Goal: Task Accomplishment & Management: Manage account settings

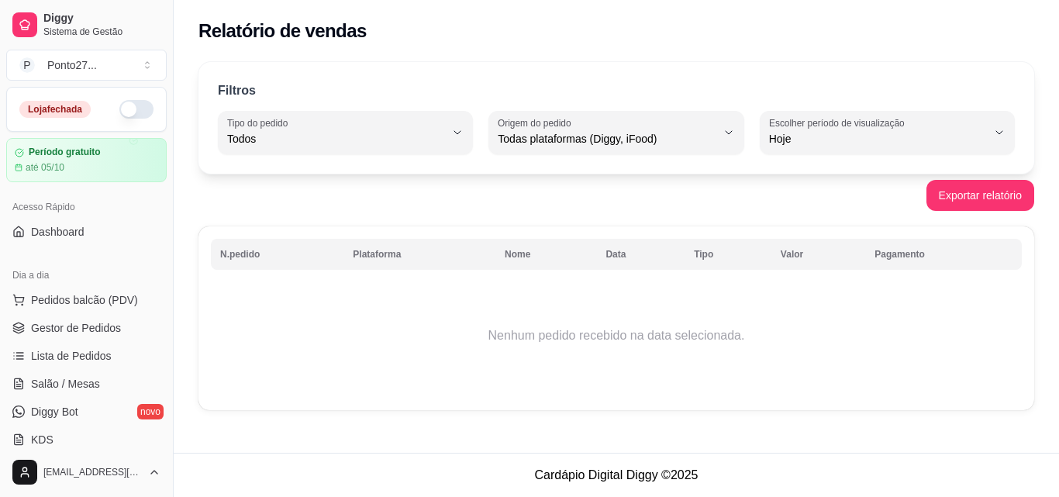
select select "ALL"
select select "0"
click at [133, 105] on button "button" at bounding box center [136, 109] width 34 height 19
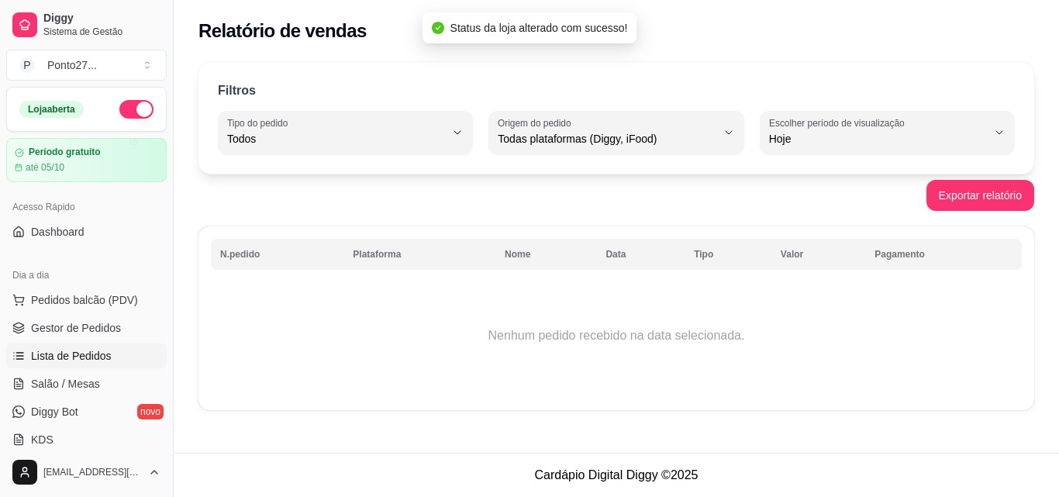
click at [66, 350] on span "Lista de Pedidos" at bounding box center [71, 356] width 81 height 16
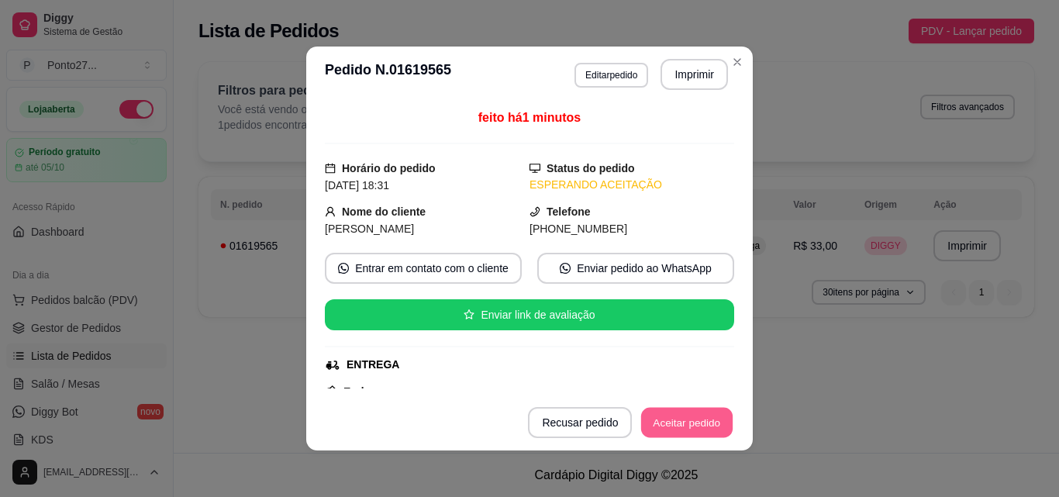
click at [682, 418] on button "Aceitar pedido" at bounding box center [687, 423] width 92 height 30
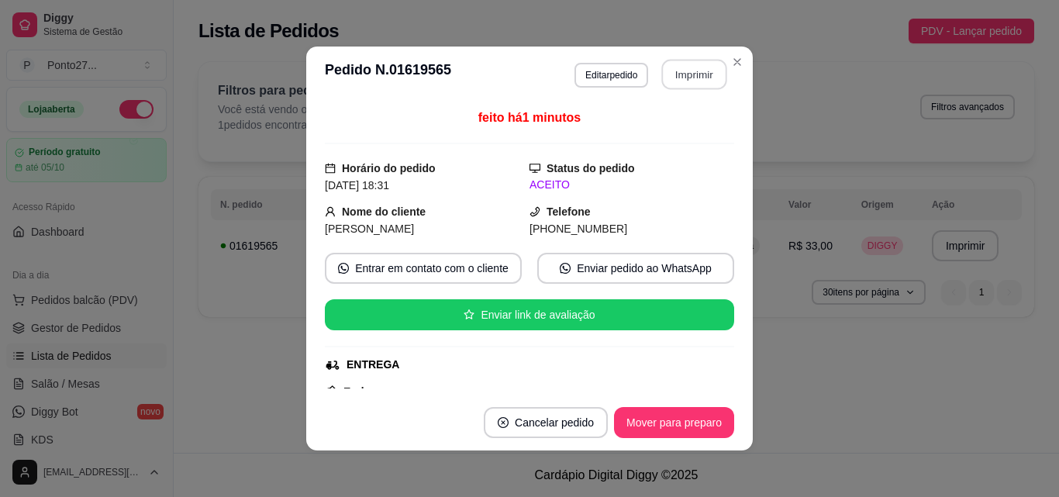
click at [692, 74] on button "Imprimir" at bounding box center [694, 75] width 65 height 30
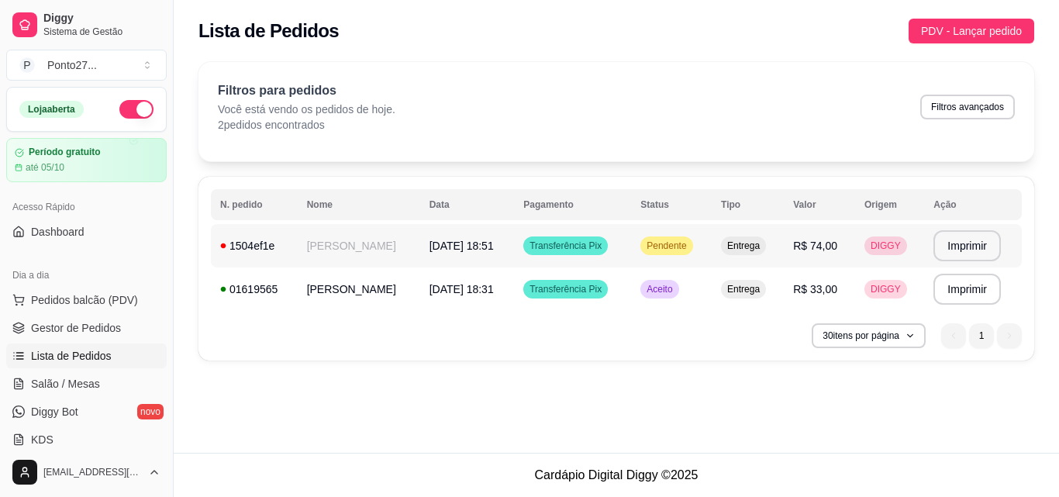
click at [394, 238] on td "[PERSON_NAME]" at bounding box center [359, 245] width 123 height 43
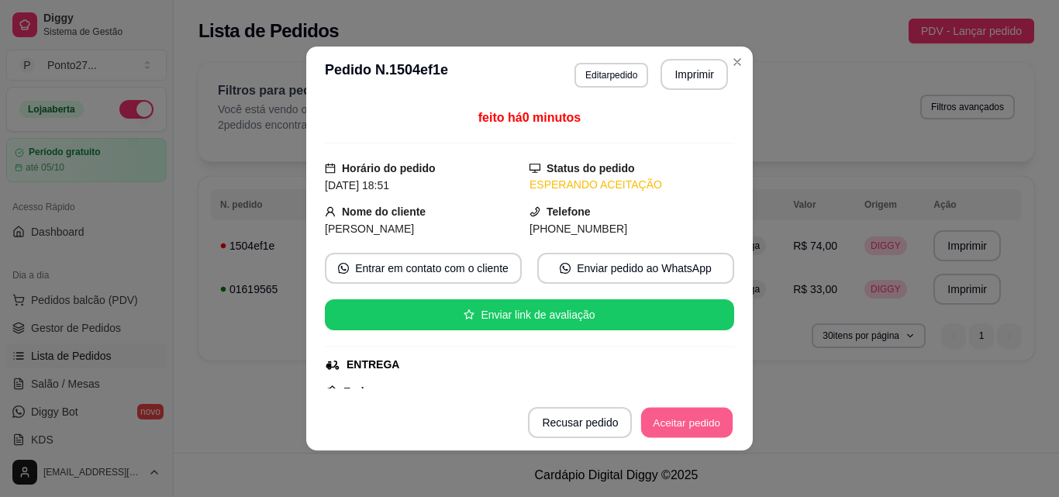
click at [679, 419] on button "Aceitar pedido" at bounding box center [687, 423] width 92 height 30
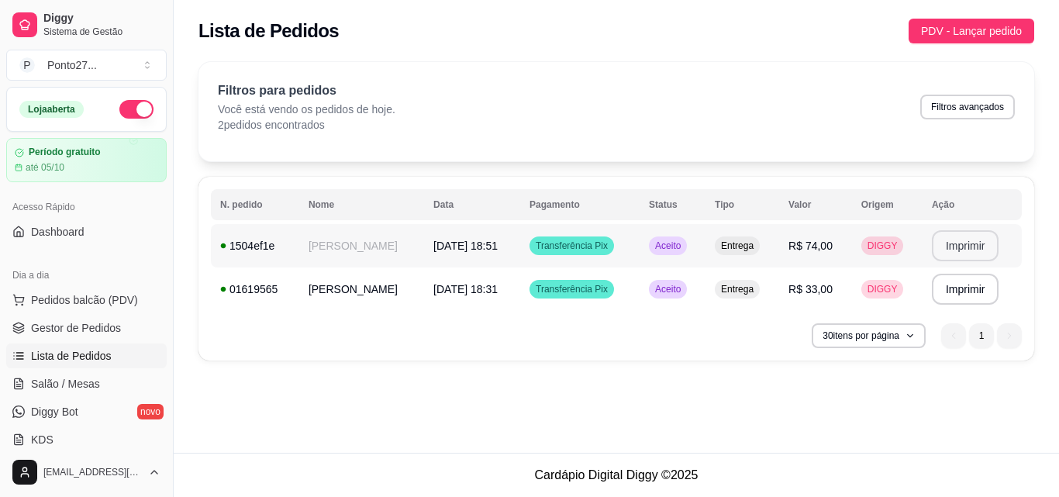
click at [974, 247] on button "Imprimir" at bounding box center [965, 245] width 67 height 31
click at [976, 23] on span "PDV - Lançar pedido" at bounding box center [971, 30] width 101 height 17
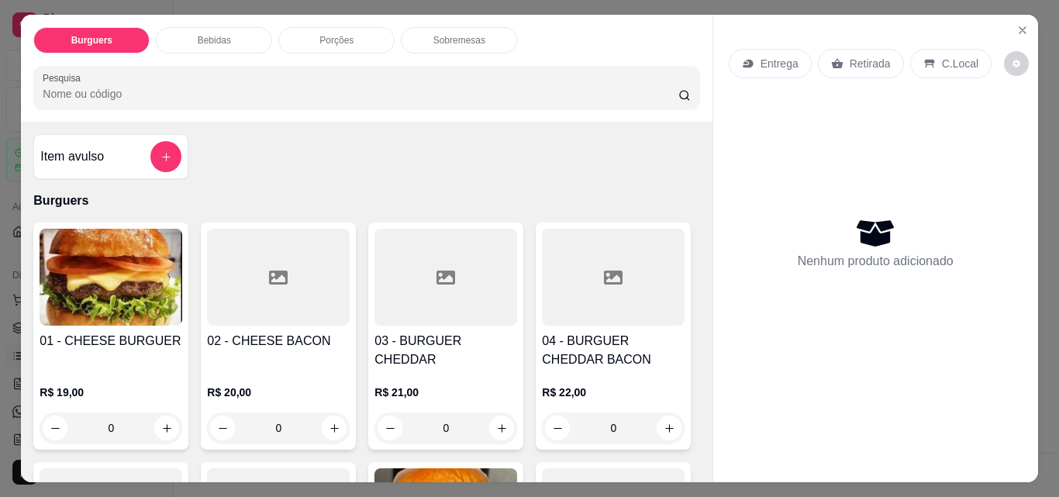
click at [774, 56] on p "Entrega" at bounding box center [780, 64] width 38 height 16
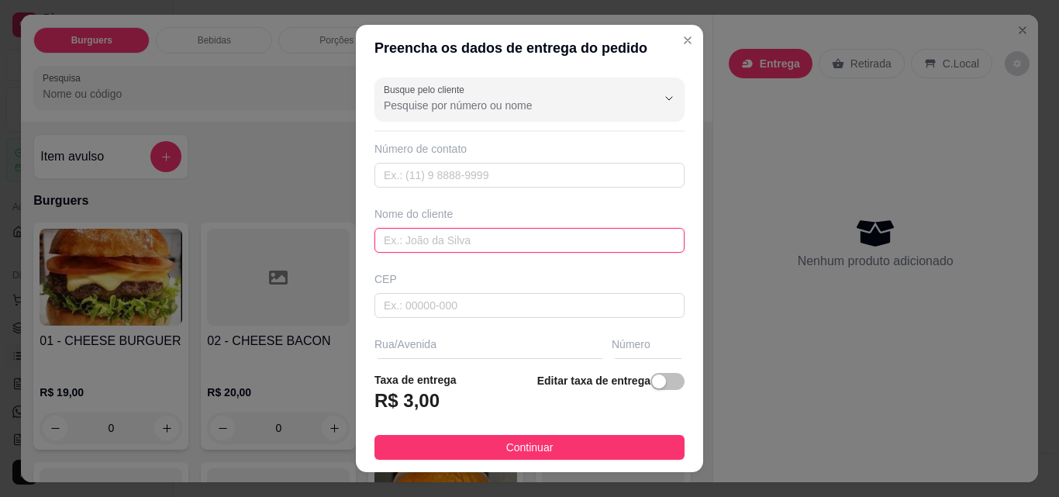
click at [497, 247] on input "text" at bounding box center [530, 240] width 310 height 25
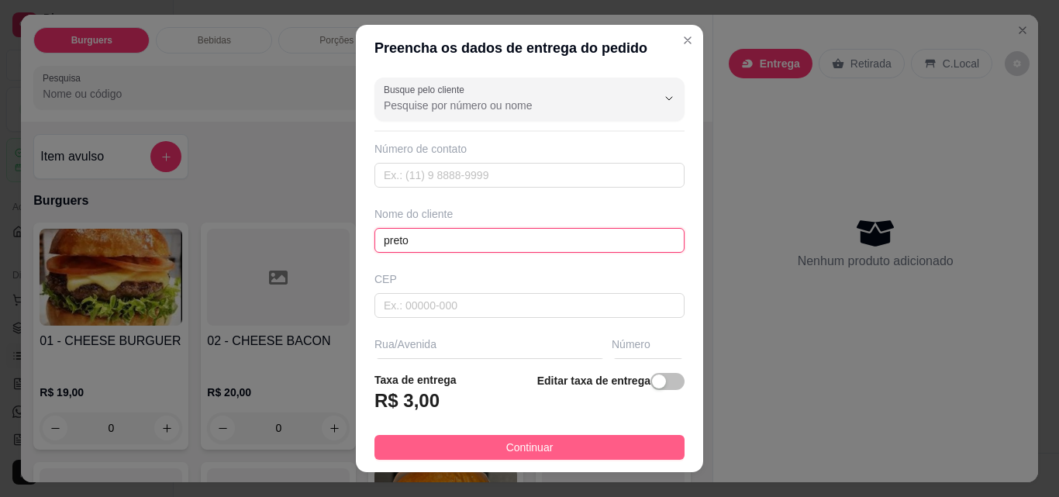
type input "preto"
click at [540, 441] on span "Continuar" at bounding box center [529, 447] width 47 height 17
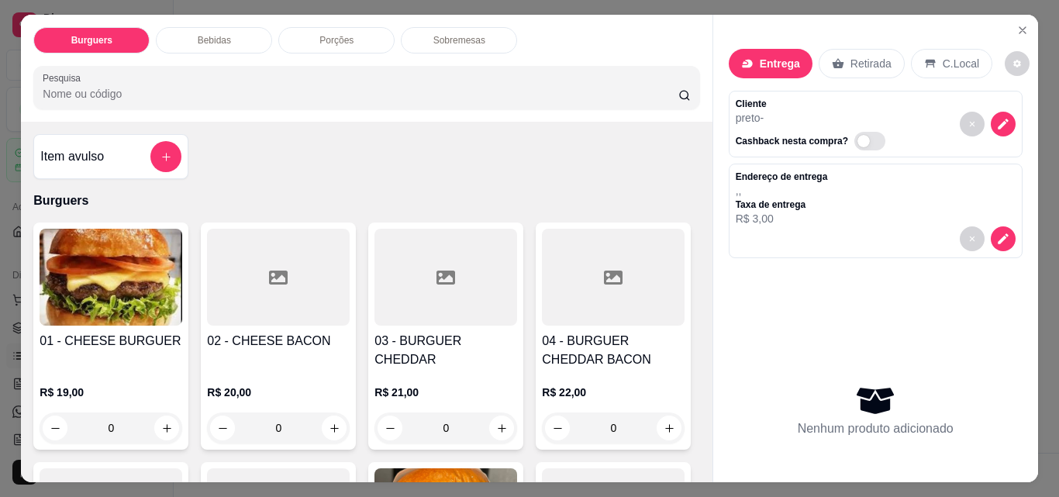
click at [166, 413] on div "0" at bounding box center [111, 428] width 143 height 31
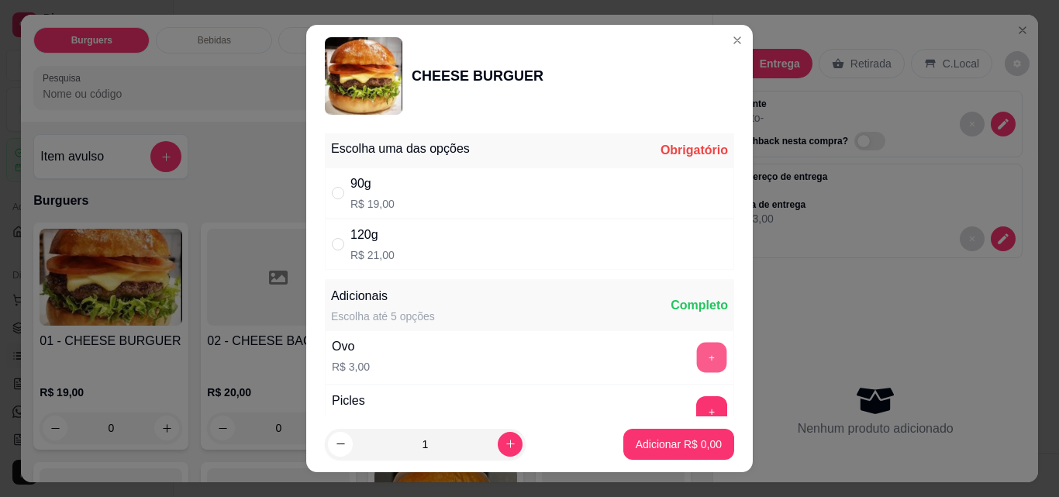
click at [697, 354] on button "+" at bounding box center [712, 358] width 30 height 30
click at [528, 250] on div "120g R$ 21,00" at bounding box center [529, 244] width 409 height 51
radio input "true"
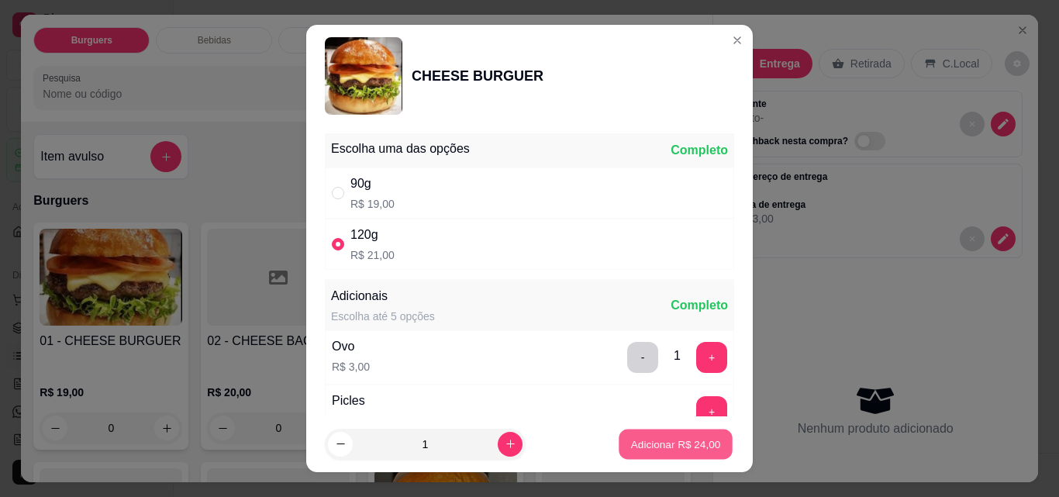
click at [631, 448] on p "Adicionar R$ 24,00" at bounding box center [676, 444] width 90 height 15
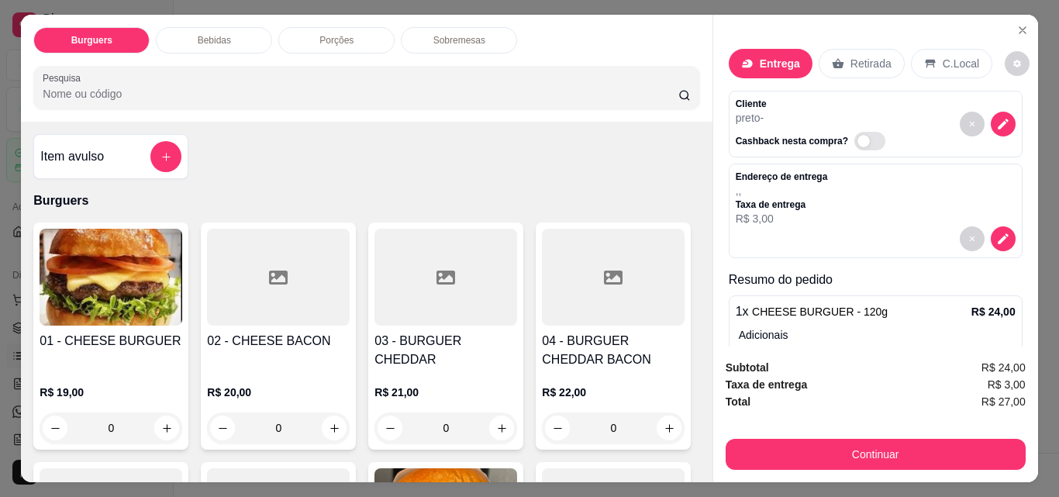
click at [324, 413] on div "0" at bounding box center [278, 428] width 143 height 31
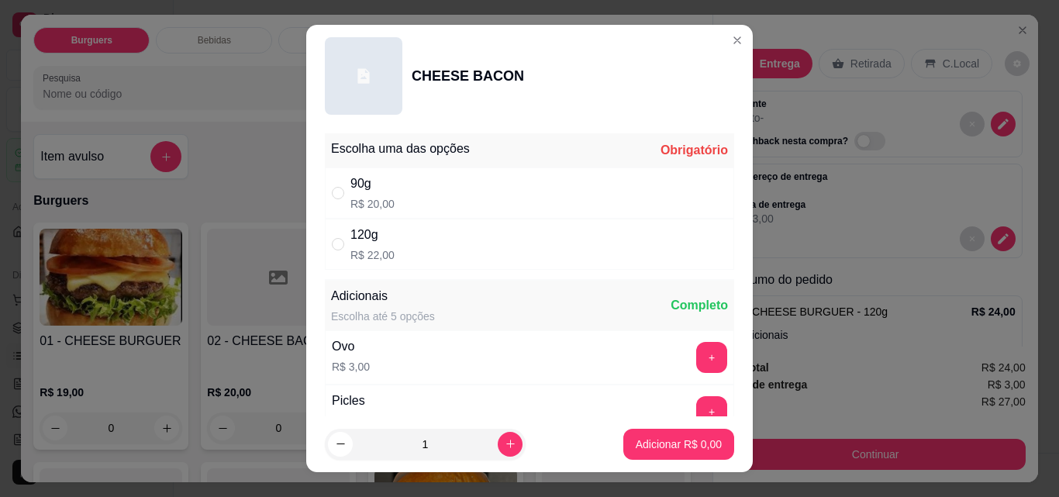
click at [536, 233] on div "120g R$ 22,00" at bounding box center [529, 244] width 409 height 51
radio input "true"
click at [645, 454] on button "Adicionar R$ 22,00" at bounding box center [676, 445] width 114 height 30
type input "1"
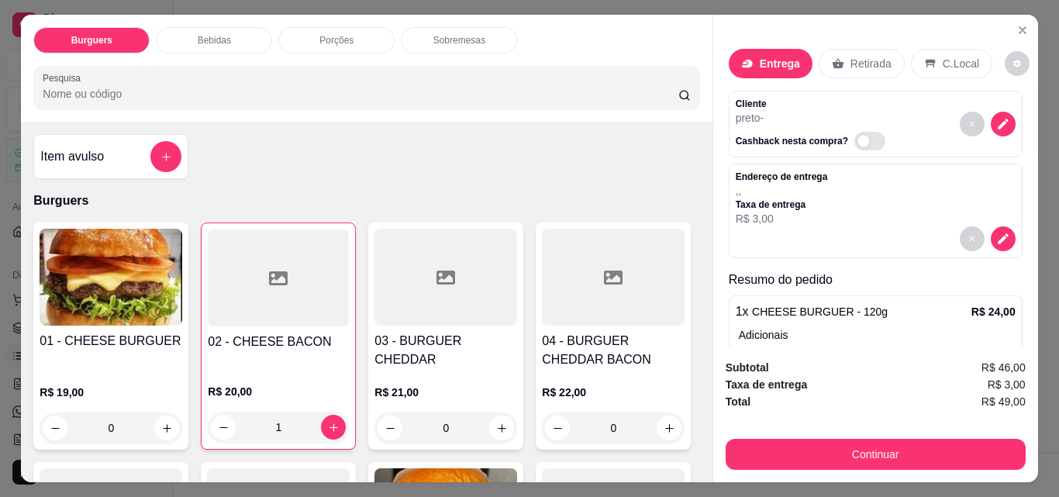
click at [201, 27] on div "Bebidas" at bounding box center [214, 40] width 116 height 26
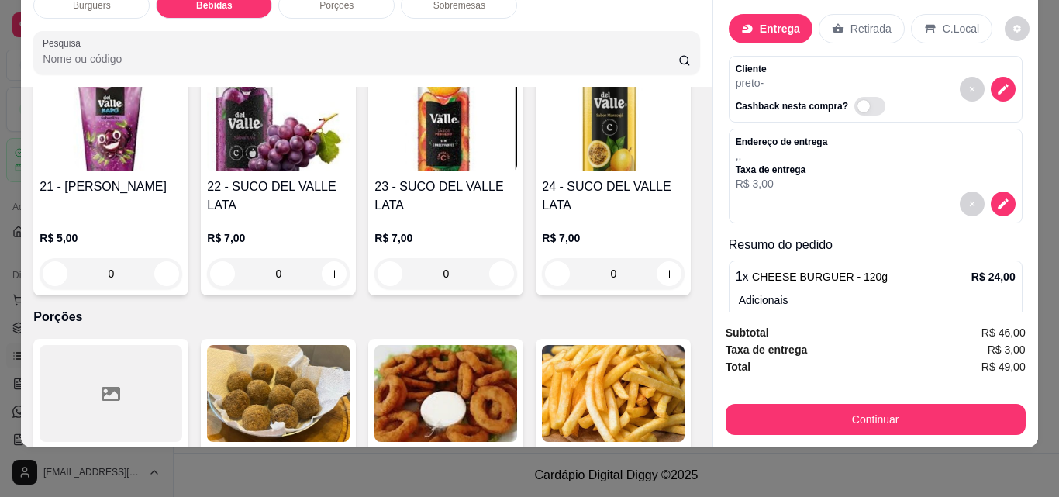
scroll to position [1346, 0]
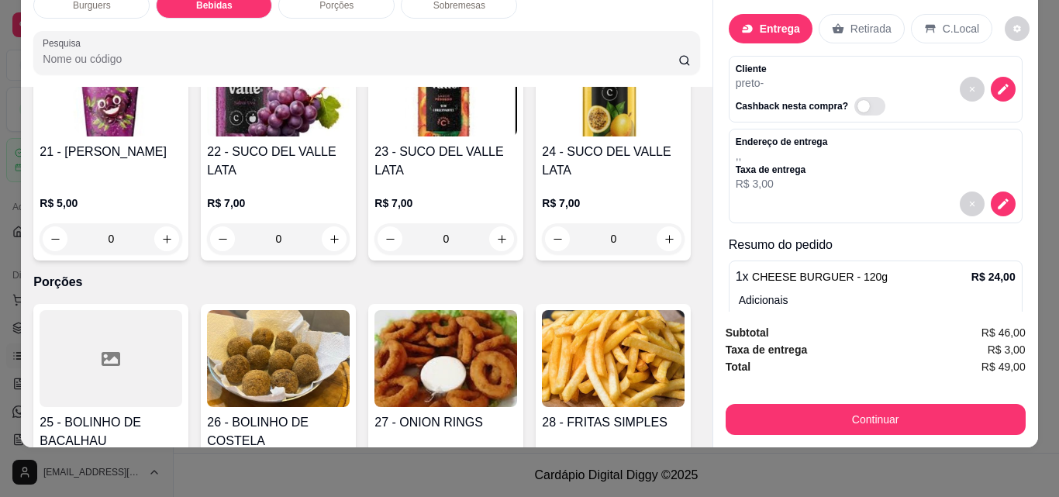
click at [496, 5] on icon "increase-product-quantity" at bounding box center [502, 0] width 12 height 12
type input "1"
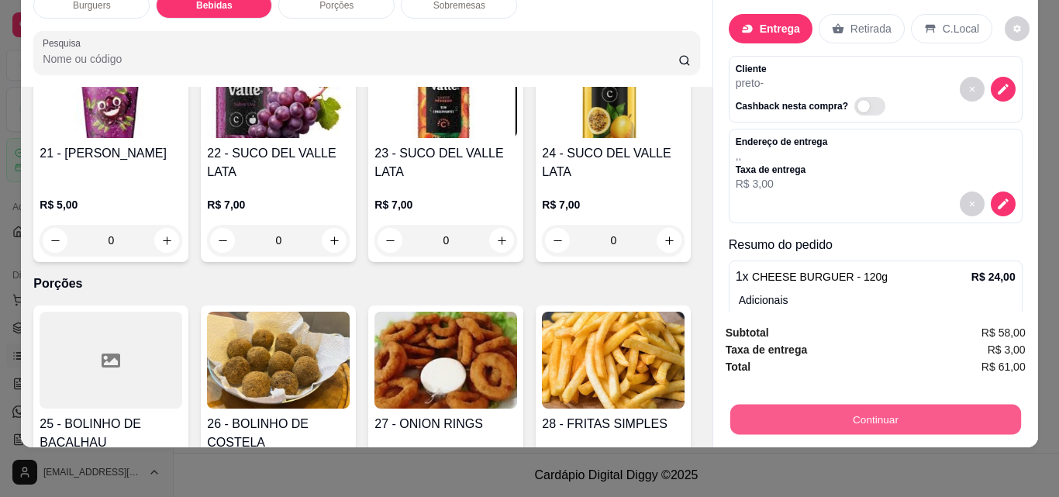
click at [786, 407] on button "Continuar" at bounding box center [875, 419] width 291 height 30
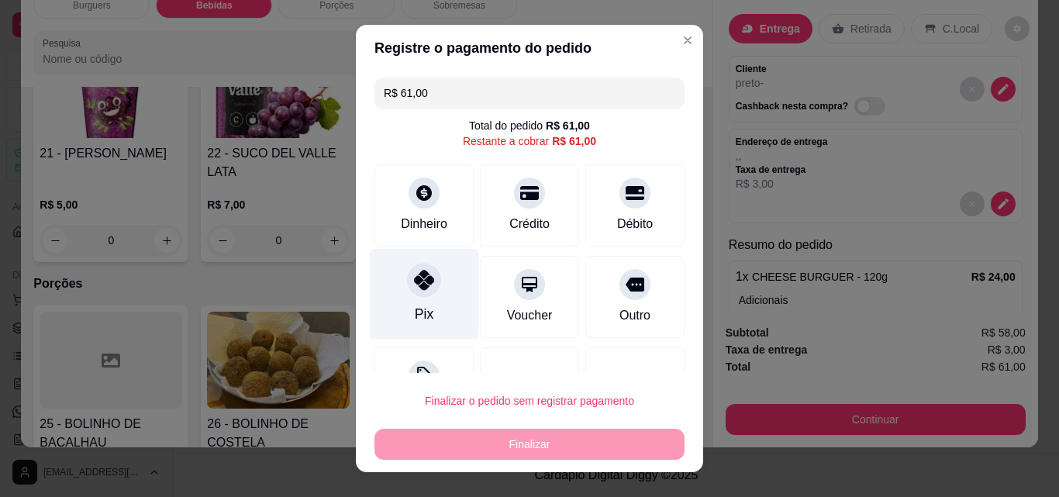
click at [414, 274] on icon at bounding box center [424, 280] width 20 height 20
type input "R$ 0,00"
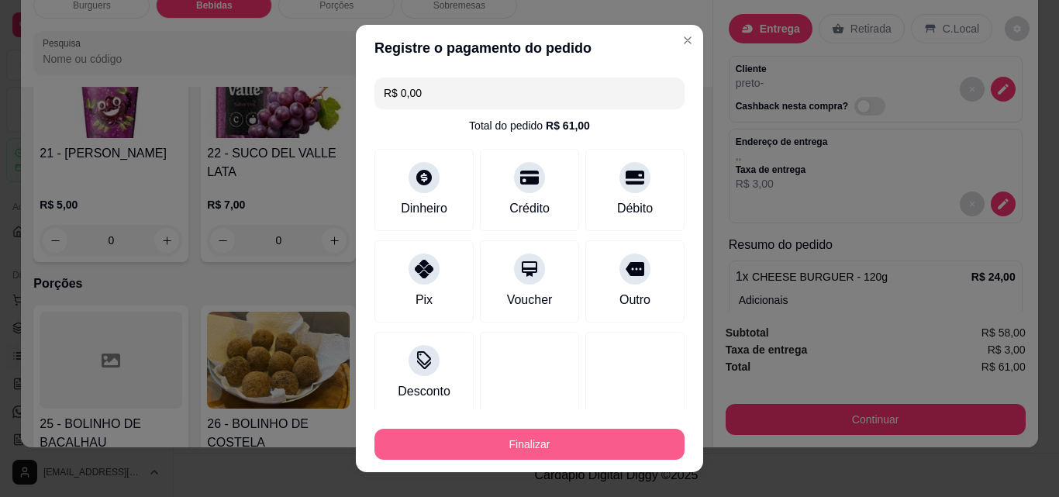
click at [554, 449] on button "Finalizar" at bounding box center [530, 444] width 310 height 31
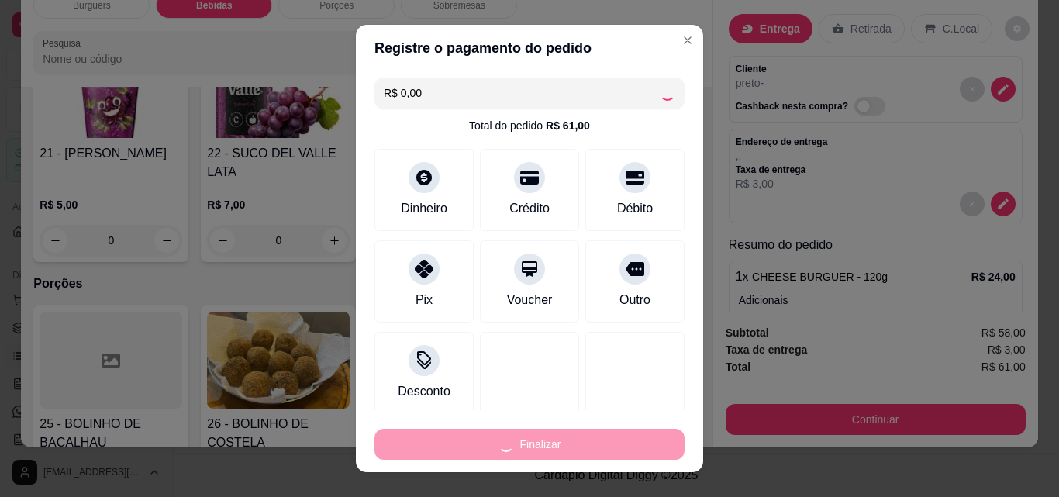
type input "0"
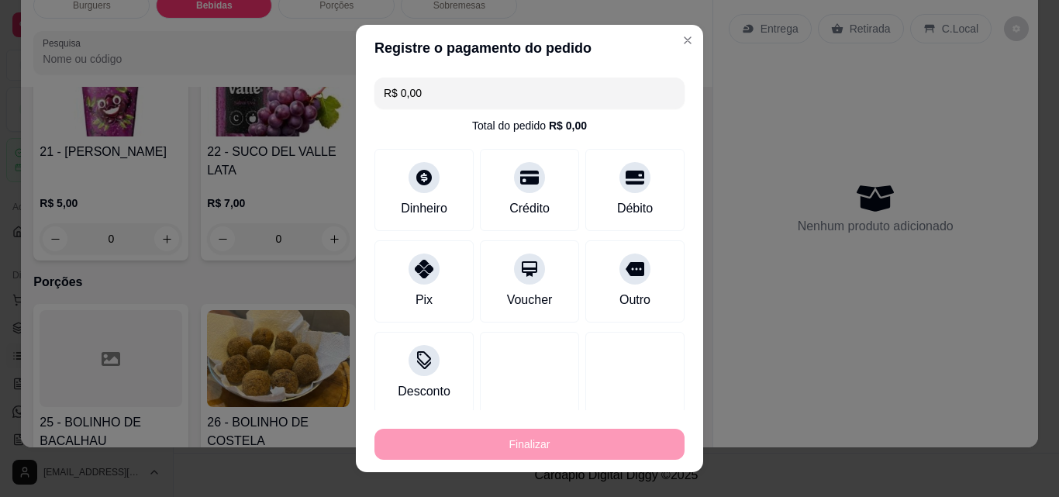
type input "-R$ 61,00"
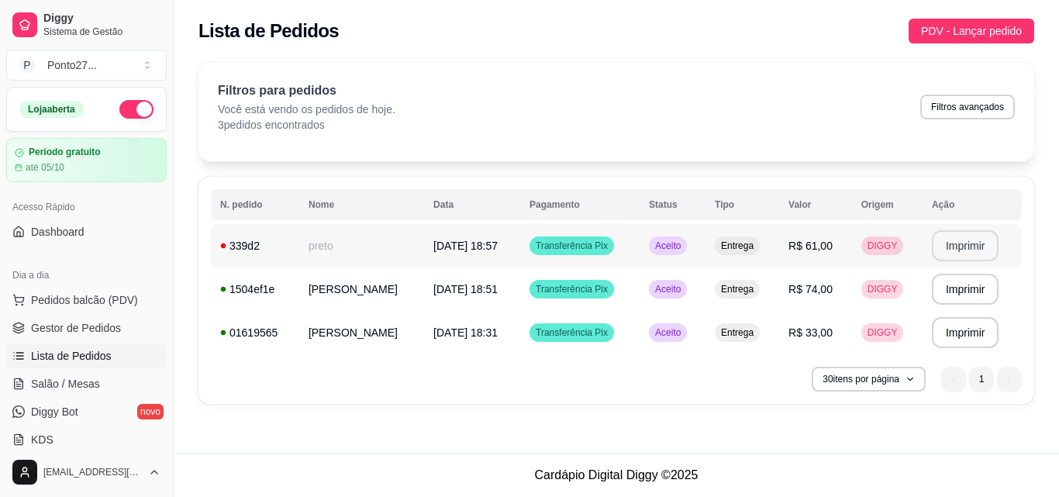
click at [975, 242] on button "Imprimir" at bounding box center [965, 245] width 67 height 31
click at [967, 19] on button "PDV - Lançar pedido" at bounding box center [972, 31] width 126 height 25
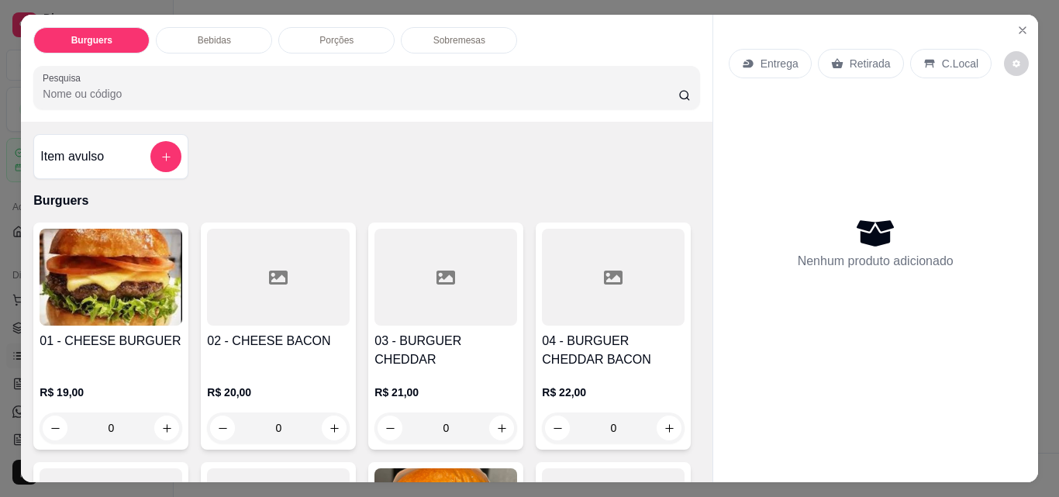
click at [774, 49] on div "Entrega" at bounding box center [770, 63] width 83 height 29
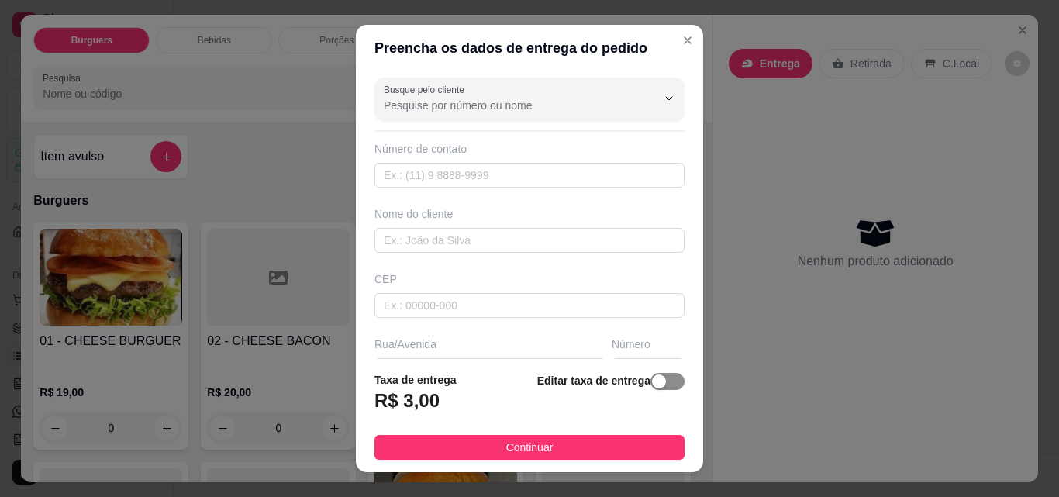
click at [657, 379] on span "button" at bounding box center [668, 381] width 34 height 17
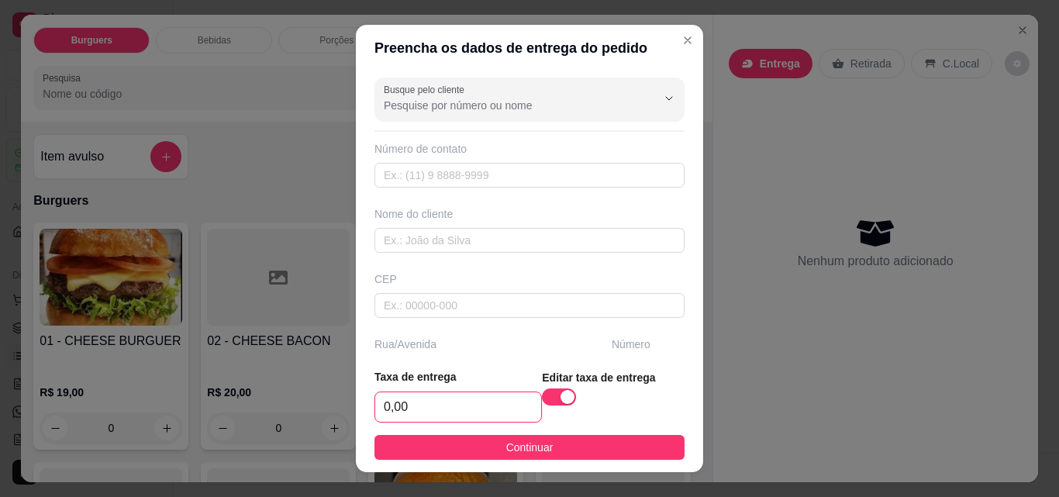
click at [475, 413] on input "0,00" at bounding box center [458, 406] width 166 height 29
type input "5,00"
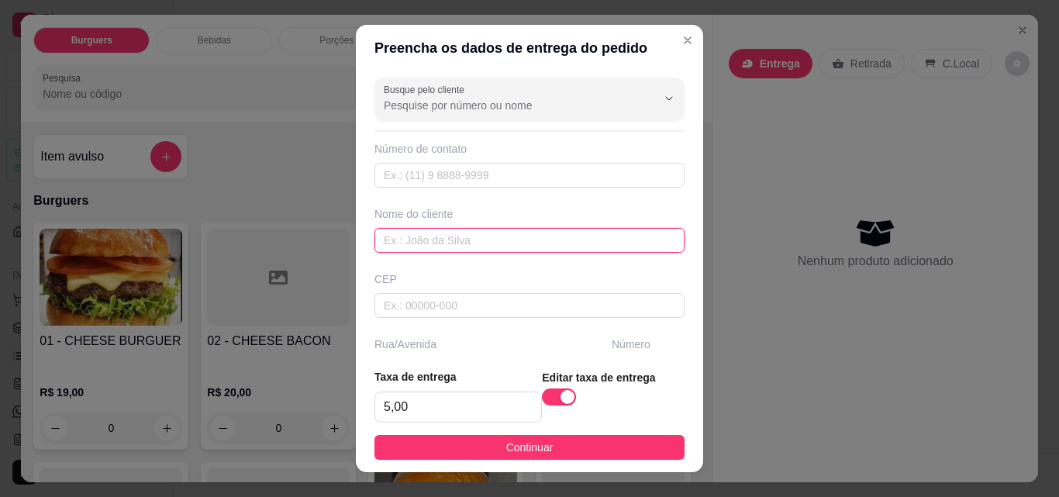
click at [484, 237] on input "text" at bounding box center [530, 240] width 310 height 25
type input "rosangela"
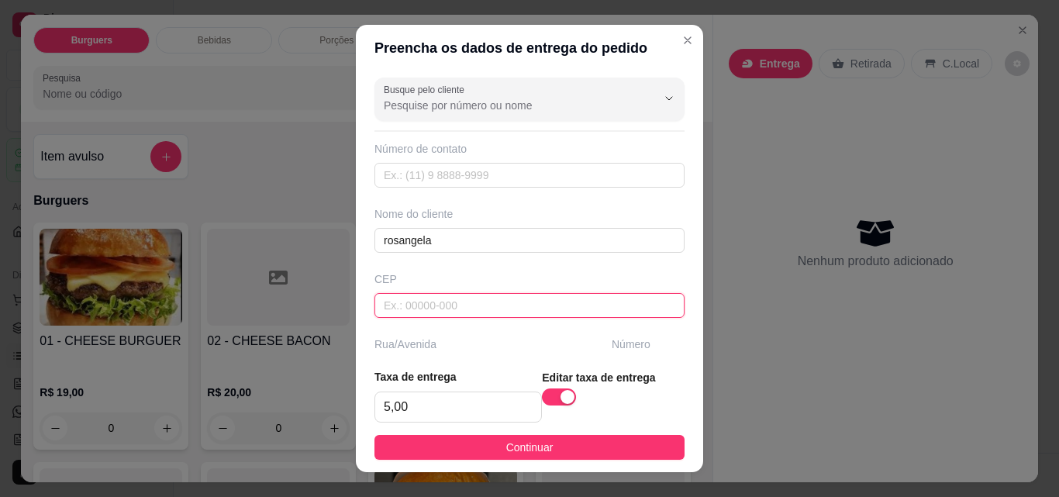
click at [453, 302] on input "text" at bounding box center [530, 305] width 310 height 25
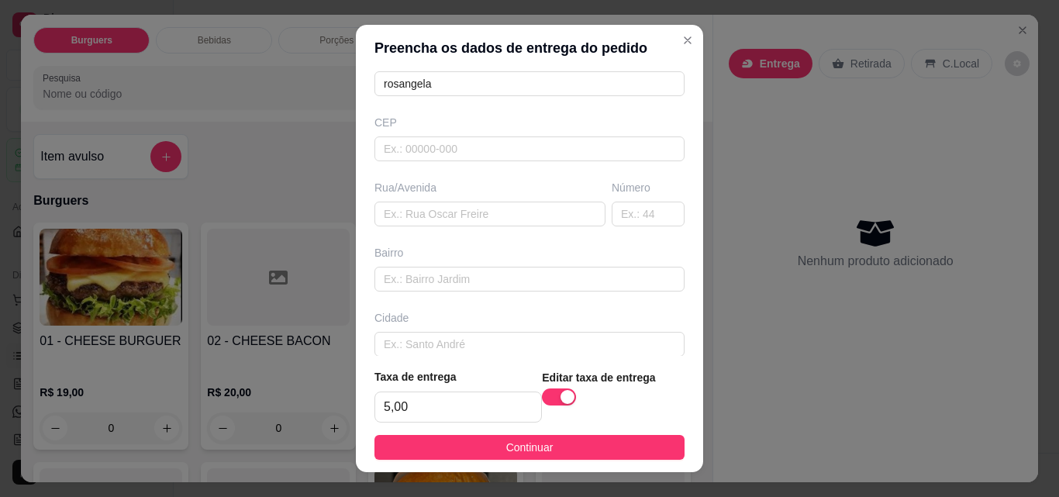
scroll to position [186, 0]
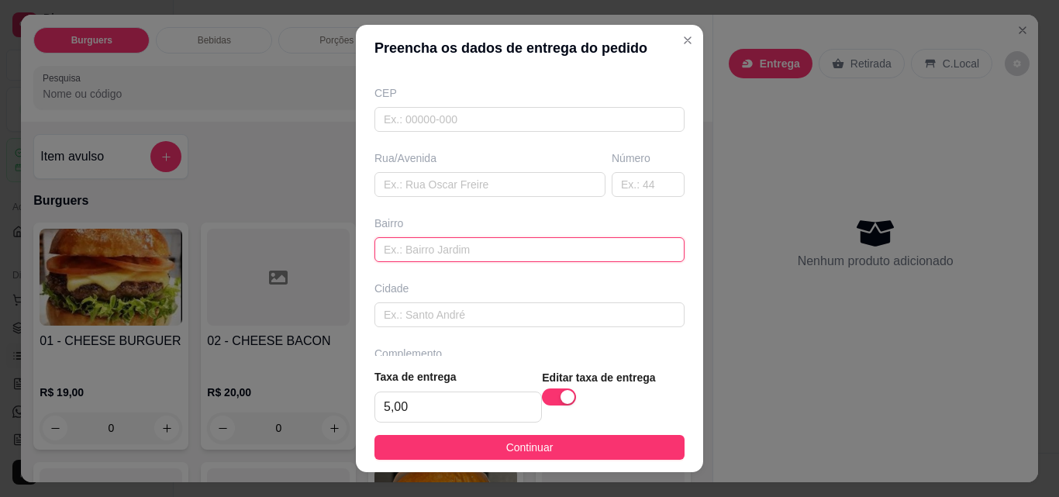
click at [620, 253] on input "text" at bounding box center [530, 249] width 310 height 25
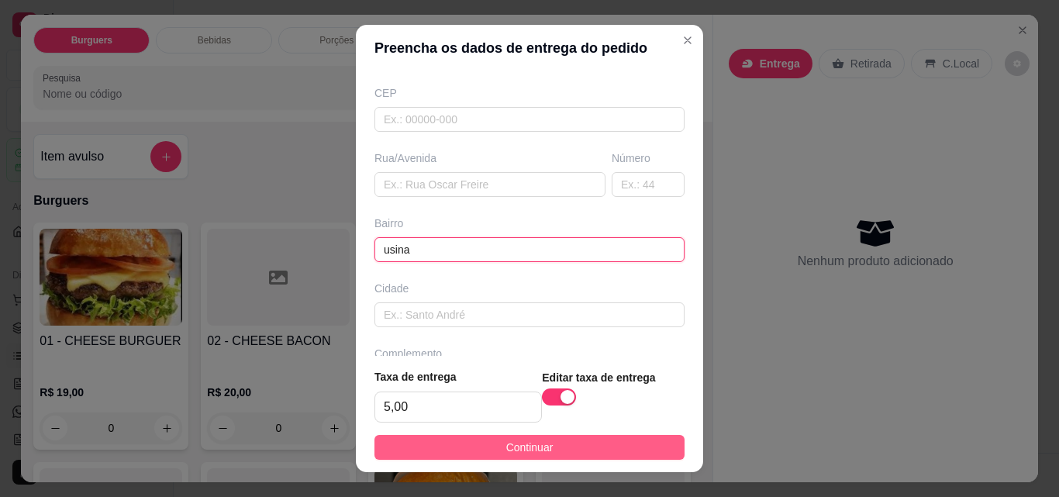
type input "usina"
click at [514, 455] on span "Continuar" at bounding box center [529, 447] width 47 height 17
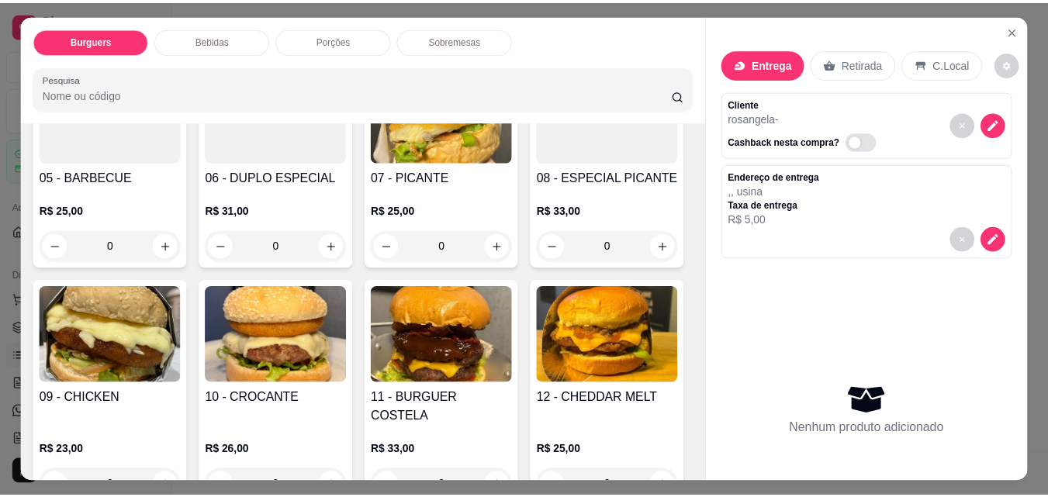
scroll to position [434, 0]
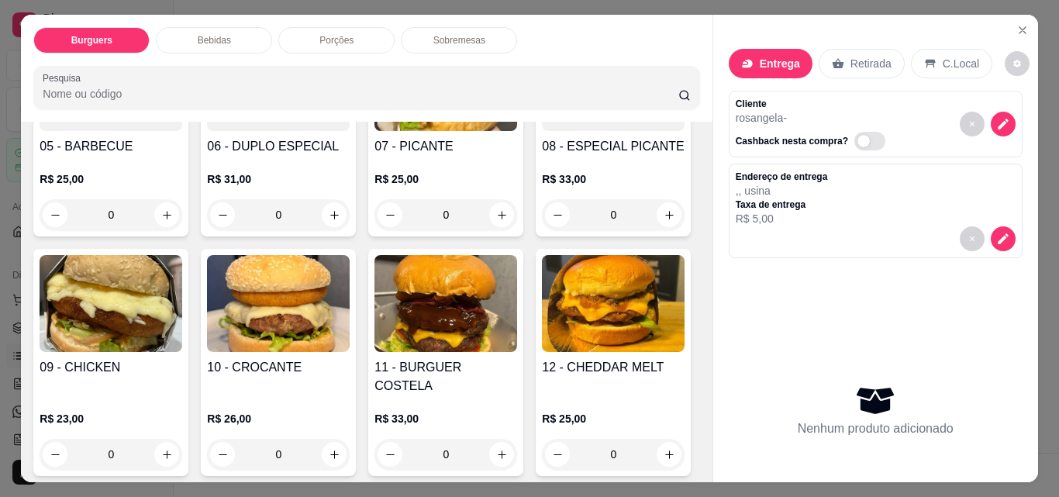
click at [375, 230] on div "0" at bounding box center [446, 214] width 143 height 31
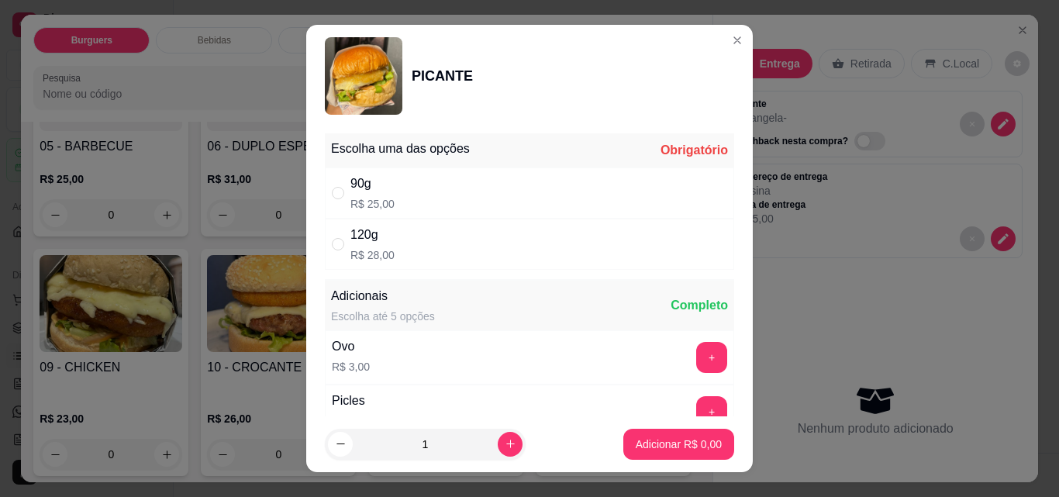
click at [373, 243] on div "120g" at bounding box center [373, 235] width 44 height 19
radio input "true"
click at [674, 447] on p "Adicionar R$ 28,00" at bounding box center [676, 444] width 90 height 15
type input "1"
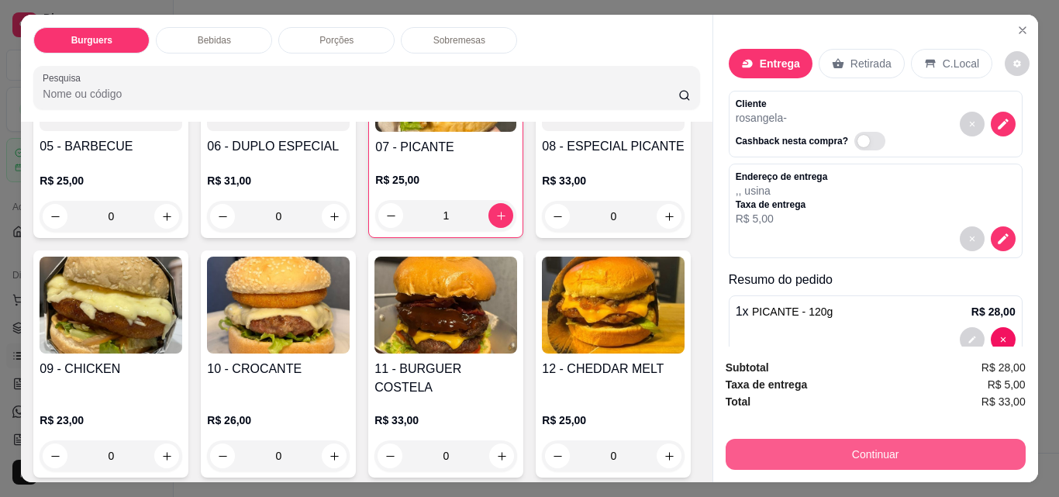
click at [827, 440] on button "Continuar" at bounding box center [876, 454] width 300 height 31
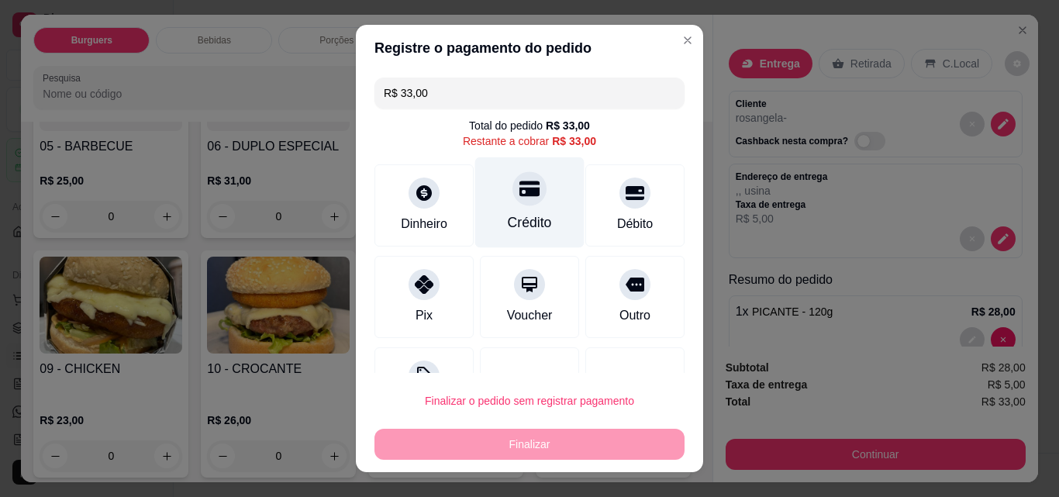
click at [520, 195] on icon at bounding box center [530, 189] width 20 height 16
type input "R$ 0,00"
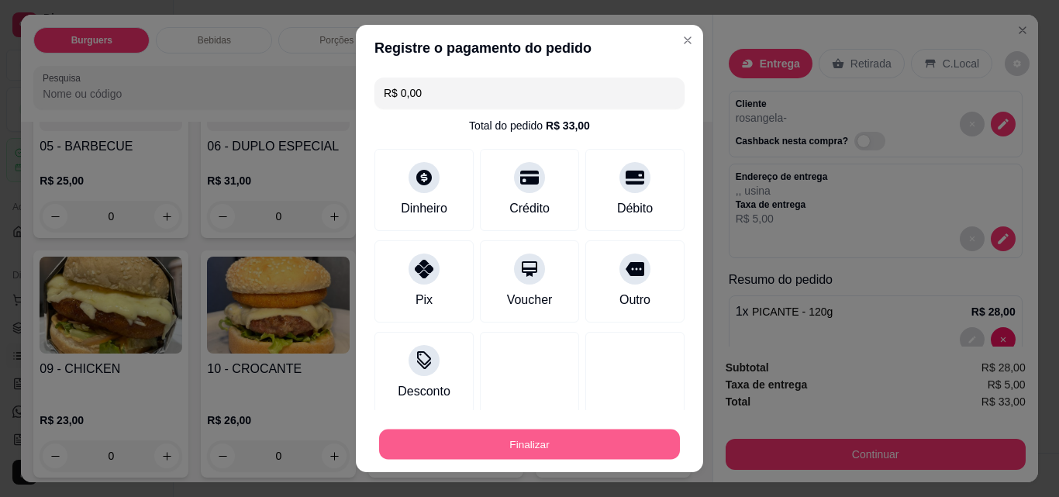
click at [474, 454] on button "Finalizar" at bounding box center [529, 445] width 301 height 30
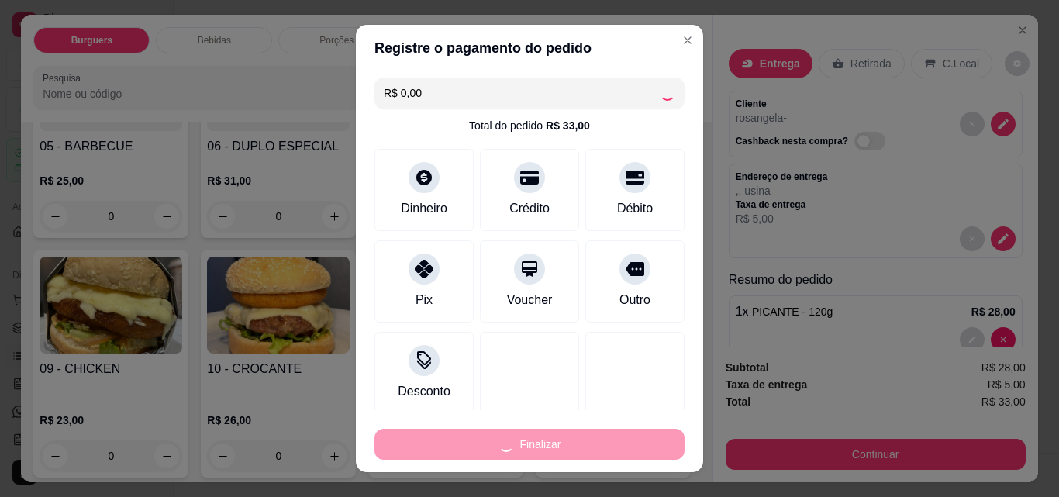
type input "0"
type input "-R$ 33,00"
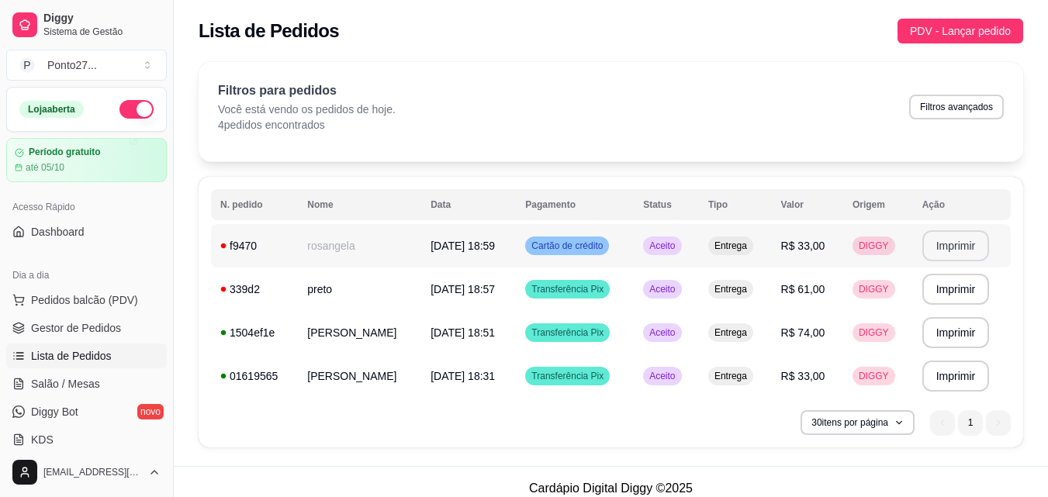
click at [969, 251] on button "Imprimir" at bounding box center [955, 245] width 67 height 31
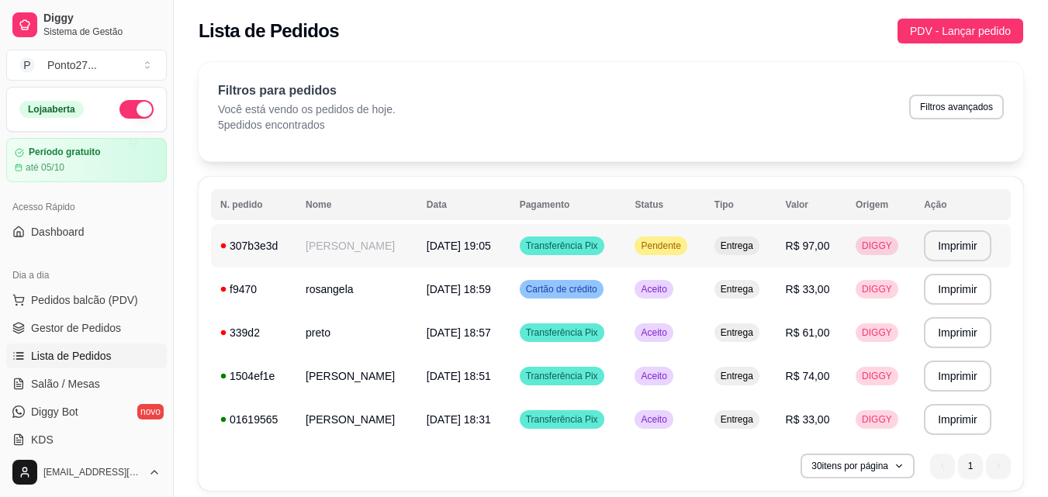
click at [399, 243] on td "[PERSON_NAME]" at bounding box center [356, 245] width 121 height 43
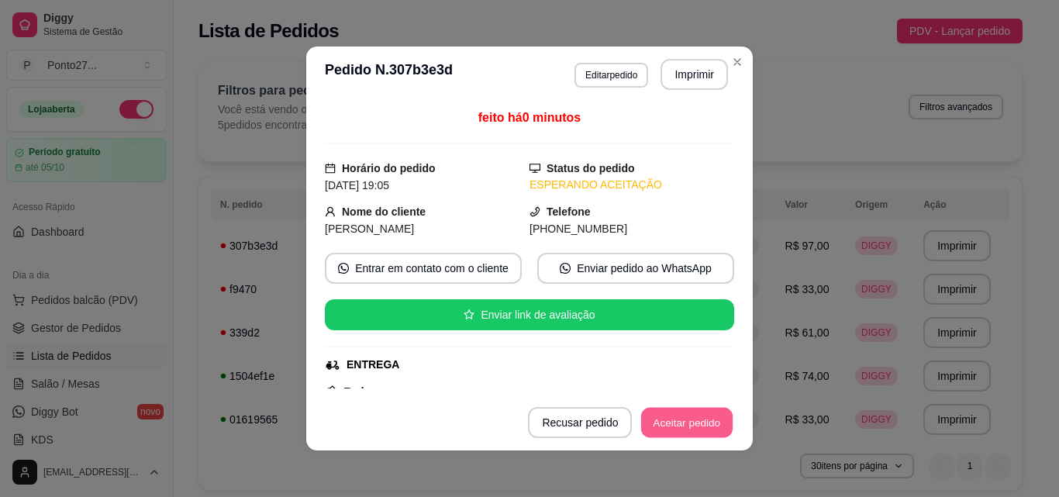
click at [696, 427] on button "Aceitar pedido" at bounding box center [687, 423] width 92 height 30
click at [696, 427] on button "Mover para preparo" at bounding box center [674, 423] width 116 height 30
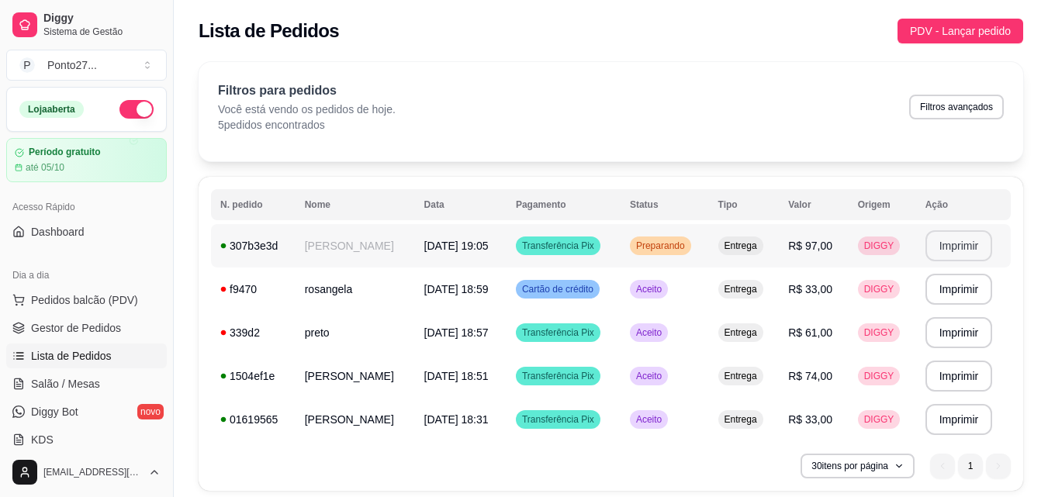
click at [986, 245] on button "Imprimir" at bounding box center [958, 245] width 67 height 31
click at [688, 250] on span "Preparando" at bounding box center [660, 246] width 55 height 12
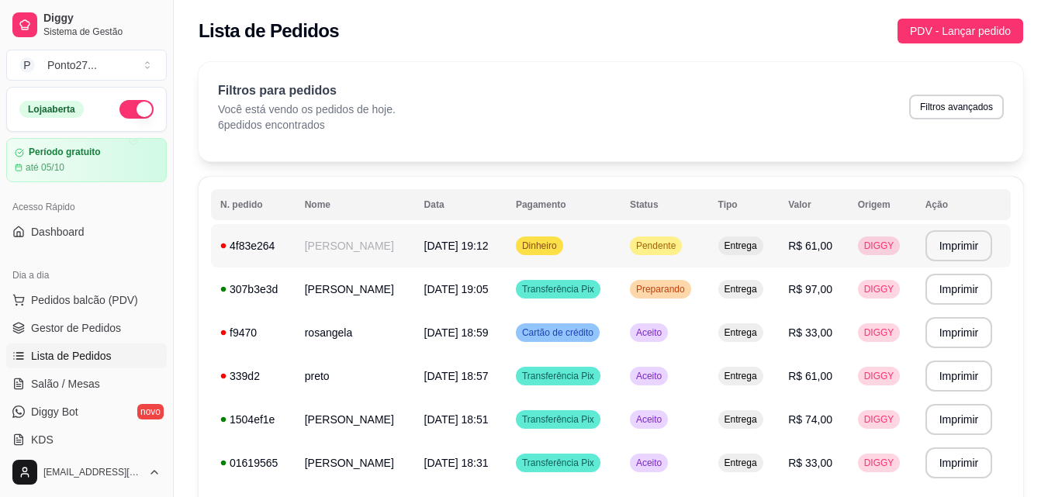
click at [679, 234] on td "Pendente" at bounding box center [664, 245] width 88 height 43
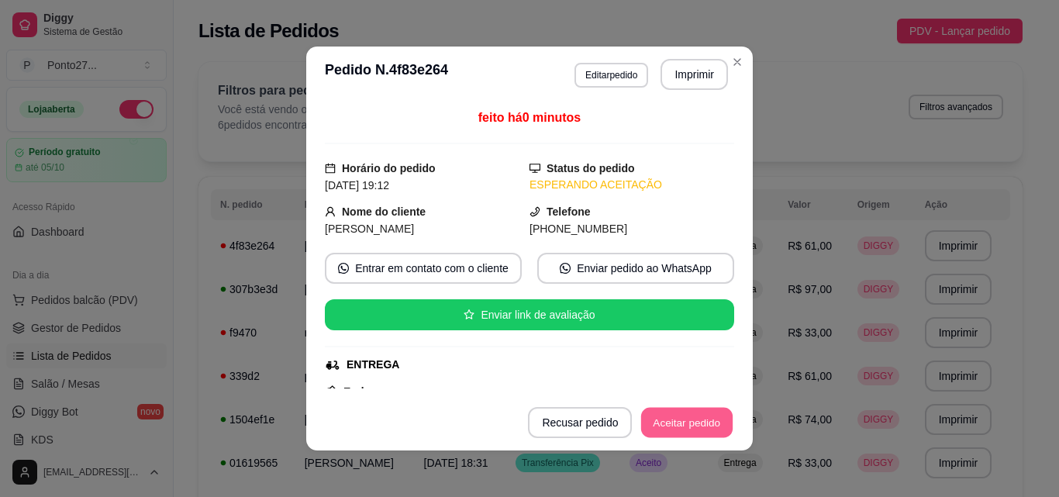
click at [665, 426] on button "Aceitar pedido" at bounding box center [687, 423] width 92 height 30
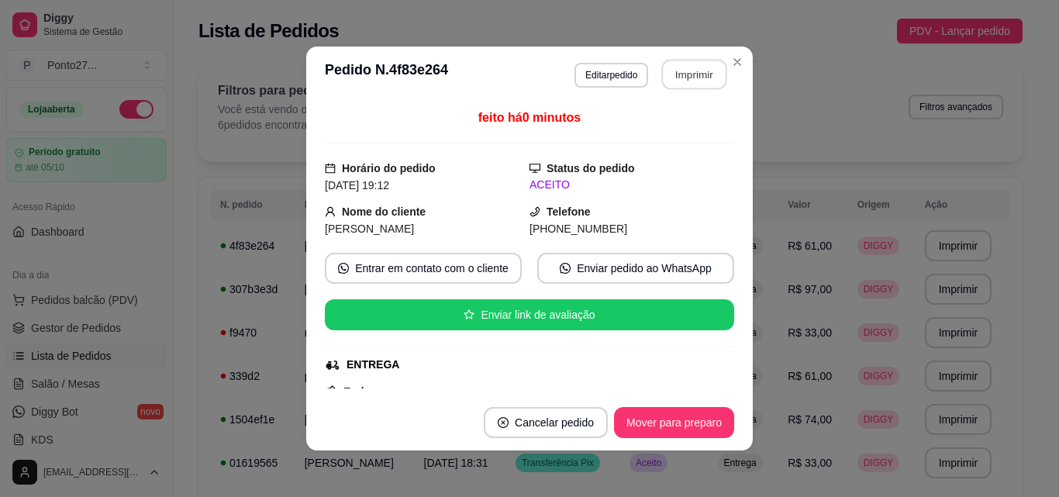
click at [689, 68] on button "Imprimir" at bounding box center [694, 75] width 65 height 30
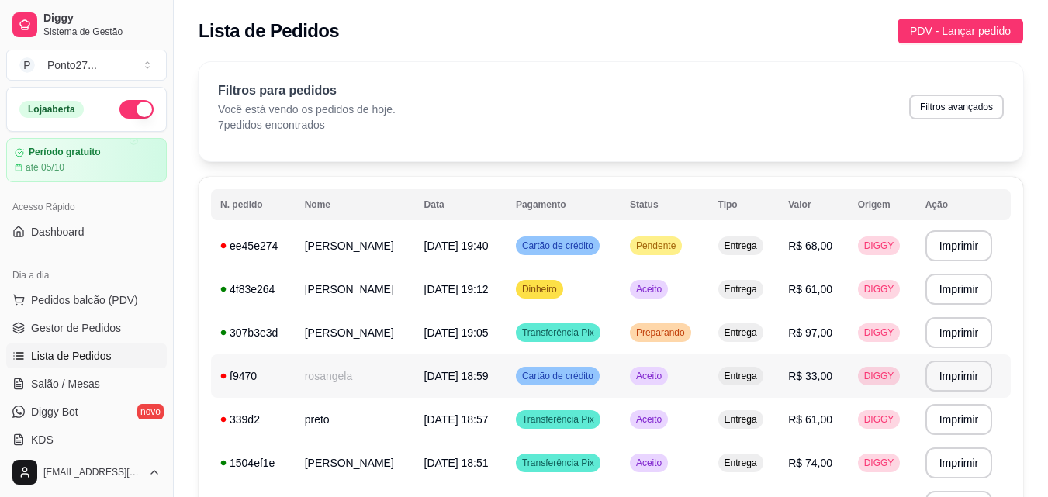
click at [838, 378] on td "R$ 33,00" at bounding box center [813, 375] width 69 height 43
click at [343, 244] on td "[PERSON_NAME]" at bounding box center [354, 245] width 119 height 43
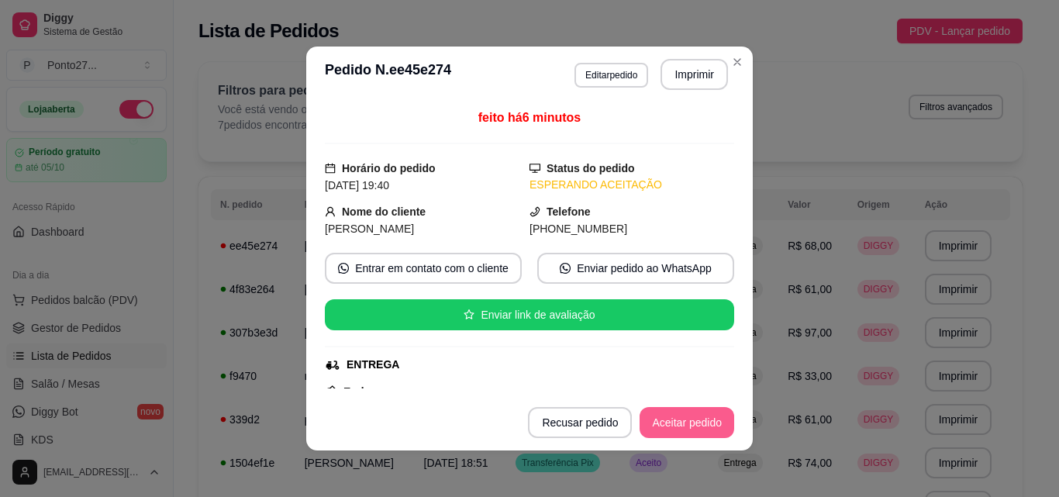
click at [706, 410] on button "Aceitar pedido" at bounding box center [687, 422] width 95 height 31
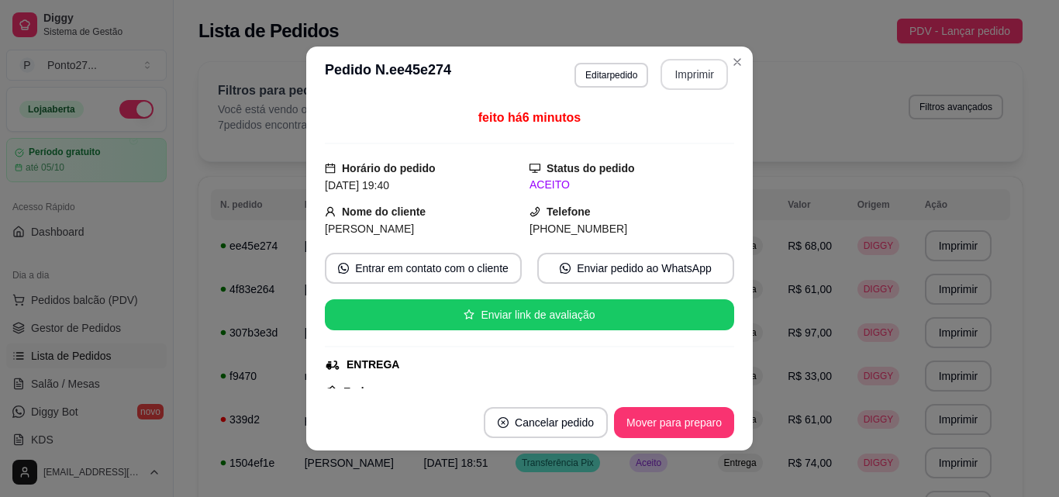
click at [708, 67] on button "Imprimir" at bounding box center [694, 74] width 67 height 31
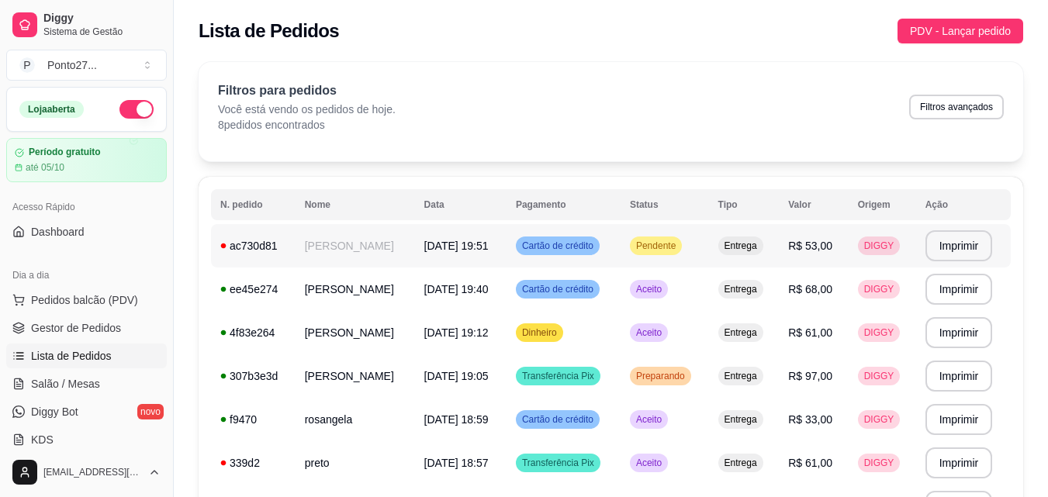
click at [671, 247] on span "Pendente" at bounding box center [656, 246] width 46 height 12
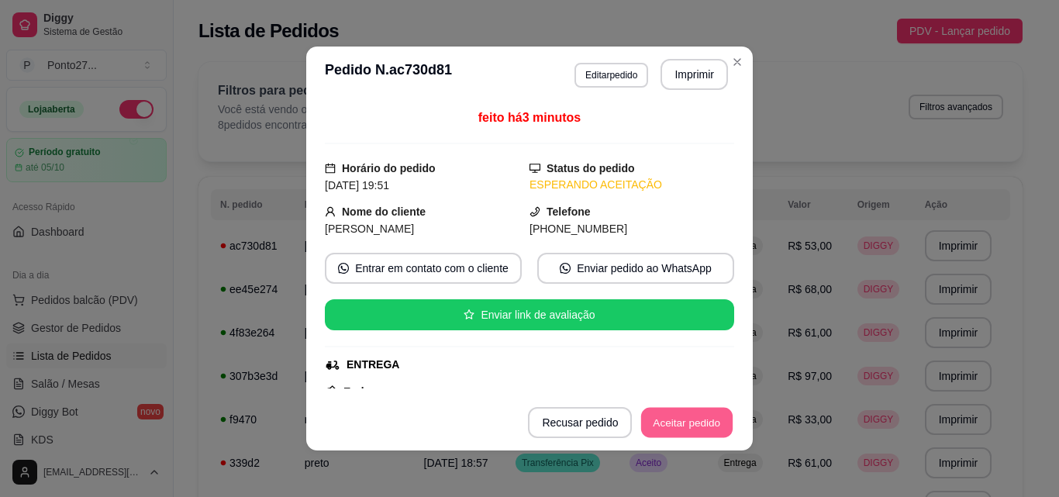
click at [665, 416] on button "Aceitar pedido" at bounding box center [687, 423] width 92 height 30
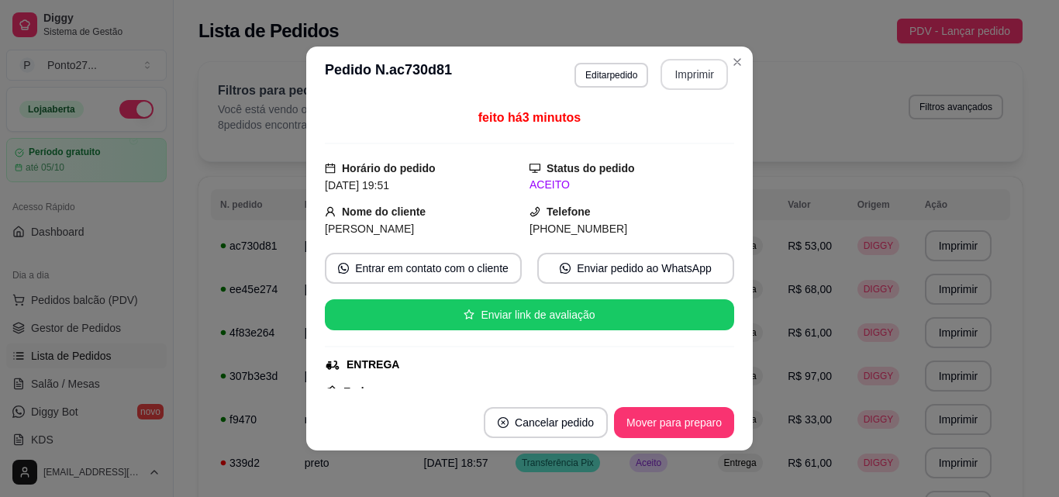
click at [686, 74] on button "Imprimir" at bounding box center [694, 74] width 67 height 31
click at [686, 74] on button "Imprimir" at bounding box center [694, 75] width 65 height 30
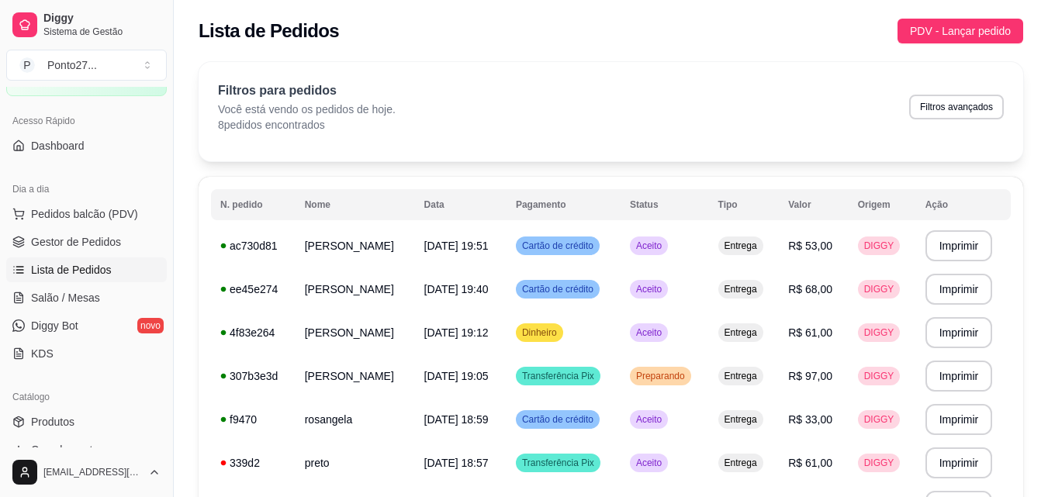
scroll to position [93, 0]
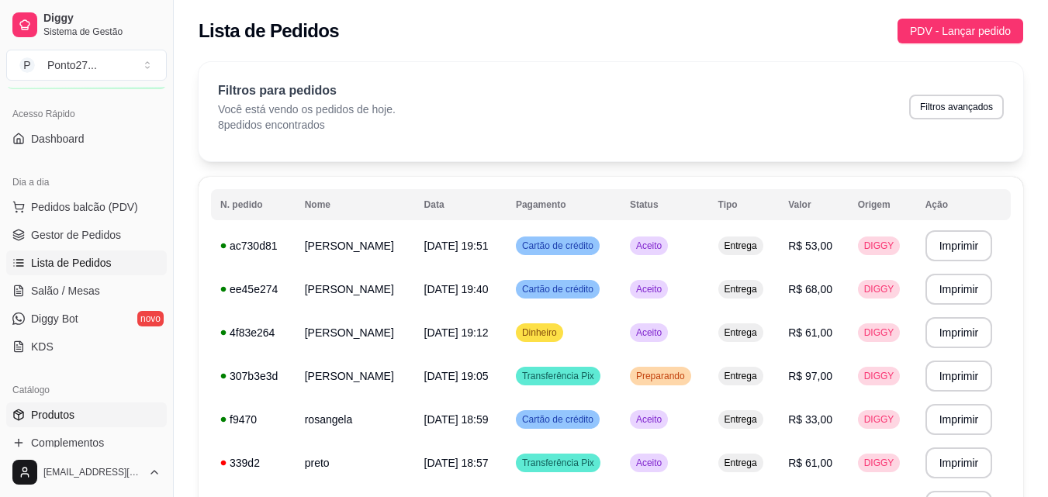
click at [50, 413] on span "Produtos" at bounding box center [52, 415] width 43 height 16
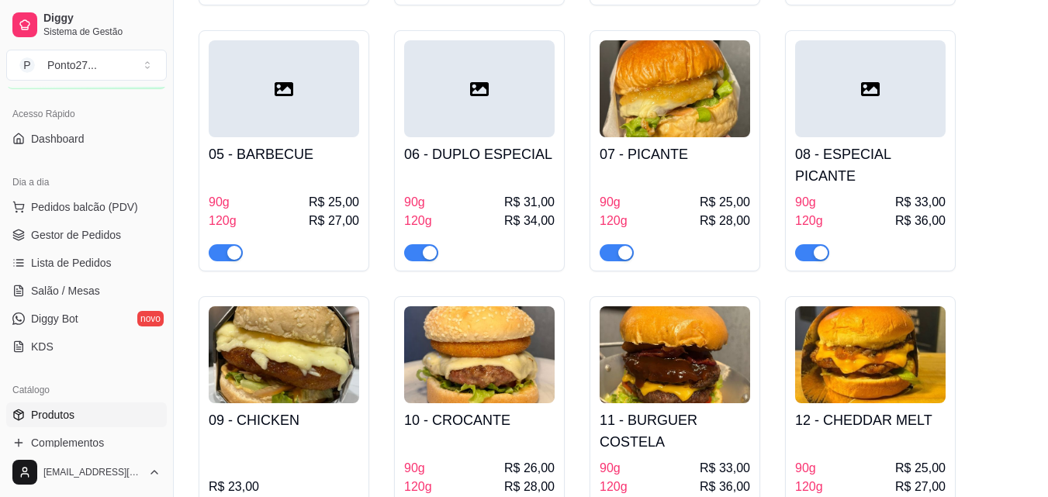
scroll to position [434, 0]
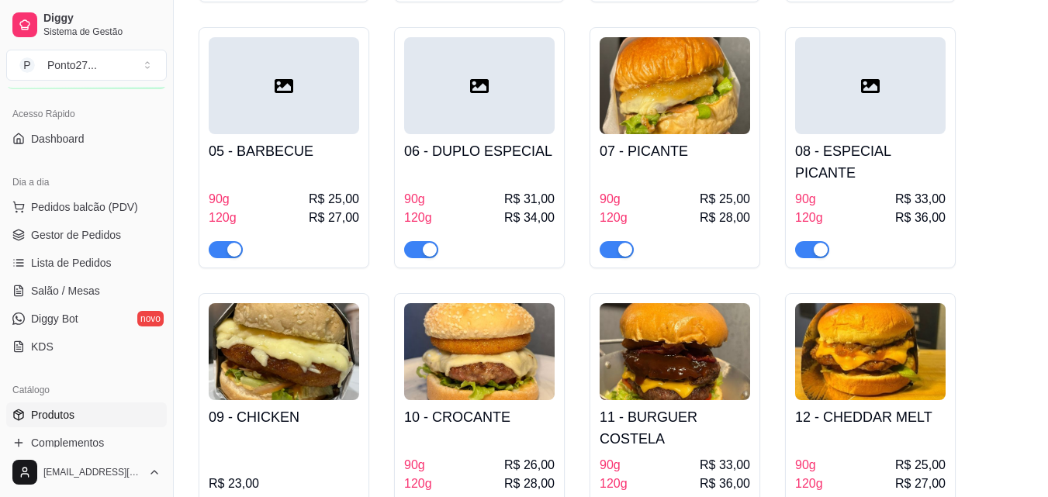
click at [65, 265] on span "Lista de Pedidos" at bounding box center [71, 263] width 81 height 16
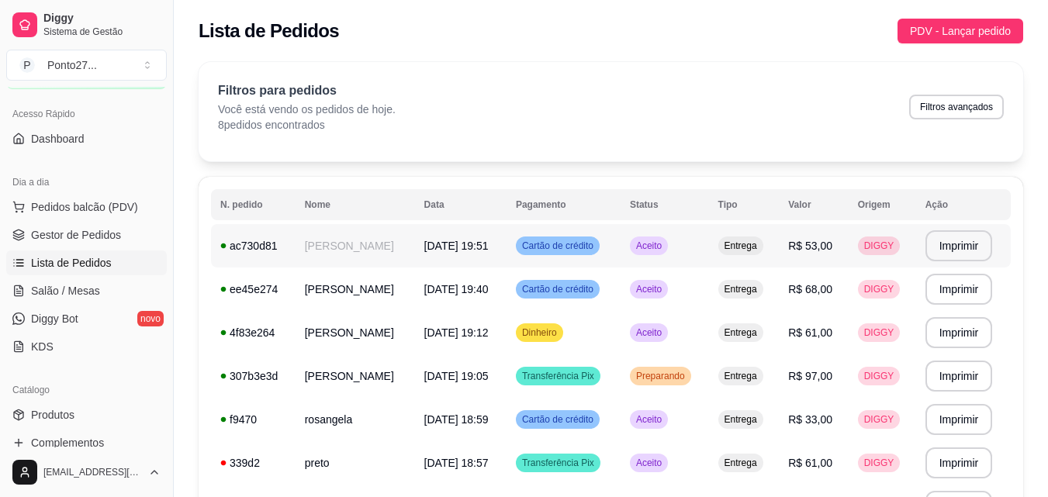
click at [620, 236] on td "Cartão de crédito" at bounding box center [563, 245] width 114 height 43
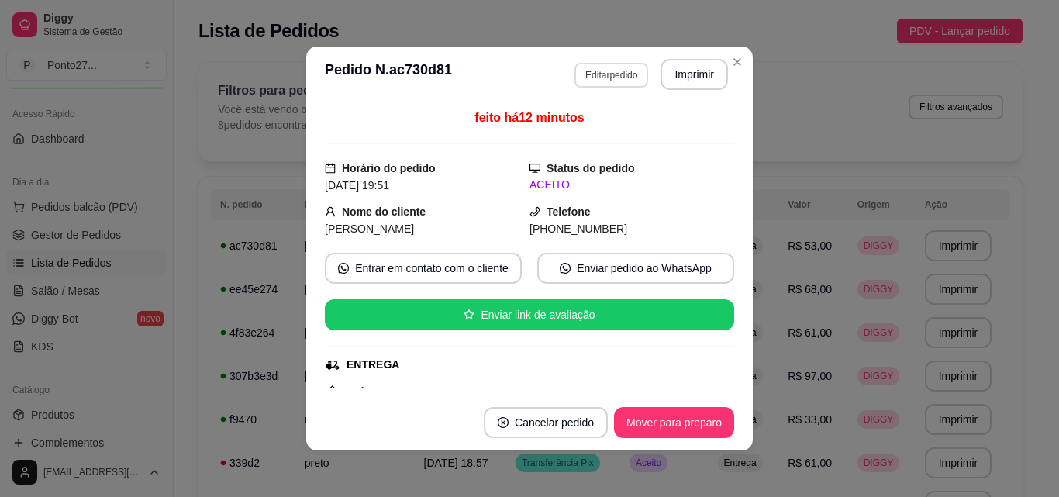
click at [600, 82] on button "Editar pedido" at bounding box center [612, 75] width 74 height 25
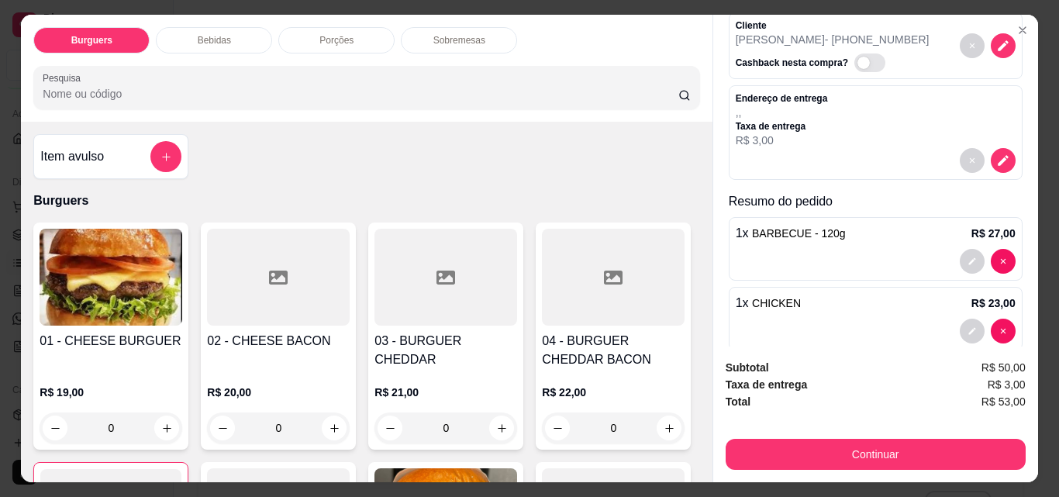
scroll to position [104, 0]
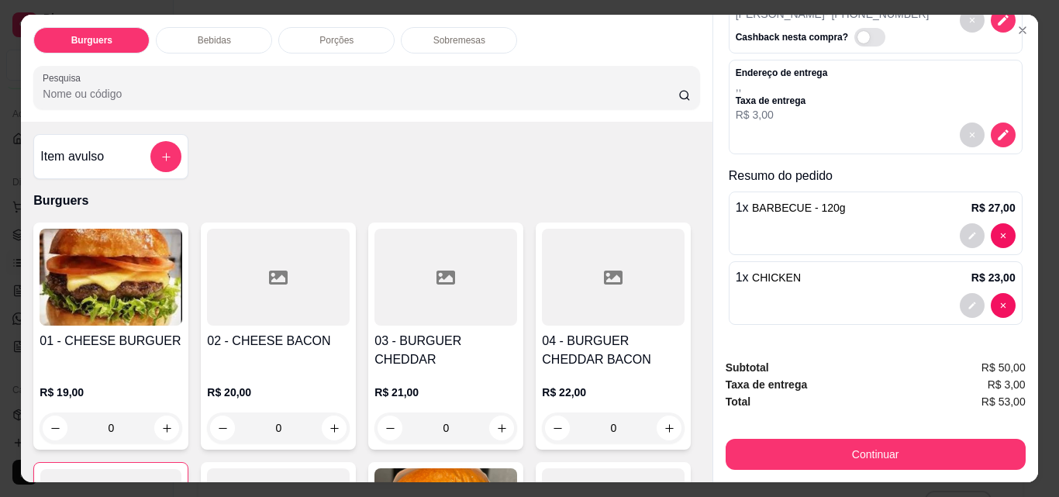
click at [994, 248] on button "decrease-product-quantity" at bounding box center [1003, 235] width 25 height 25
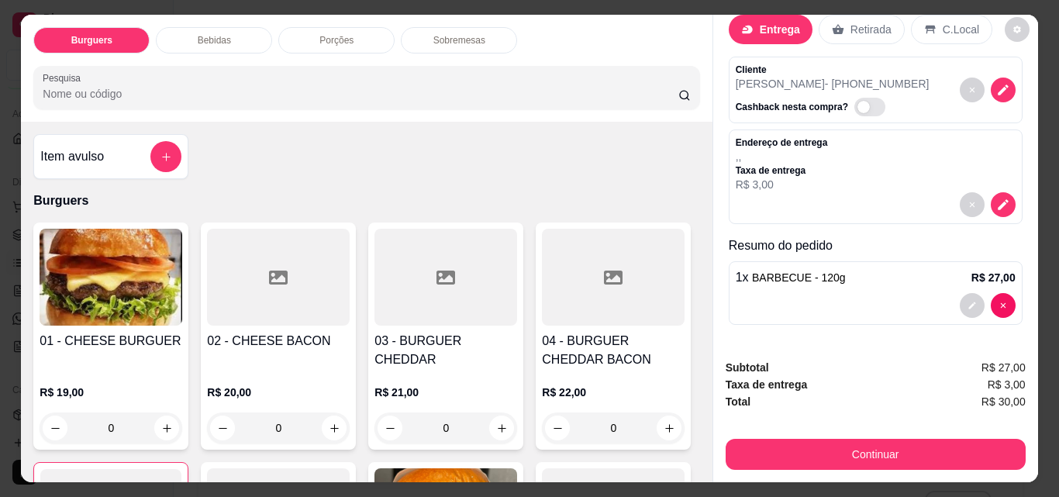
scroll to position [34, 0]
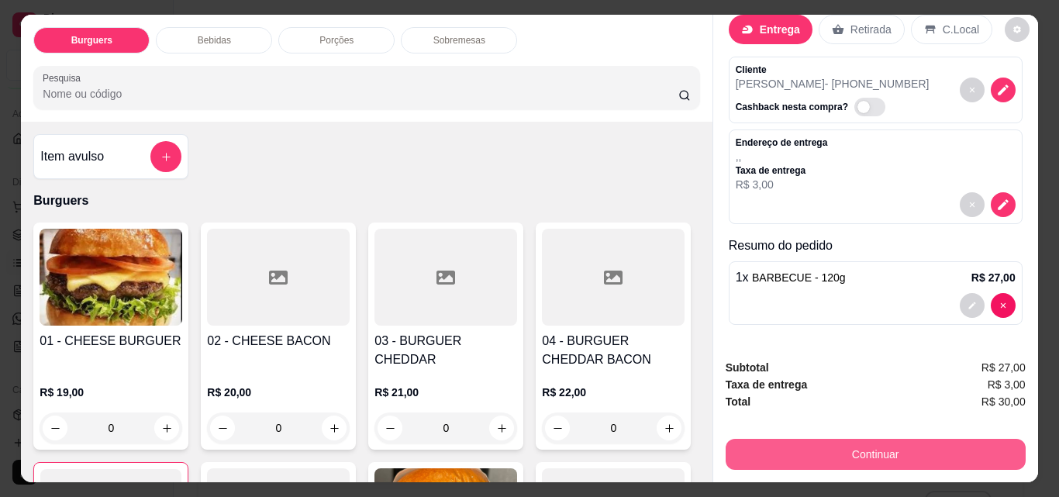
click at [889, 447] on button "Continuar" at bounding box center [876, 454] width 300 height 31
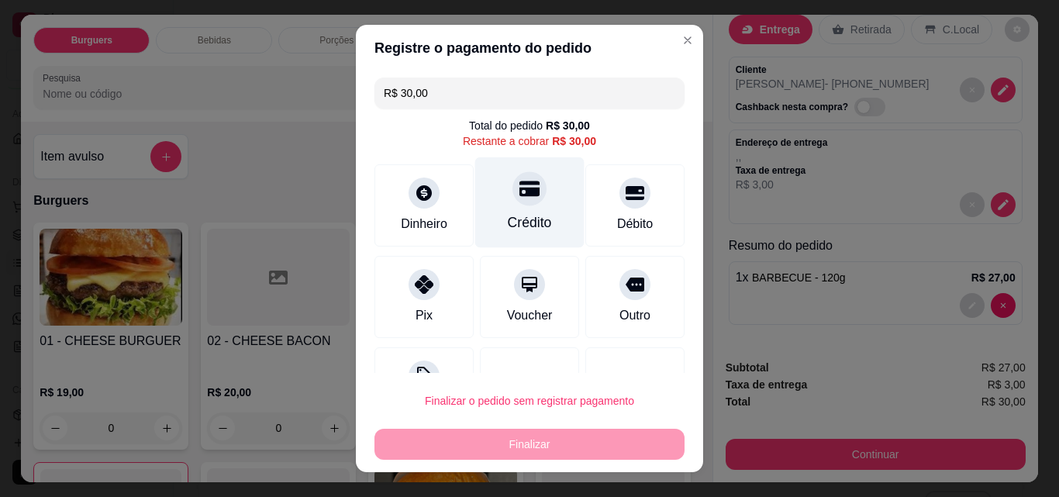
click at [514, 201] on div at bounding box center [530, 188] width 34 height 34
type input "R$ 0,00"
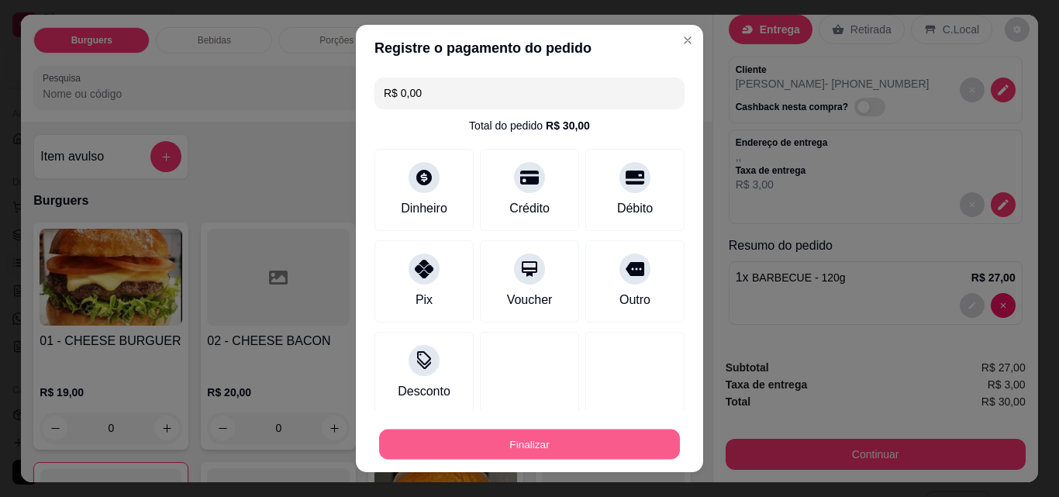
click at [500, 446] on button "Finalizar" at bounding box center [529, 445] width 301 height 30
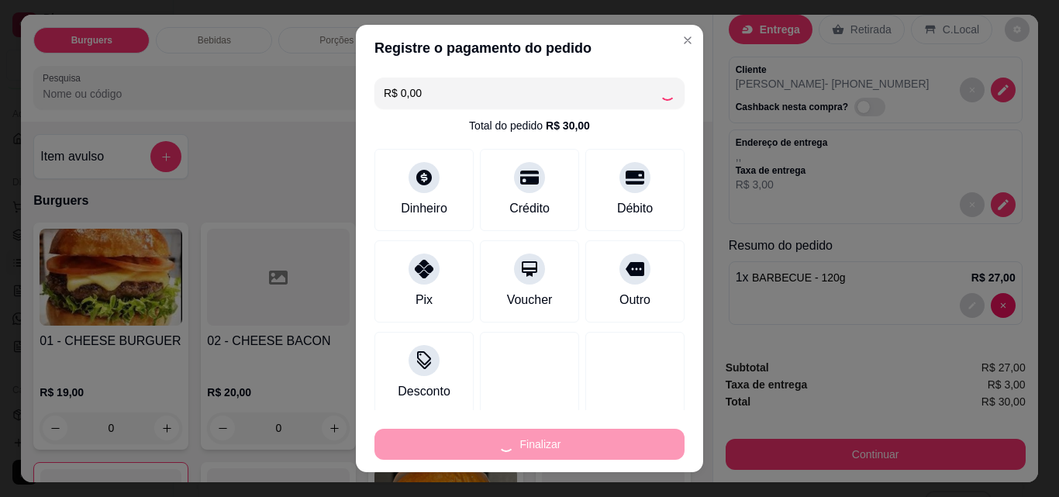
type input "0"
type input "-R$ 30,00"
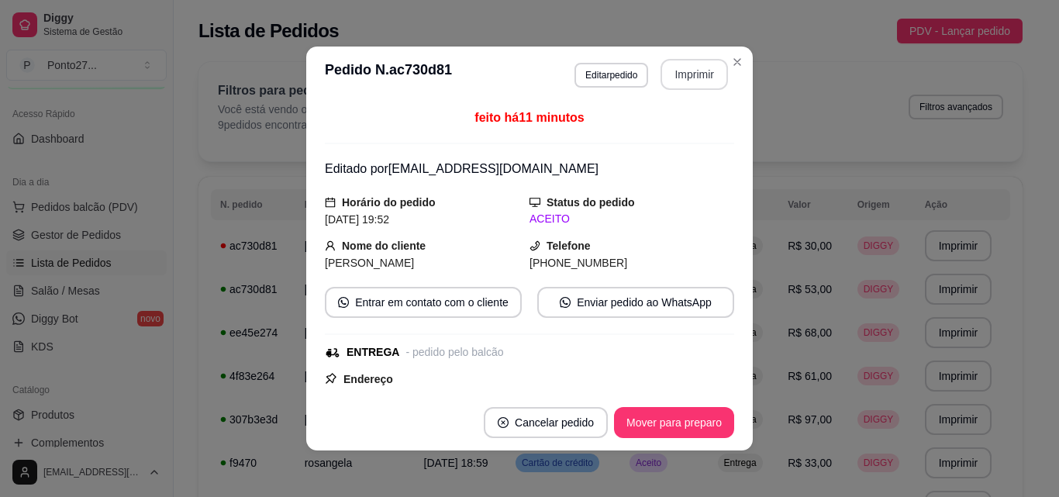
click at [689, 66] on button "Imprimir" at bounding box center [694, 74] width 67 height 31
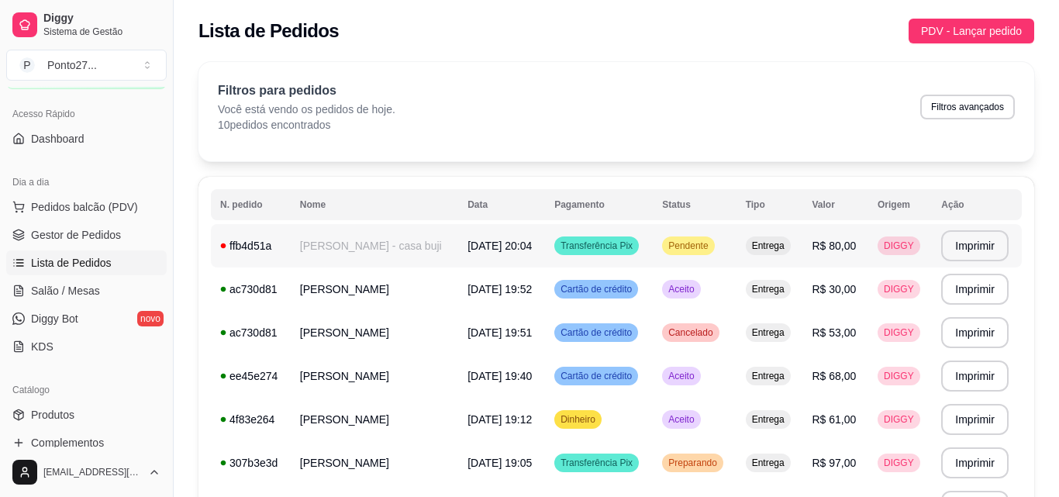
click at [530, 250] on td "[DATE] 20:04" at bounding box center [501, 245] width 87 height 43
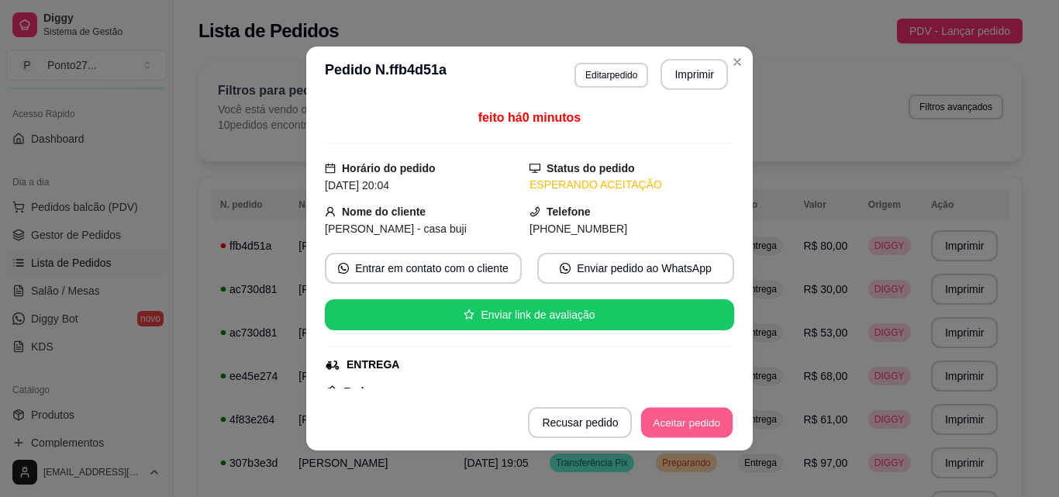
click at [669, 427] on button "Aceitar pedido" at bounding box center [687, 423] width 92 height 30
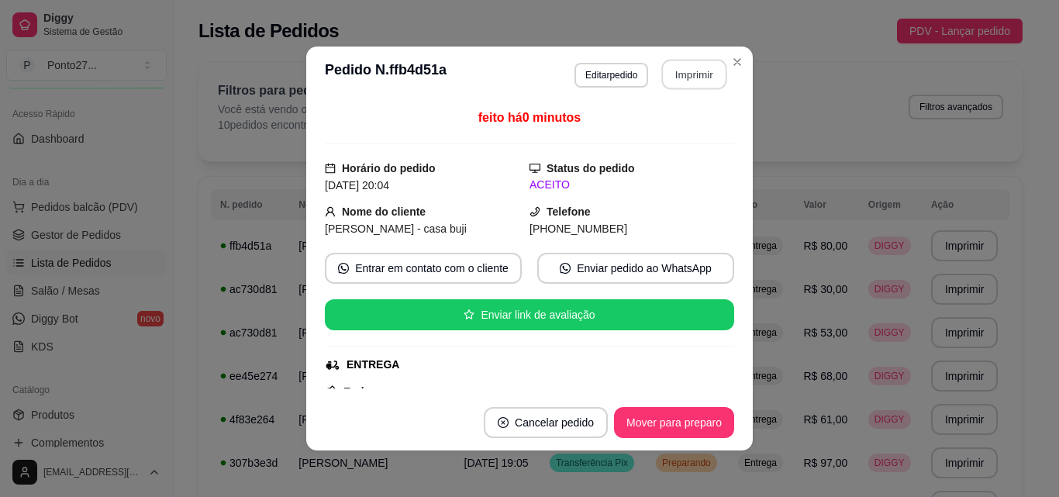
click at [685, 72] on button "Imprimir" at bounding box center [694, 75] width 65 height 30
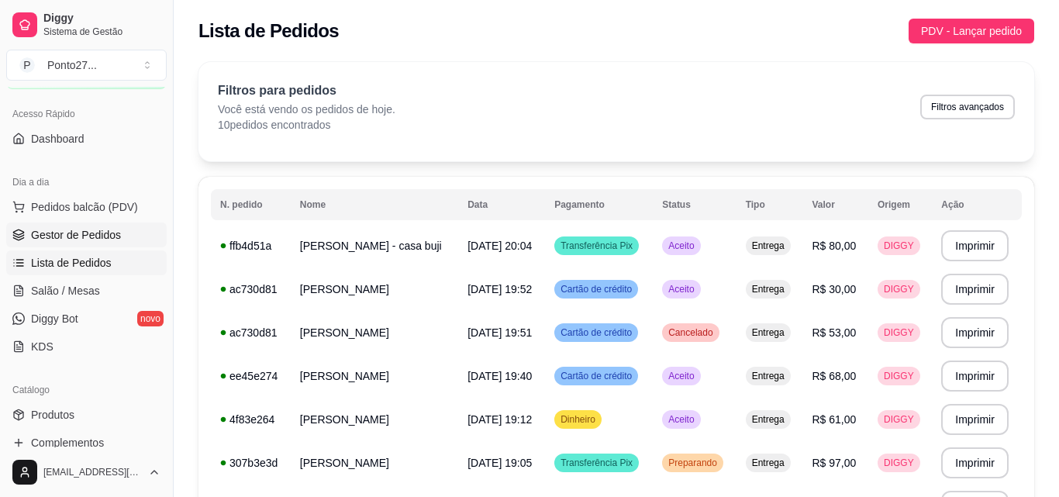
click at [73, 227] on span "Gestor de Pedidos" at bounding box center [76, 235] width 90 height 16
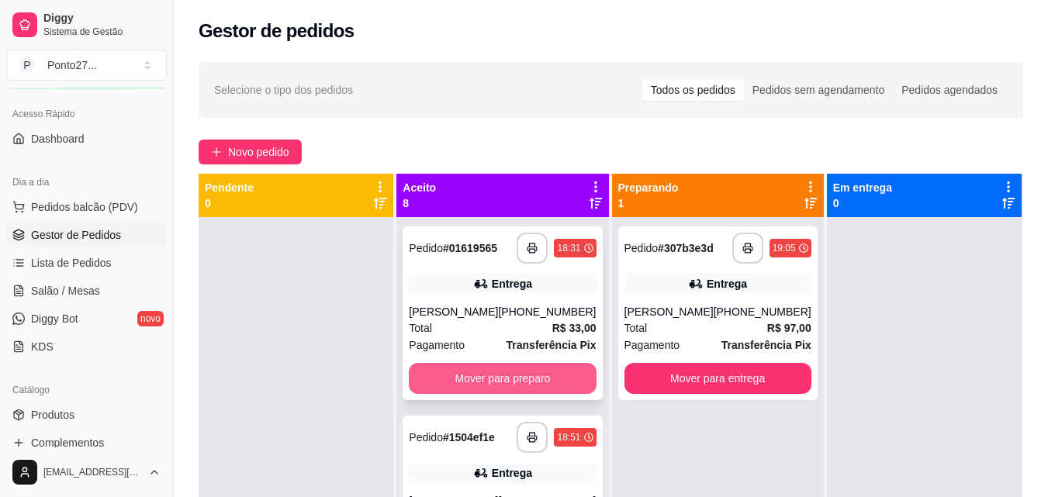
click at [512, 382] on button "Mover para preparo" at bounding box center [502, 378] width 187 height 31
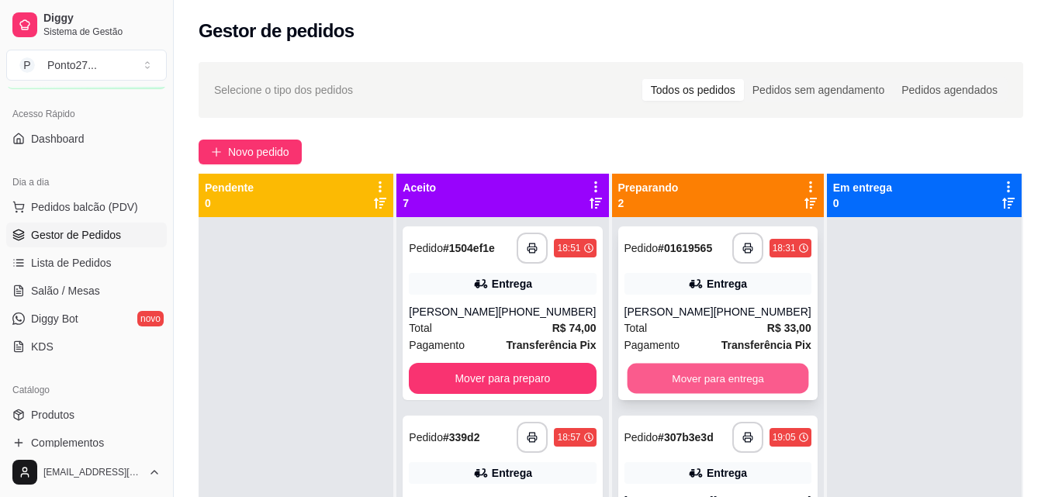
click at [646, 372] on button "Mover para entrega" at bounding box center [717, 379] width 181 height 30
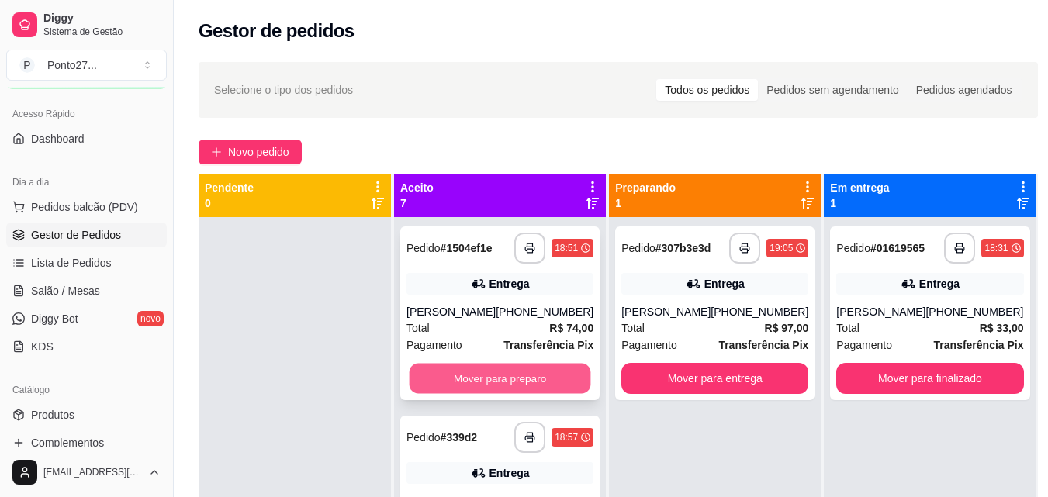
click at [558, 374] on button "Mover para preparo" at bounding box center [499, 379] width 181 height 30
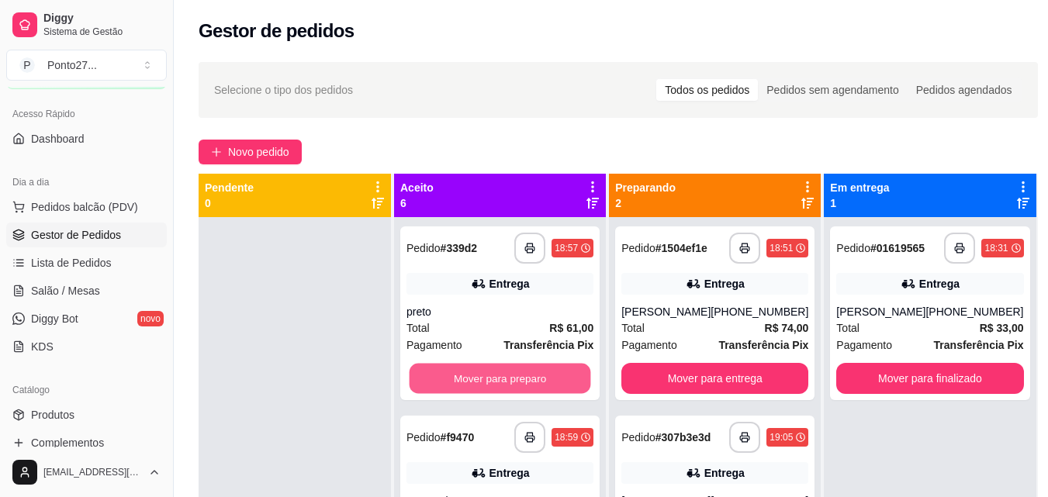
click at [558, 374] on button "Mover para preparo" at bounding box center [499, 379] width 181 height 30
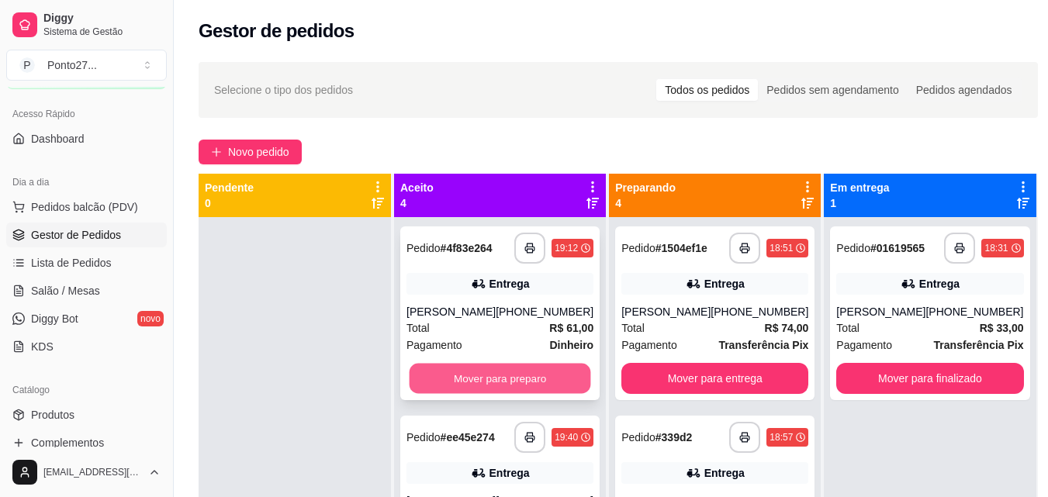
click at [555, 393] on button "Mover para preparo" at bounding box center [499, 379] width 181 height 30
click at [554, 393] on button "Mover para preparo" at bounding box center [499, 379] width 181 height 30
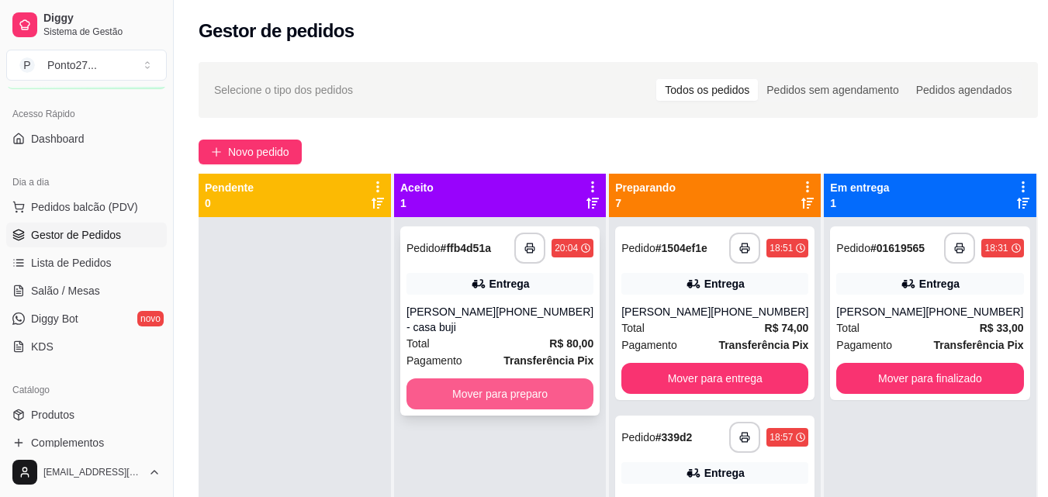
click at [554, 392] on button "Mover para preparo" at bounding box center [499, 393] width 187 height 31
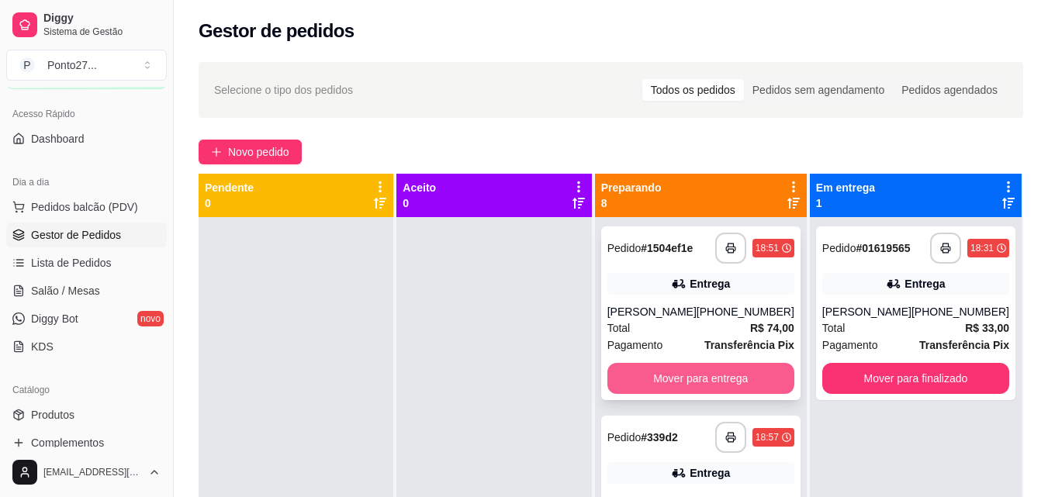
click at [706, 384] on button "Mover para entrega" at bounding box center [700, 378] width 187 height 31
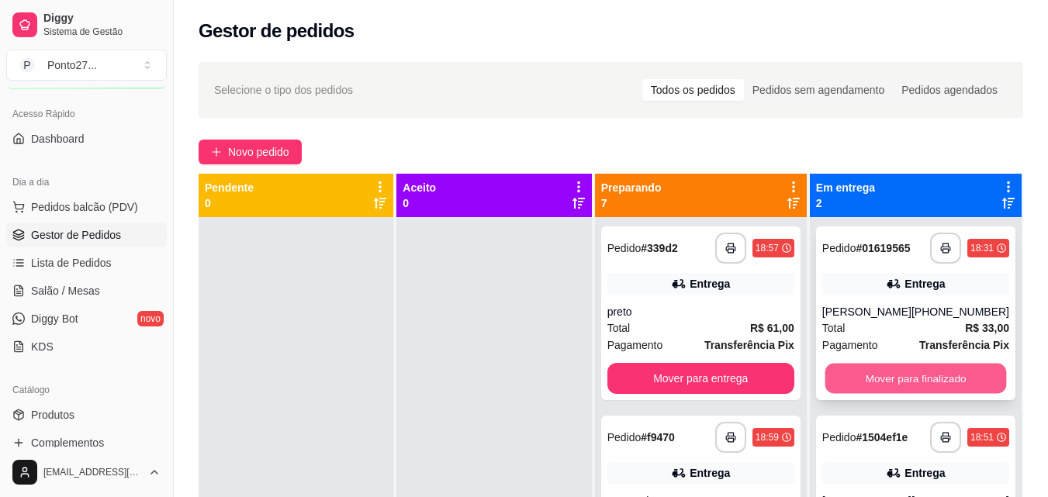
click at [935, 382] on button "Mover para finalizado" at bounding box center [914, 379] width 181 height 30
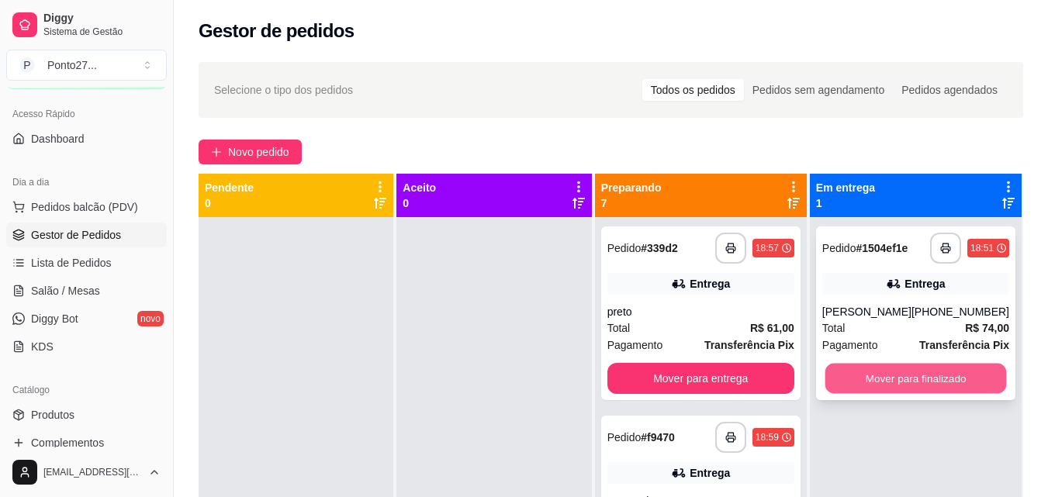
click at [909, 374] on button "Mover para finalizado" at bounding box center [914, 379] width 181 height 30
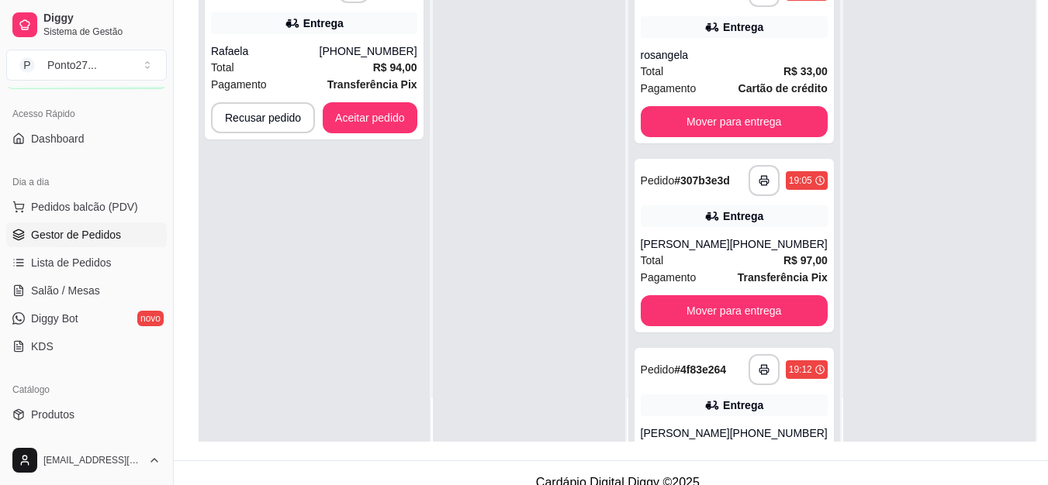
scroll to position [206, 0]
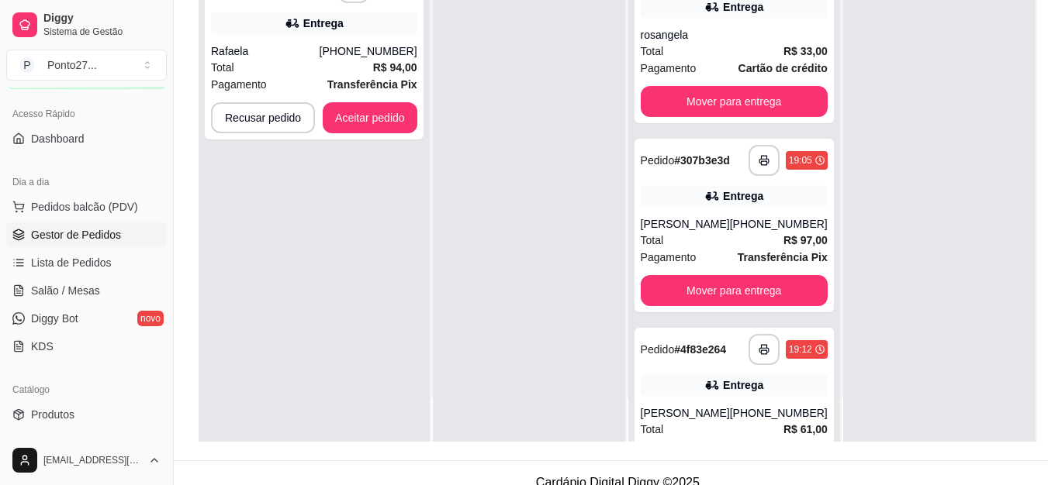
click at [720, 302] on button "Mover para entrega" at bounding box center [734, 290] width 187 height 31
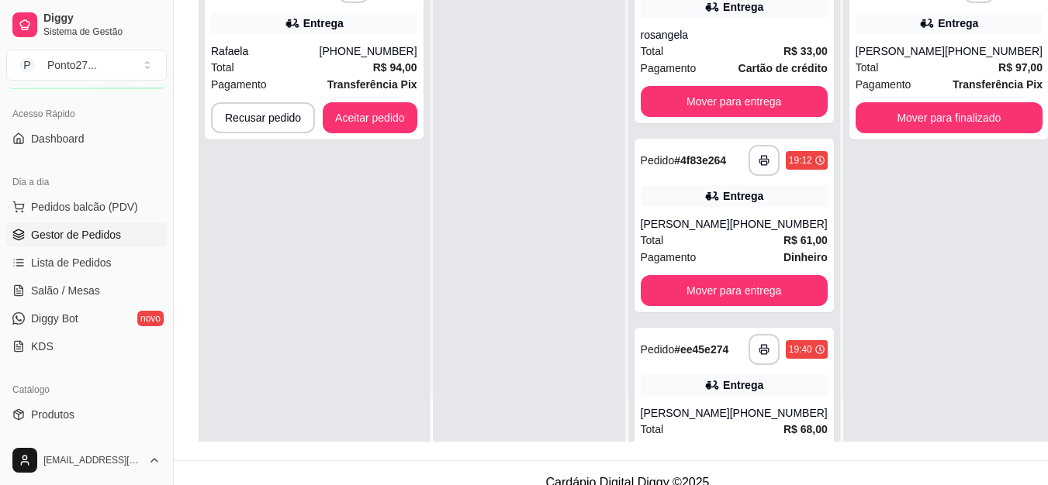
click at [738, 306] on button "Mover para entrega" at bounding box center [734, 290] width 187 height 31
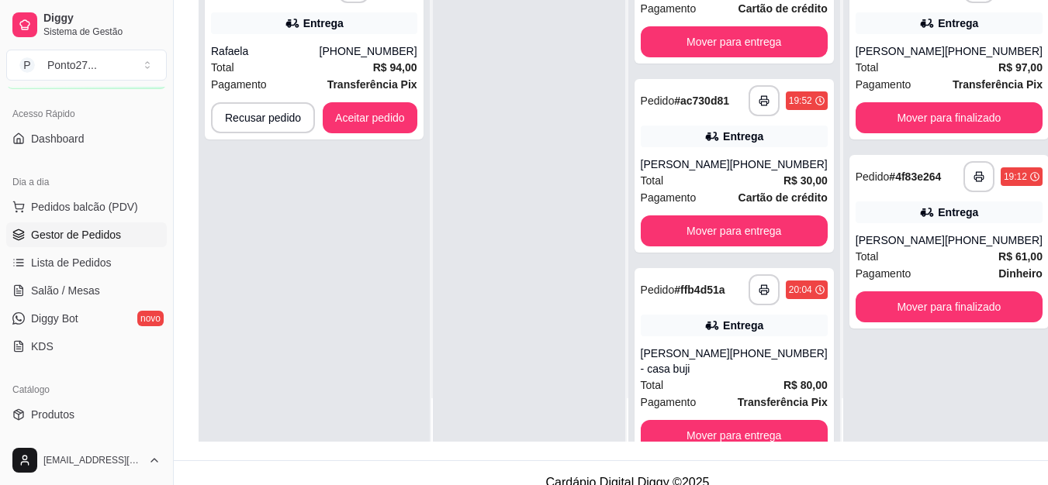
scroll to position [499, 0]
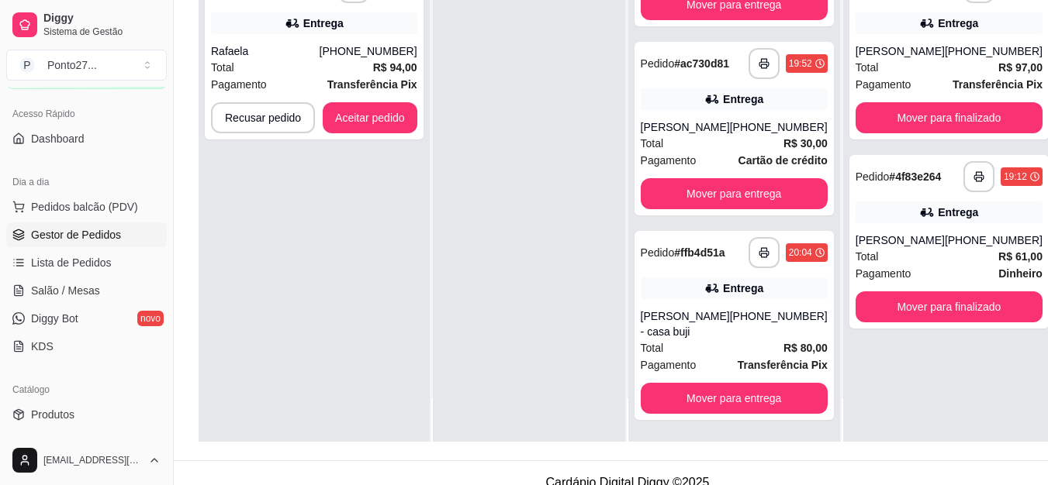
click at [943, 321] on button "Mover para finalizado" at bounding box center [948, 307] width 187 height 31
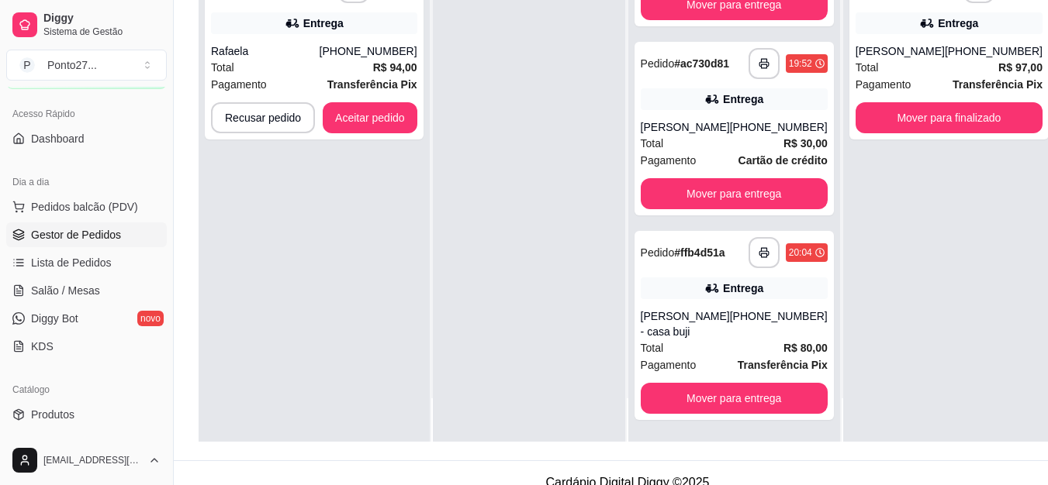
click at [941, 130] on button "Mover para finalizado" at bounding box center [948, 117] width 187 height 31
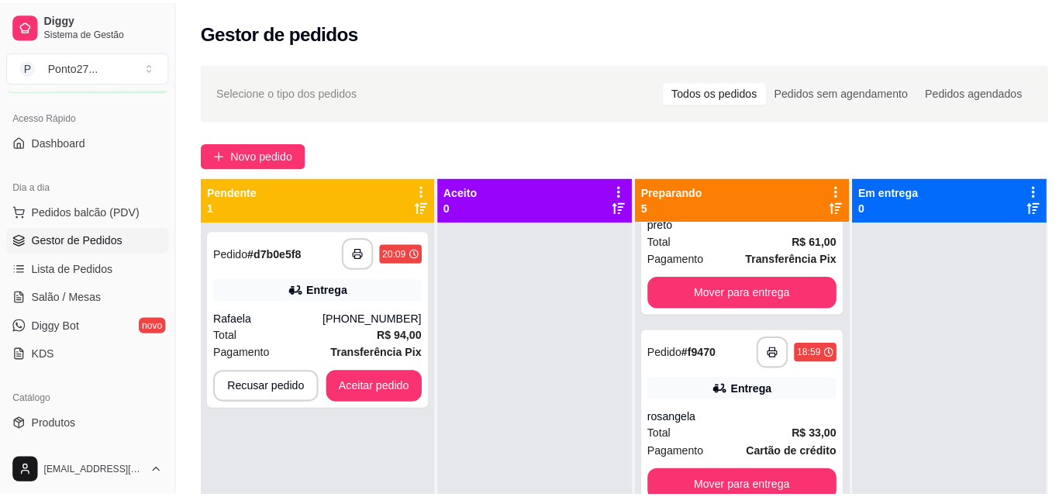
scroll to position [0, 0]
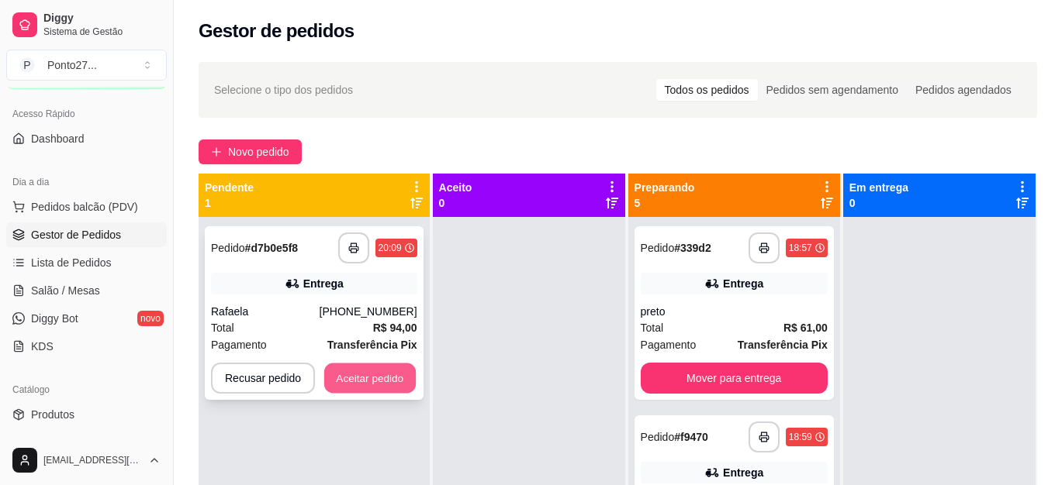
click at [363, 378] on button "Aceitar pedido" at bounding box center [370, 379] width 92 height 30
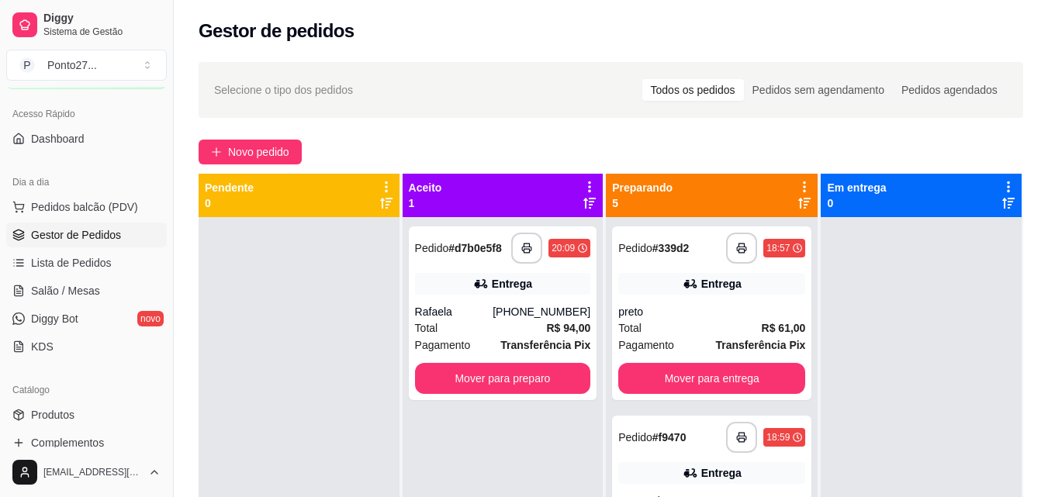
click at [363, 378] on div at bounding box center [299, 465] width 201 height 497
click at [41, 261] on span "Lista de Pedidos" at bounding box center [71, 263] width 81 height 16
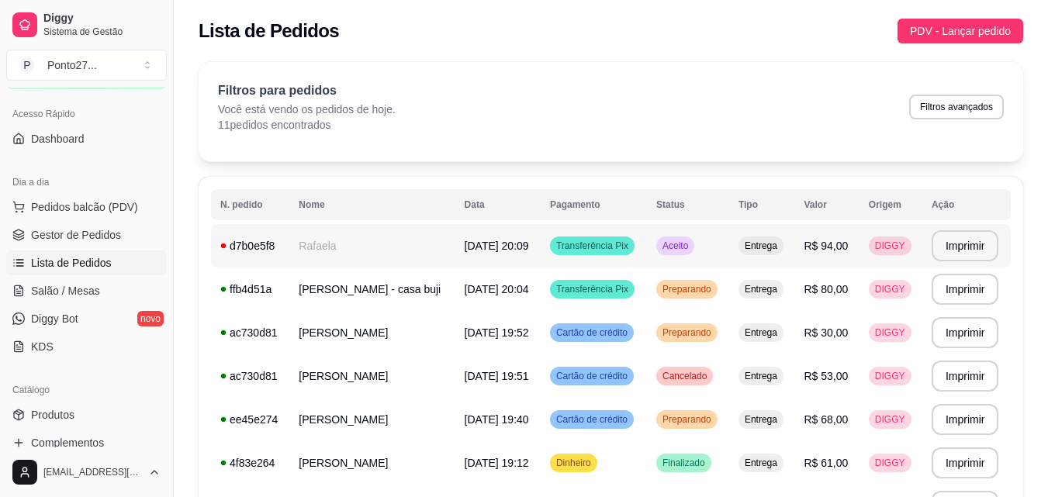
click at [679, 247] on span "Aceito" at bounding box center [675, 246] width 32 height 12
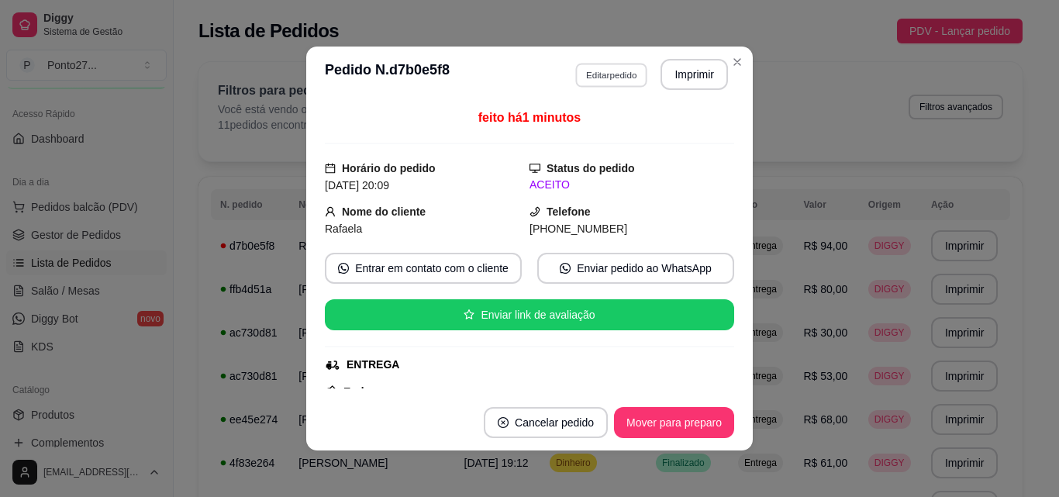
click at [603, 75] on button "Editar pedido" at bounding box center [611, 75] width 72 height 24
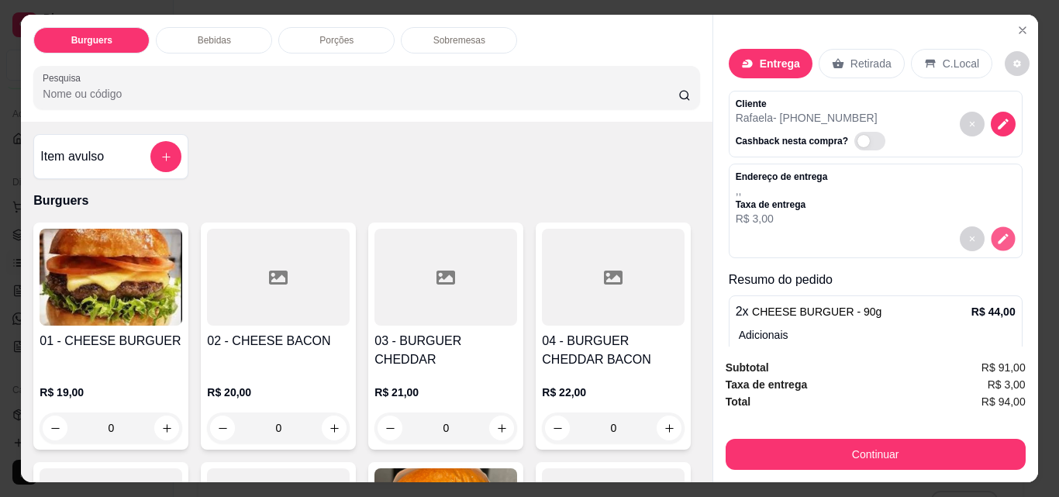
click at [997, 233] on icon "decrease-product-quantity" at bounding box center [1003, 239] width 13 height 13
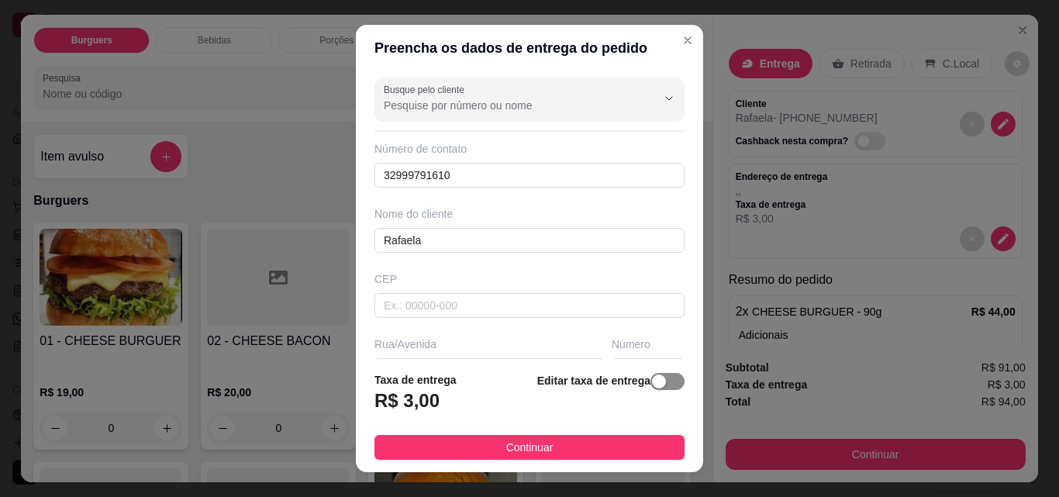
click at [651, 385] on button "button" at bounding box center [668, 381] width 34 height 17
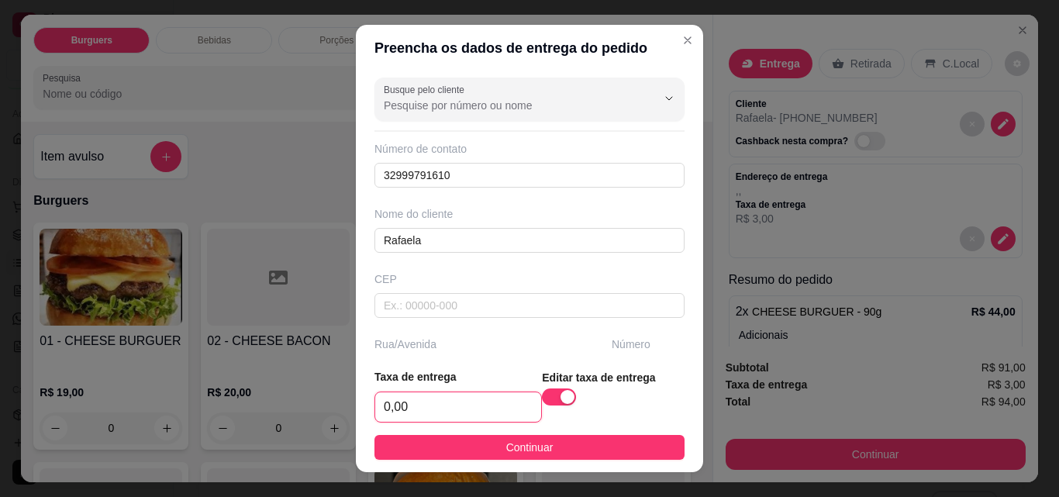
click at [458, 416] on input "0,00" at bounding box center [458, 406] width 166 height 29
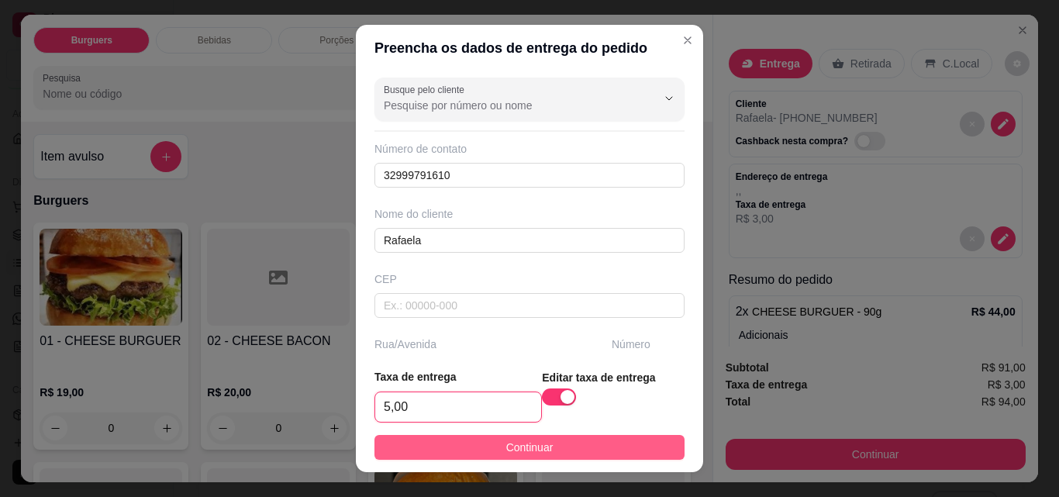
type input "5,00"
click at [545, 450] on button "Continuar" at bounding box center [530, 447] width 310 height 25
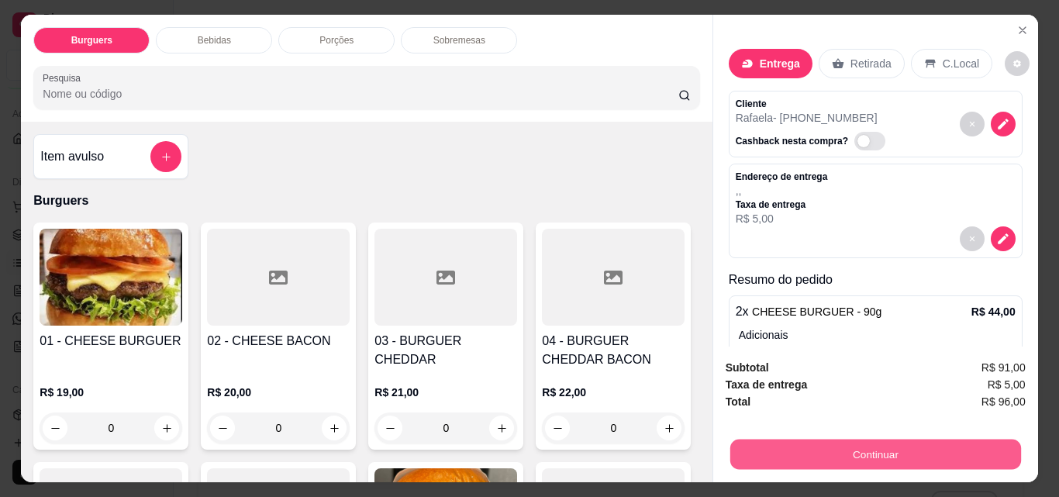
click at [853, 447] on button "Continuar" at bounding box center [875, 454] width 291 height 30
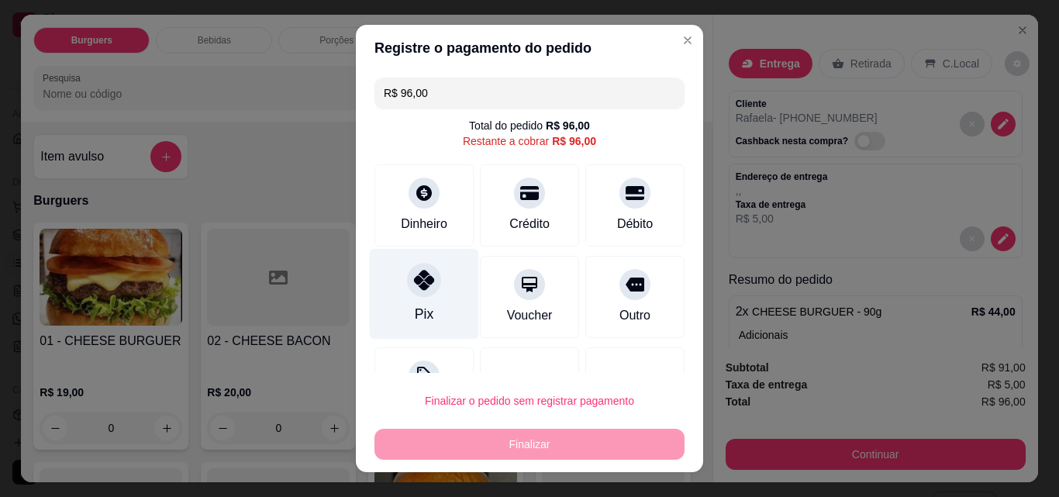
click at [416, 282] on icon at bounding box center [424, 280] width 20 height 20
type input "R$ 0,00"
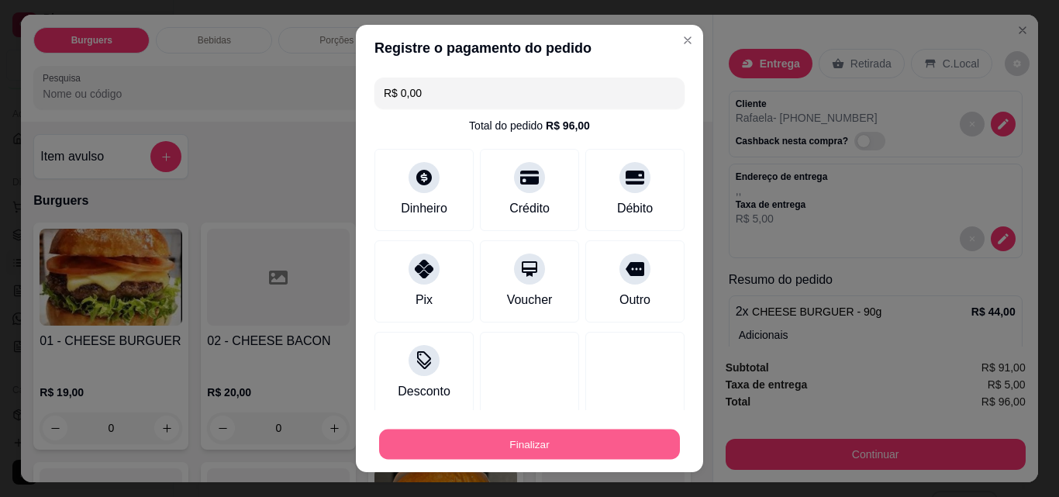
click at [474, 433] on button "Finalizar" at bounding box center [529, 445] width 301 height 30
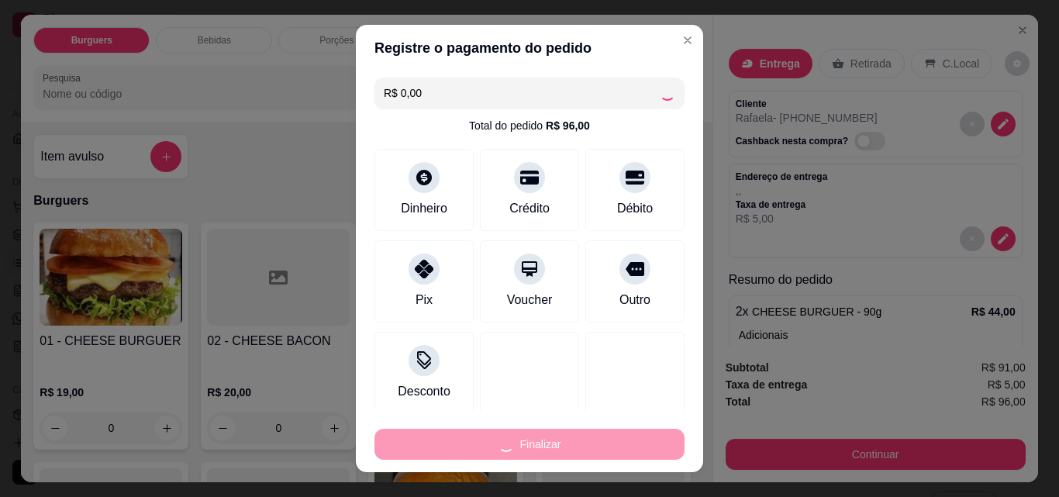
type input "0"
type input "-R$ 96,00"
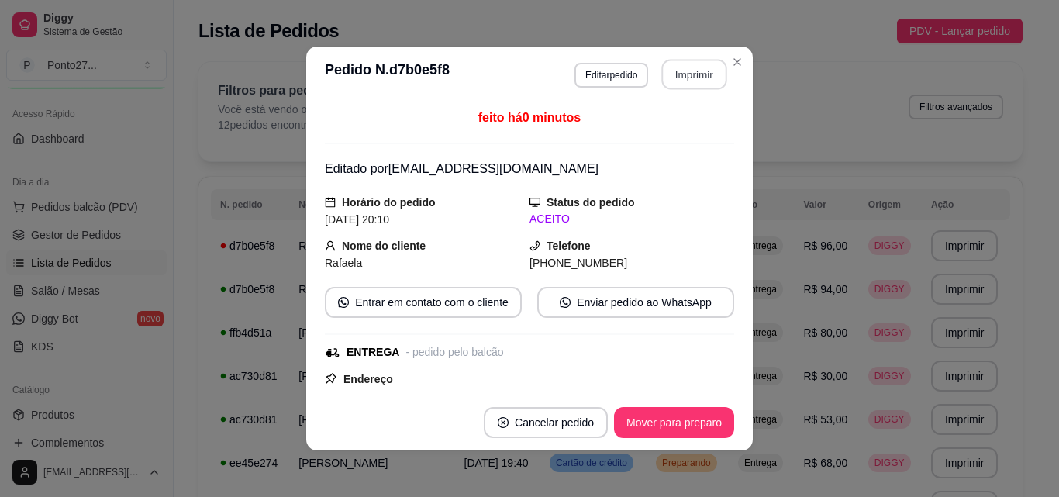
click at [696, 71] on button "Imprimir" at bounding box center [694, 75] width 65 height 30
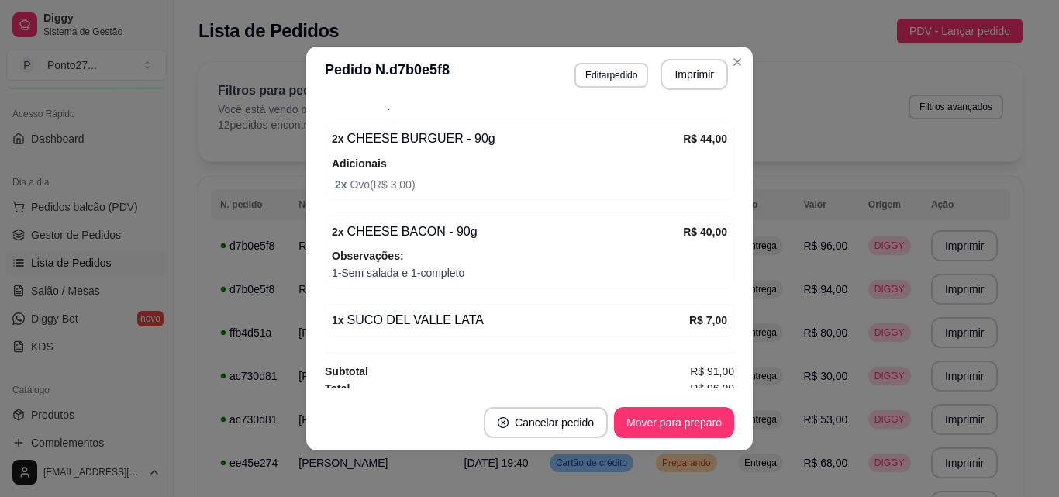
scroll to position [492, 0]
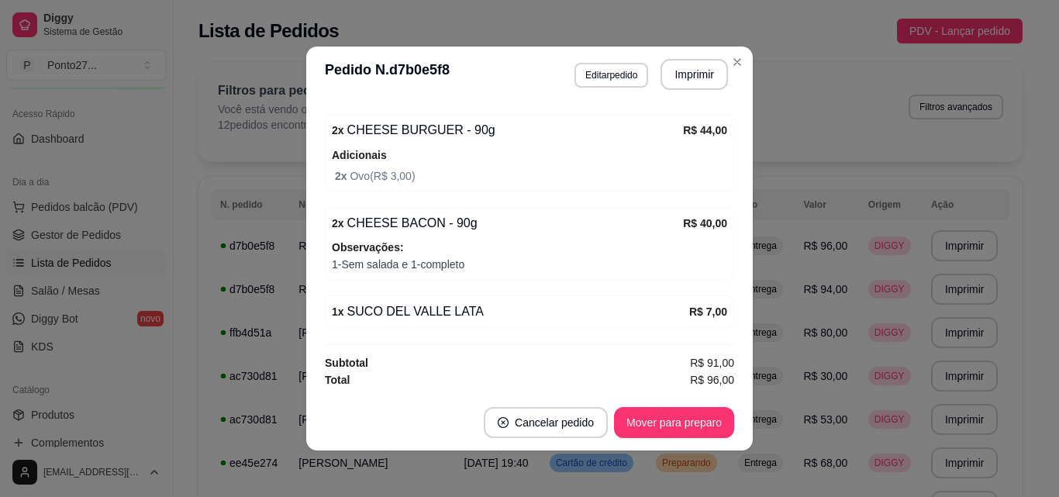
click at [537, 320] on div "1 x SUCO DEL VALLE LATA" at bounding box center [511, 311] width 358 height 19
click at [414, 307] on div "1 x SUCO DEL VALLE LATA" at bounding box center [511, 311] width 358 height 19
click at [485, 312] on div "1 x SUCO DEL VALLE LATA" at bounding box center [511, 311] width 358 height 19
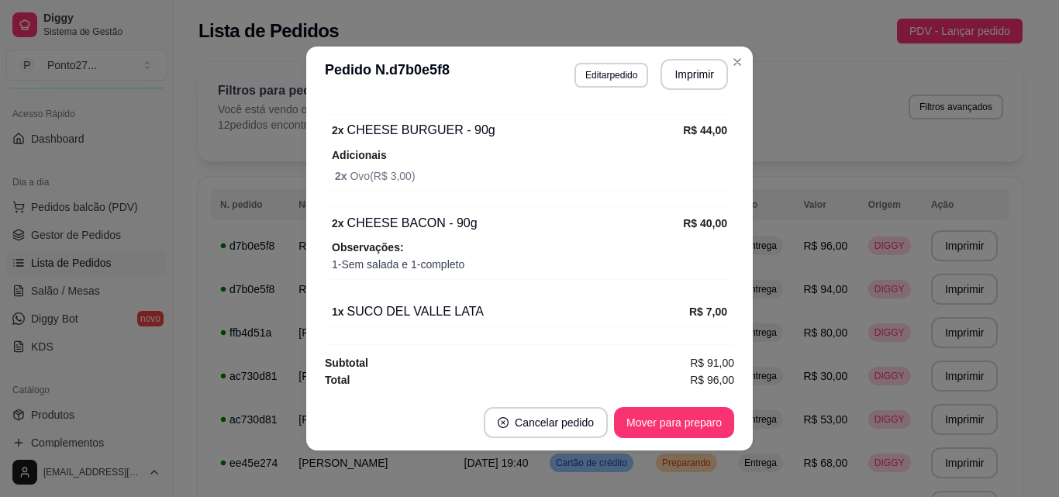
click at [485, 312] on div "1 x SUCO DEL VALLE LATA" at bounding box center [511, 311] width 358 height 19
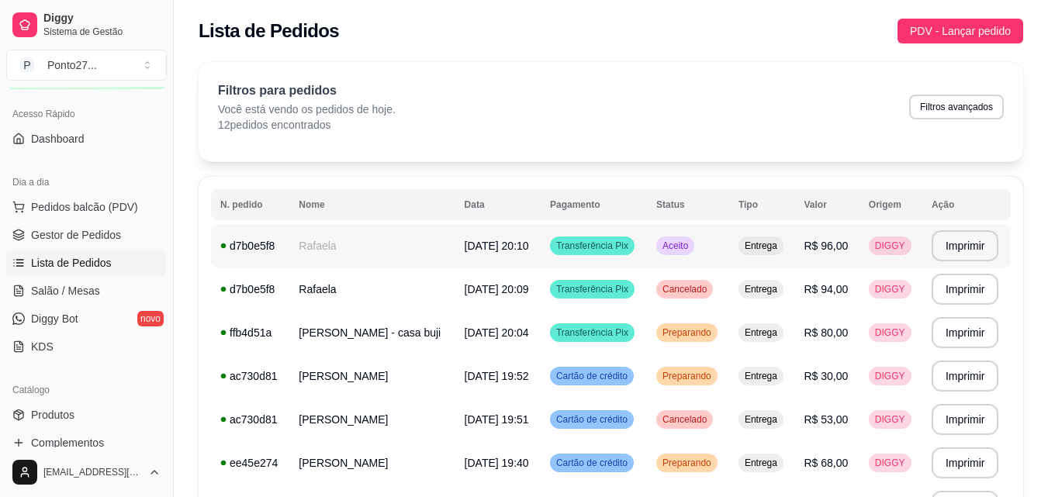
click at [674, 254] on div "Aceito" at bounding box center [675, 246] width 38 height 19
click at [924, 26] on span "PDV - Lançar pedido" at bounding box center [960, 30] width 101 height 17
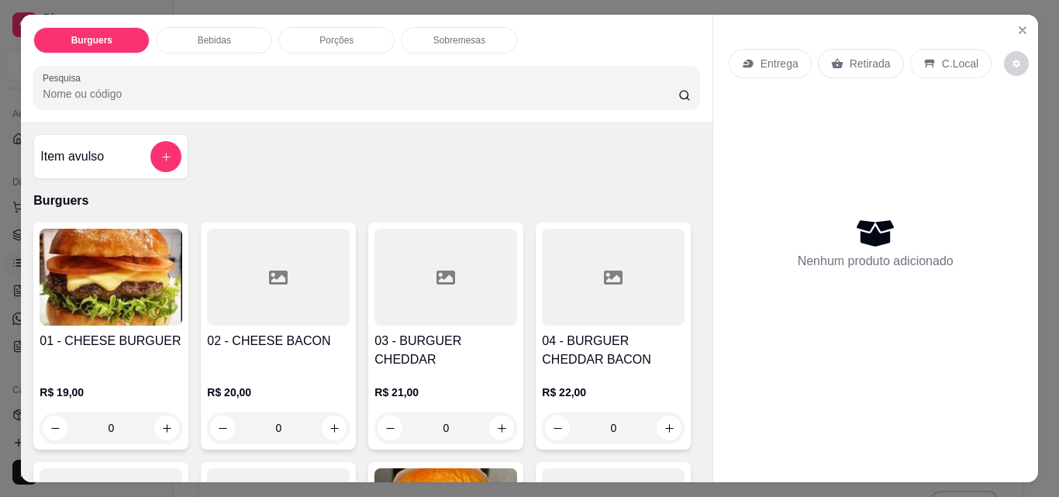
click at [163, 413] on div "0" at bounding box center [111, 428] width 143 height 31
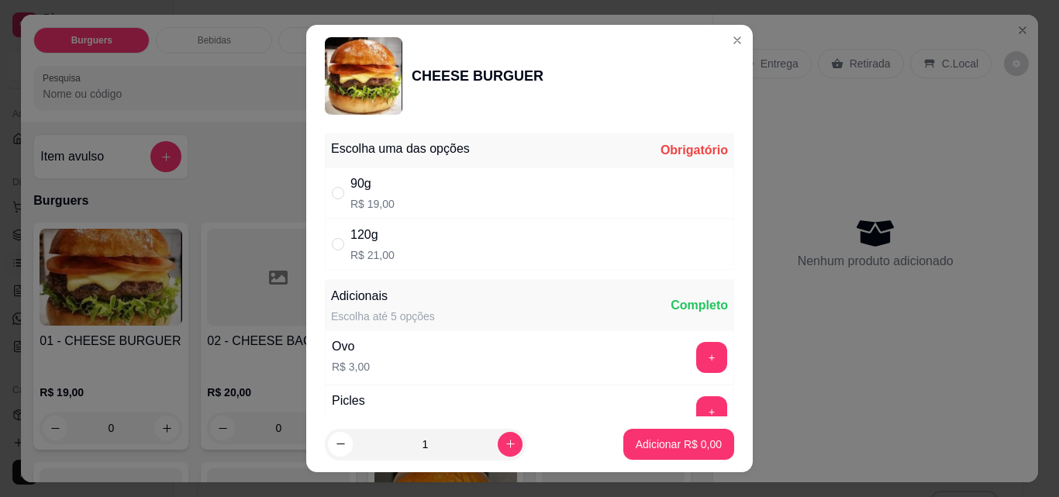
click at [482, 233] on div "120g R$ 21,00" at bounding box center [529, 244] width 409 height 51
radio input "true"
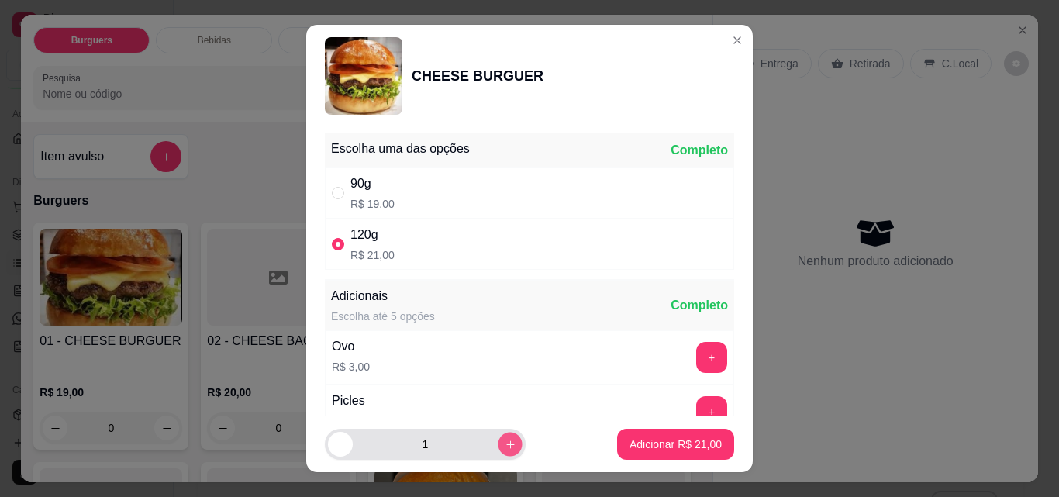
click at [498, 451] on button "increase-product-quantity" at bounding box center [510, 444] width 24 height 24
type input "2"
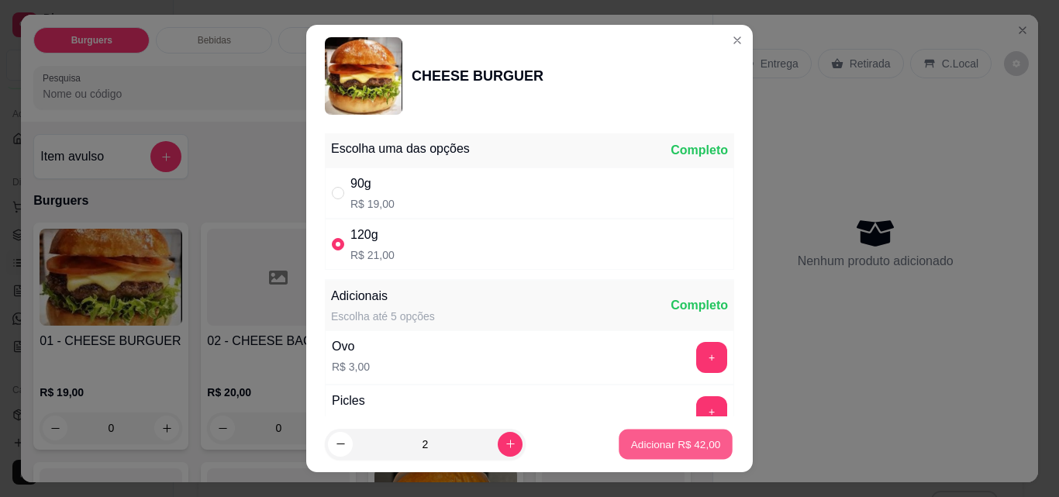
click at [662, 440] on p "Adicionar R$ 42,00" at bounding box center [676, 444] width 90 height 15
type input "2"
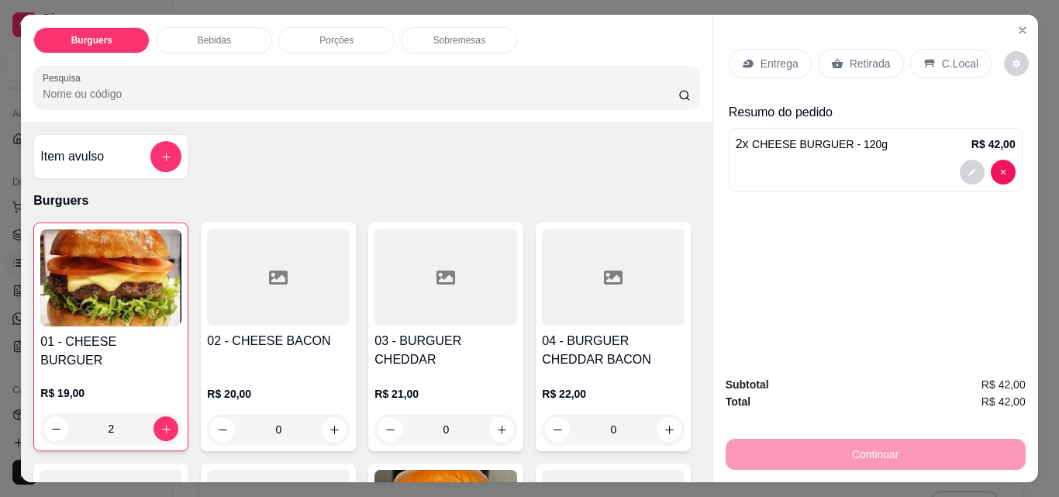
click at [332, 414] on div "0" at bounding box center [278, 429] width 143 height 31
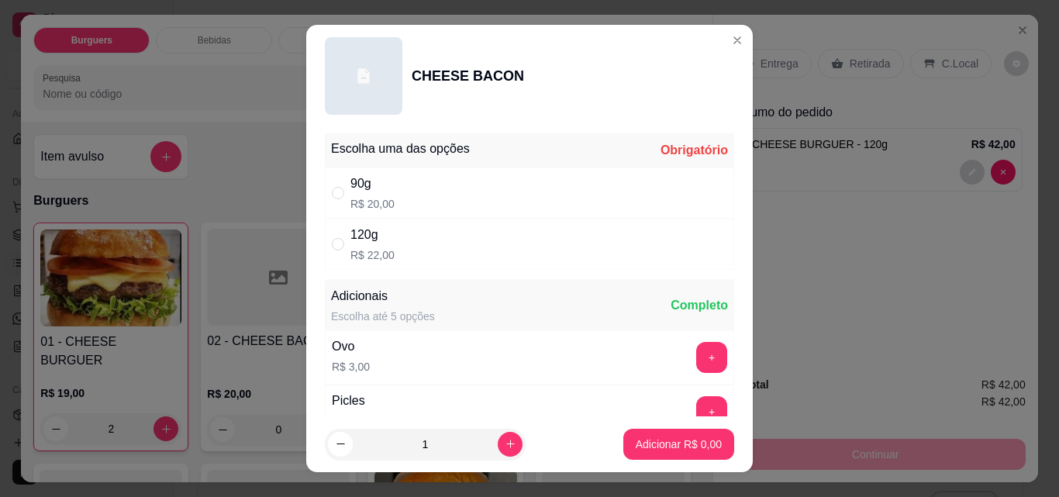
click at [516, 235] on div "120g R$ 22,00" at bounding box center [529, 244] width 409 height 51
radio input "true"
click at [690, 442] on p "Adicionar R$ 22,00" at bounding box center [676, 444] width 90 height 15
type input "1"
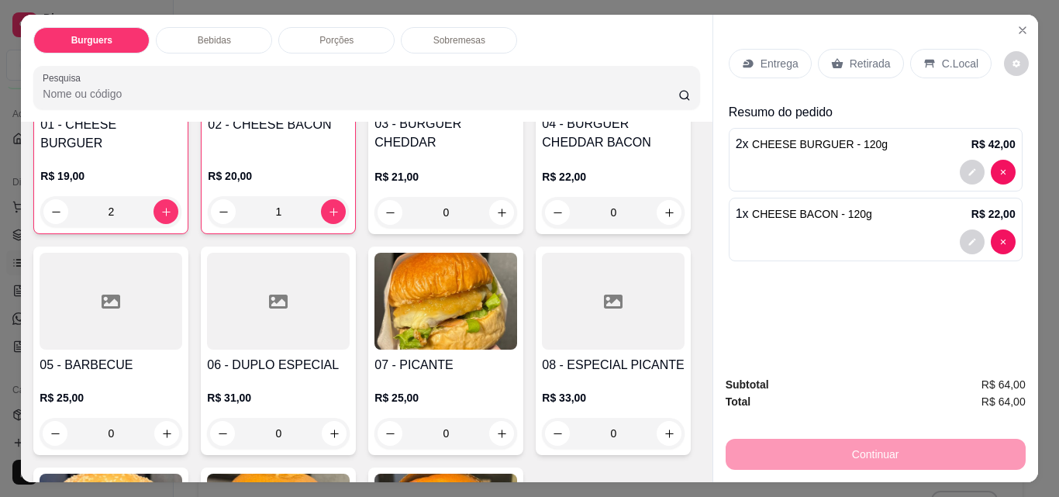
scroll to position [248, 0]
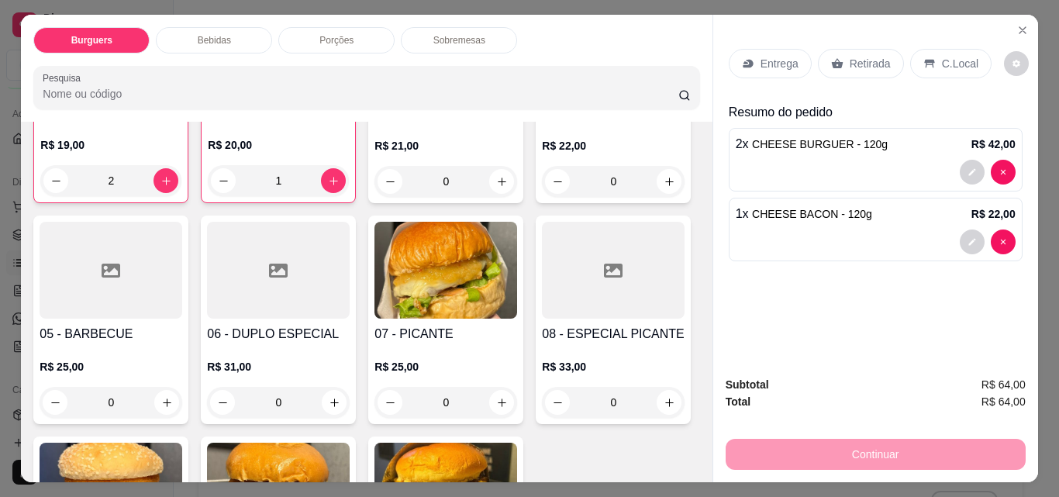
click at [182, 393] on div "0" at bounding box center [111, 402] width 143 height 31
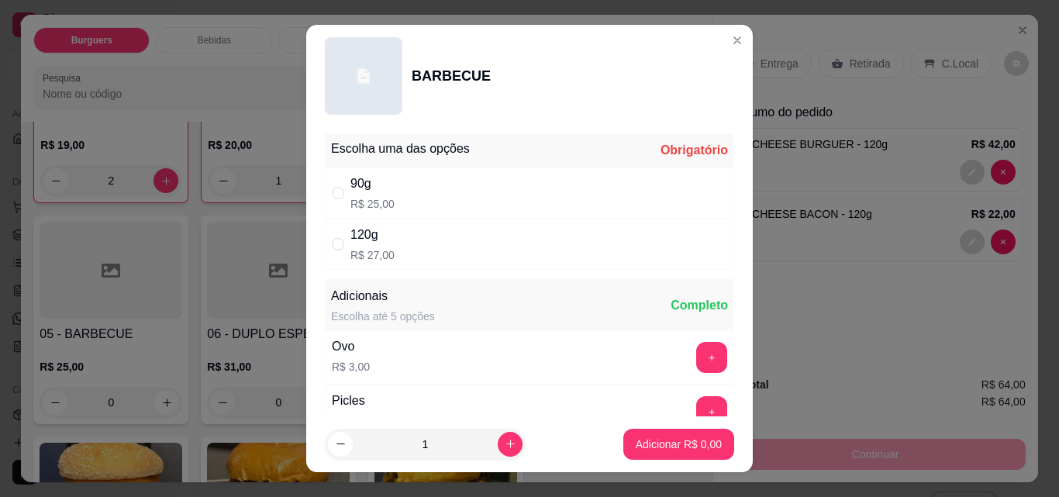
click at [565, 249] on div "120g R$ 27,00" at bounding box center [529, 244] width 409 height 51
radio input "true"
click at [683, 446] on p "Adicionar R$ 27,00" at bounding box center [676, 444] width 90 height 15
type input "1"
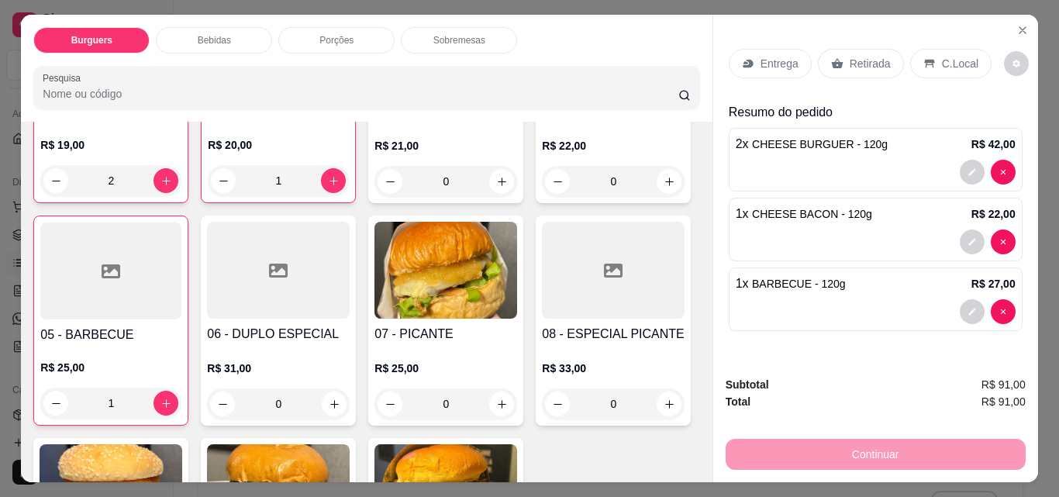
click at [765, 62] on p "Entrega" at bounding box center [780, 64] width 38 height 16
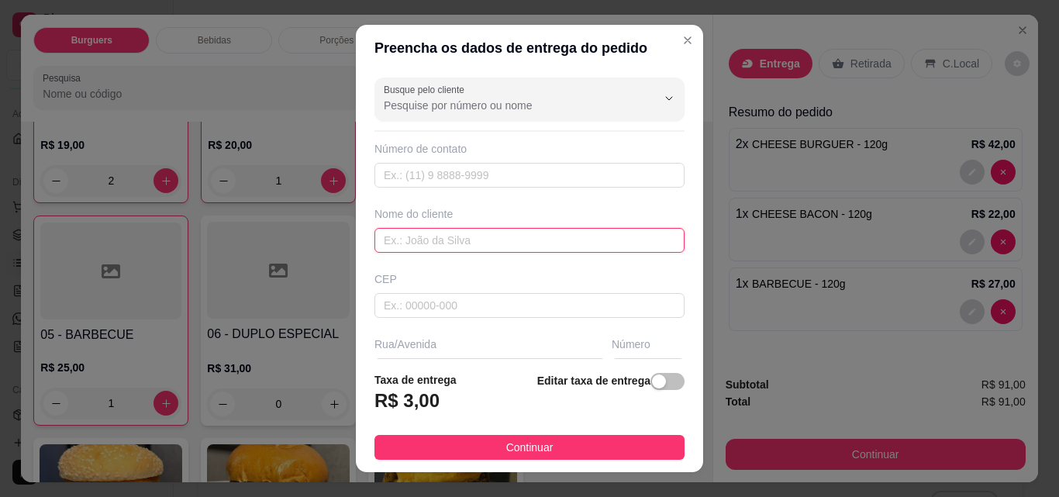
click at [405, 237] on input "text" at bounding box center [530, 240] width 310 height 25
type input "guto"
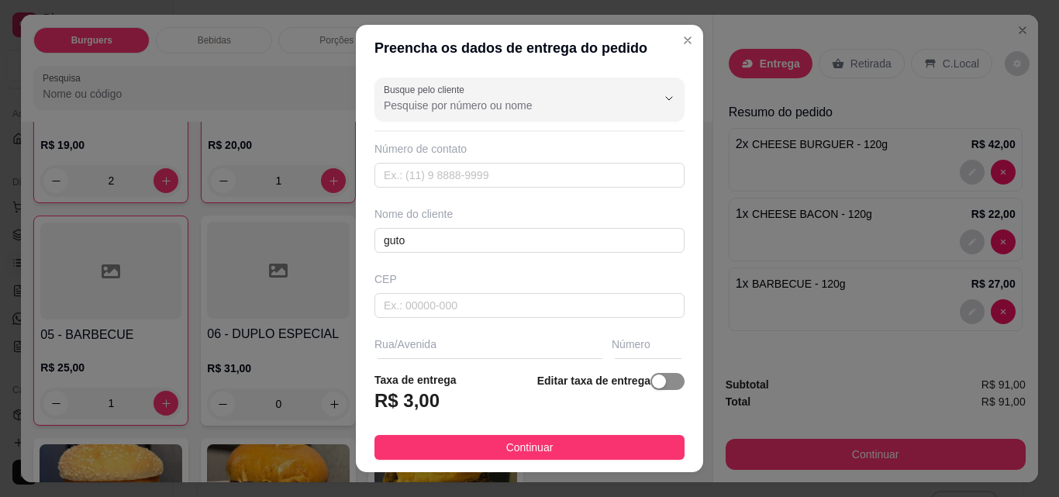
click at [652, 382] on span "button" at bounding box center [668, 381] width 34 height 17
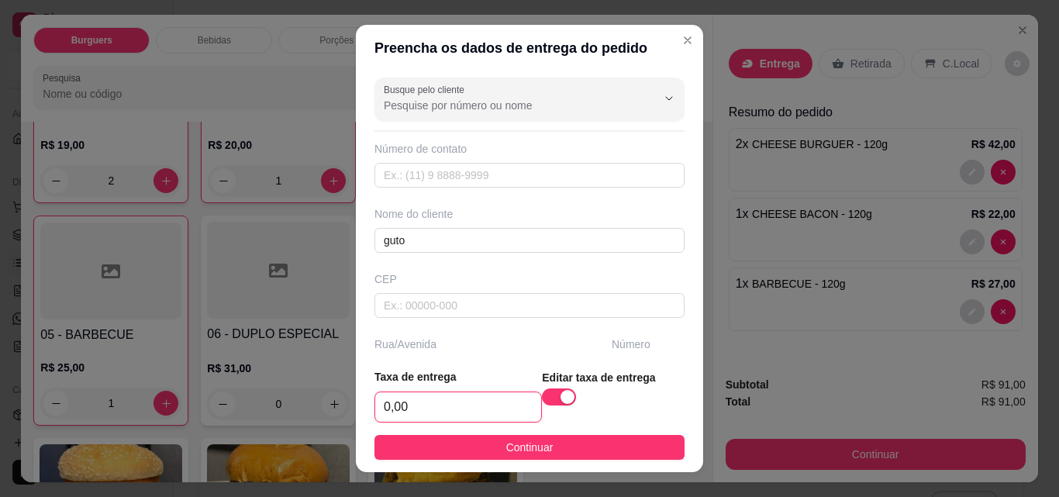
click at [474, 406] on input "0,00" at bounding box center [458, 406] width 166 height 29
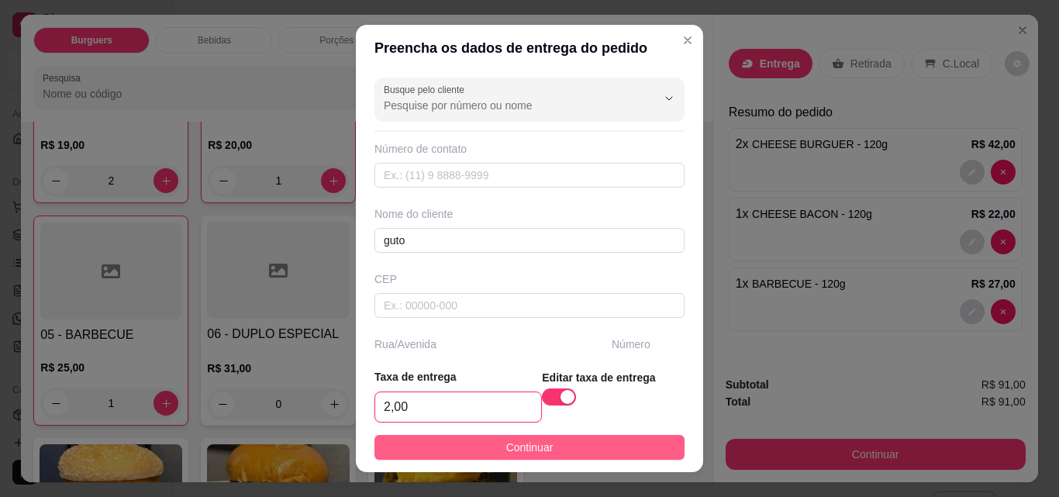
type input "2,00"
click at [475, 445] on button "Continuar" at bounding box center [530, 447] width 310 height 25
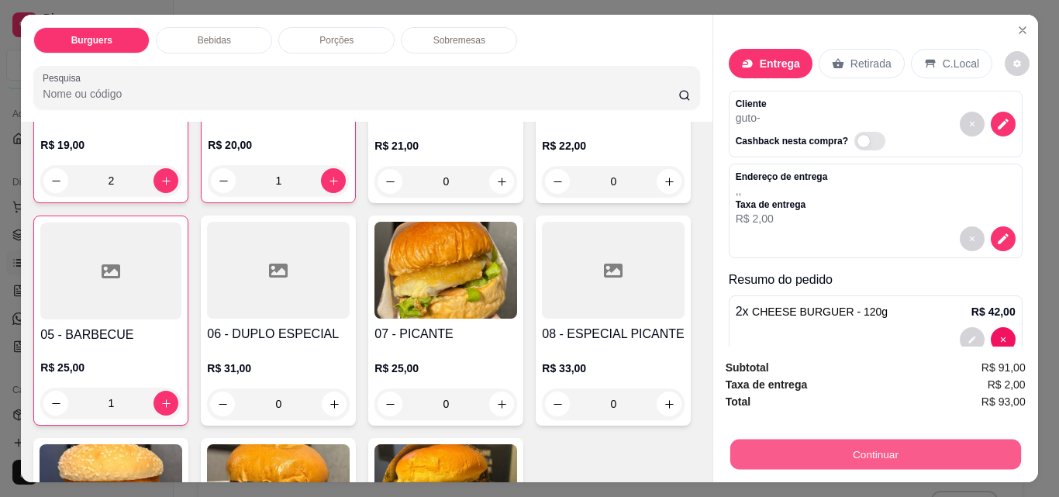
click at [814, 448] on button "Continuar" at bounding box center [875, 454] width 291 height 30
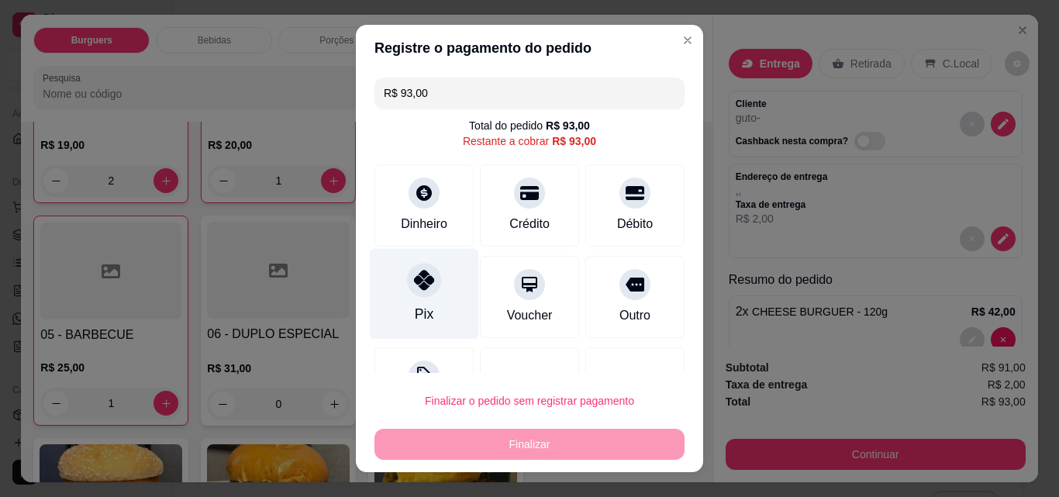
click at [416, 289] on icon at bounding box center [424, 280] width 20 height 20
type input "R$ 0,00"
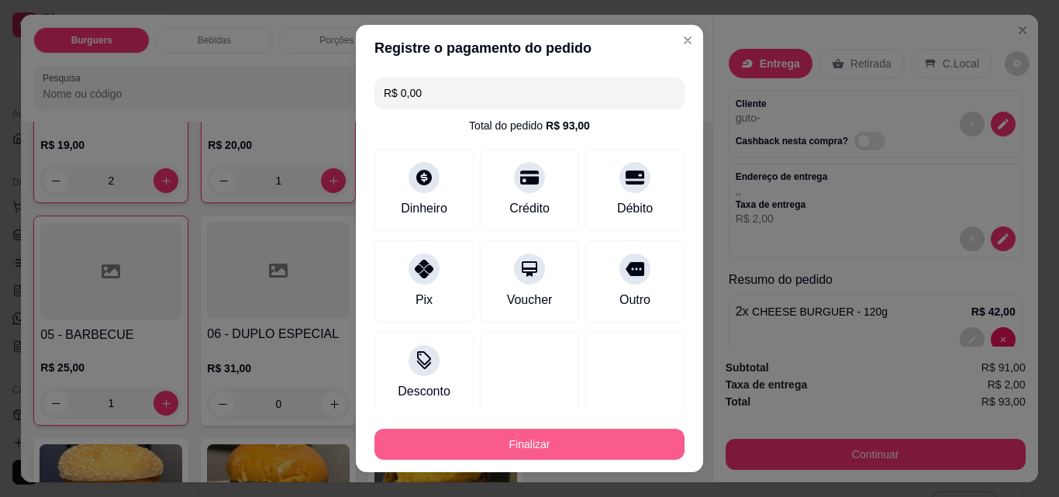
click at [503, 441] on button "Finalizar" at bounding box center [530, 444] width 310 height 31
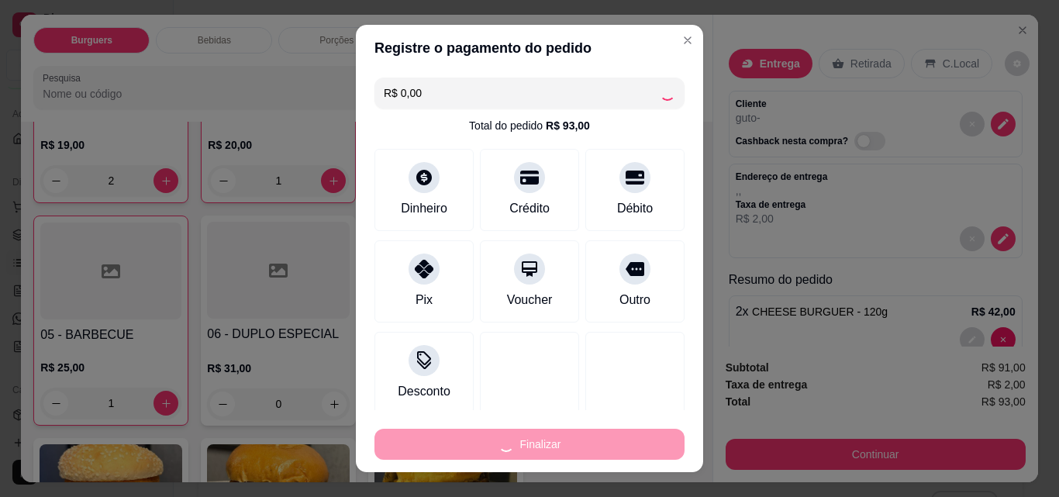
type input "0"
type input "-R$ 93,00"
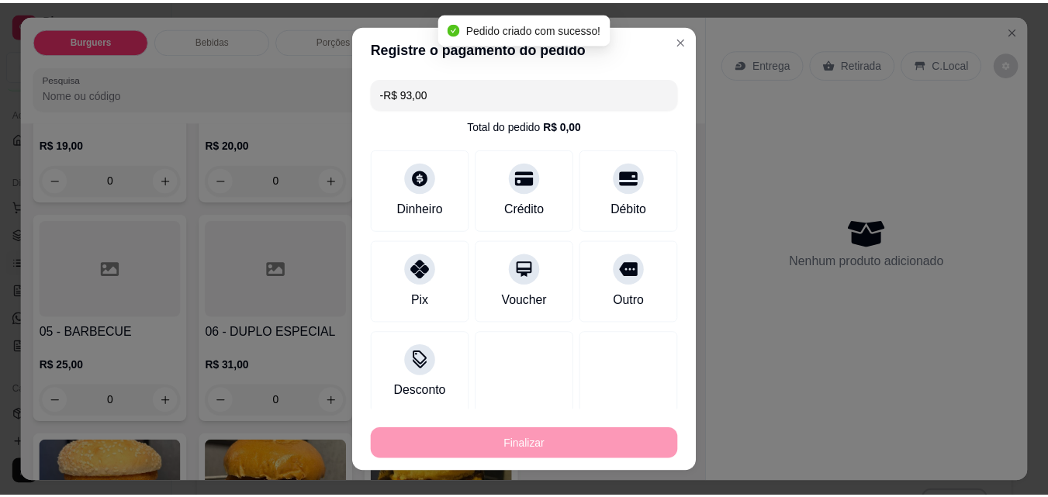
scroll to position [247, 0]
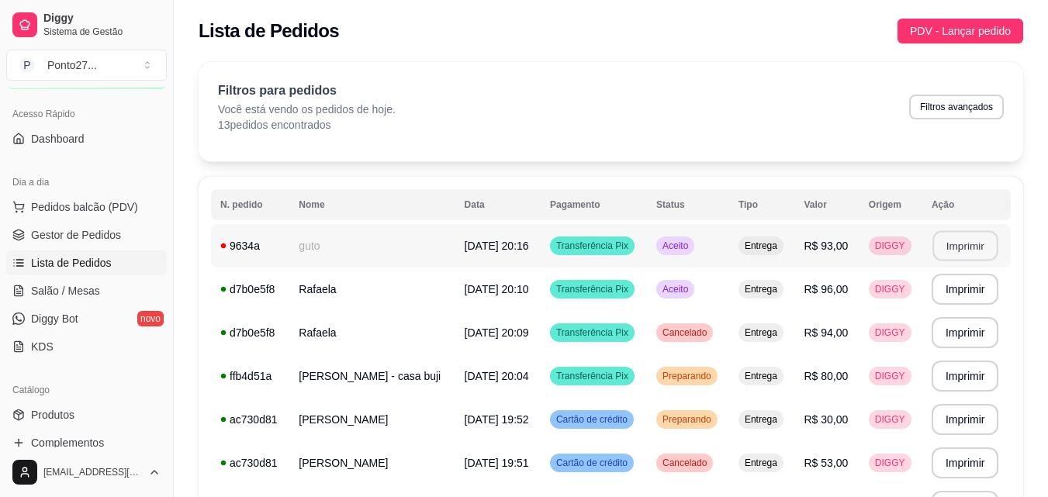
click at [968, 241] on button "Imprimir" at bounding box center [964, 246] width 65 height 30
click at [946, 21] on button "PDV - Lançar pedido" at bounding box center [960, 31] width 126 height 25
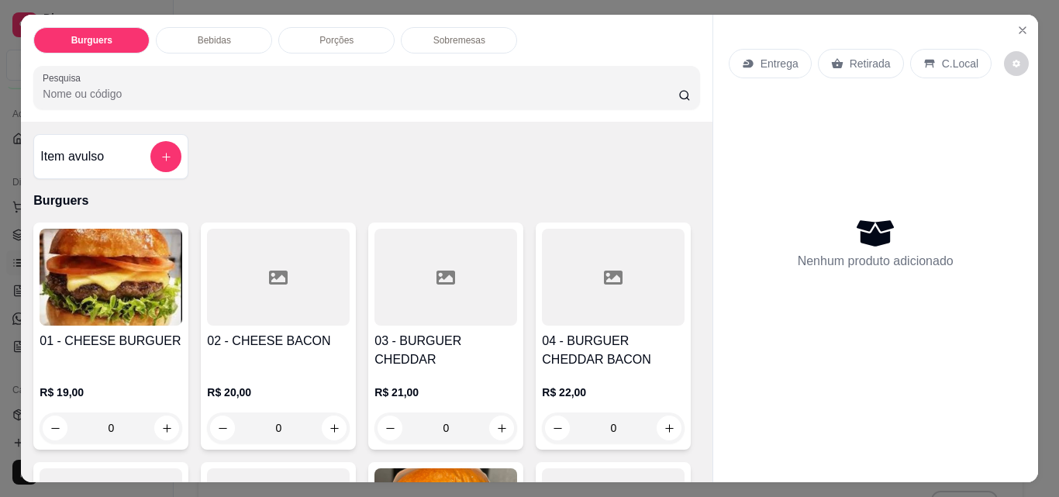
click at [776, 56] on p "Entrega" at bounding box center [780, 64] width 38 height 16
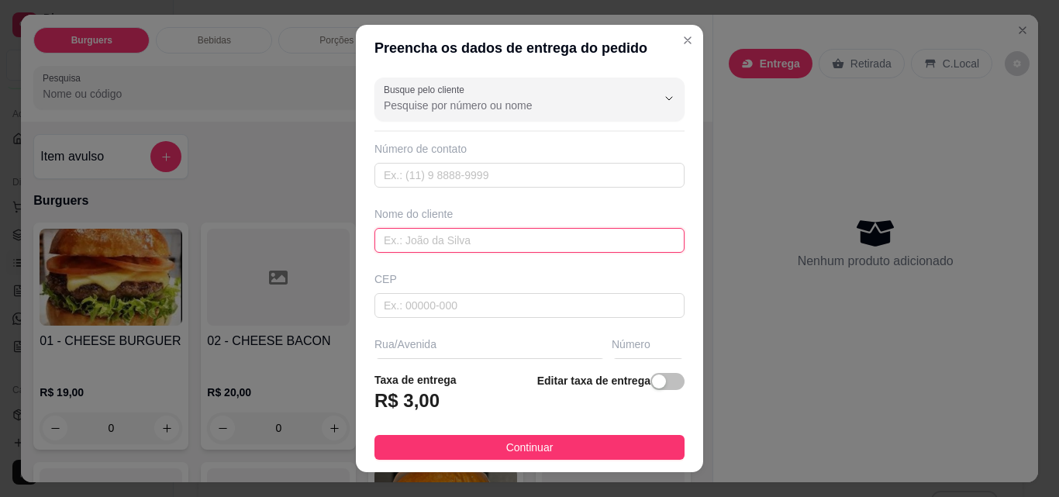
click at [436, 237] on input "text" at bounding box center [530, 240] width 310 height 25
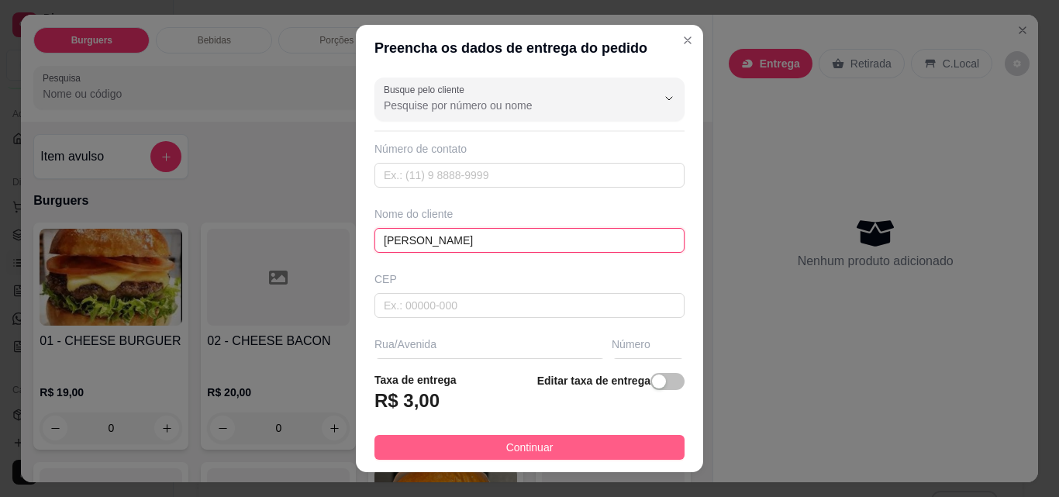
type input "[PERSON_NAME]"
click at [465, 450] on button "Continuar" at bounding box center [530, 447] width 310 height 25
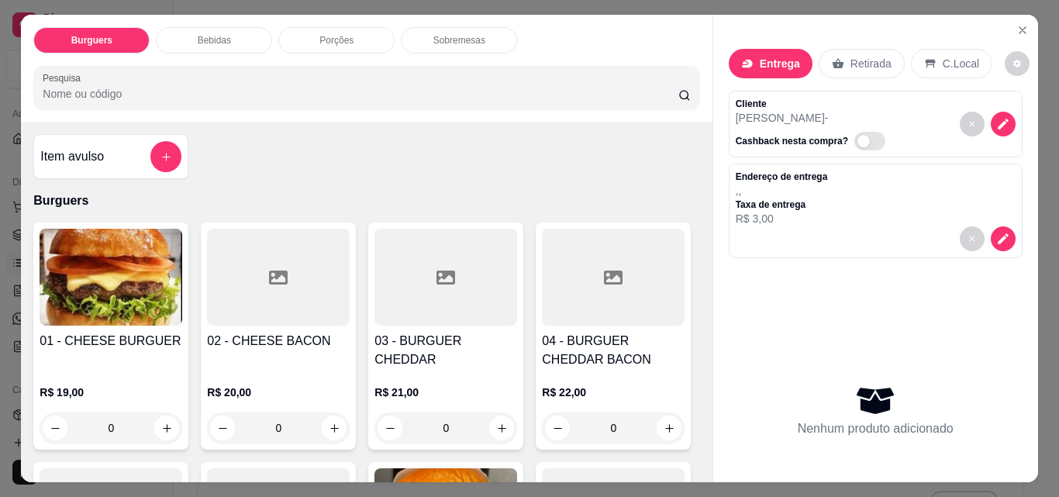
click at [329, 413] on div "0" at bounding box center [278, 428] width 143 height 31
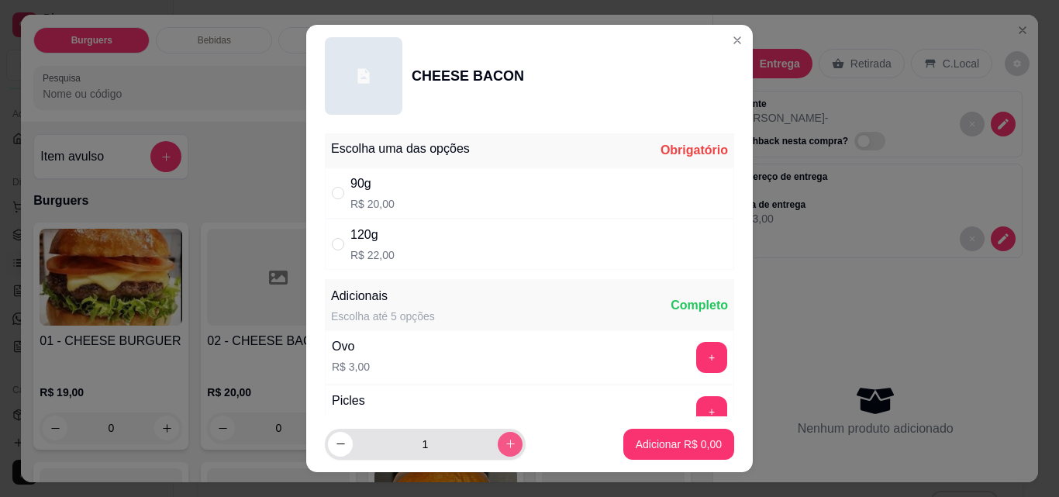
click at [505, 441] on icon "increase-product-quantity" at bounding box center [511, 444] width 12 height 12
type input "2"
click at [496, 238] on div "120g R$ 22,00" at bounding box center [529, 244] width 409 height 51
radio input "true"
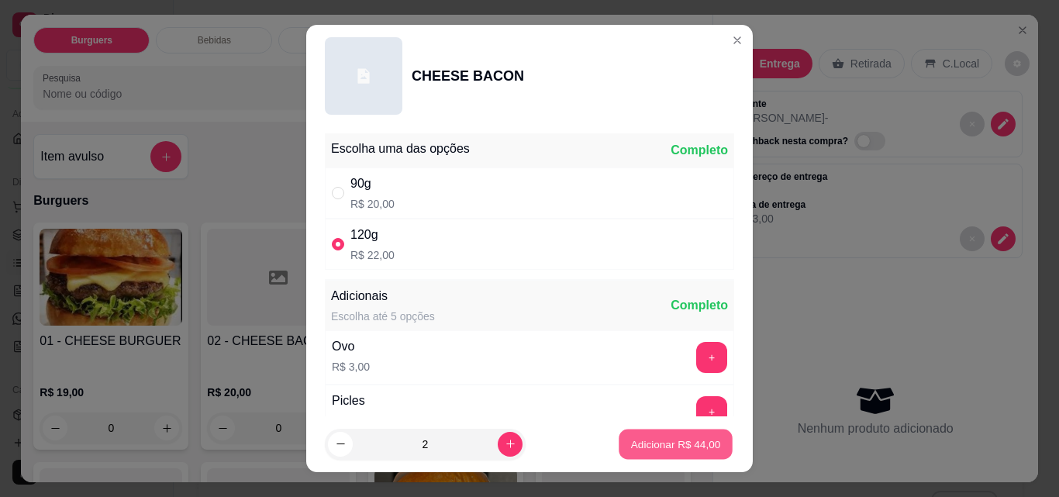
click at [693, 440] on p "Adicionar R$ 44,00" at bounding box center [676, 444] width 90 height 15
type input "2"
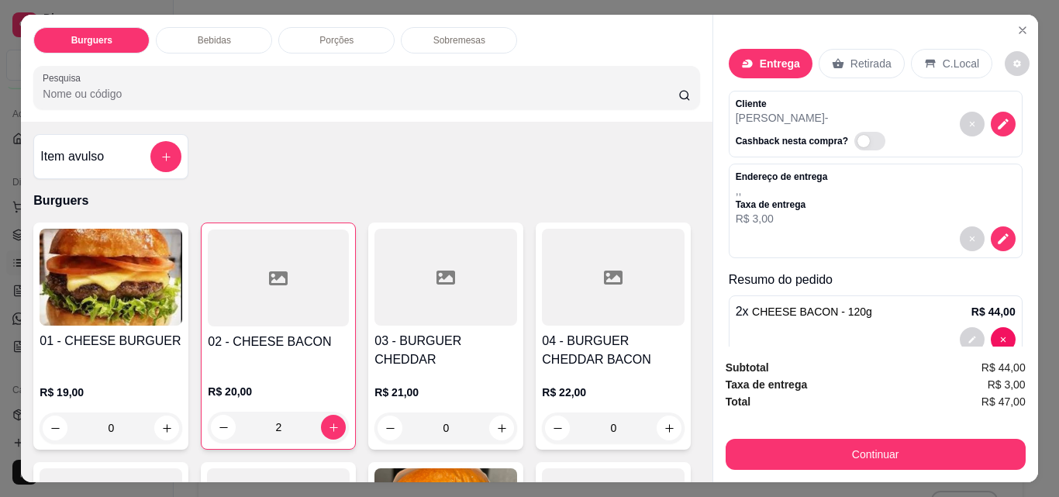
scroll to position [31, 0]
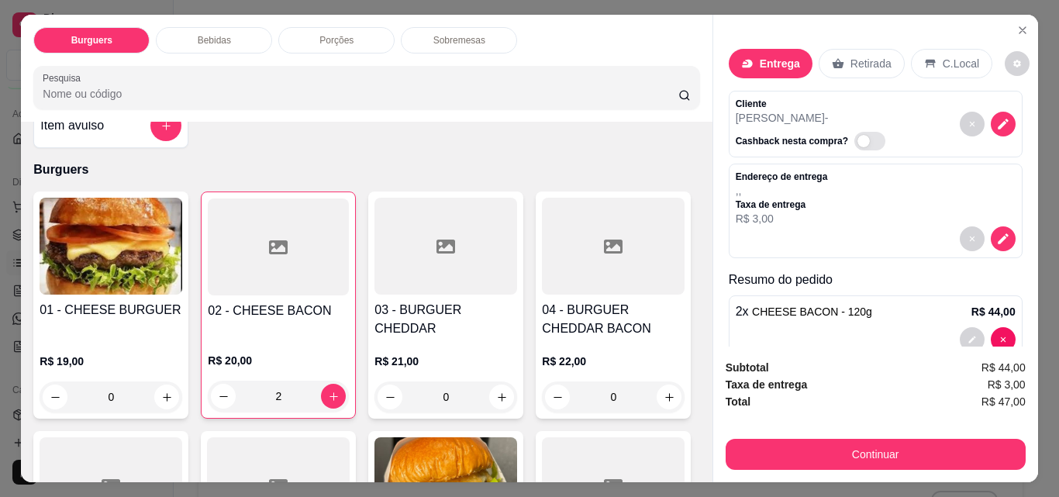
click at [903, 307] on div "2 x CHEESE BACON - 120g R$ 44,00" at bounding box center [876, 311] width 280 height 19
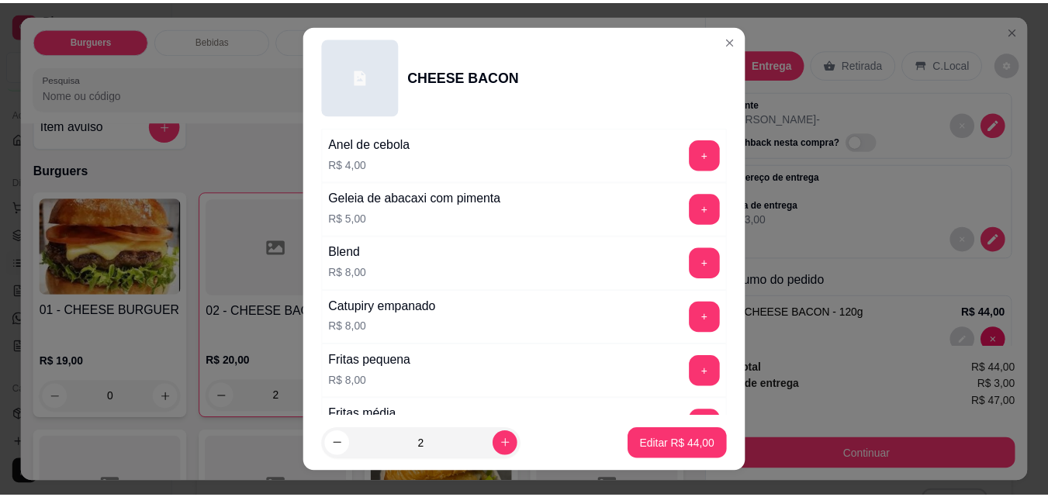
scroll to position [536, 0]
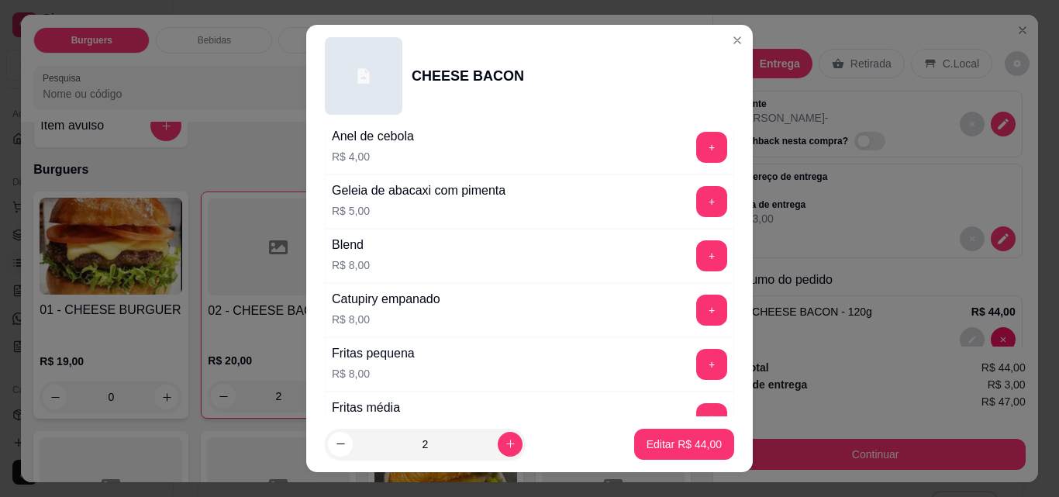
click at [696, 258] on button "+" at bounding box center [711, 255] width 31 height 31
click at [341, 451] on button "decrease-product-quantity" at bounding box center [340, 444] width 25 height 25
type input "1"
click at [658, 447] on p "Editar R$ 30,00" at bounding box center [684, 445] width 75 height 16
type input "0"
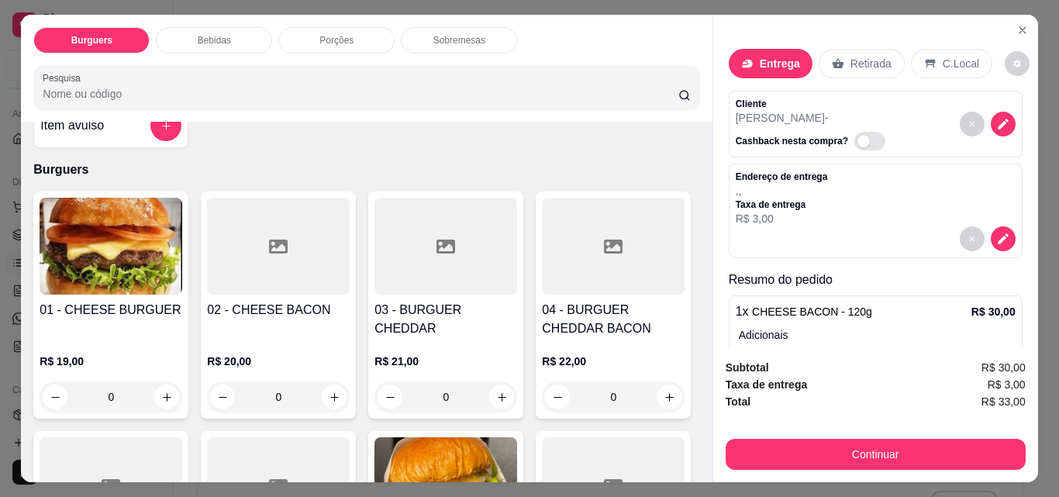
click at [332, 382] on div "0" at bounding box center [278, 397] width 143 height 31
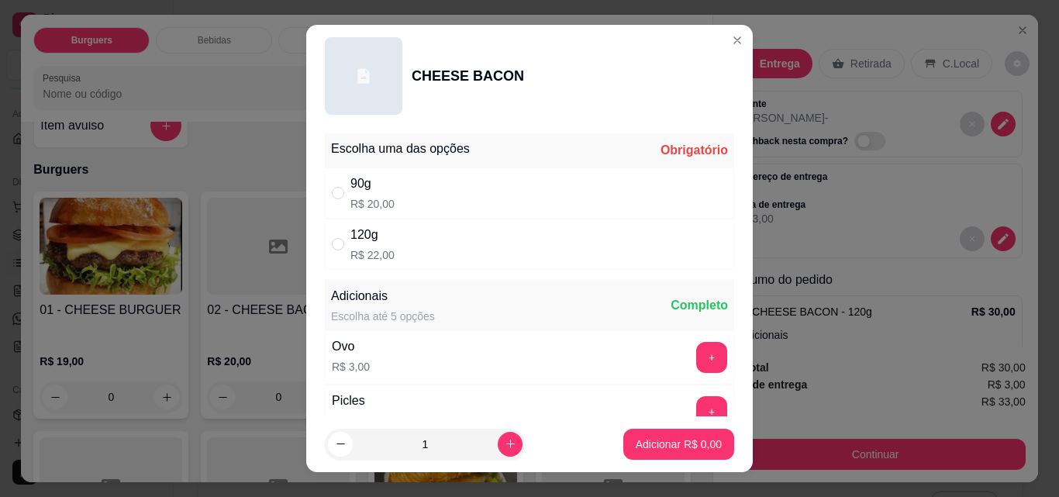
click at [562, 244] on div "120g R$ 22,00" at bounding box center [529, 244] width 409 height 51
radio input "true"
click at [670, 450] on p "Adicionar R$ 22,00" at bounding box center [676, 445] width 92 height 16
type input "1"
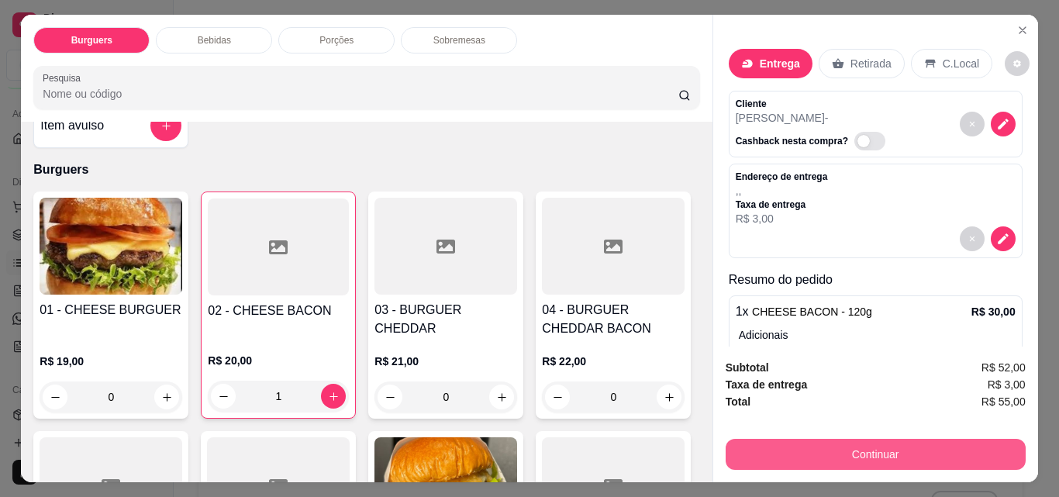
click at [870, 455] on button "Continuar" at bounding box center [876, 454] width 300 height 31
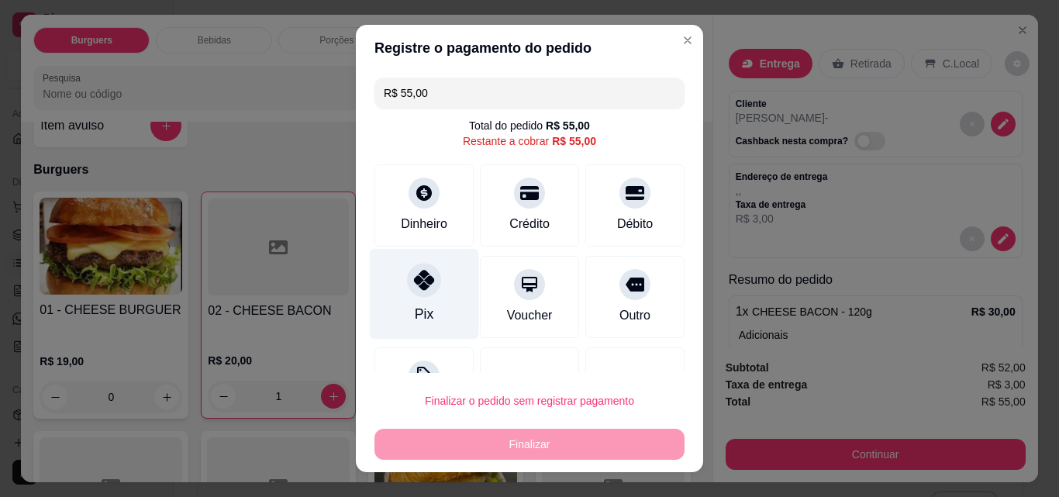
click at [407, 266] on div at bounding box center [424, 280] width 34 height 34
type input "R$ 0,00"
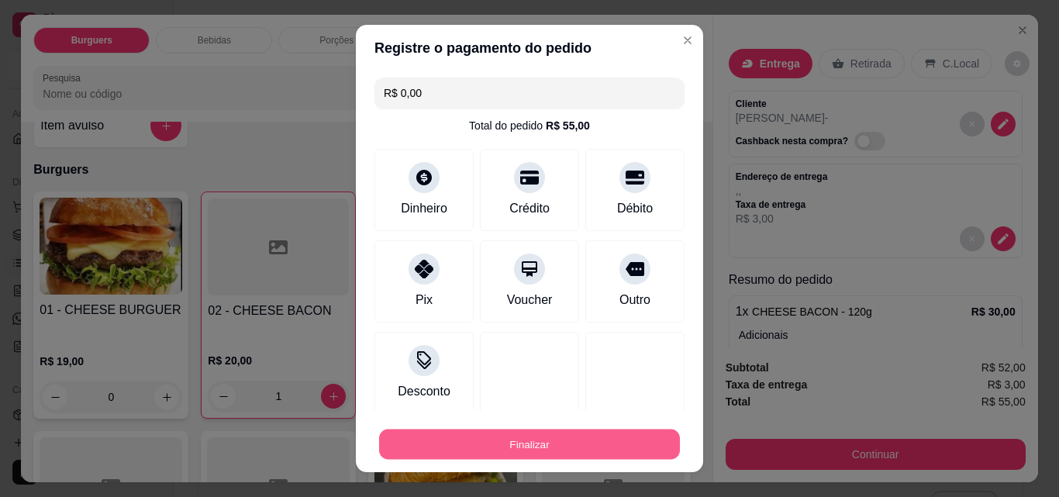
click at [482, 433] on button "Finalizar" at bounding box center [529, 445] width 301 height 30
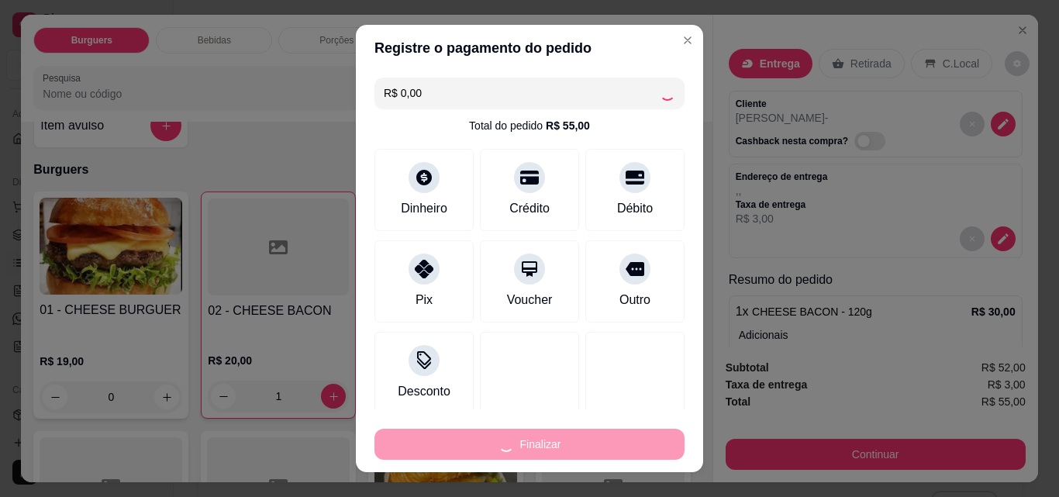
type input "0"
type input "-R$ 55,00"
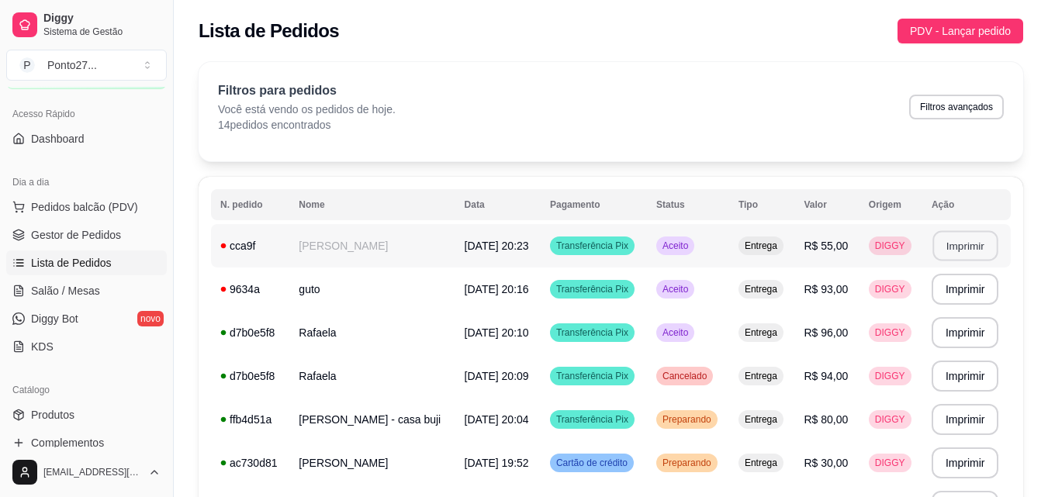
click at [952, 240] on button "Imprimir" at bounding box center [964, 246] width 65 height 30
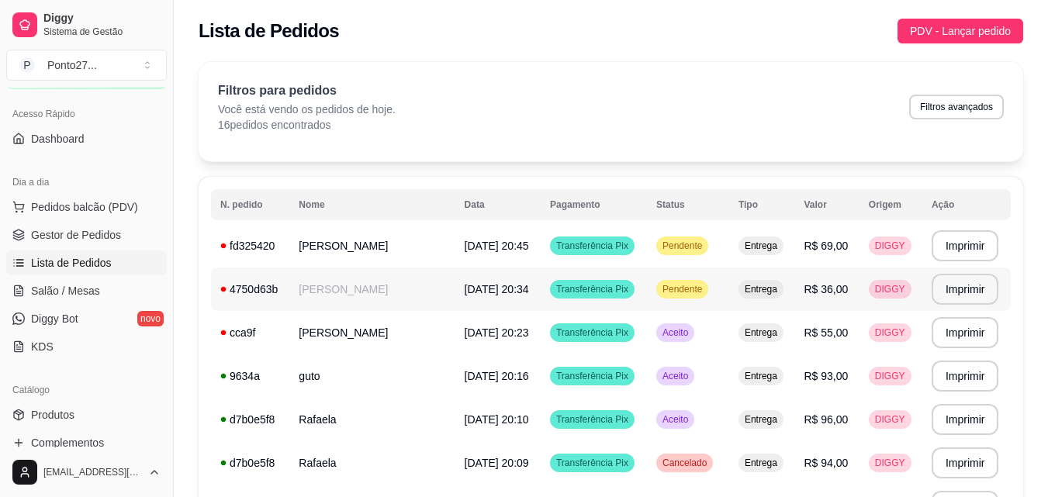
click at [670, 292] on span "Pendente" at bounding box center [682, 289] width 46 height 12
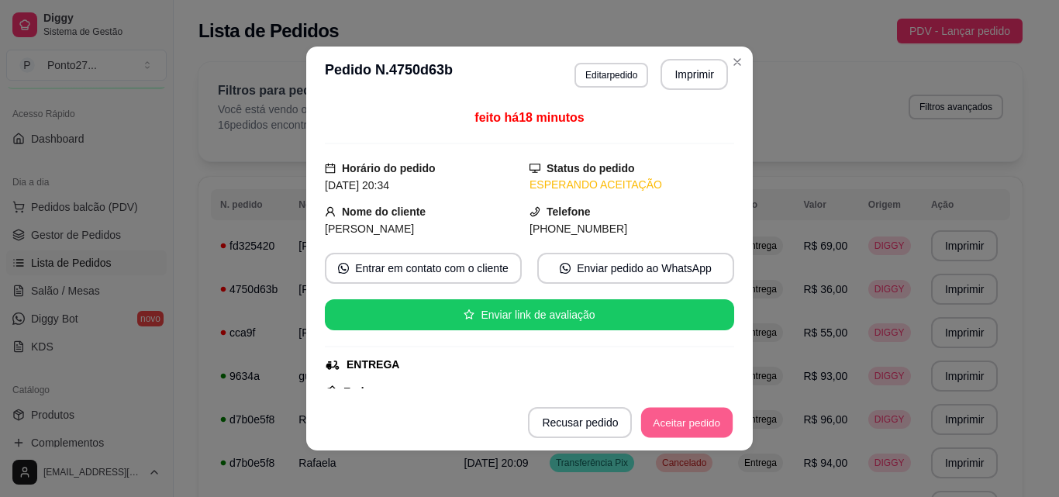
click at [693, 435] on button "Aceitar pedido" at bounding box center [687, 423] width 92 height 30
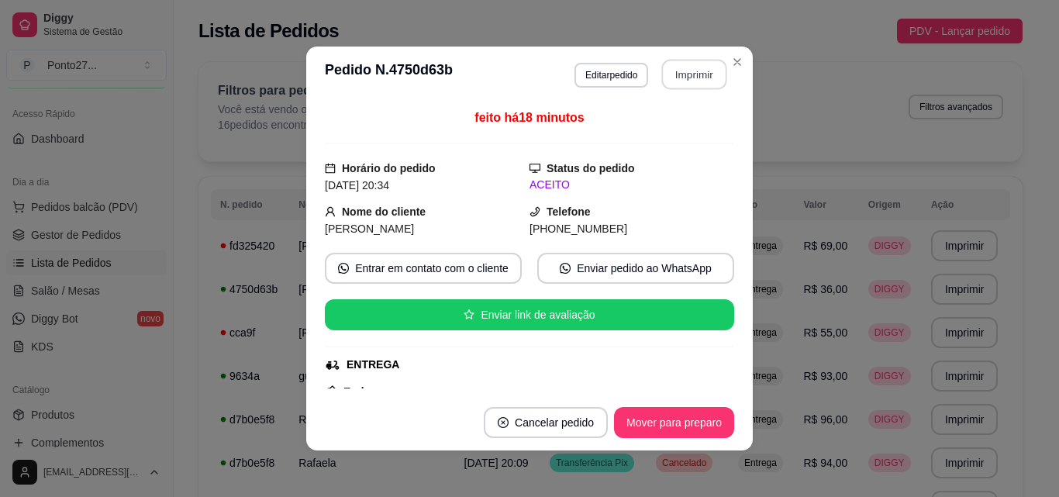
click at [699, 71] on button "Imprimir" at bounding box center [694, 75] width 65 height 30
click at [693, 420] on button "Aceitar pedido" at bounding box center [687, 422] width 95 height 31
click at [684, 73] on button "Imprimir" at bounding box center [694, 75] width 65 height 30
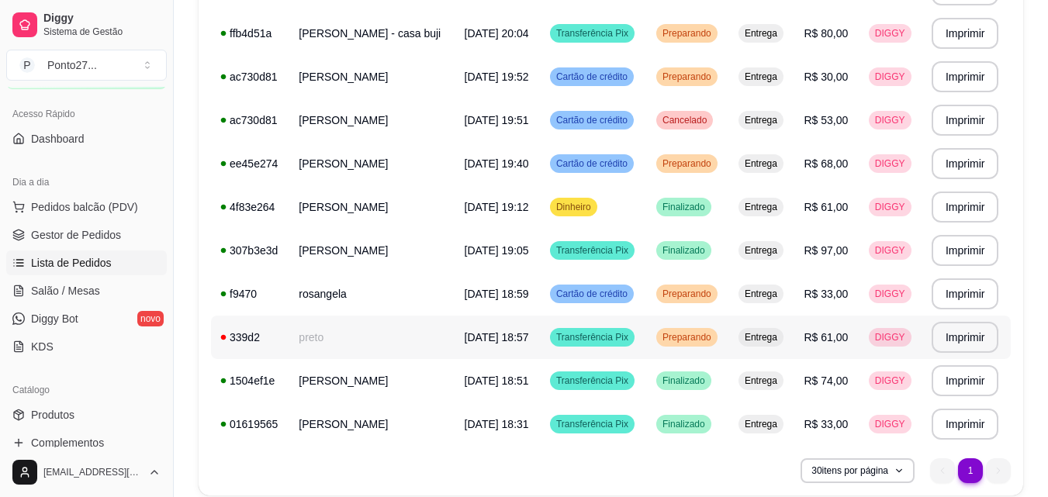
scroll to position [490, 0]
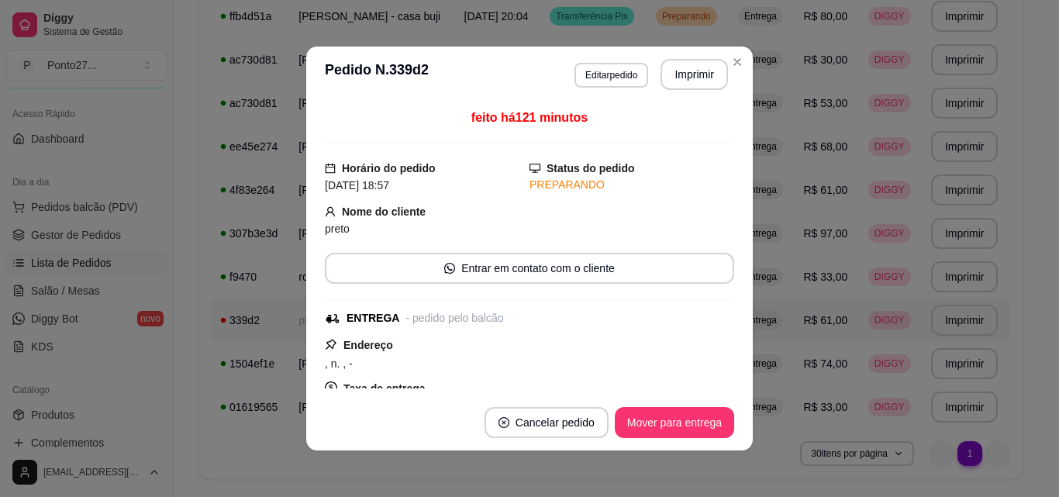
click at [683, 429] on button "Mover para entrega" at bounding box center [674, 422] width 119 height 31
click at [681, 423] on div "Mover para finalizado" at bounding box center [670, 422] width 129 height 31
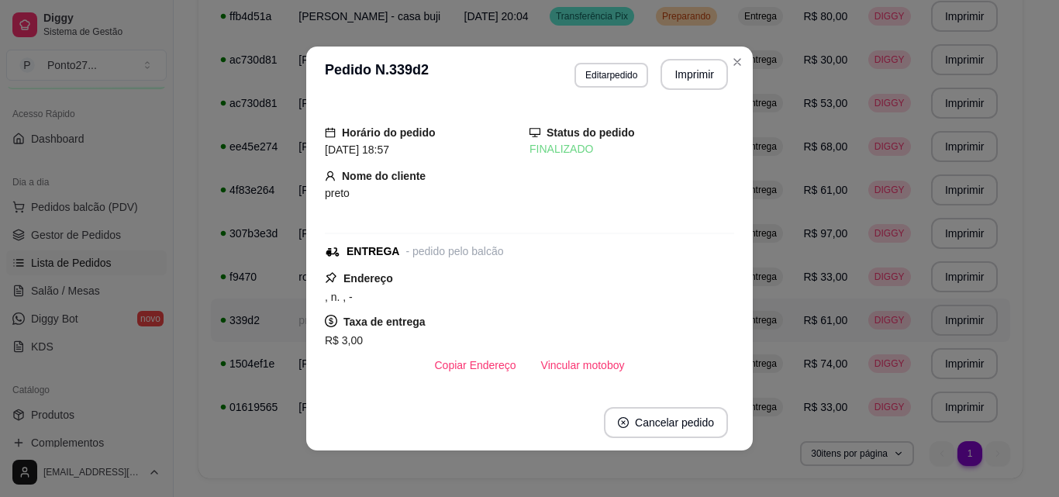
click at [738, 60] on div "Entrega" at bounding box center [760, 59] width 45 height 19
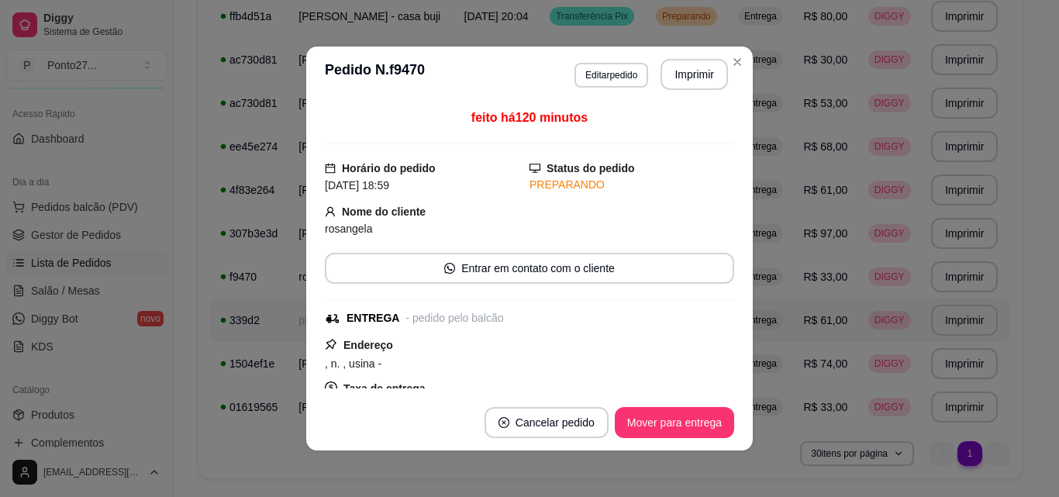
click at [655, 427] on button "Mover para entrega" at bounding box center [674, 422] width 119 height 31
click at [689, 421] on button "Mover para finalizado" at bounding box center [670, 423] width 125 height 30
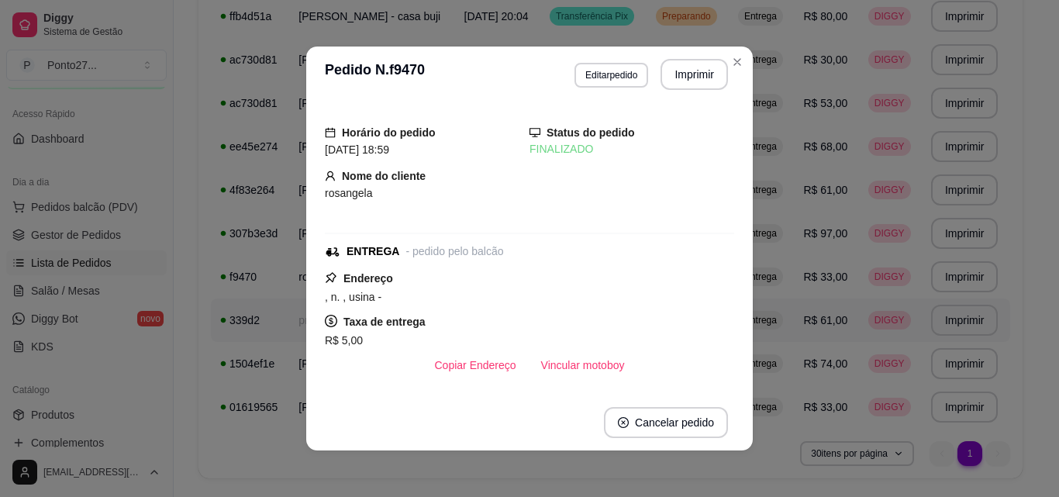
click at [737, 54] on td "Entrega" at bounding box center [762, 59] width 66 height 43
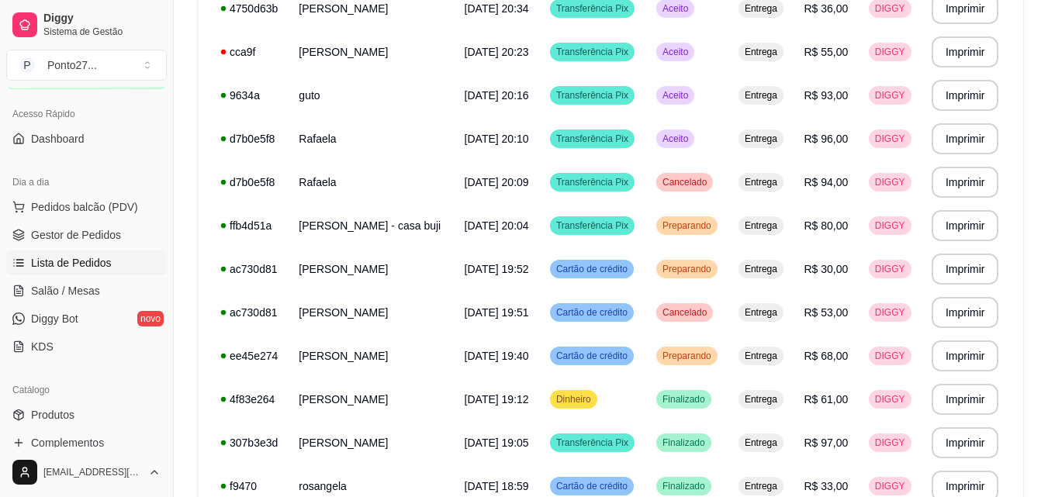
scroll to position [258, 0]
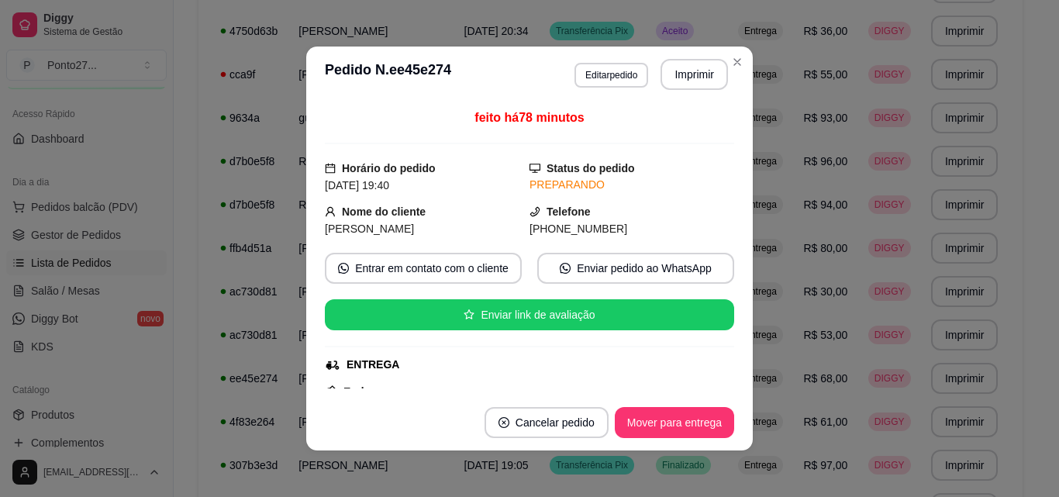
click at [689, 428] on button "Mover para entrega" at bounding box center [674, 422] width 119 height 31
click at [735, 69] on td "Entrega" at bounding box center [762, 74] width 66 height 43
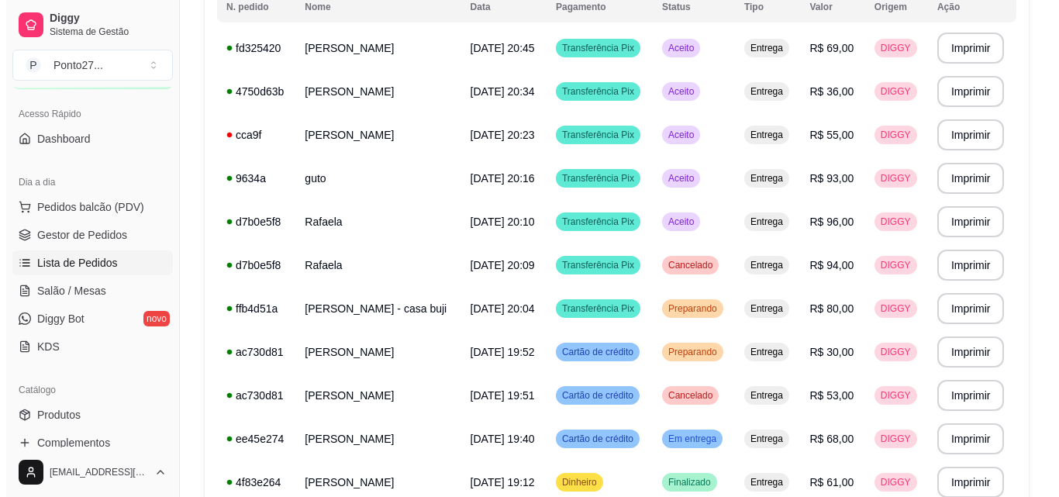
scroll to position [194, 0]
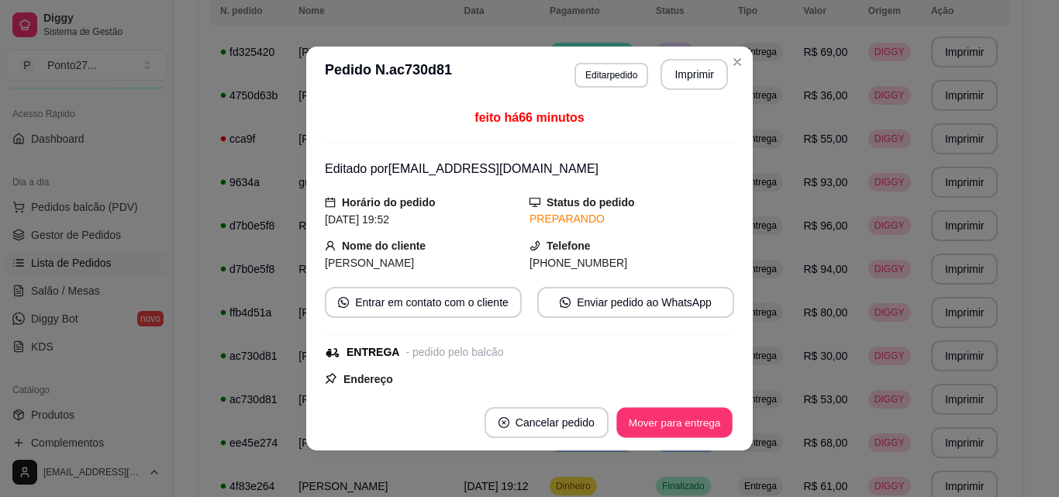
click at [682, 431] on button "Mover para entrega" at bounding box center [675, 423] width 116 height 30
click at [737, 71] on button "Close" at bounding box center [737, 62] width 25 height 25
click at [662, 420] on button "Mover para finalizado" at bounding box center [670, 423] width 125 height 30
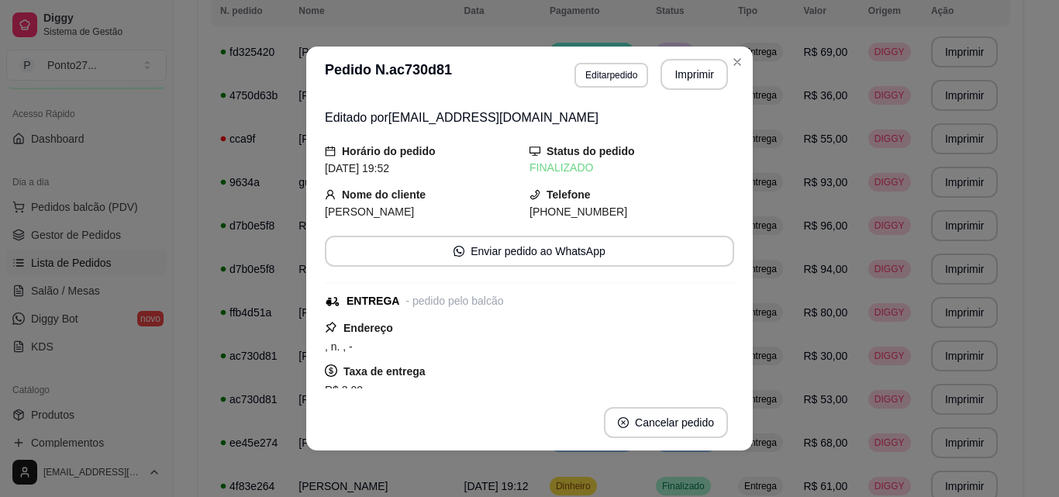
click at [737, 65] on td "Entrega" at bounding box center [762, 51] width 66 height 43
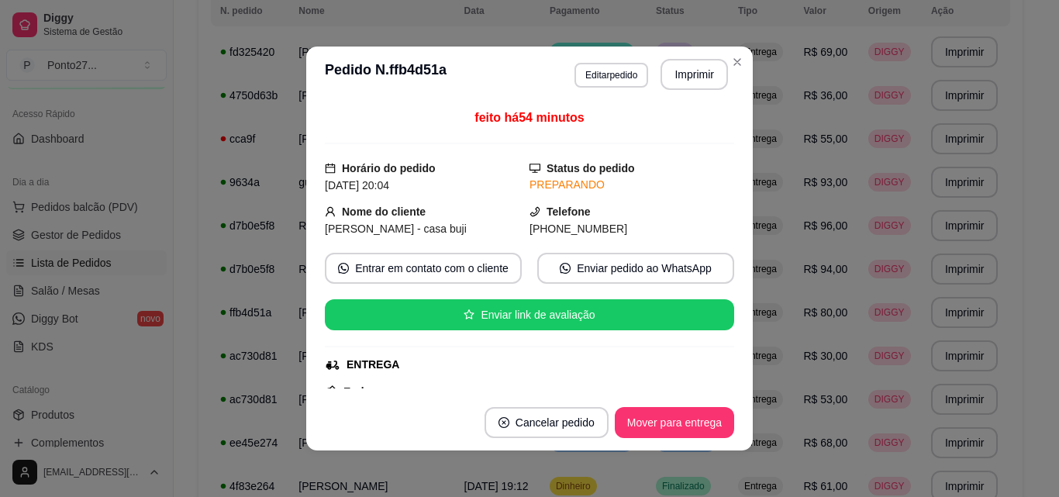
click at [677, 434] on button "Mover para entrega" at bounding box center [674, 422] width 119 height 31
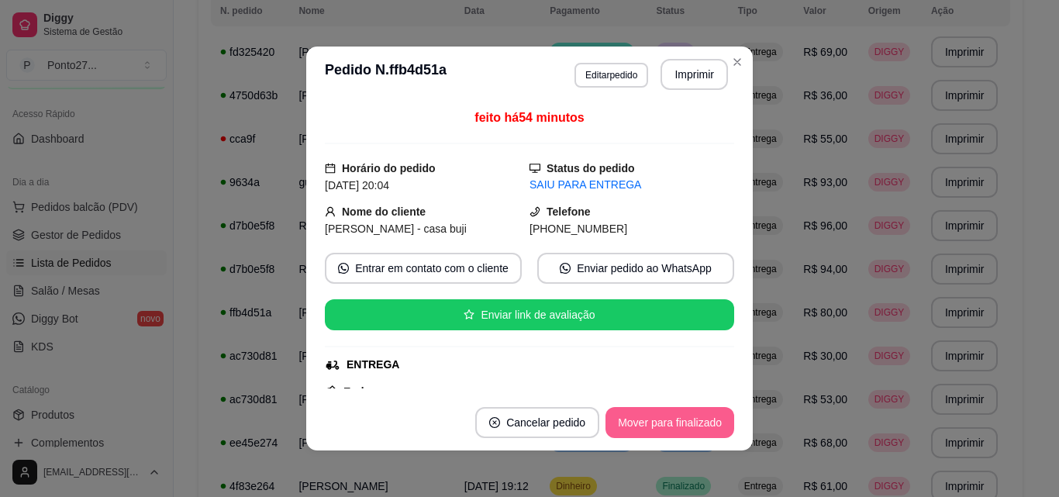
click at [646, 421] on button "Mover para finalizado" at bounding box center [670, 422] width 129 height 31
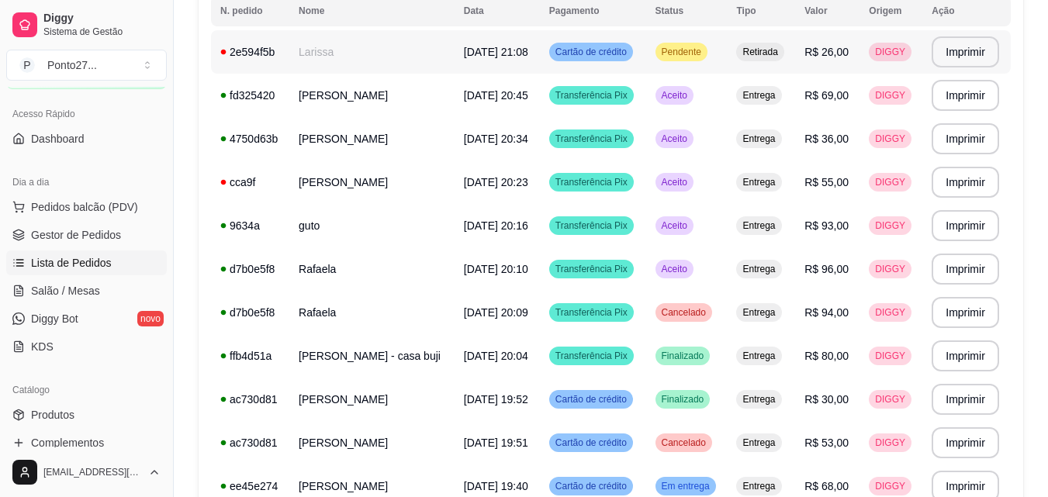
click at [680, 55] on span "Pendente" at bounding box center [681, 52] width 46 height 12
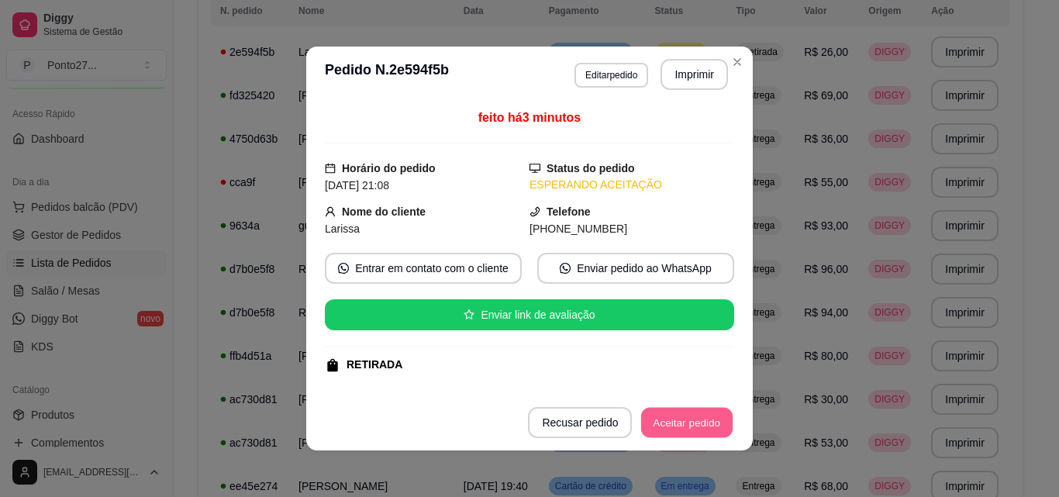
click at [679, 420] on button "Aceitar pedido" at bounding box center [687, 423] width 92 height 30
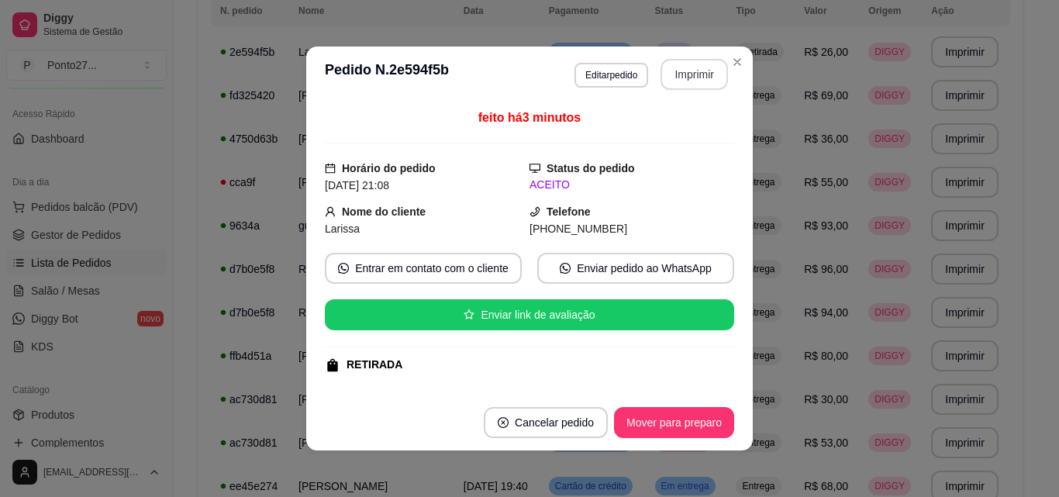
click at [686, 74] on button "Imprimir" at bounding box center [694, 74] width 67 height 31
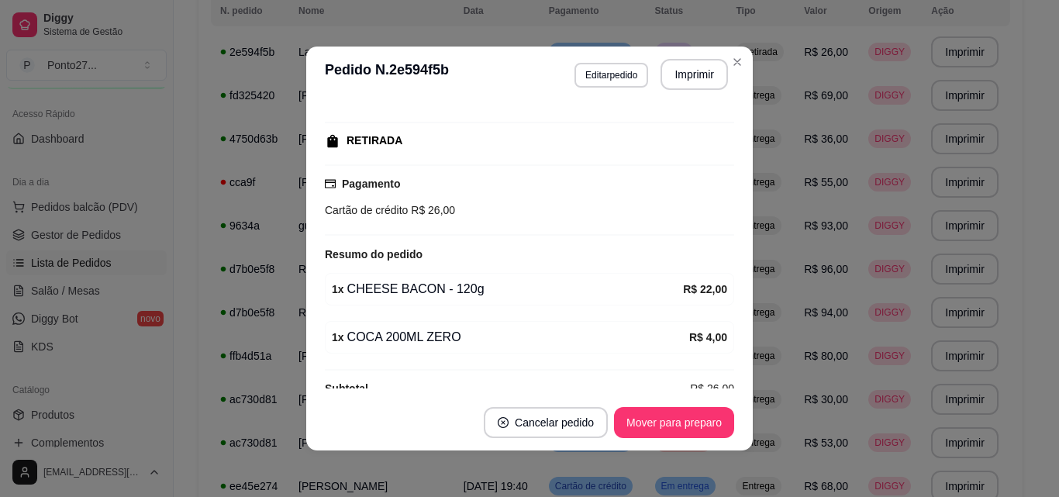
scroll to position [250, 0]
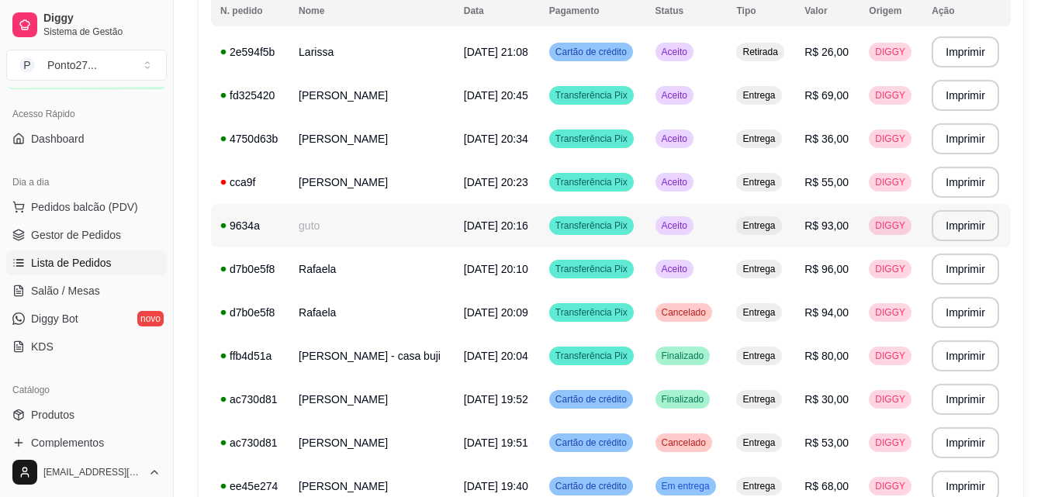
click at [519, 219] on span "[DATE] 20:16" at bounding box center [496, 225] width 64 height 12
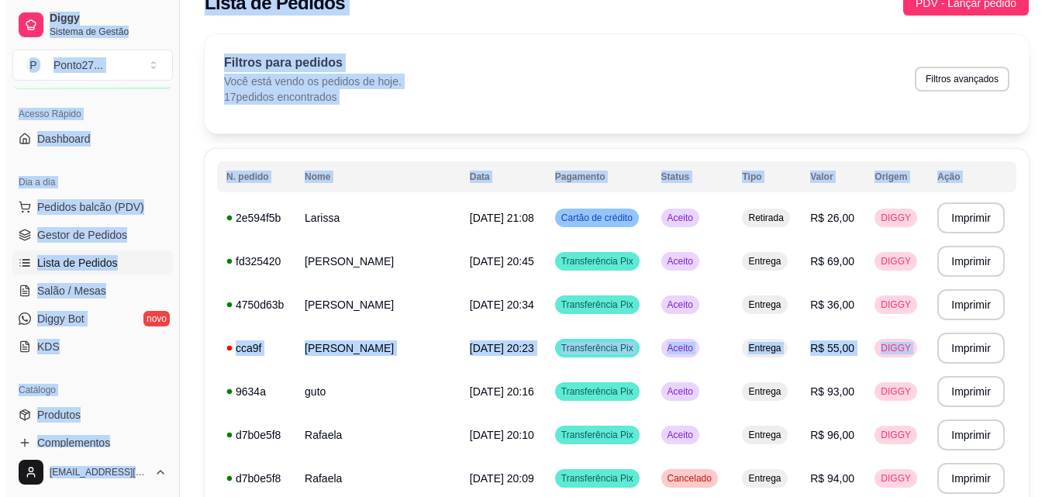
scroll to position [8, 0]
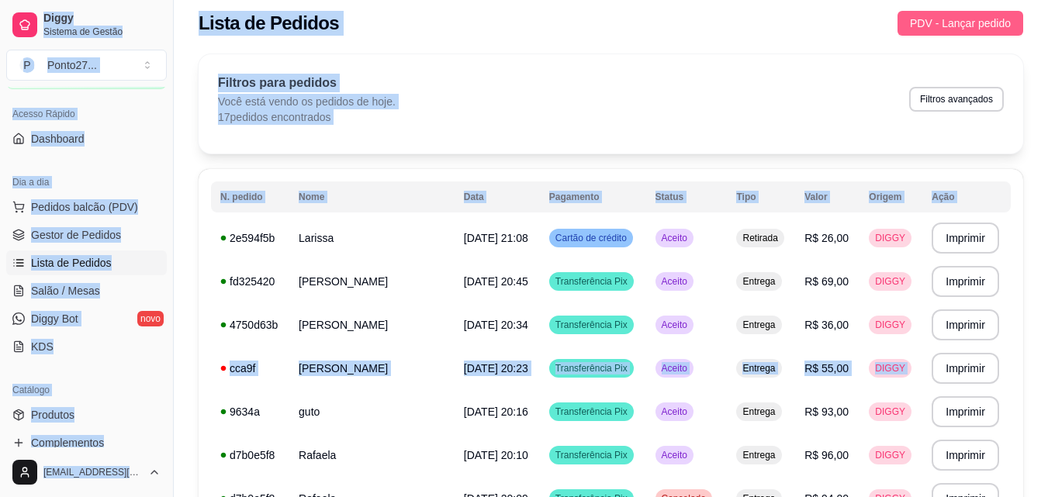
click at [959, 19] on span "PDV - Lançar pedido" at bounding box center [960, 23] width 101 height 17
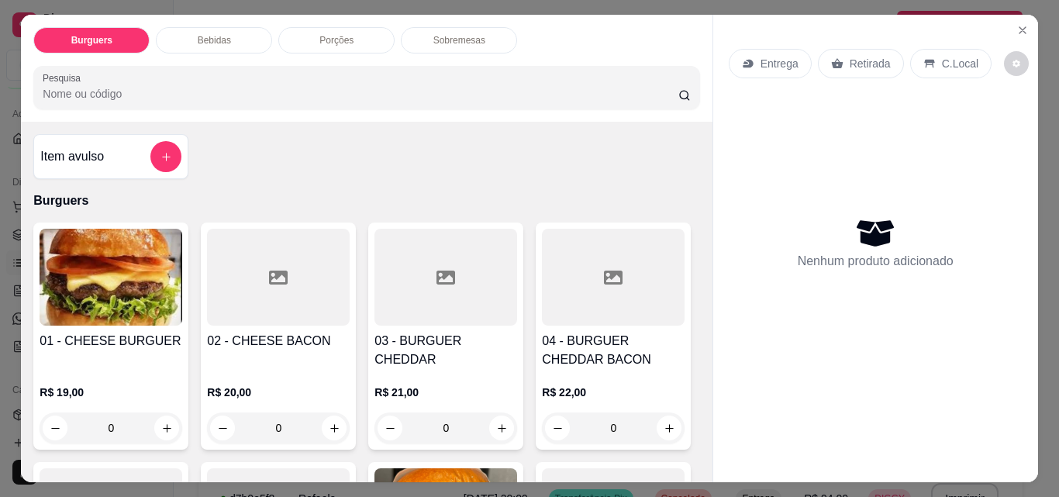
click at [230, 27] on div "Bebidas" at bounding box center [214, 40] width 116 height 26
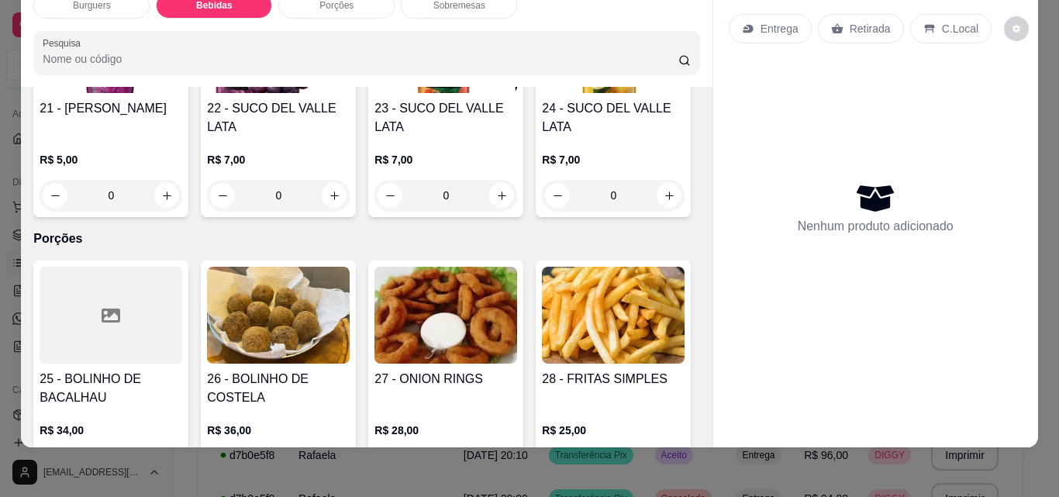
scroll to position [1420, 0]
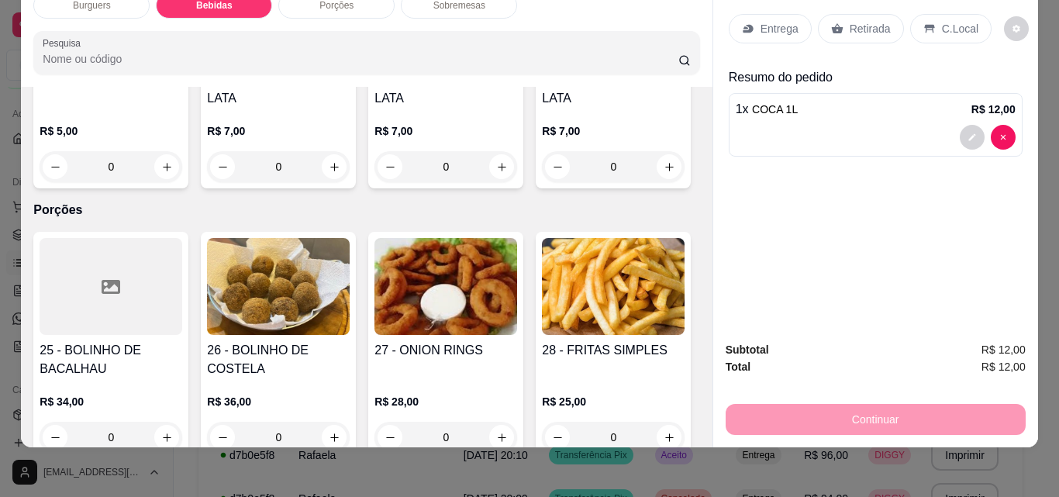
type input "2"
click at [885, 404] on div "Continuar" at bounding box center [876, 417] width 300 height 35
click at [771, 415] on div "Continuar" at bounding box center [876, 417] width 300 height 35
click at [866, 21] on p "Retirada" at bounding box center [870, 29] width 41 height 16
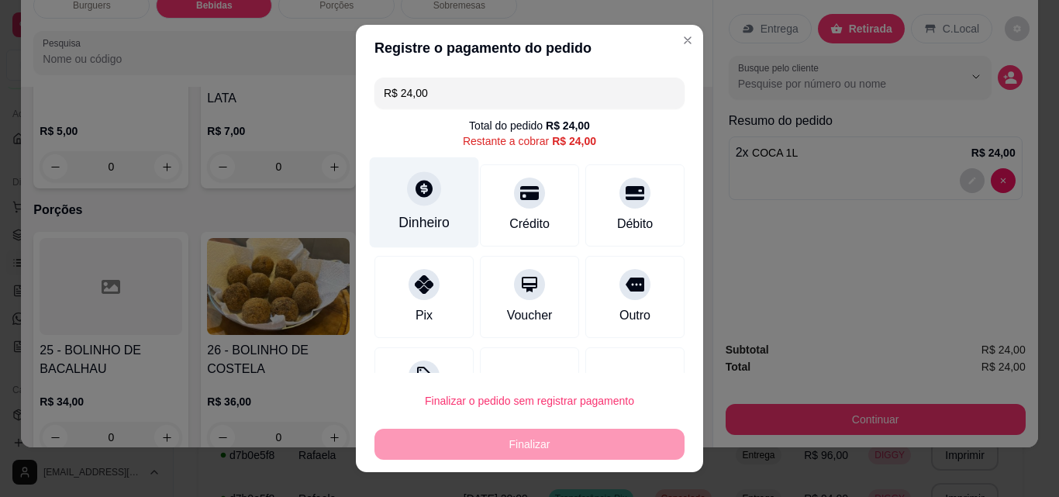
click at [422, 209] on div "Dinheiro" at bounding box center [424, 202] width 109 height 91
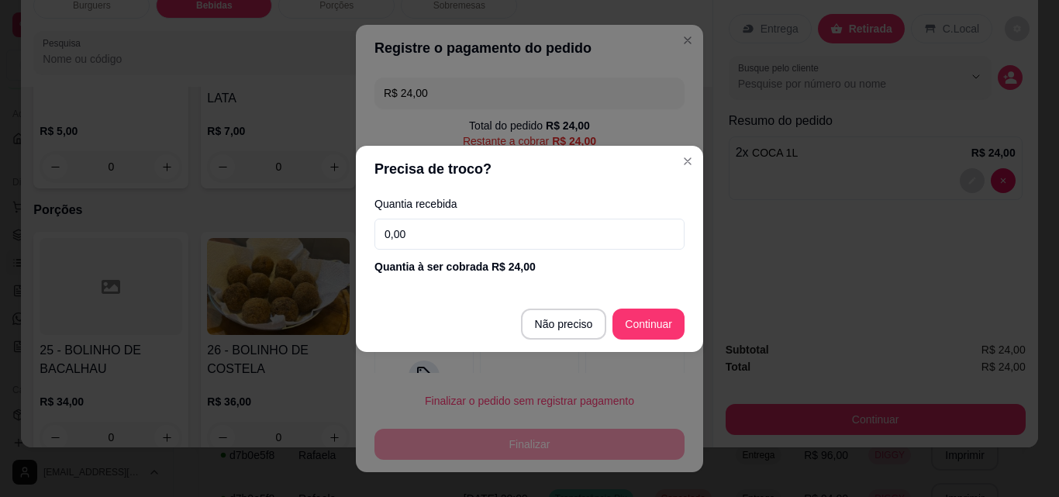
click at [643, 321] on div "Outro" at bounding box center [634, 297] width 99 height 82
type input "R$ 0,00"
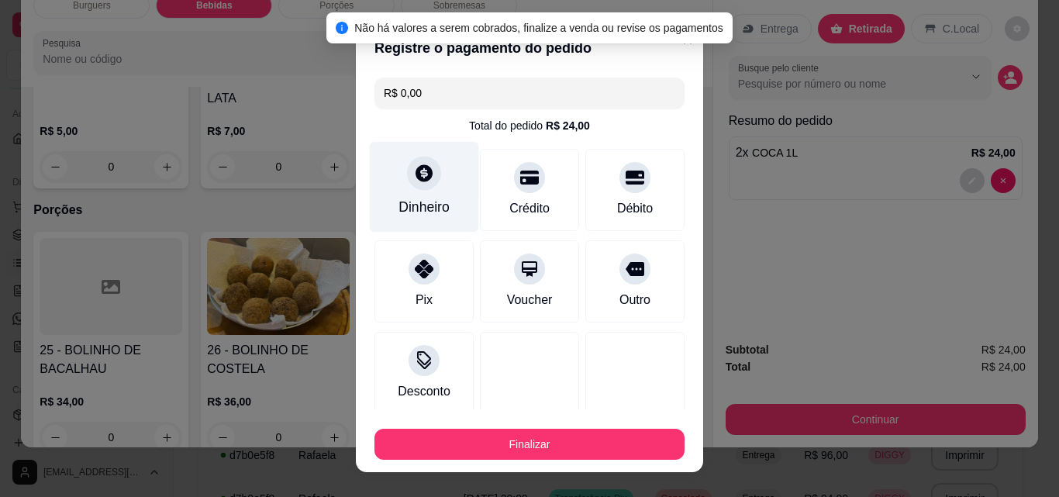
click at [509, 448] on button "Finalizar" at bounding box center [530, 444] width 310 height 31
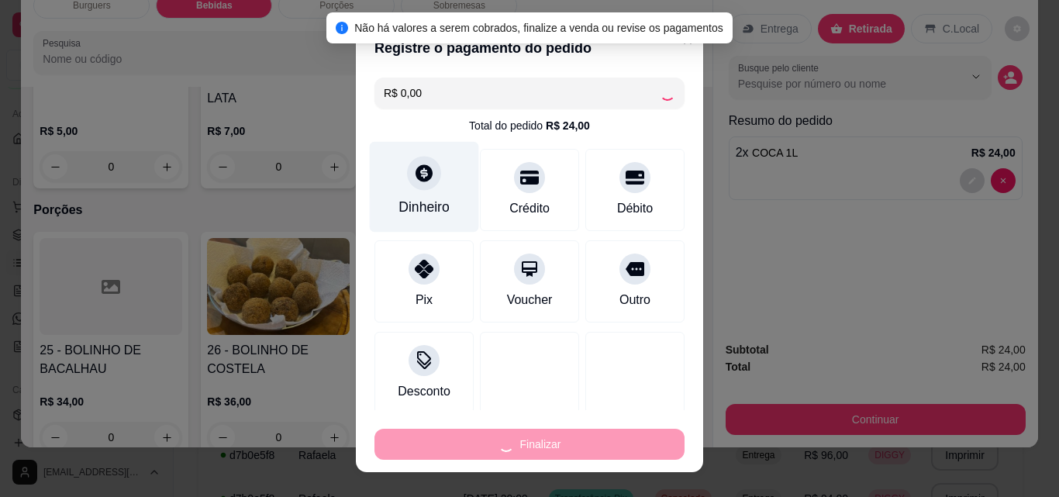
type input "0"
type input "-R$ 24,00"
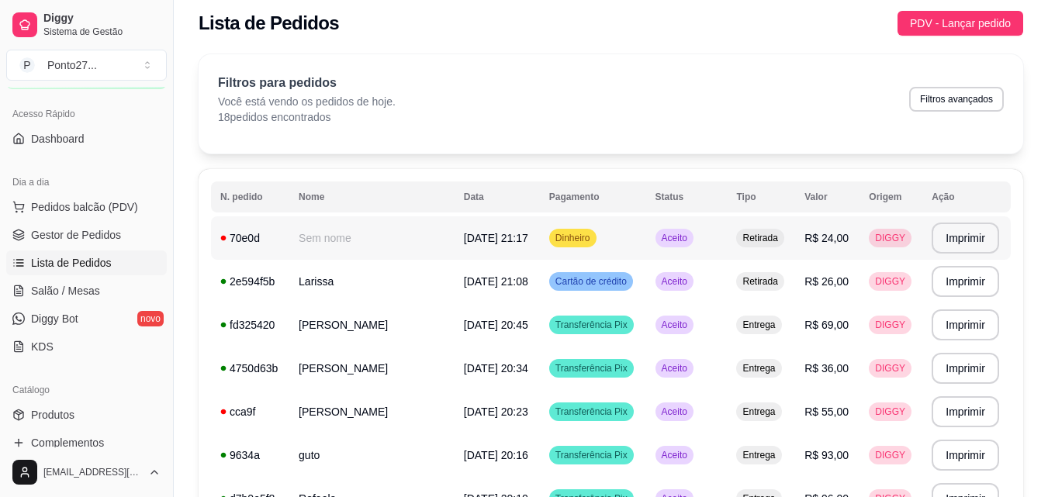
click at [604, 237] on td "Dinheiro" at bounding box center [593, 237] width 106 height 43
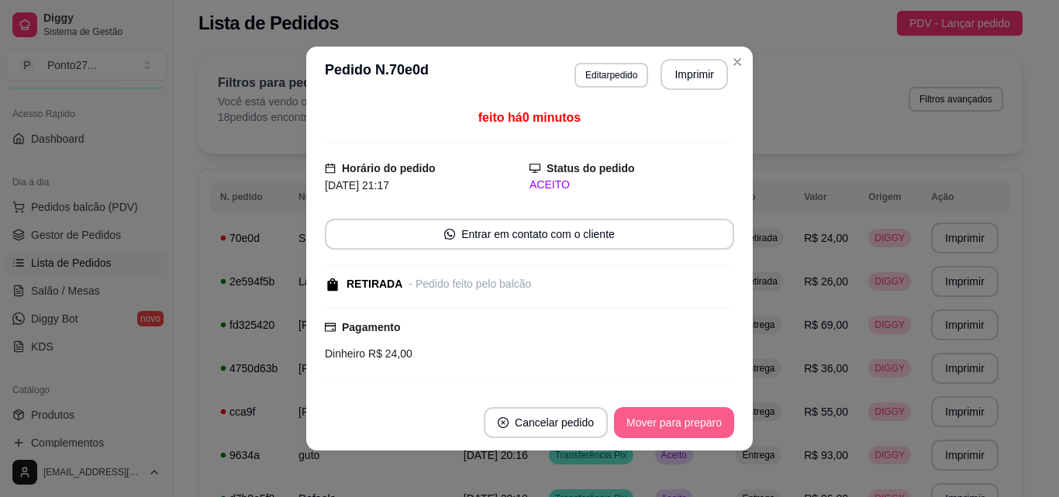
click at [686, 433] on button "Mover para preparo" at bounding box center [674, 422] width 120 height 31
click at [686, 432] on button "Mover para retirada disponível" at bounding box center [648, 422] width 171 height 31
click at [686, 432] on button "Mover para finalizado" at bounding box center [670, 422] width 129 height 31
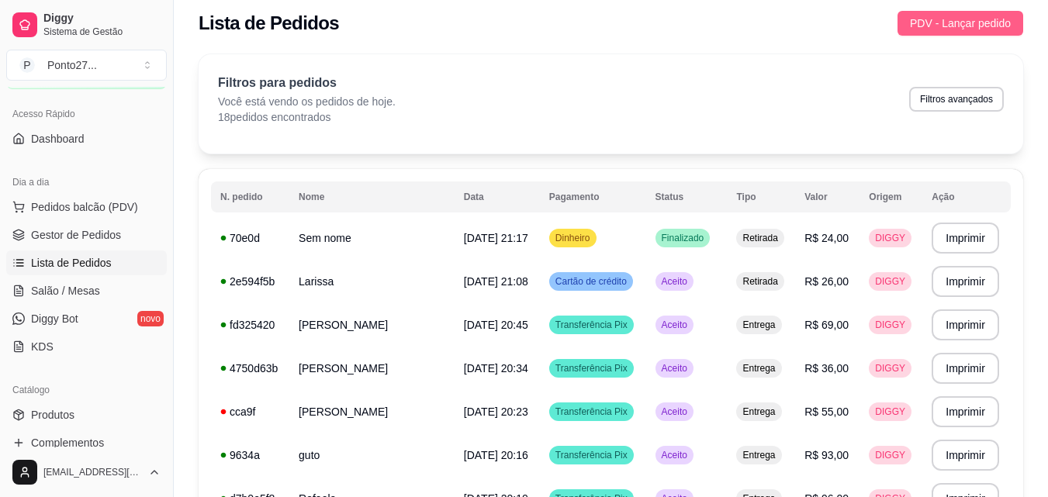
click at [953, 19] on span "PDV - Lançar pedido" at bounding box center [960, 23] width 101 height 17
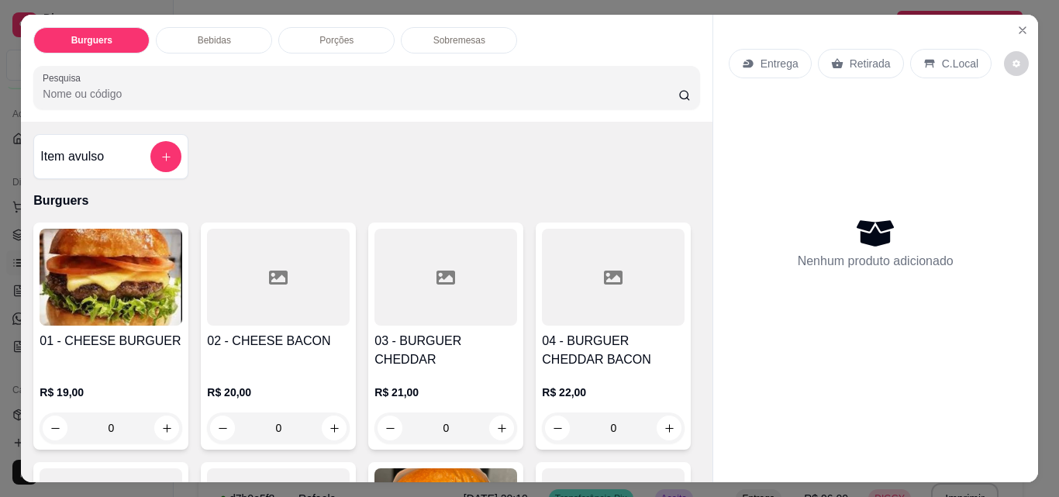
click at [222, 169] on div "Item avulso Burguers 01 - CHEESE BURGUER R$ 19,00 0 02 - CHEESE BACON R$ 20,00 …" at bounding box center [366, 302] width 691 height 361
click at [864, 56] on p "Retirada" at bounding box center [870, 64] width 41 height 16
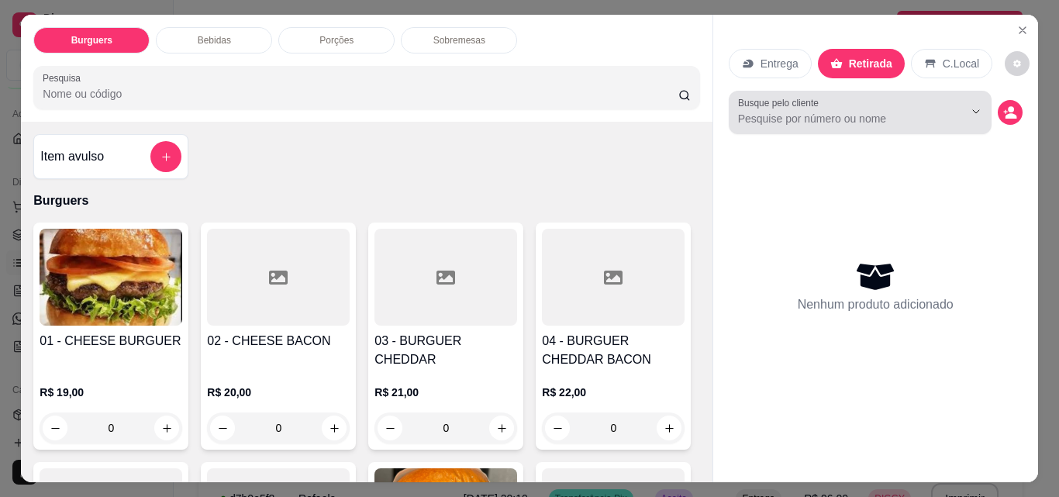
click at [761, 111] on input "Busque pelo cliente" at bounding box center [838, 119] width 201 height 16
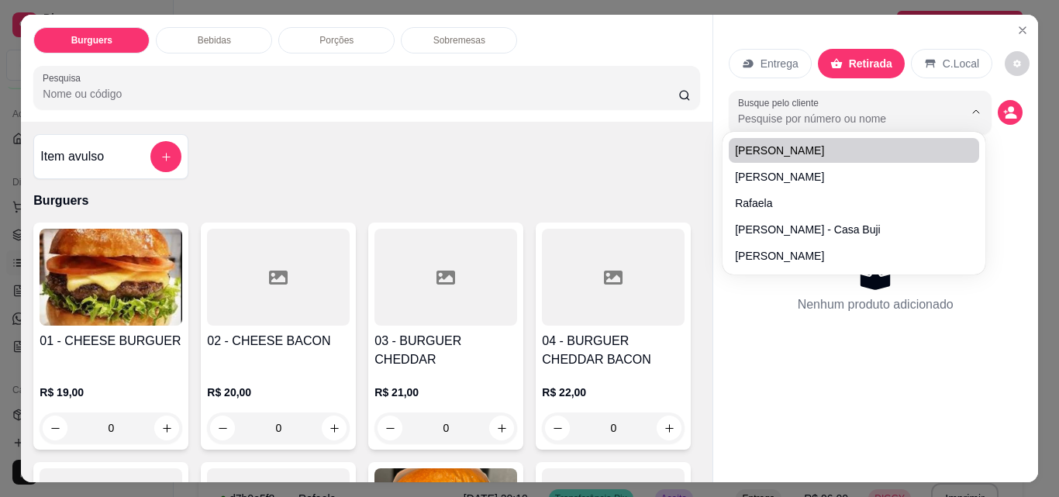
click at [636, 160] on div "Item avulso Burguers 01 - CHEESE BURGUER R$ 19,00 0 02 - CHEESE BACON R$ 20,00 …" at bounding box center [366, 302] width 691 height 361
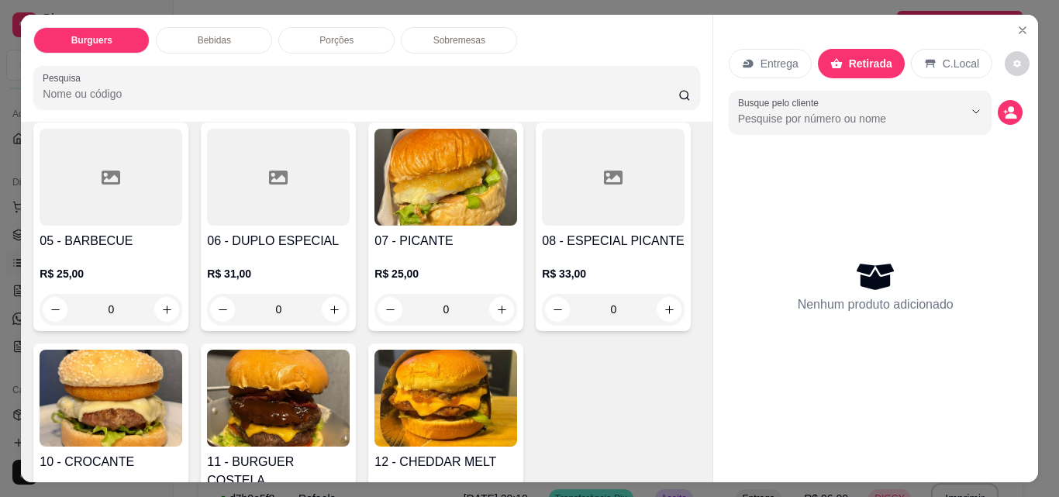
scroll to position [341, 0]
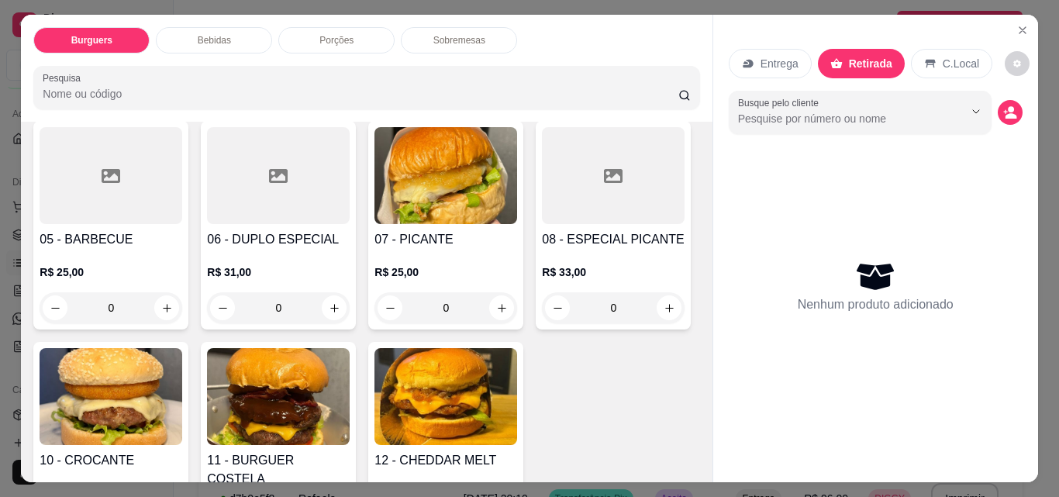
click at [350, 309] on div "0" at bounding box center [278, 307] width 143 height 31
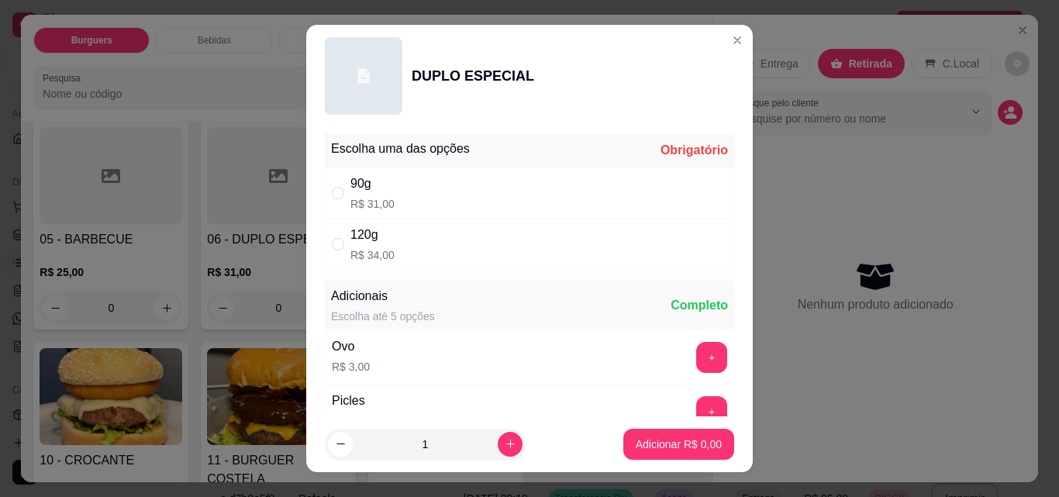
click at [501, 190] on div "90g R$ 31,00" at bounding box center [529, 193] width 409 height 51
radio input "true"
click at [498, 454] on button "increase-product-quantity" at bounding box center [510, 444] width 25 height 25
type input "2"
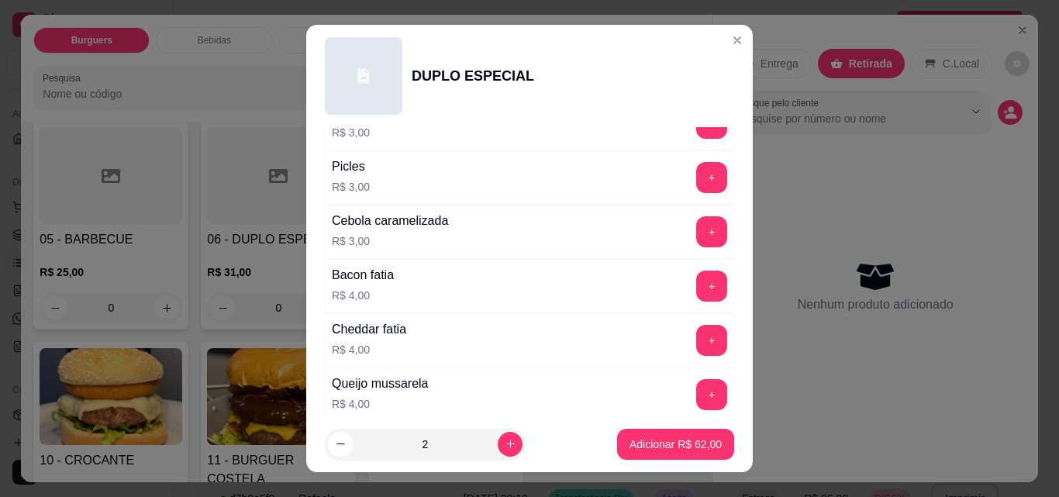
scroll to position [240, 0]
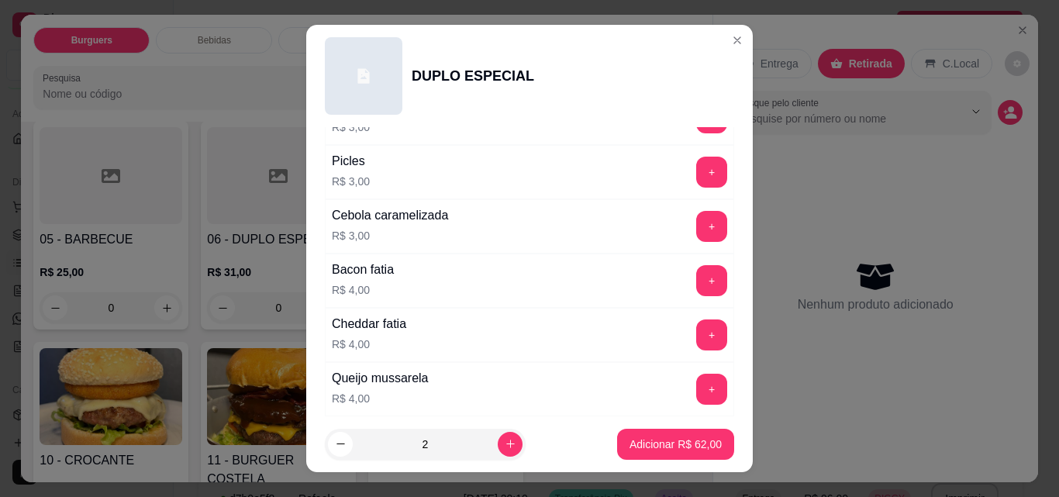
click at [696, 282] on button "+" at bounding box center [711, 280] width 31 height 31
click at [662, 448] on p "Adicionar R$ 70,00" at bounding box center [676, 444] width 90 height 15
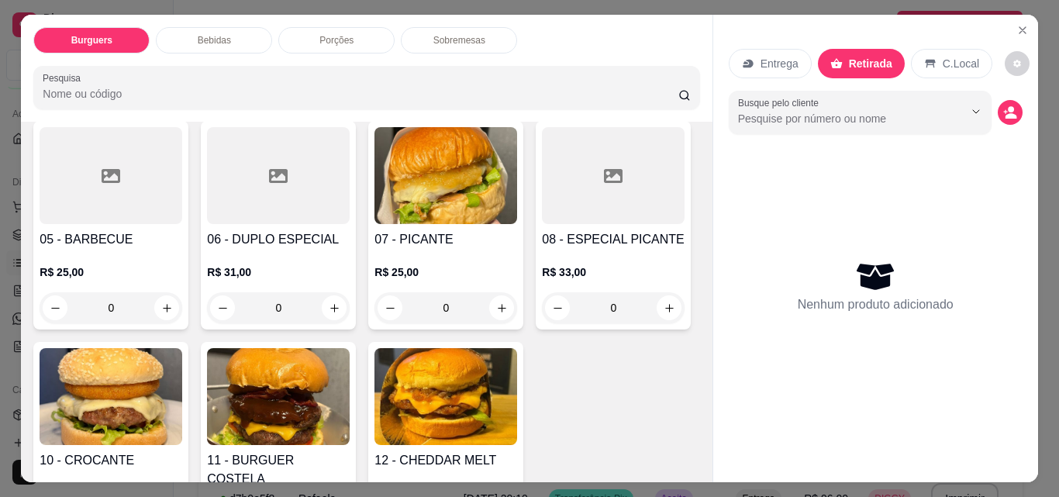
click at [771, 56] on p "Entrega" at bounding box center [780, 64] width 38 height 16
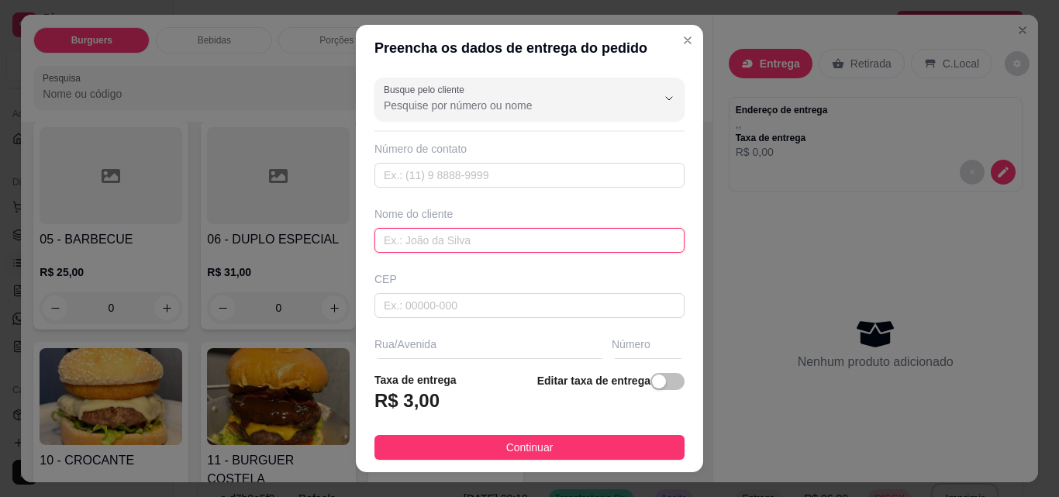
click at [432, 237] on input "text" at bounding box center [530, 240] width 310 height 25
type input "[PERSON_NAME]"
click at [652, 384] on div "button" at bounding box center [659, 382] width 14 height 14
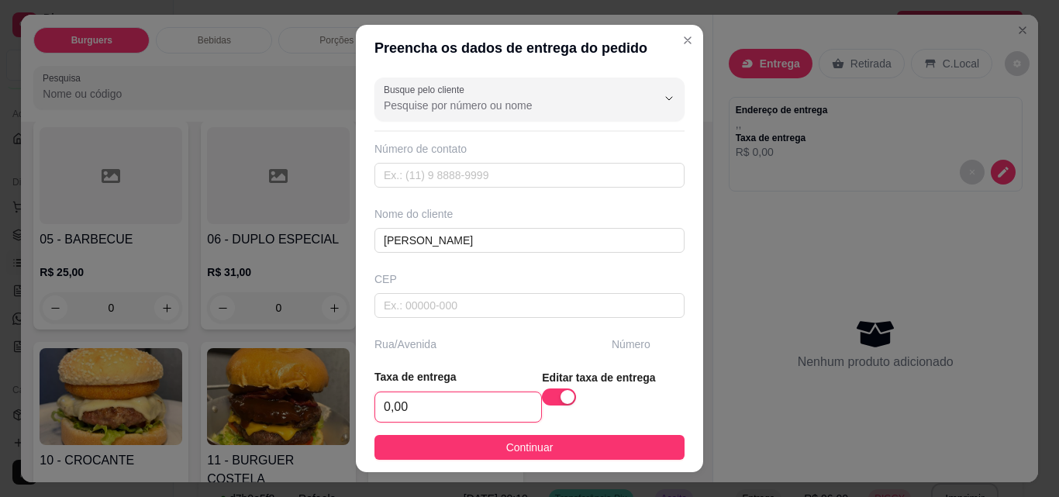
click at [438, 399] on input "0,00" at bounding box center [458, 406] width 166 height 29
type input "2,00"
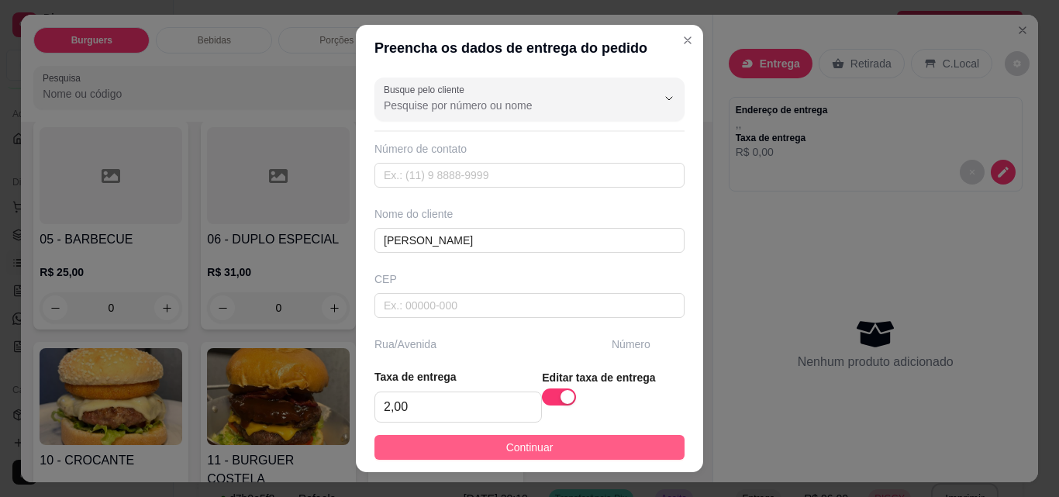
click at [602, 445] on button "Continuar" at bounding box center [530, 447] width 310 height 25
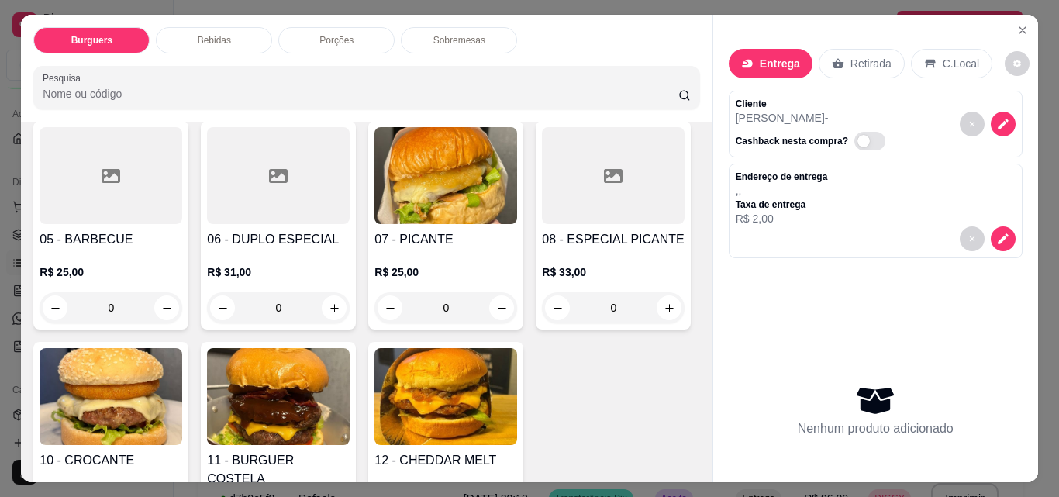
click at [350, 299] on div "0" at bounding box center [278, 307] width 143 height 31
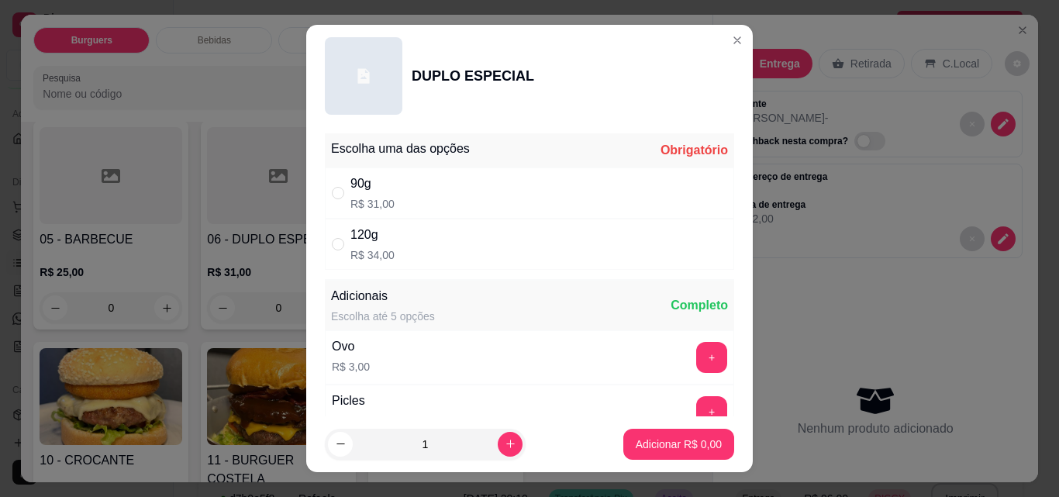
click at [597, 230] on div "120g R$ 34,00" at bounding box center [529, 244] width 409 height 51
radio input "true"
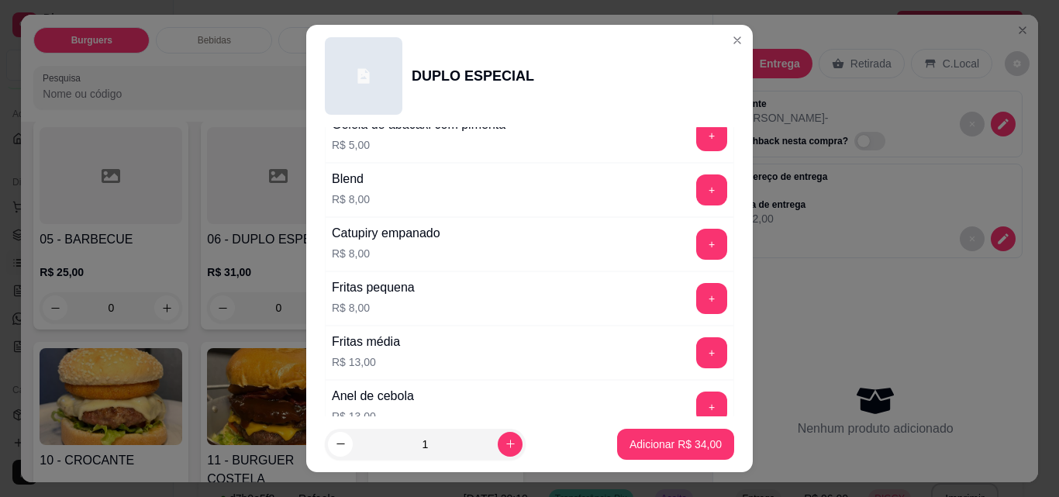
scroll to position [620, 0]
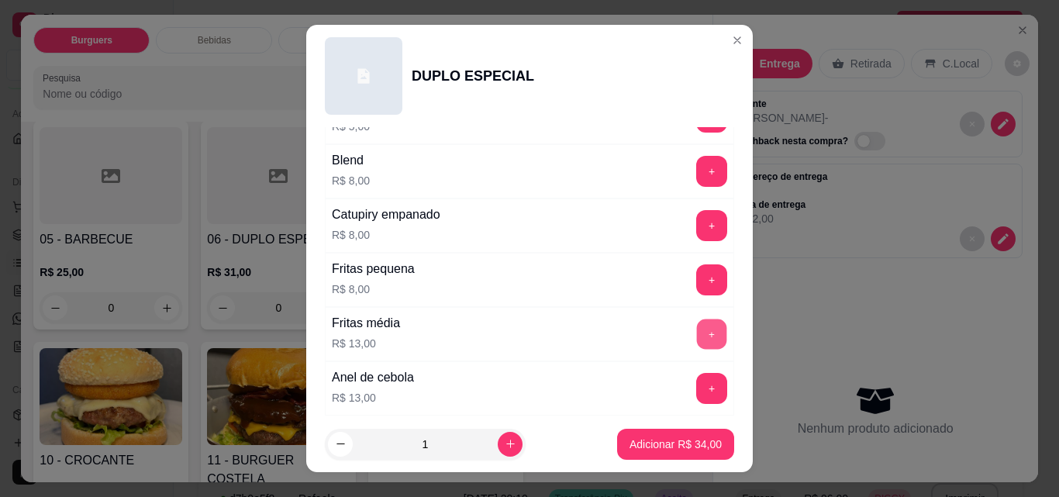
click at [697, 335] on button "+" at bounding box center [712, 335] width 30 height 30
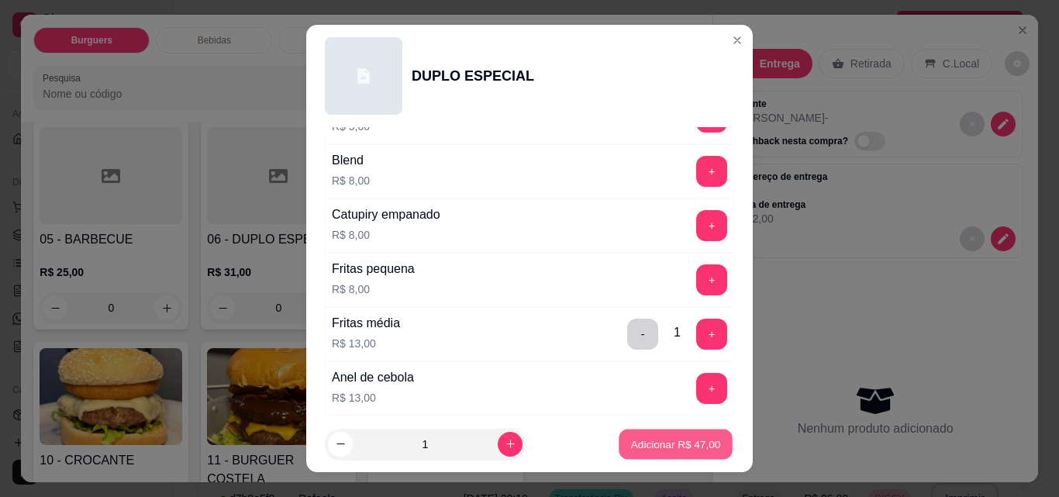
click at [655, 444] on p "Adicionar R$ 47,00" at bounding box center [676, 444] width 90 height 15
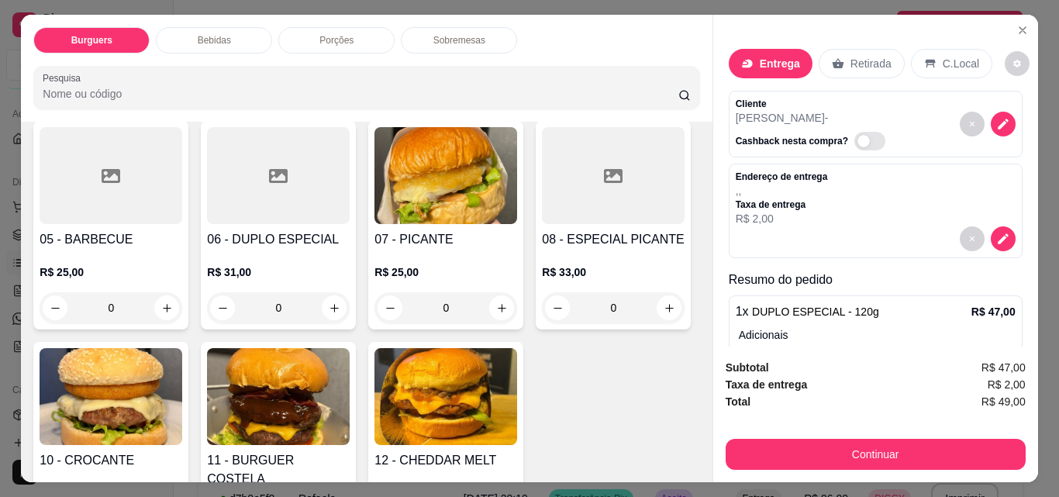
click at [219, 47] on div "Bebidas" at bounding box center [214, 40] width 116 height 26
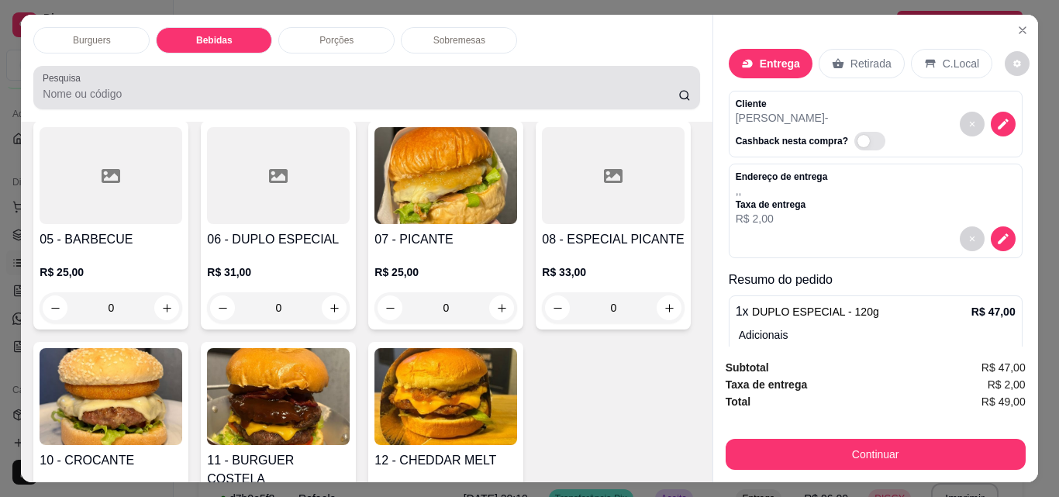
scroll to position [40, 0]
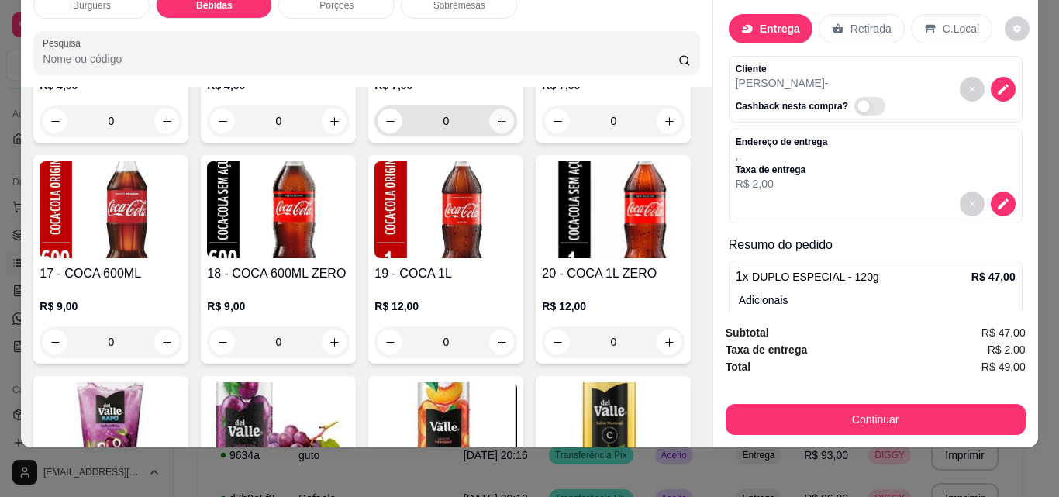
click at [498, 127] on icon "increase-product-quantity" at bounding box center [502, 122] width 12 height 12
type input "1"
click at [465, 1] on div "Sobremesas" at bounding box center [459, 5] width 116 height 26
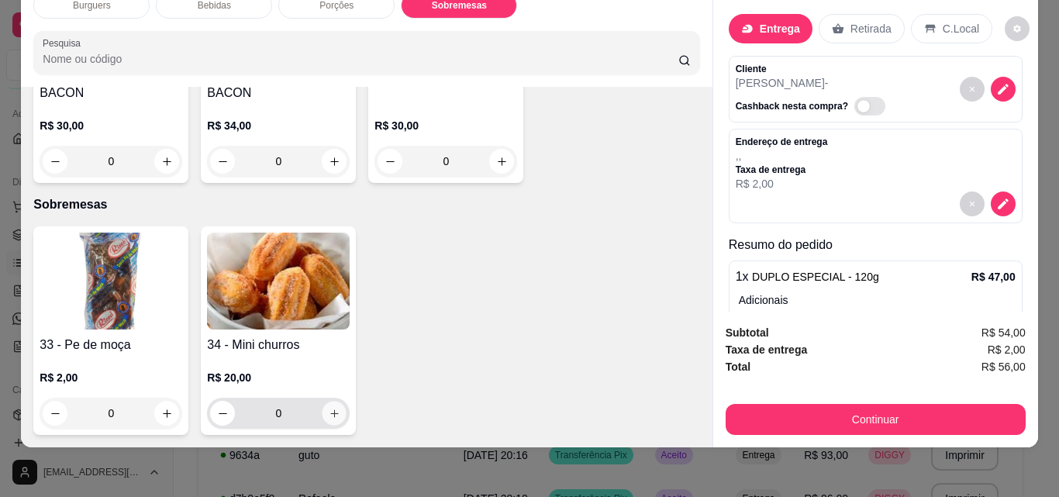
click at [329, 408] on icon "increase-product-quantity" at bounding box center [335, 414] width 12 height 12
type input "1"
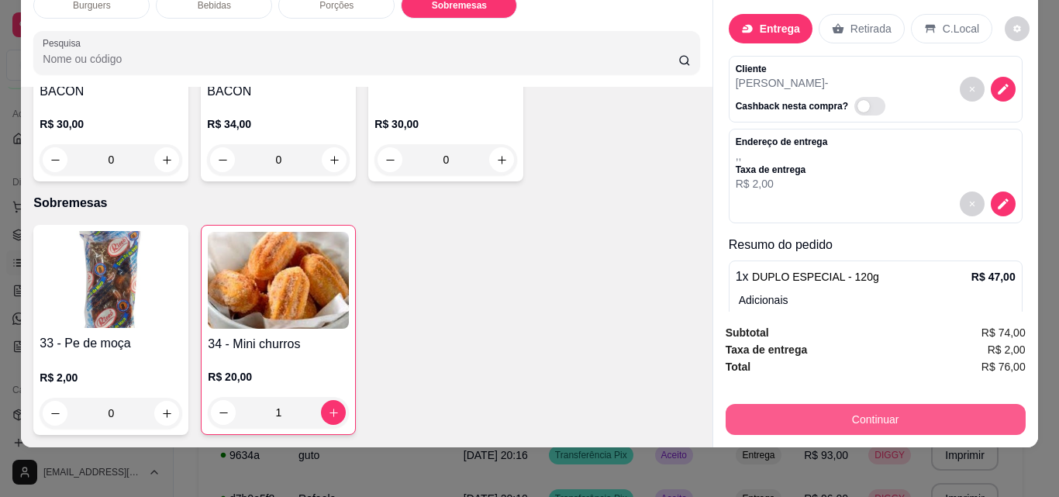
click at [810, 418] on button "Continuar" at bounding box center [876, 419] width 300 height 31
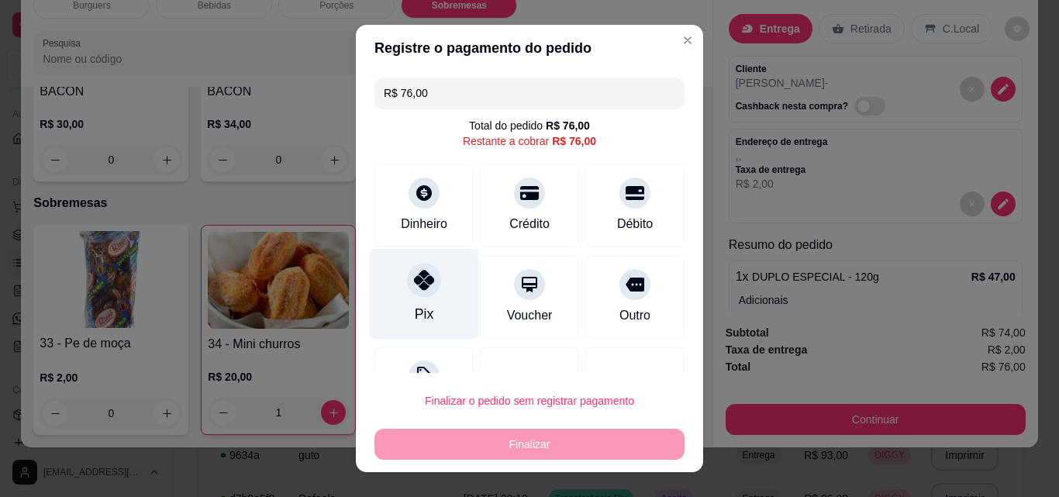
click at [416, 269] on div at bounding box center [424, 280] width 34 height 34
type input "R$ 0,00"
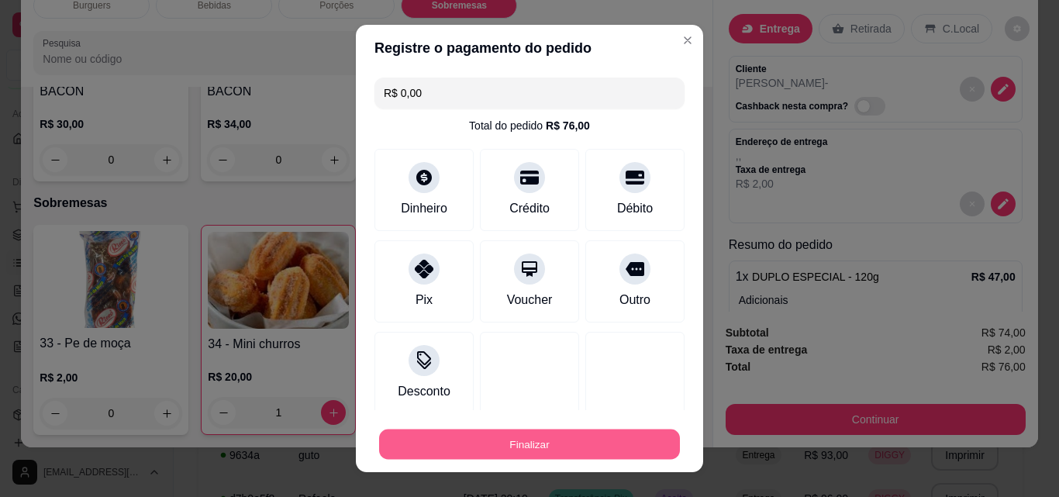
click at [497, 429] on div "Finalizar" at bounding box center [530, 444] width 310 height 31
click at [589, 447] on button "Finalizar" at bounding box center [529, 445] width 301 height 30
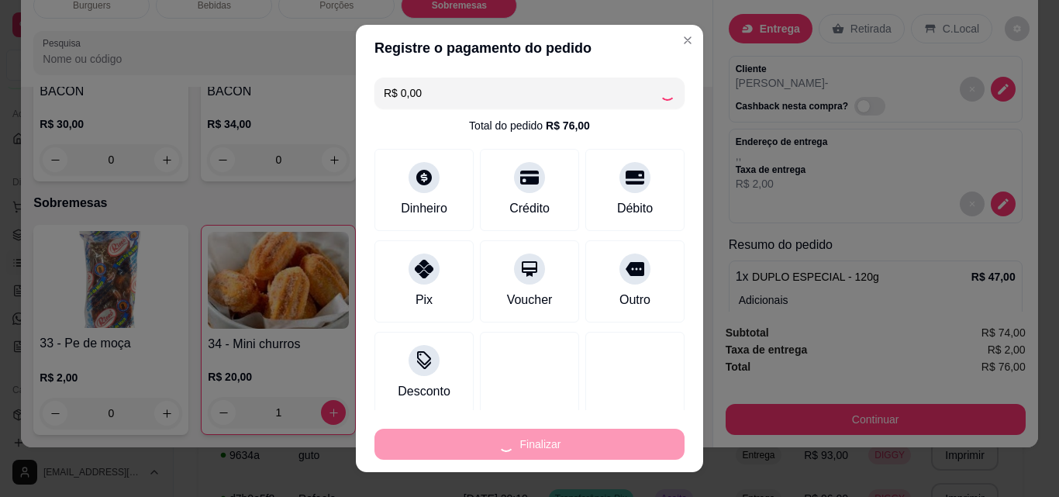
type input "0"
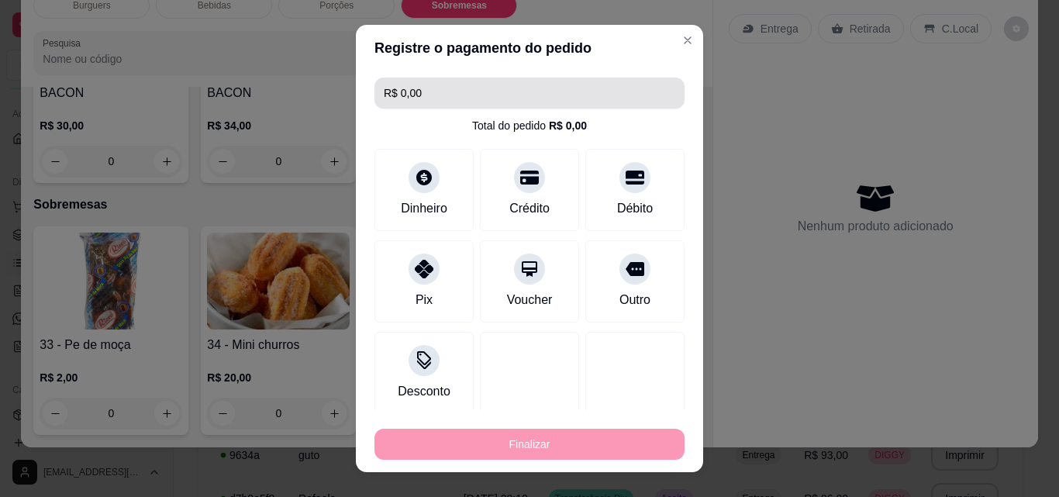
type input "-R$ 76,00"
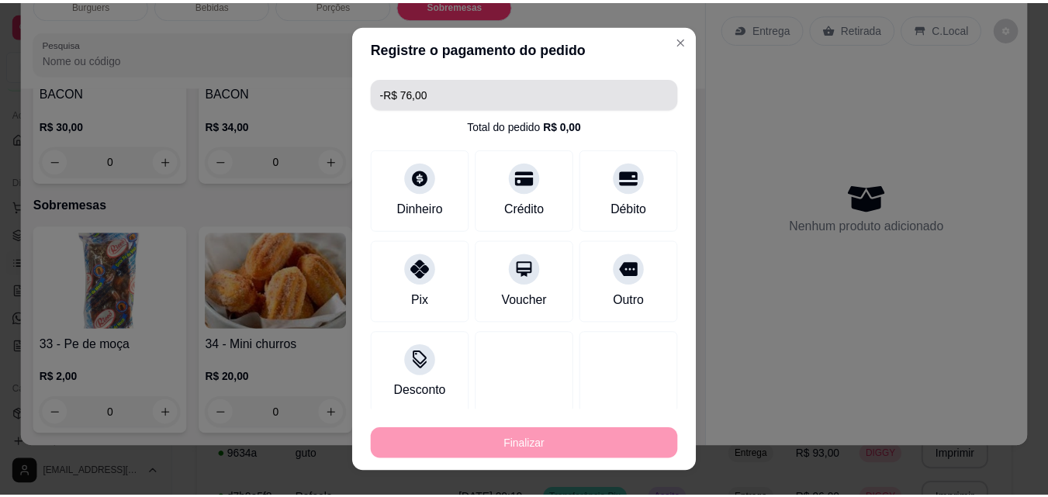
scroll to position [2578, 0]
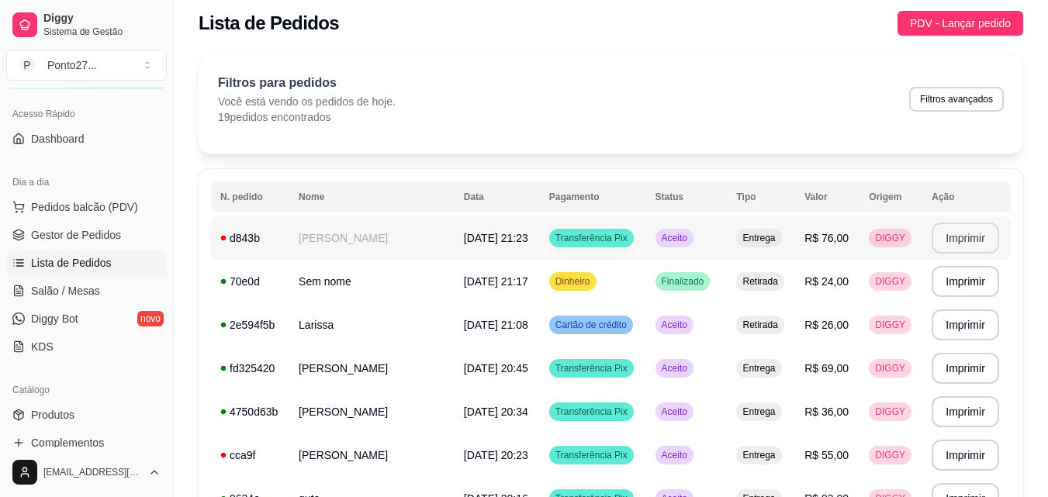
click at [965, 236] on button "Imprimir" at bounding box center [964, 238] width 67 height 31
click at [932, 24] on span "PDV - Lançar pedido" at bounding box center [960, 23] width 101 height 17
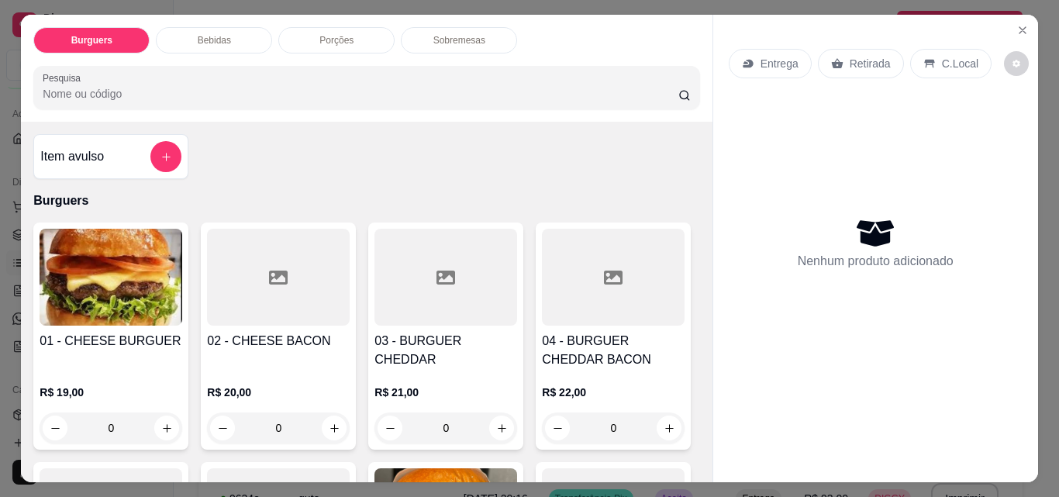
click at [856, 59] on p "Retirada" at bounding box center [870, 64] width 41 height 16
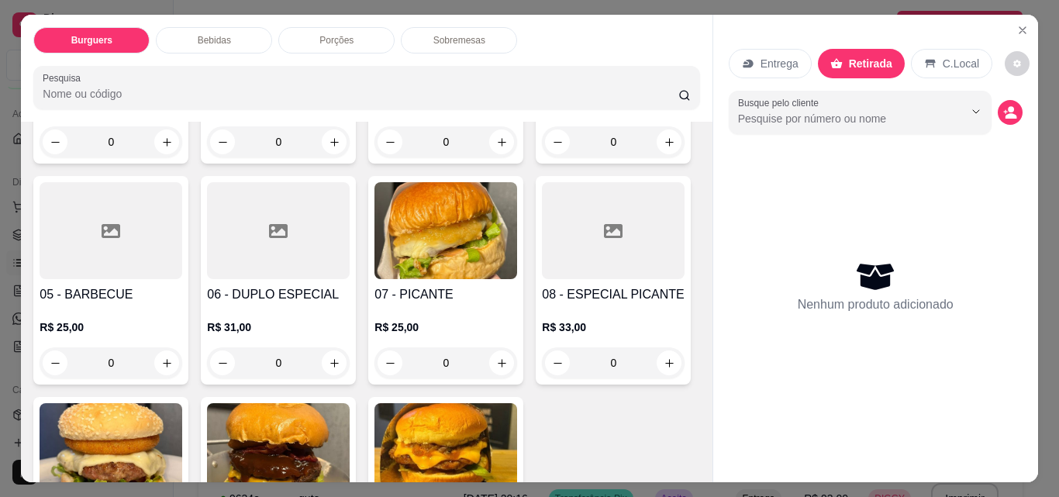
scroll to position [299, 0]
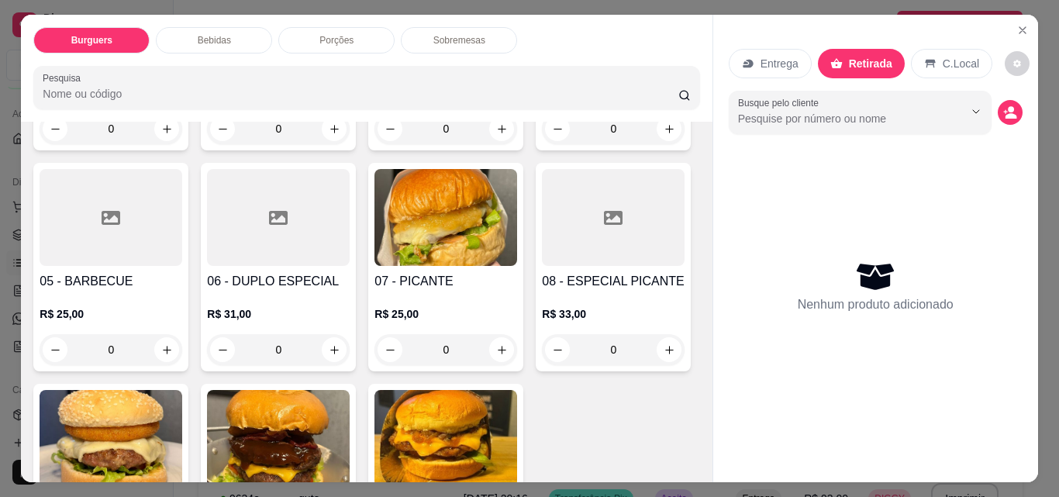
click at [350, 351] on div "0" at bounding box center [278, 349] width 143 height 31
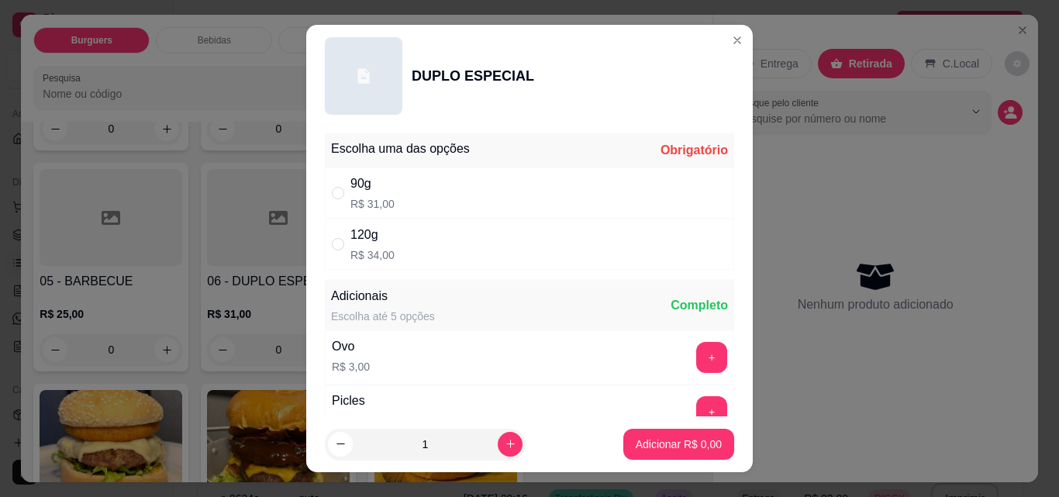
click at [482, 191] on div "90g R$ 31,00" at bounding box center [529, 193] width 409 height 51
radio input "true"
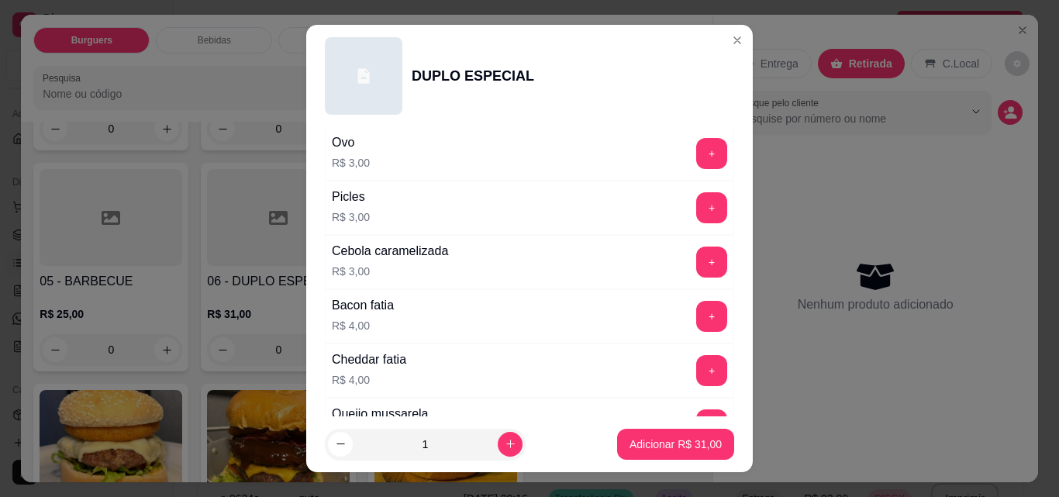
scroll to position [206, 0]
click at [697, 314] on button "+" at bounding box center [712, 315] width 30 height 30
click at [505, 444] on icon "increase-product-quantity" at bounding box center [511, 444] width 12 height 12
type input "2"
click at [671, 445] on p "Adicionar R$ 70,00" at bounding box center [676, 445] width 92 height 16
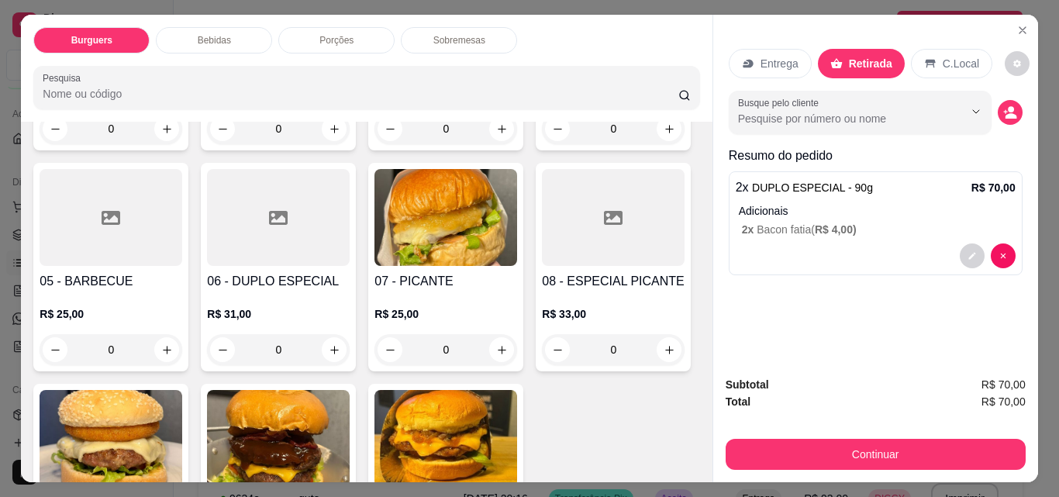
click at [226, 35] on div "Bebidas" at bounding box center [214, 40] width 116 height 26
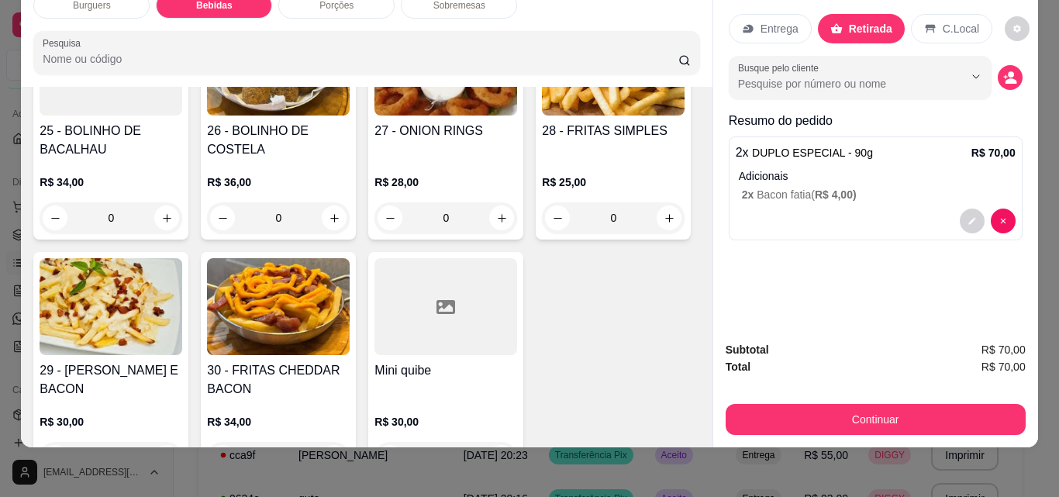
scroll to position [1650, 0]
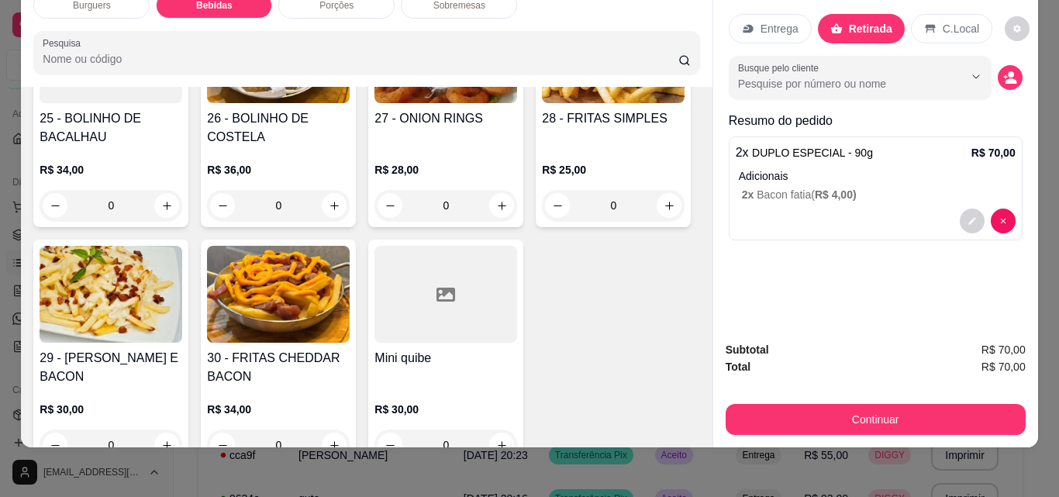
type input "1"
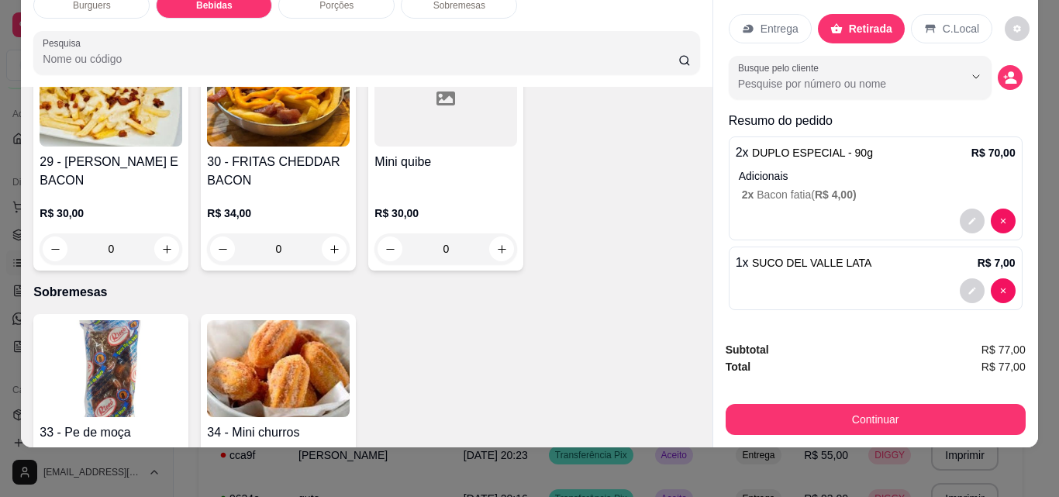
scroll to position [1847, 0]
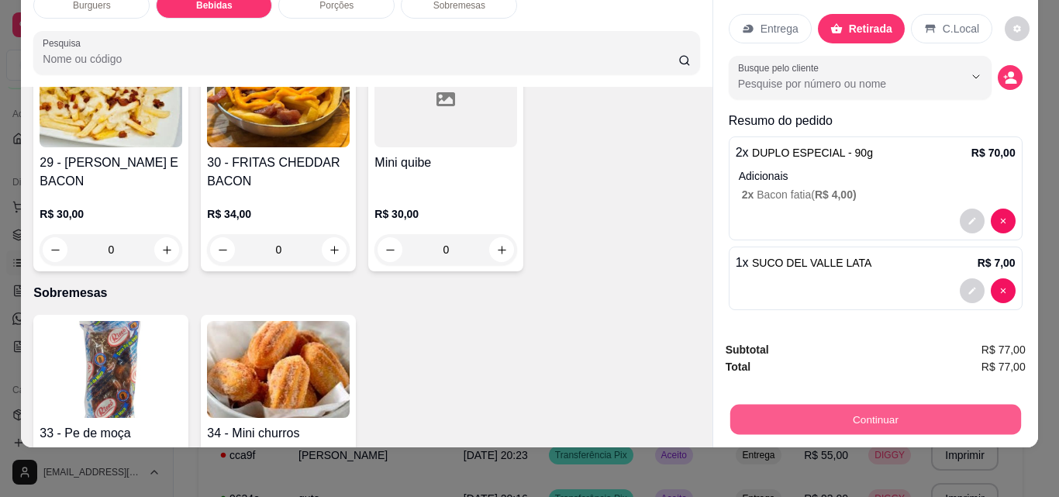
click at [842, 408] on button "Continuar" at bounding box center [875, 419] width 291 height 30
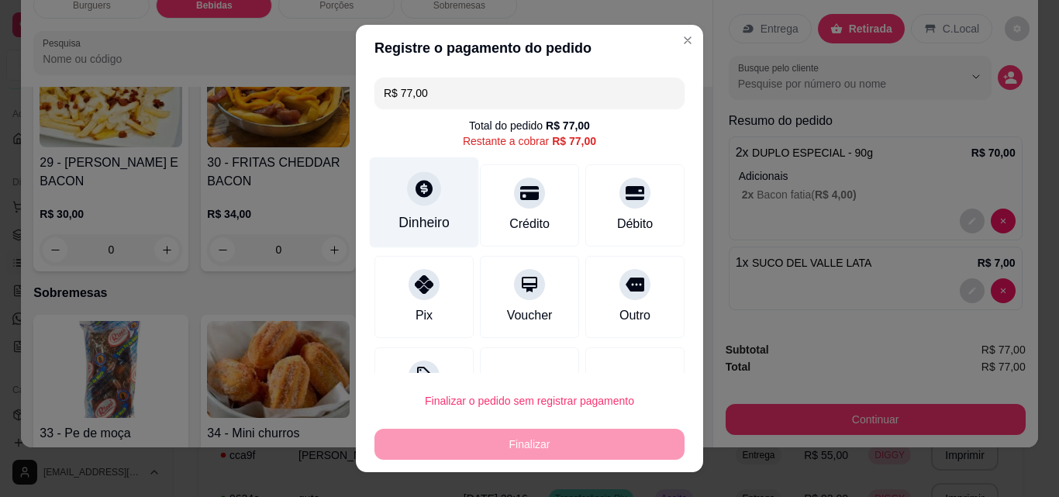
click at [447, 209] on div "Dinheiro" at bounding box center [424, 202] width 109 height 91
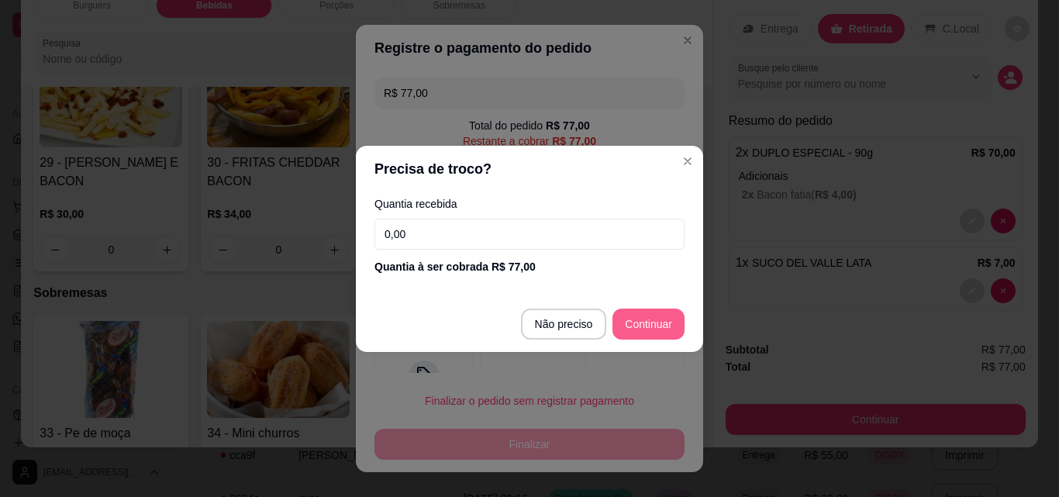
type input "R$ 0,00"
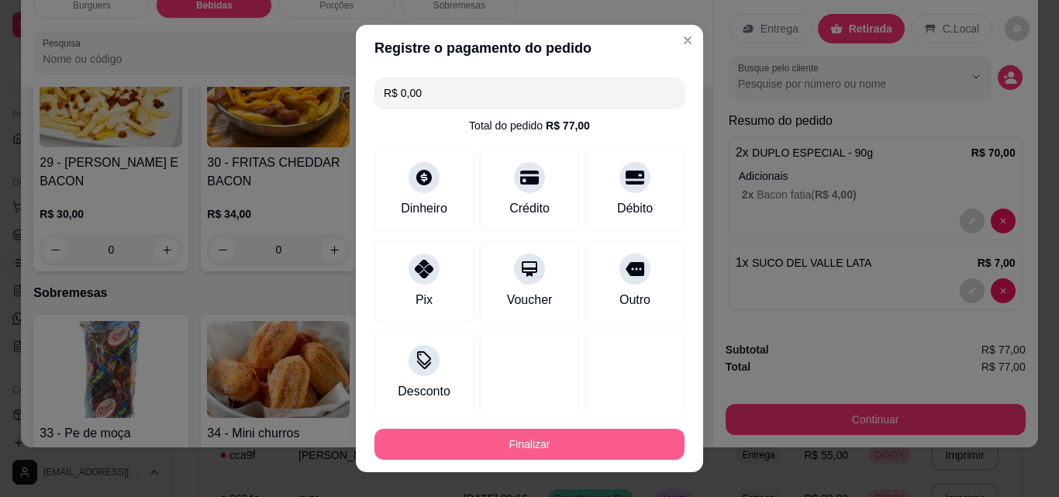
click at [503, 444] on button "Finalizar" at bounding box center [530, 444] width 310 height 31
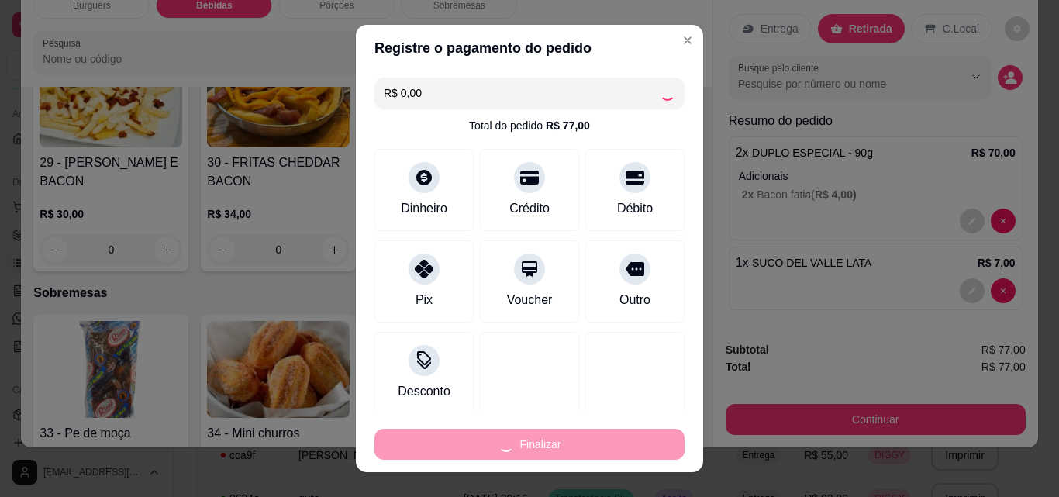
type input "0"
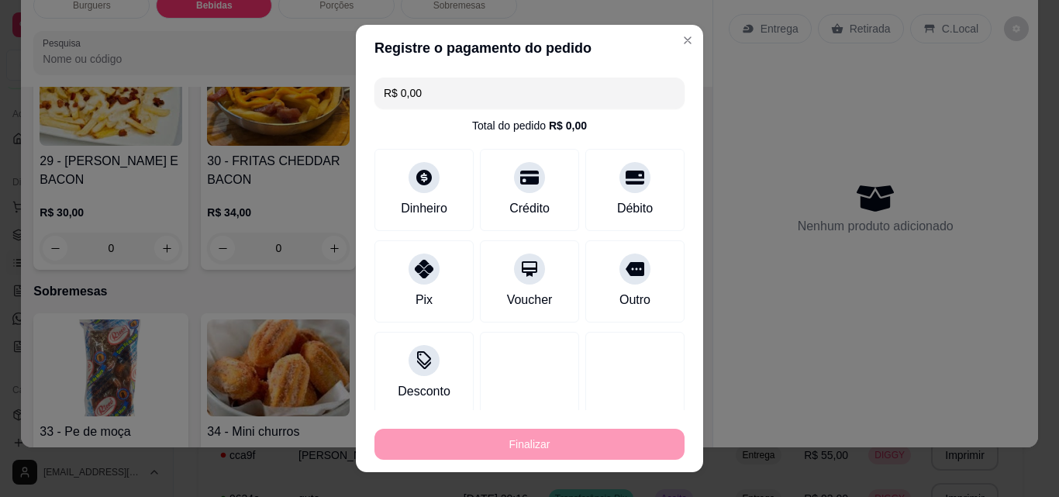
type input "-R$ 77,00"
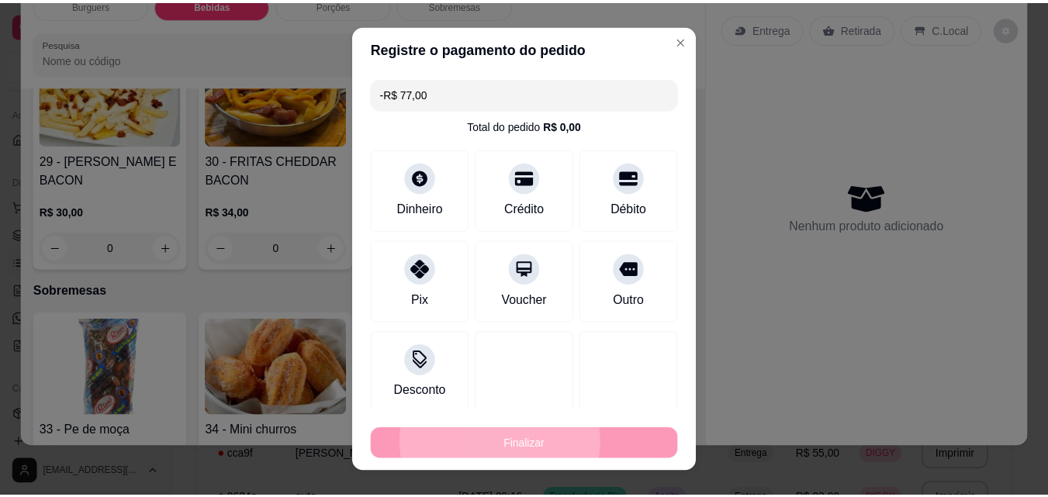
scroll to position [1846, 0]
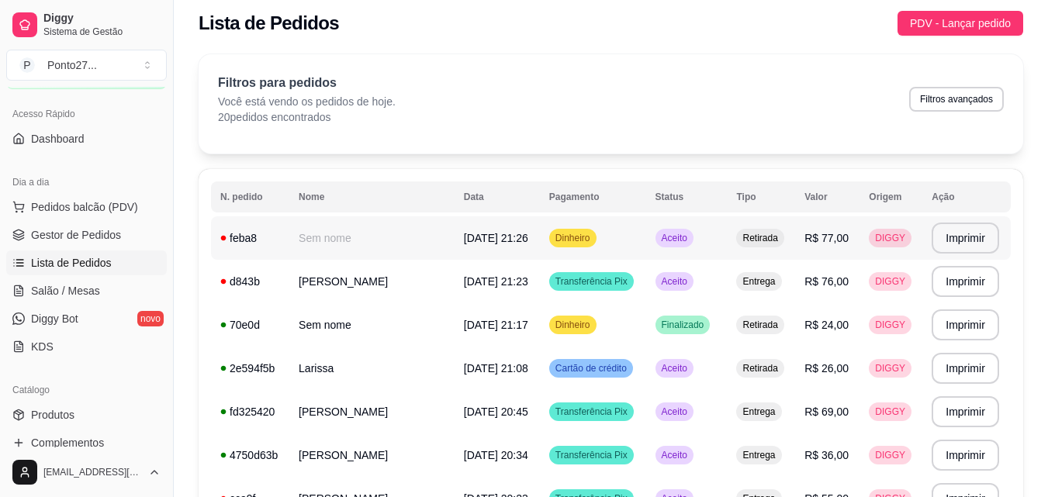
click at [680, 244] on div "Aceito" at bounding box center [674, 238] width 38 height 19
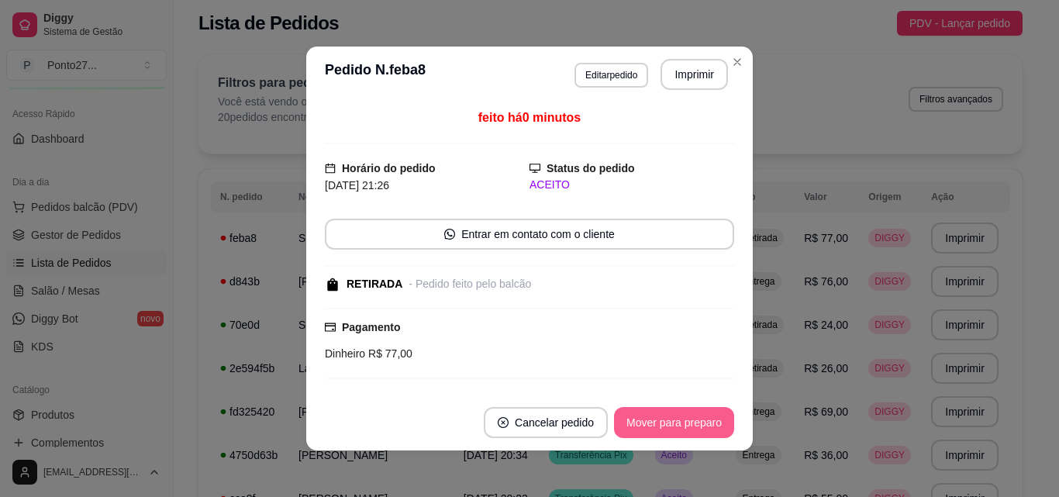
click at [665, 418] on button "Mover para preparo" at bounding box center [674, 422] width 120 height 31
click at [665, 418] on button "Mover para retirada disponível" at bounding box center [648, 423] width 166 height 30
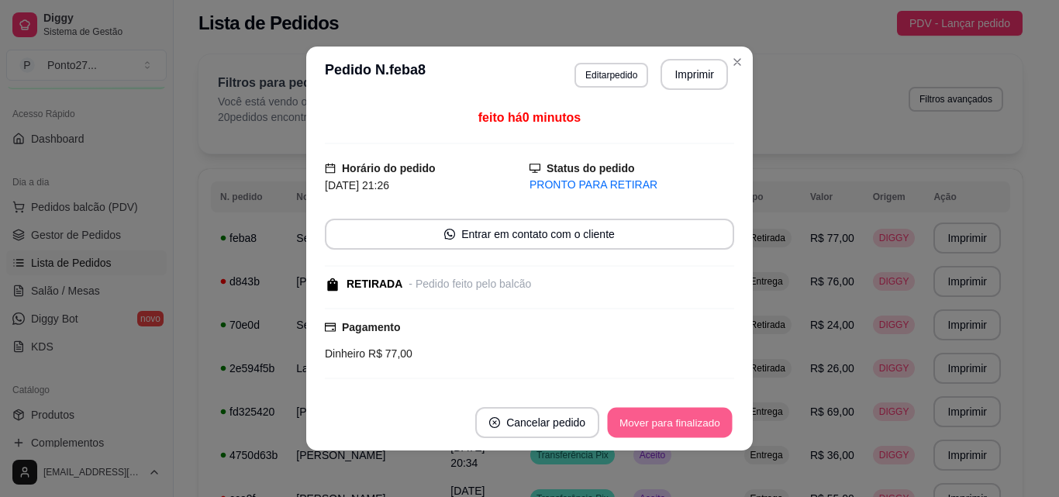
click at [665, 418] on button "Mover para finalizado" at bounding box center [670, 423] width 125 height 30
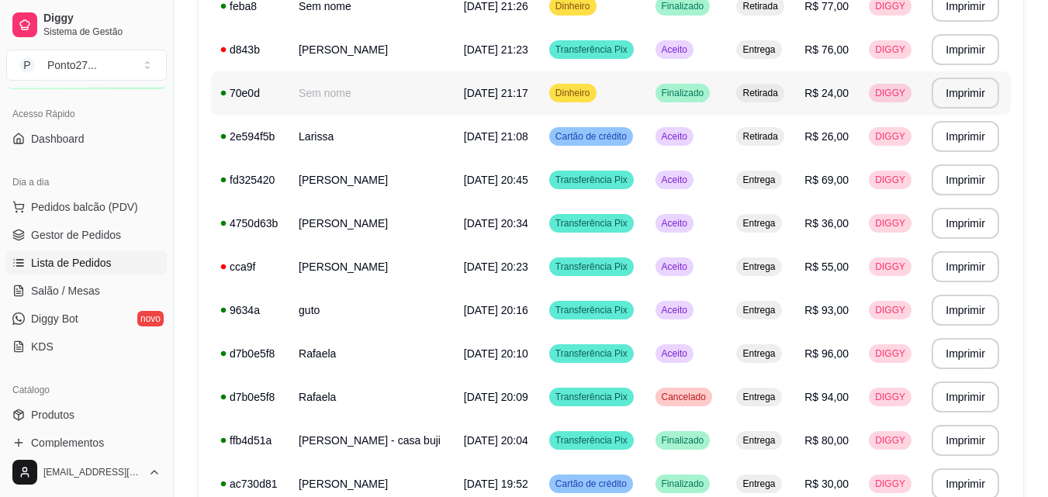
scroll to position [244, 0]
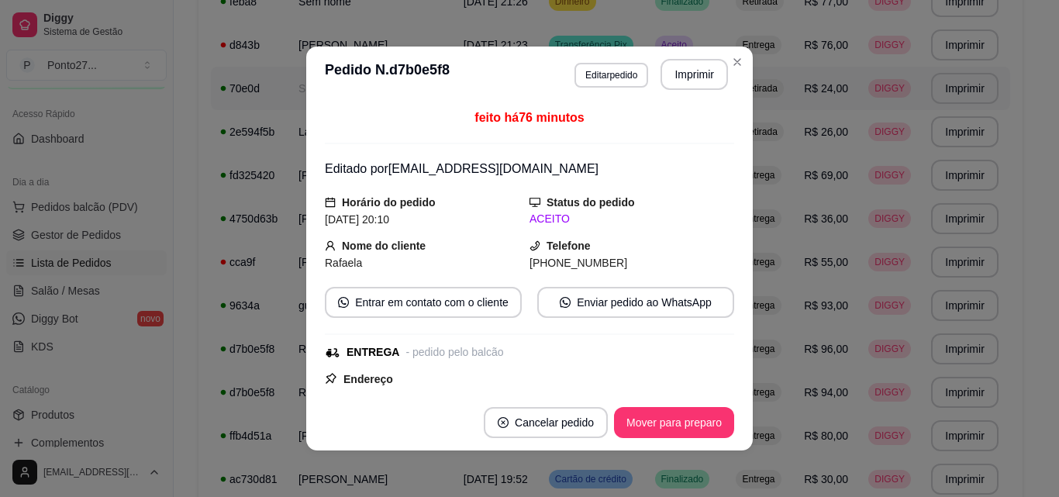
click at [700, 426] on button "Mover para preparo" at bounding box center [674, 422] width 120 height 31
click at [689, 425] on button "Mover para entrega" at bounding box center [674, 422] width 119 height 31
click at [700, 422] on button "Mover para finalizado" at bounding box center [670, 422] width 129 height 31
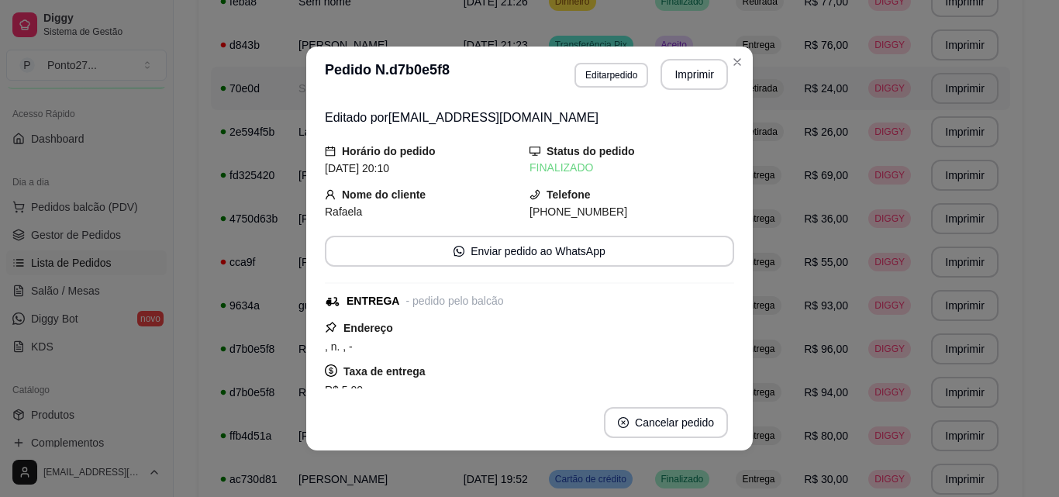
click at [736, 65] on td "Entrega" at bounding box center [761, 44] width 68 height 43
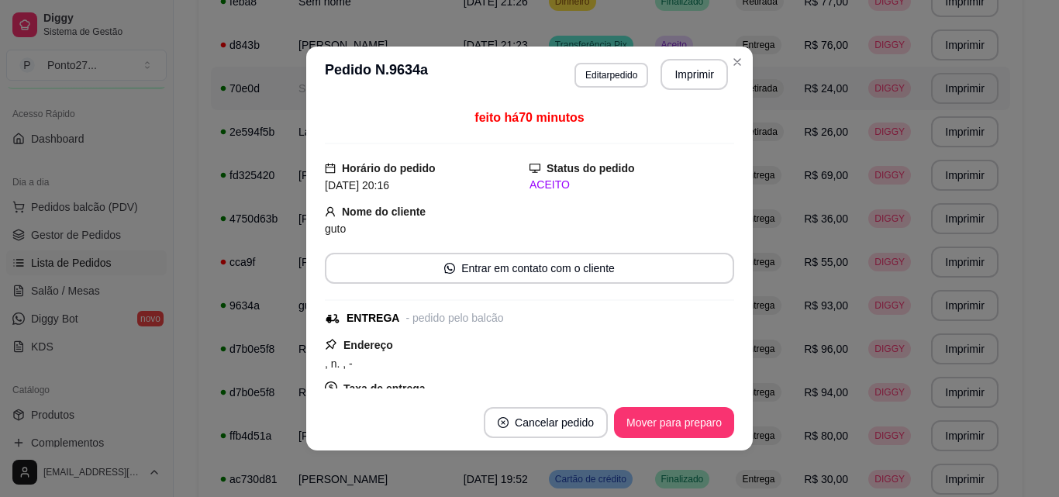
click at [684, 431] on button "Mover para preparo" at bounding box center [674, 422] width 120 height 31
click at [674, 426] on button "Mover para entrega" at bounding box center [675, 423] width 116 height 30
click at [680, 424] on button "Mover para finalizado" at bounding box center [670, 422] width 129 height 31
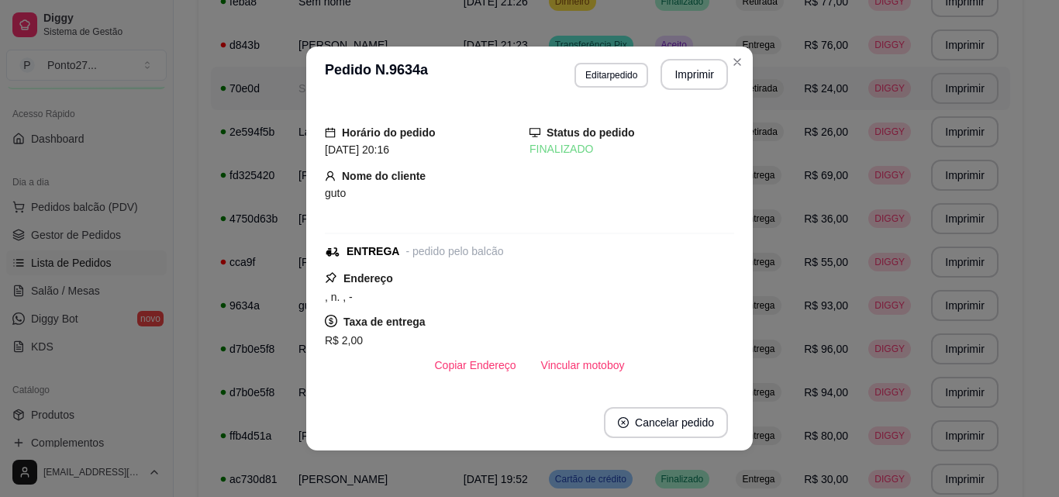
click at [738, 67] on td "Retirada" at bounding box center [761, 88] width 68 height 43
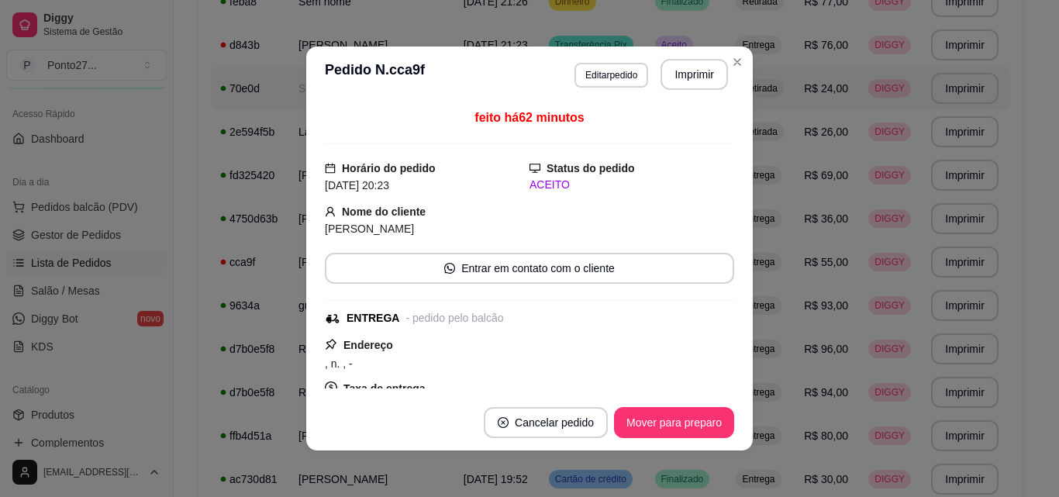
click at [687, 426] on button "Mover para preparo" at bounding box center [674, 422] width 120 height 31
click at [694, 422] on button "Mover para entrega" at bounding box center [675, 423] width 116 height 30
click at [694, 427] on button "Mover para finalizado" at bounding box center [670, 422] width 129 height 31
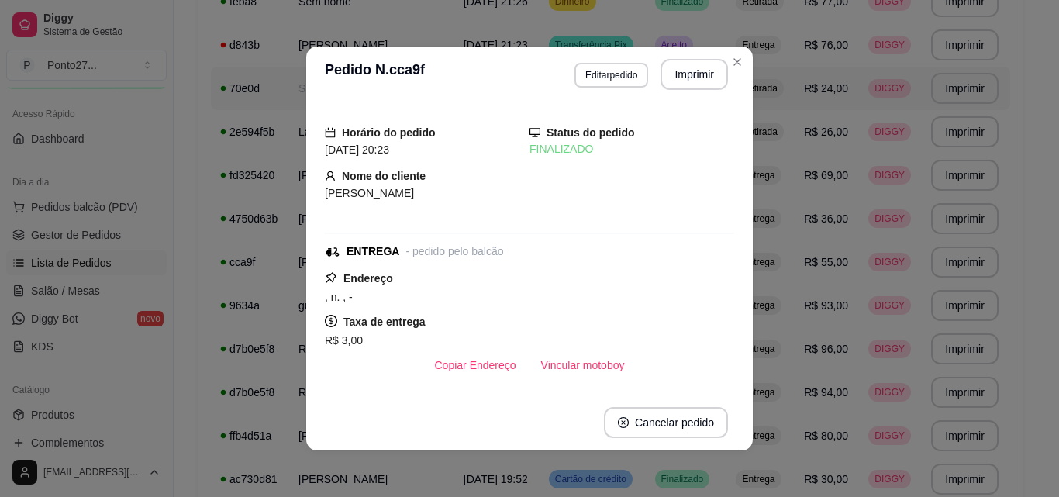
click at [736, 67] on td "Retirada" at bounding box center [761, 88] width 68 height 43
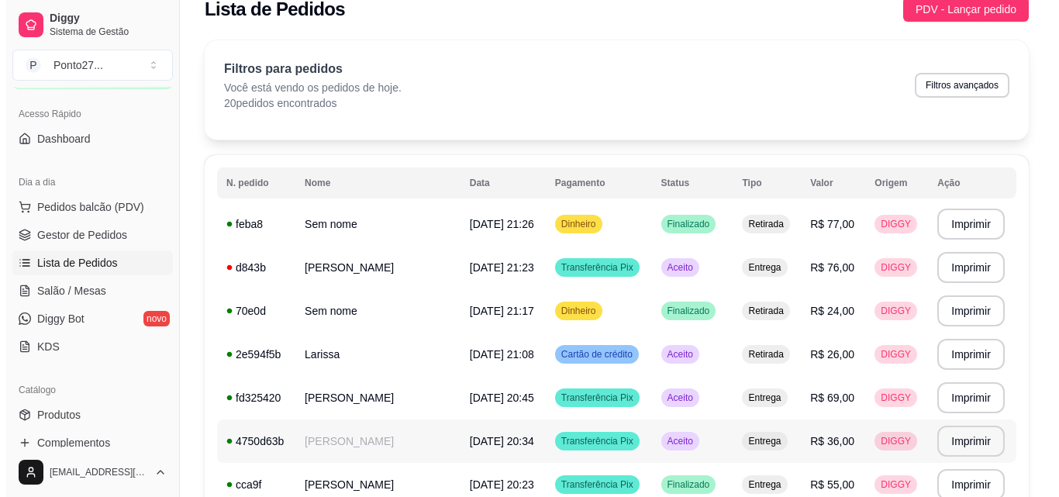
scroll to position [0, 0]
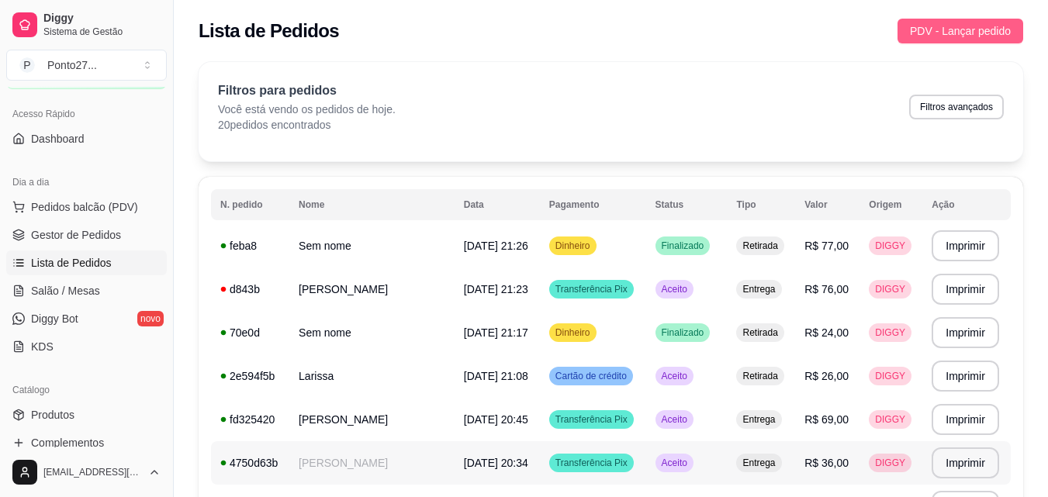
click at [955, 26] on span "PDV - Lançar pedido" at bounding box center [960, 30] width 101 height 17
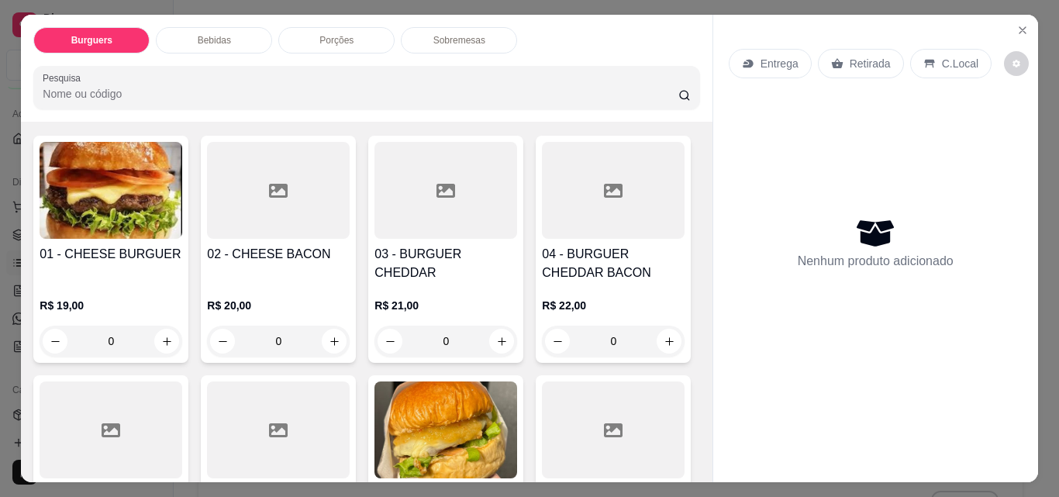
scroll to position [156, 0]
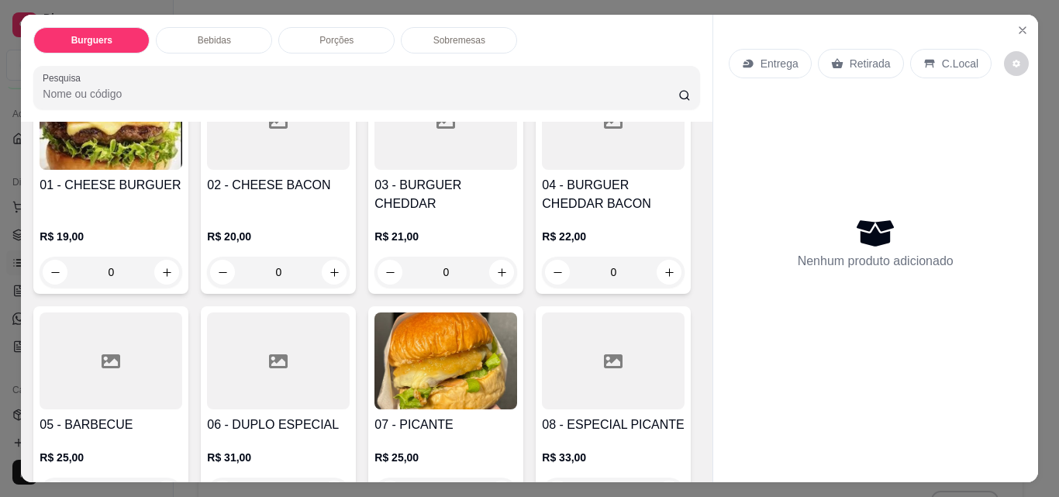
click at [163, 257] on div "0" at bounding box center [111, 272] width 143 height 31
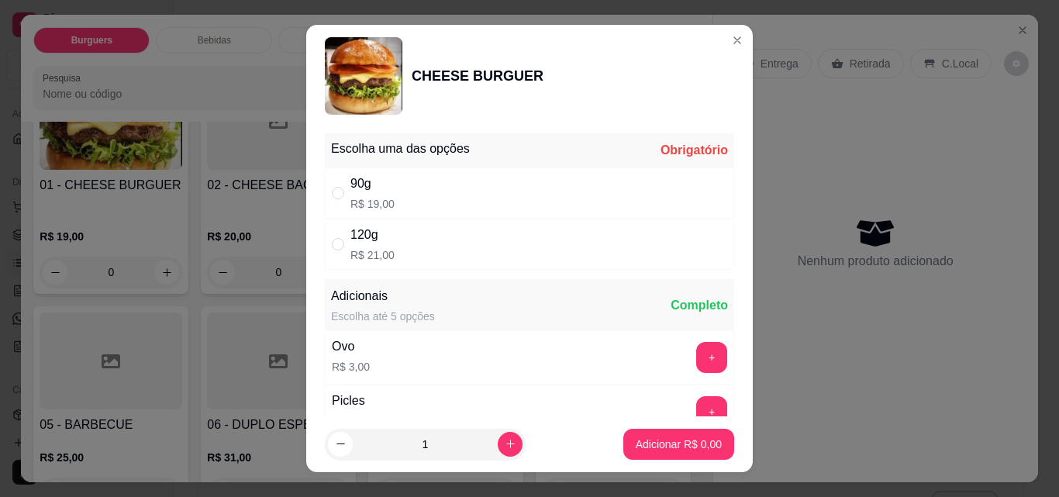
click at [720, 40] on div "Entrega Retirada C.Local Nenhum produto adicionado" at bounding box center [875, 236] width 325 height 443
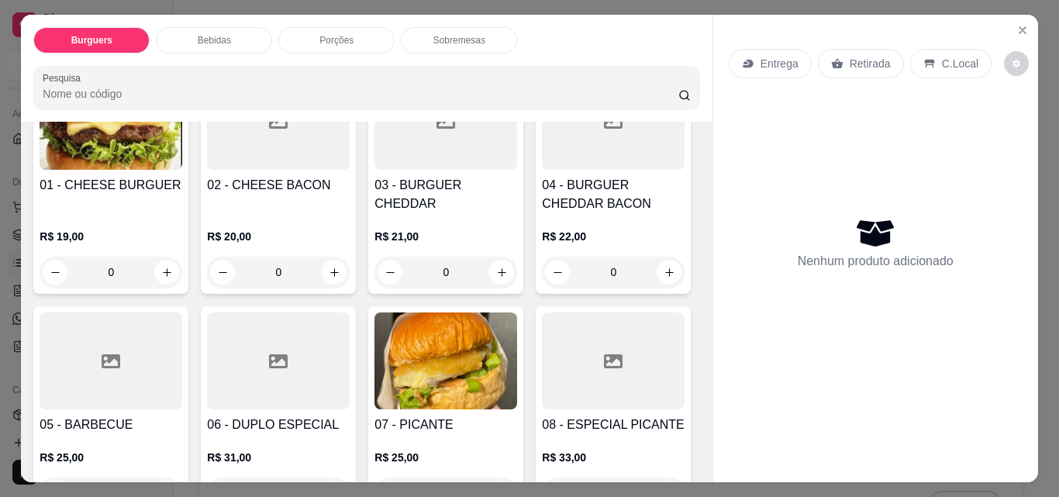
click at [171, 257] on div "0" at bounding box center [111, 272] width 143 height 31
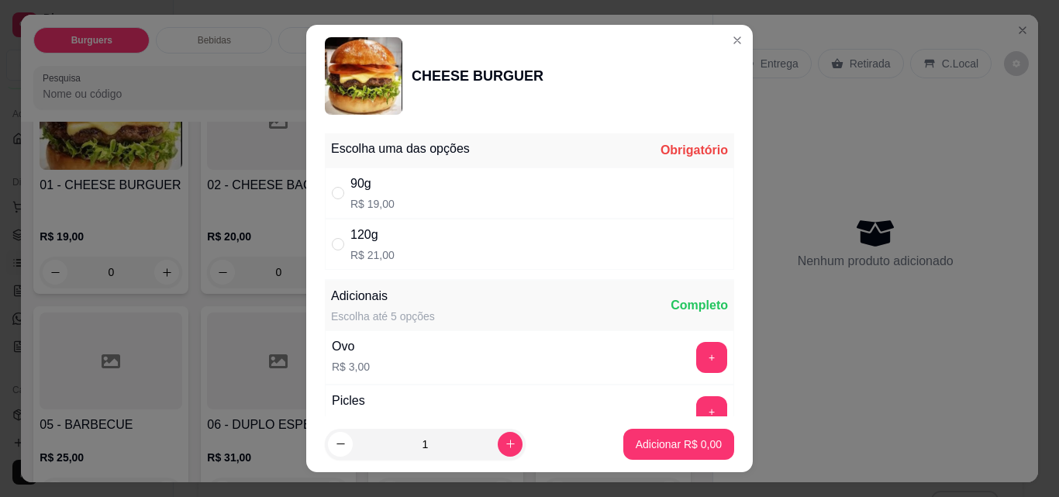
click at [437, 244] on div "120g R$ 21,00" at bounding box center [529, 244] width 409 height 51
radio input "true"
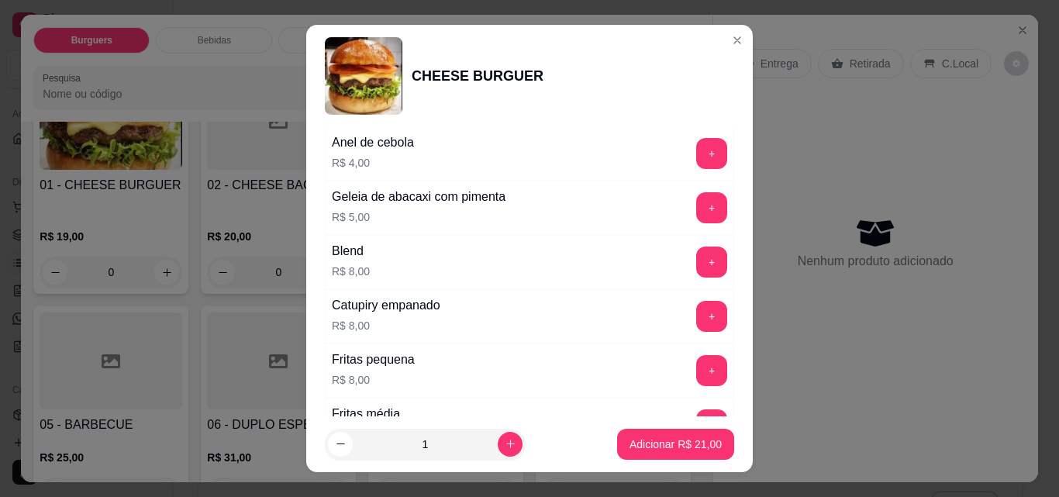
scroll to position [539, 0]
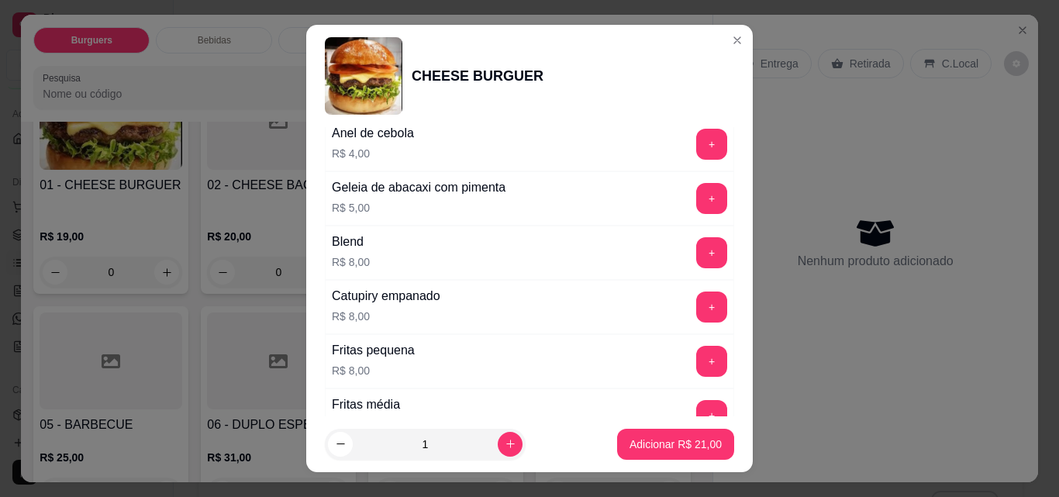
click at [505, 448] on icon "increase-product-quantity" at bounding box center [511, 444] width 12 height 12
type input "2"
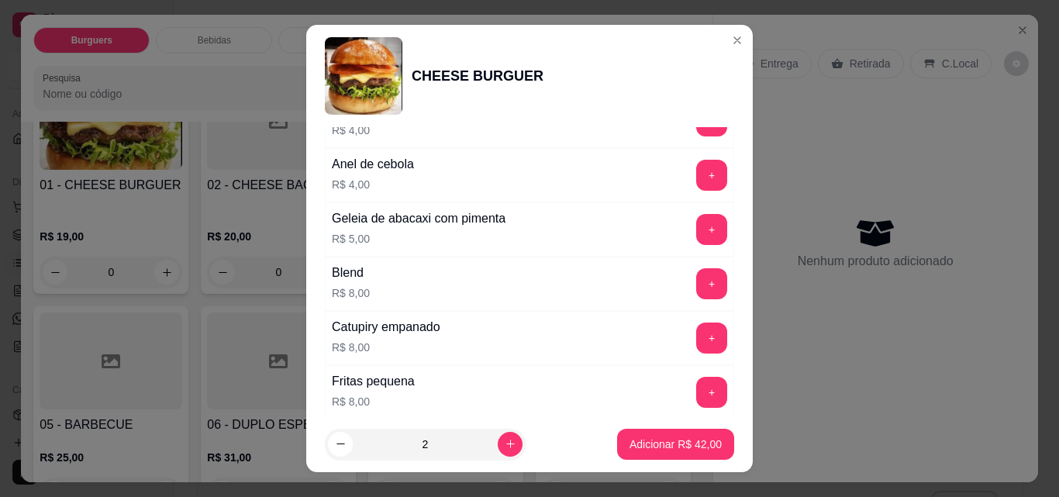
scroll to position [505, 0]
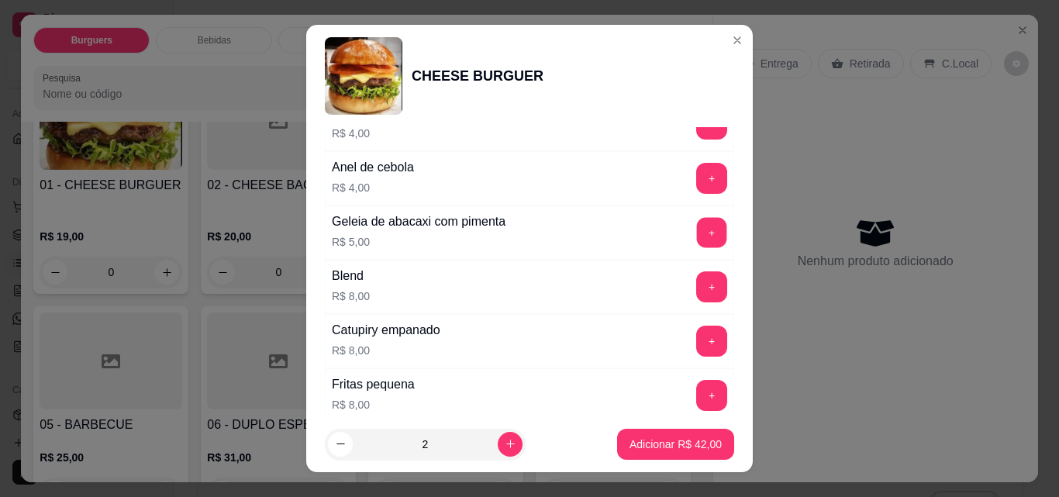
click at [697, 233] on button "+" at bounding box center [712, 233] width 30 height 30
click at [646, 448] on p "Adicionar R$ 52,00" at bounding box center [676, 444] width 90 height 15
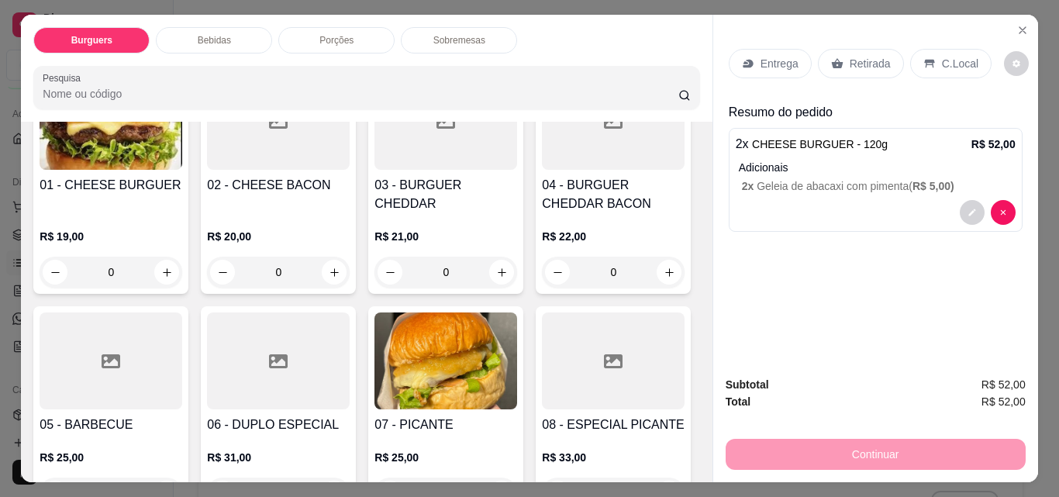
click at [332, 257] on div "0" at bounding box center [278, 272] width 143 height 31
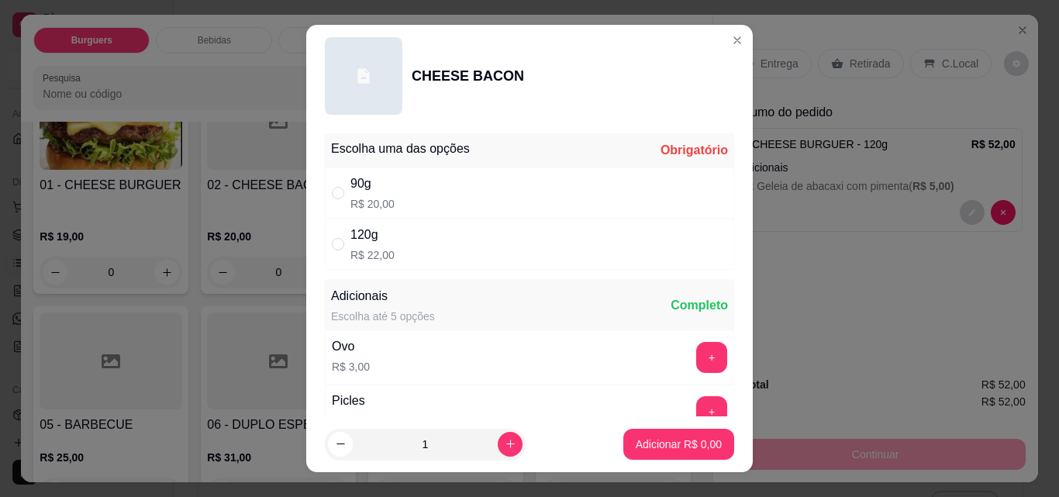
click at [468, 247] on div "120g R$ 22,00" at bounding box center [529, 244] width 409 height 51
radio input "true"
click at [651, 452] on button "Adicionar R$ 22,00" at bounding box center [675, 444] width 117 height 31
type input "1"
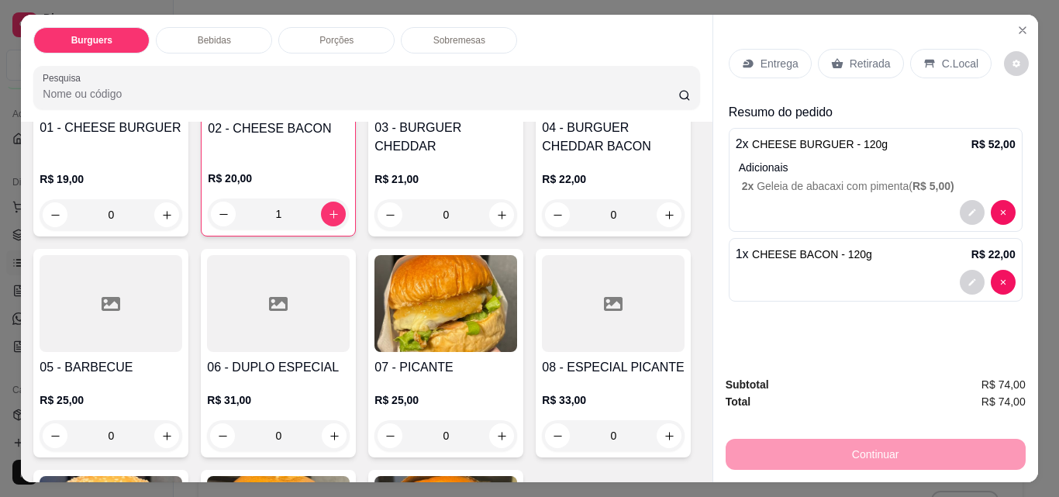
scroll to position [285, 0]
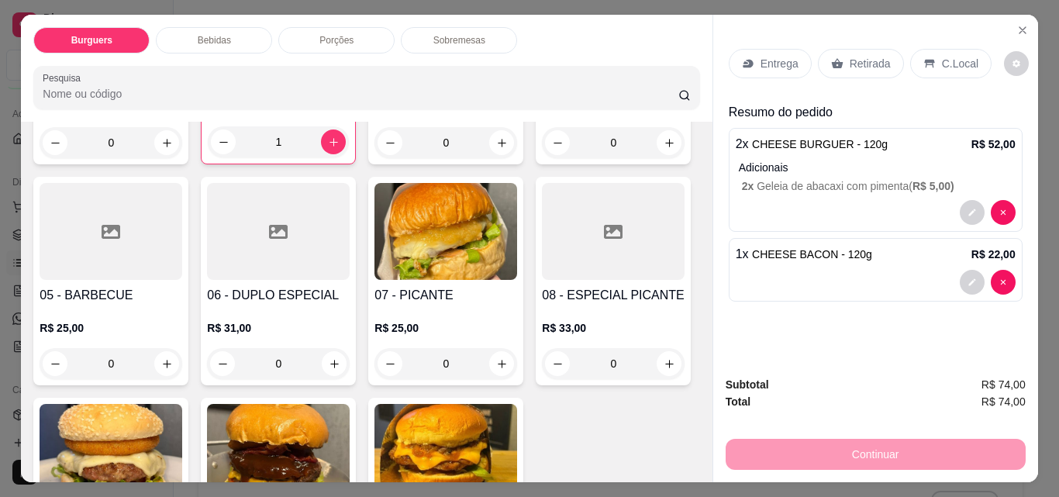
click at [350, 364] on div "0" at bounding box center [278, 363] width 143 height 31
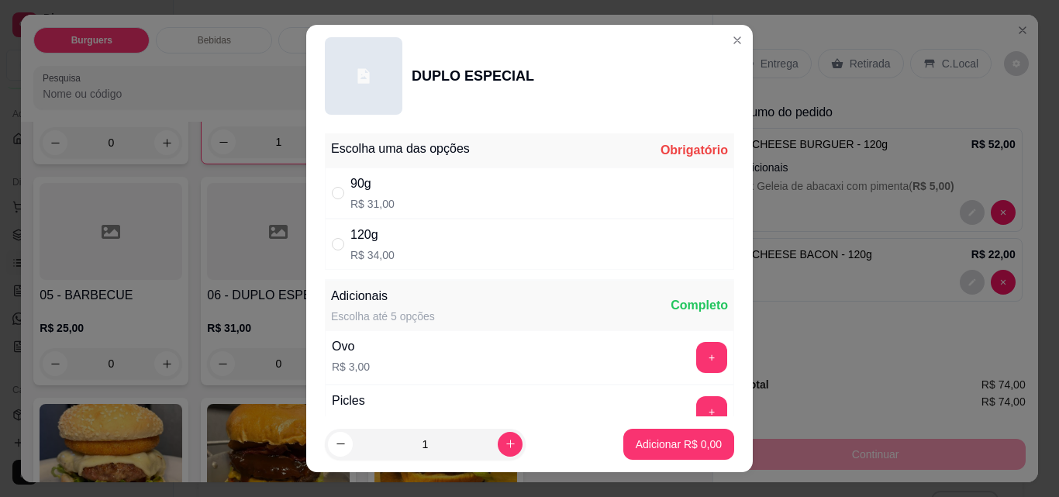
click at [499, 257] on div "120g R$ 34,00" at bounding box center [529, 244] width 409 height 51
radio input "true"
click at [684, 447] on p "Adicionar R$ 34,00" at bounding box center [676, 444] width 90 height 15
type input "1"
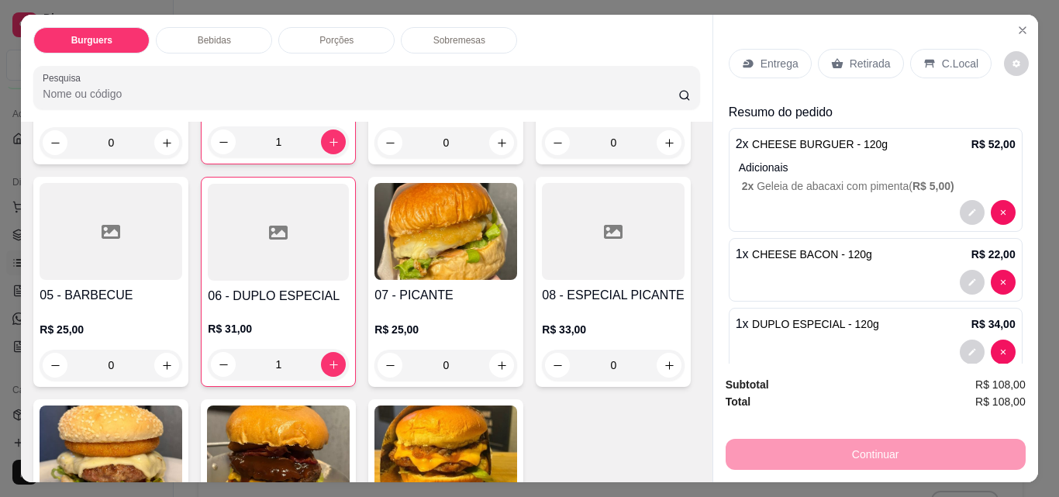
click at [772, 67] on div "Entrega" at bounding box center [770, 63] width 83 height 29
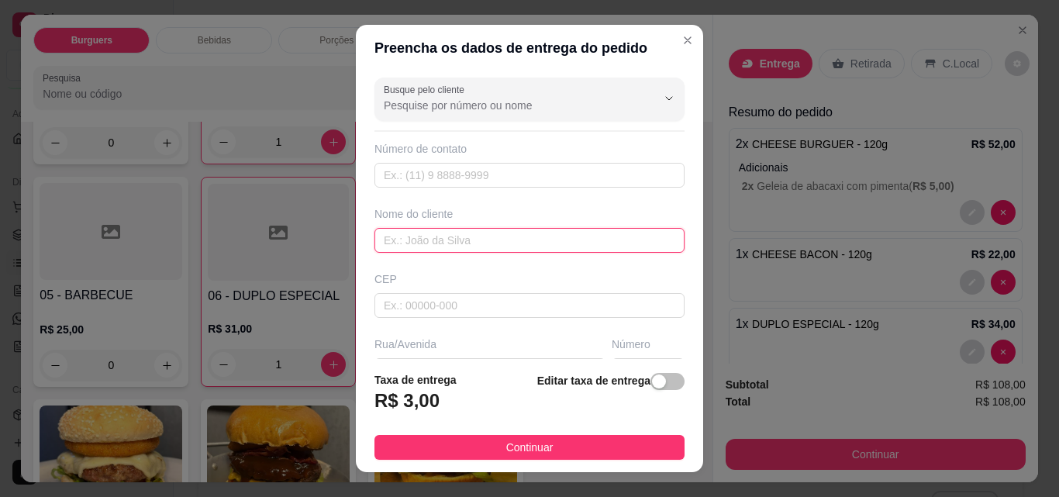
click at [454, 240] on input "text" at bounding box center [530, 240] width 310 height 25
type input "fab´ricia"
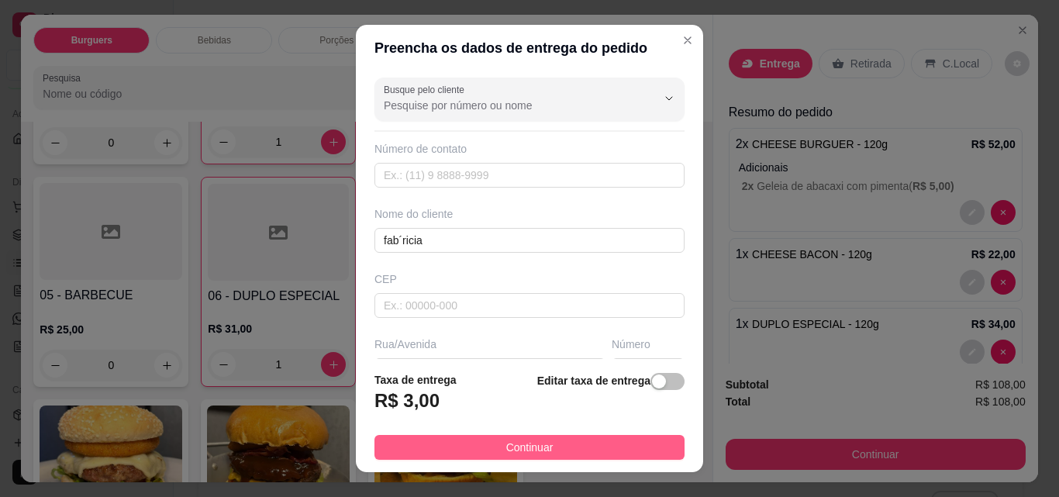
click at [510, 445] on span "Continuar" at bounding box center [529, 447] width 47 height 17
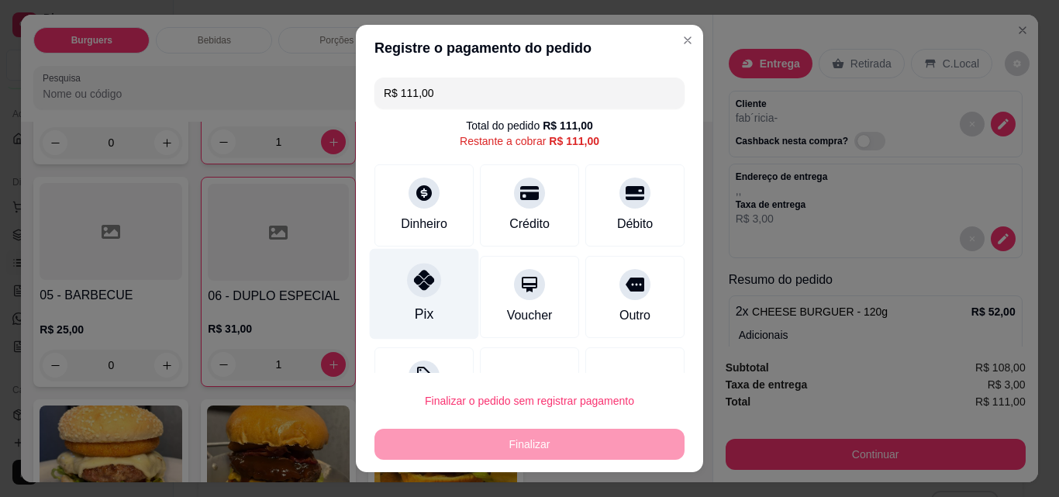
click at [422, 301] on div "Pix" at bounding box center [424, 294] width 109 height 91
type input "R$ 0,00"
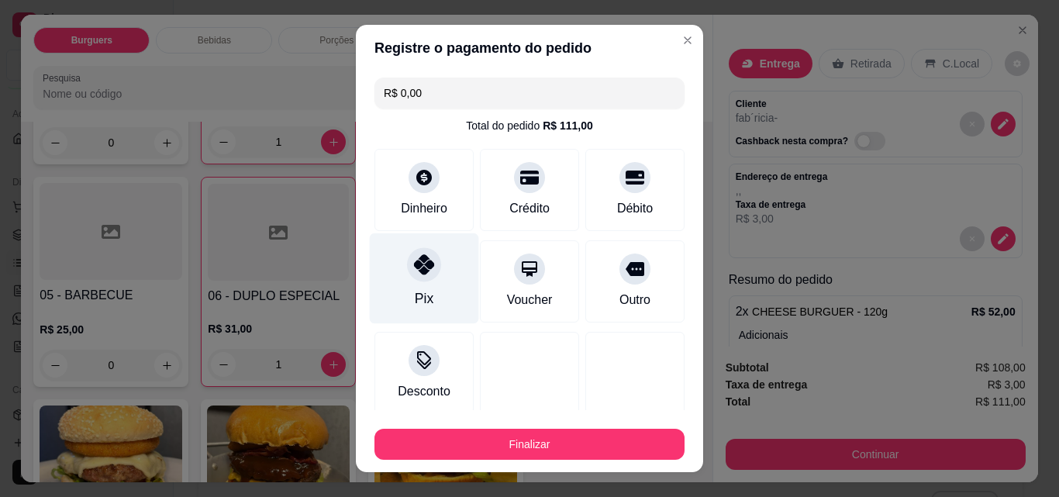
click at [564, 440] on button "Finalizar" at bounding box center [530, 444] width 310 height 31
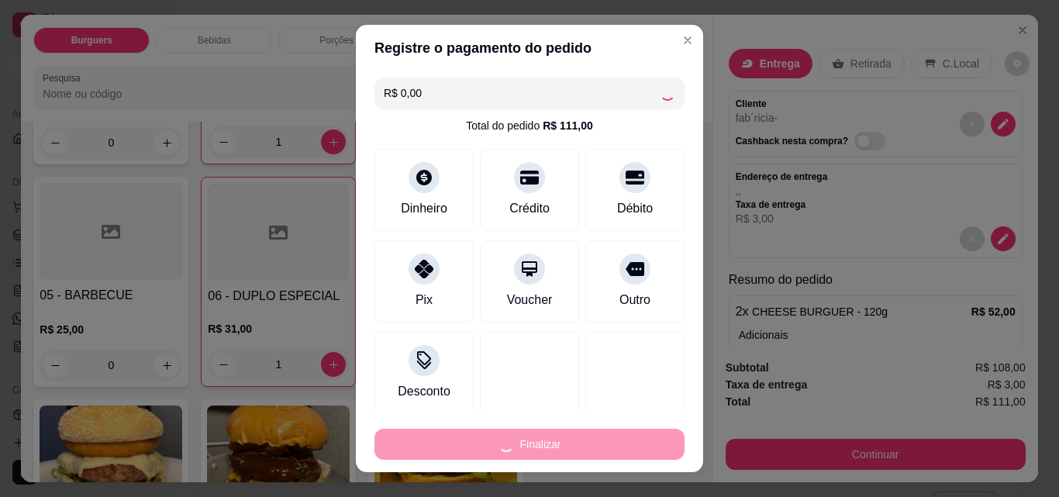
type input "0"
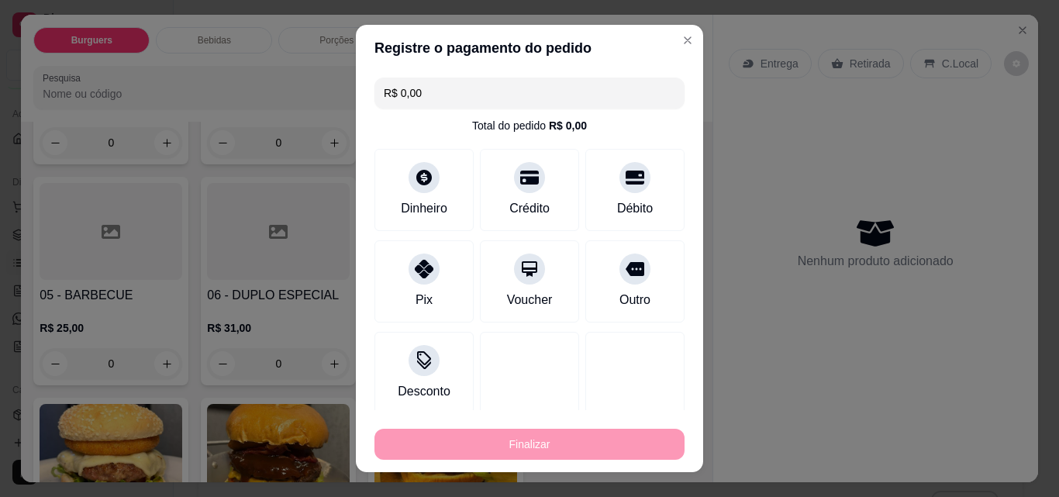
type input "-R$ 111,00"
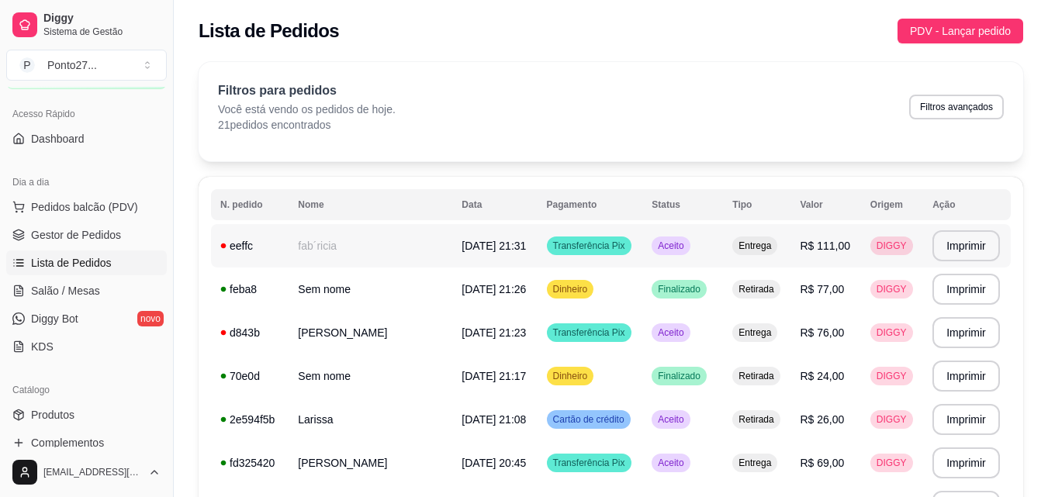
click at [706, 246] on td "Aceito" at bounding box center [682, 245] width 81 height 43
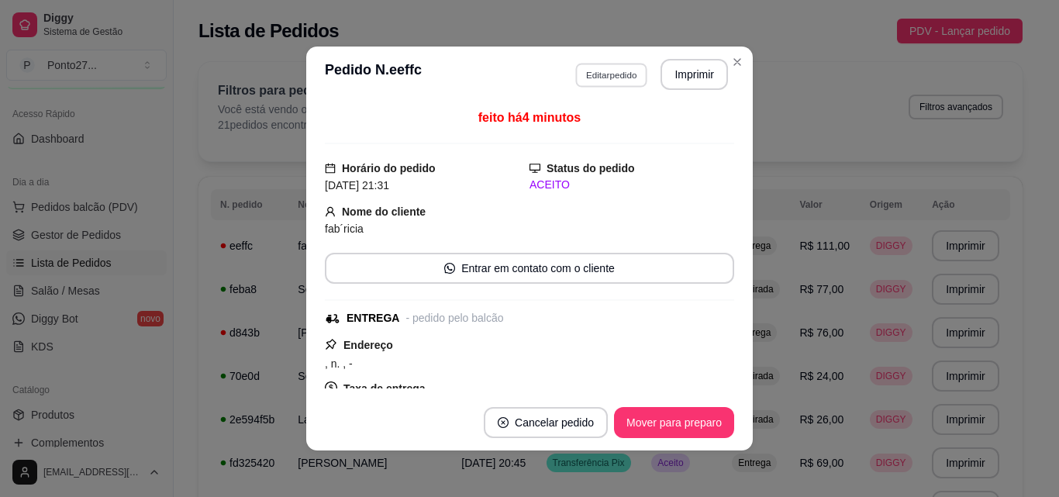
click at [627, 64] on button "Editar pedido" at bounding box center [611, 75] width 72 height 24
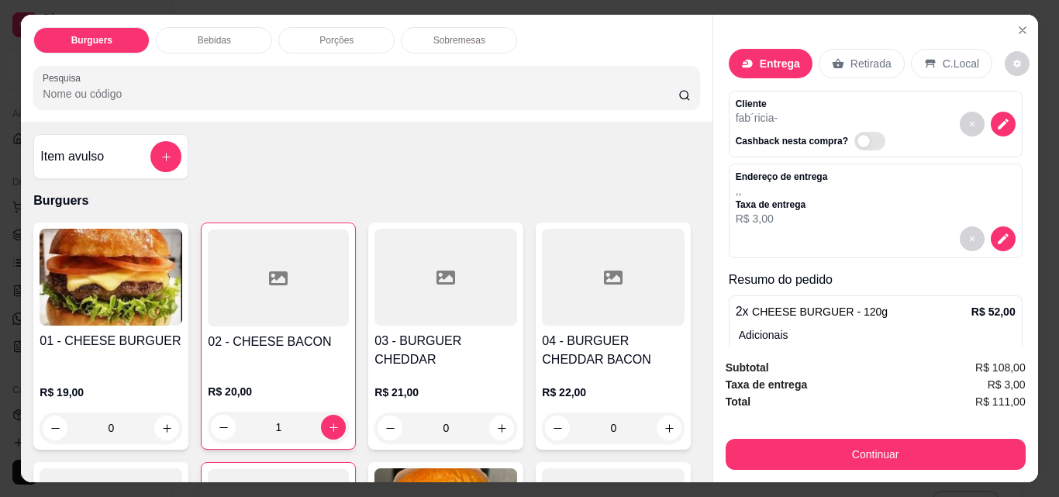
click at [204, 34] on p "Bebidas" at bounding box center [214, 40] width 33 height 12
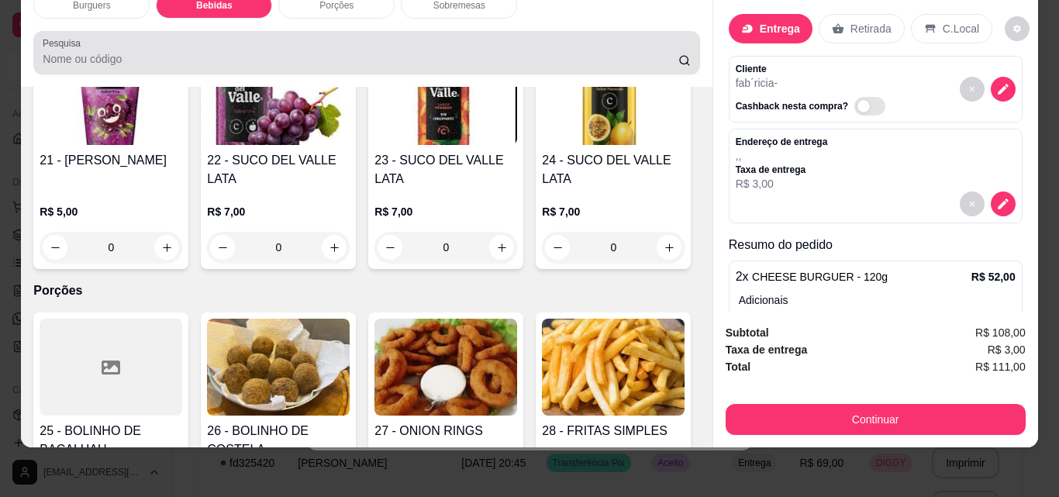
scroll to position [1411, 0]
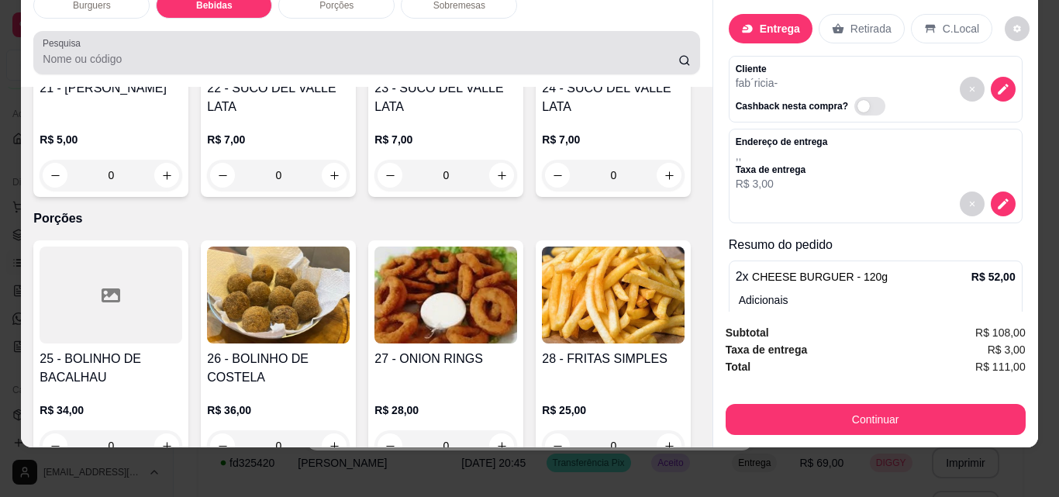
type input "1"
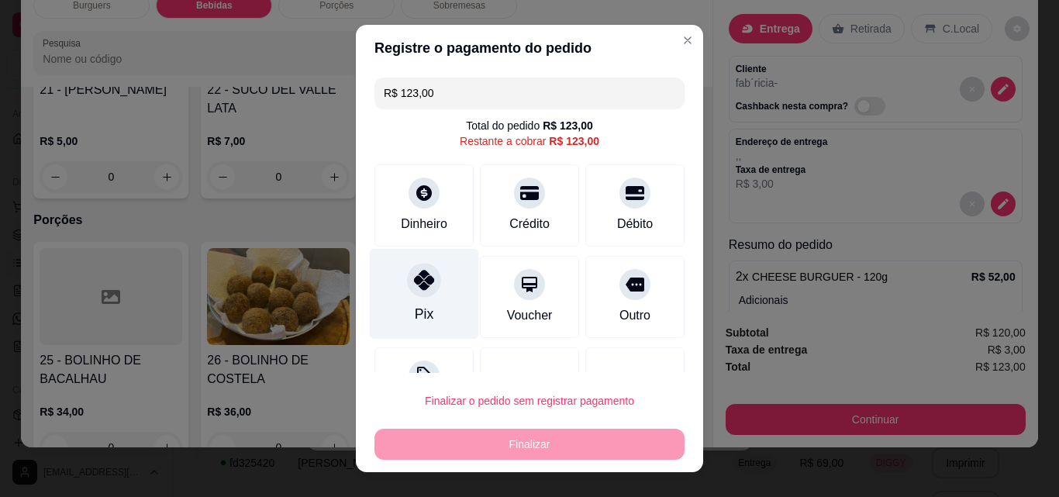
click at [415, 306] on div "Pix" at bounding box center [424, 314] width 19 height 20
type input "R$ 0,00"
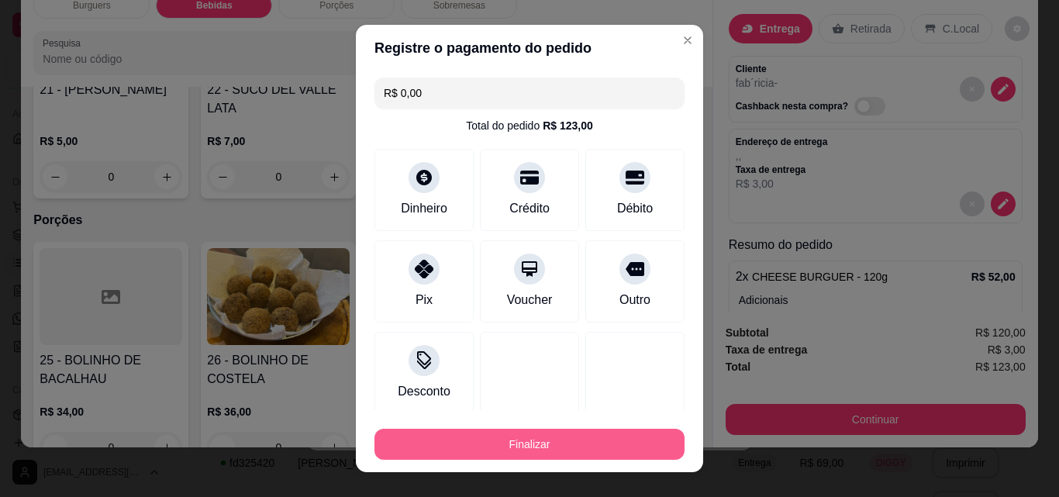
click at [514, 437] on button "Finalizar" at bounding box center [530, 444] width 310 height 31
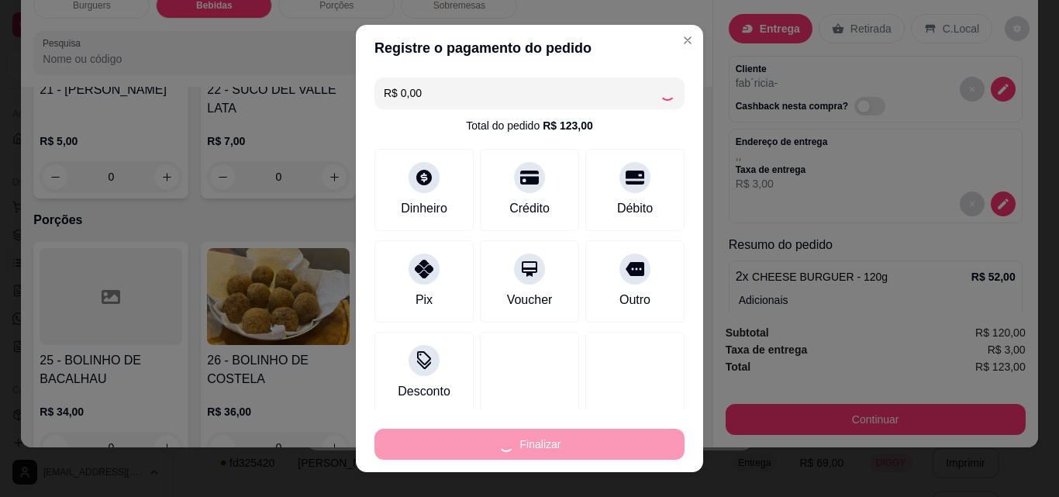
type input "0"
type input "-R$ 123,00"
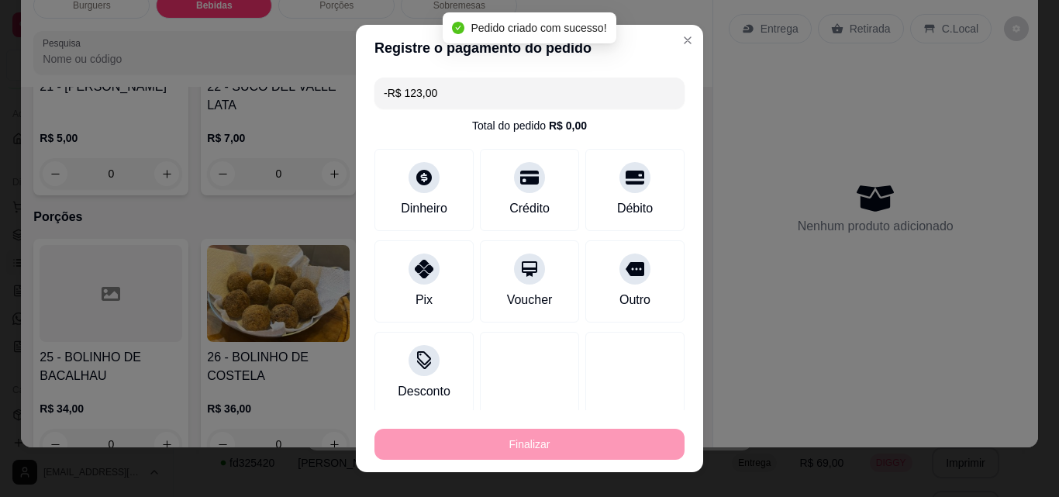
scroll to position [1410, 0]
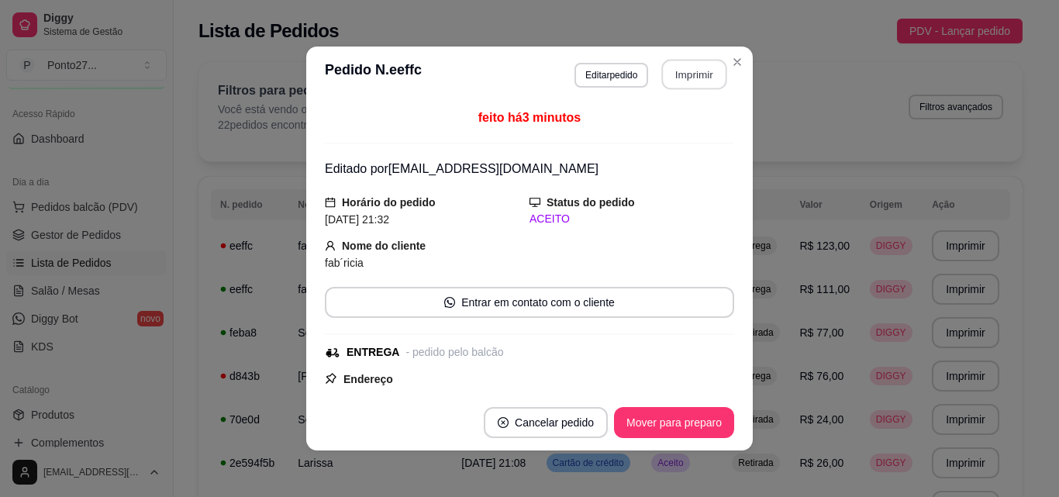
click at [689, 70] on button "Imprimir" at bounding box center [694, 75] width 65 height 30
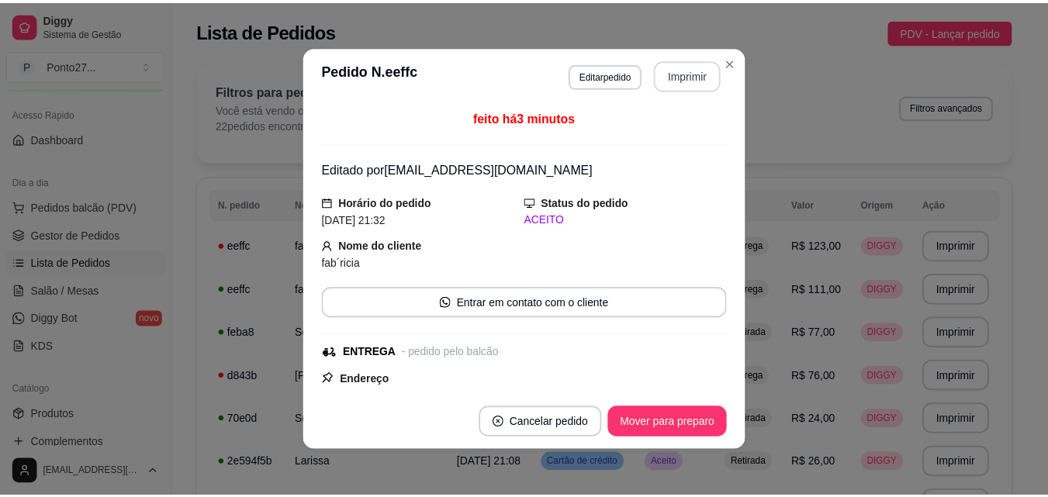
scroll to position [0, 0]
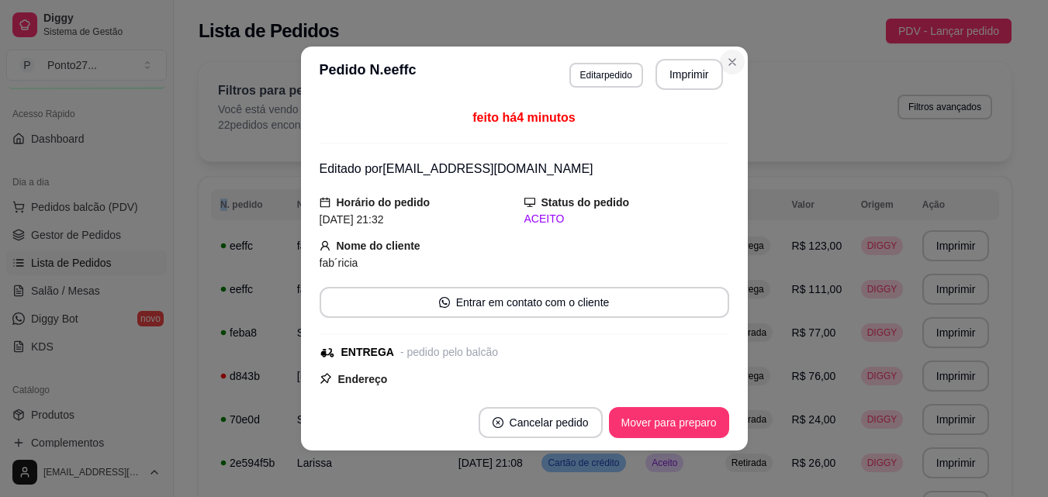
click at [725, 62] on div "Filtros para pedidos Você está vendo os pedidos de hoje. 22 pedidos encontrados…" at bounding box center [605, 111] width 813 height 99
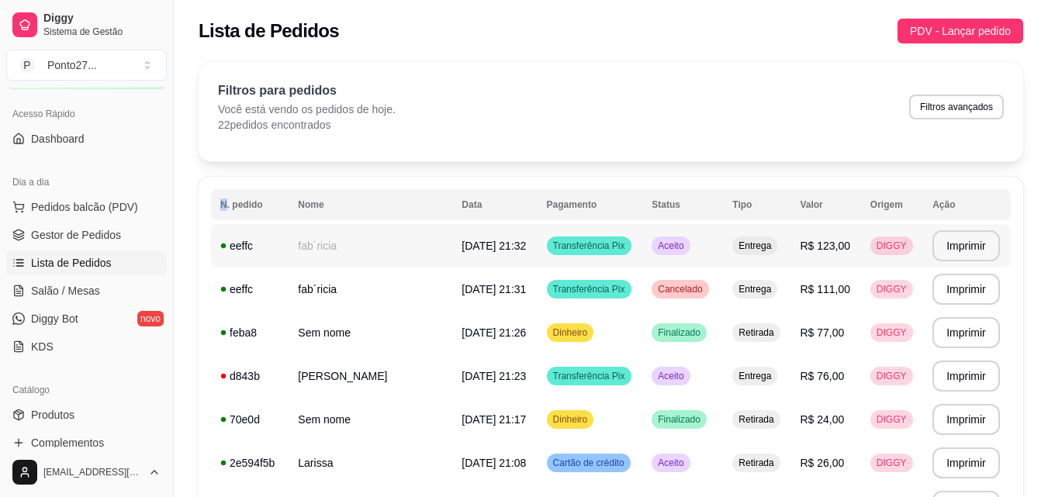
click at [655, 242] on span "Aceito" at bounding box center [671, 246] width 32 height 12
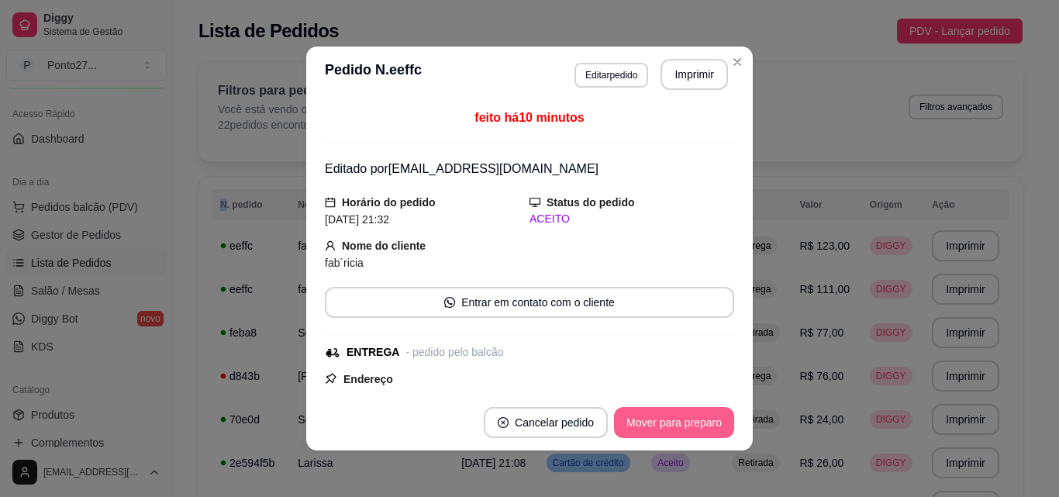
click at [682, 420] on button "Mover para preparo" at bounding box center [674, 422] width 120 height 31
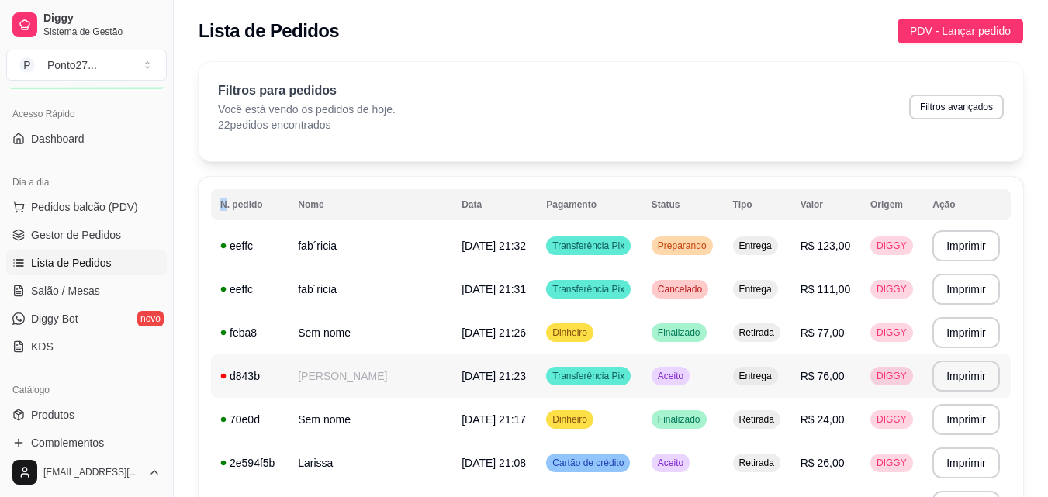
click at [672, 378] on span "Aceito" at bounding box center [671, 376] width 32 height 12
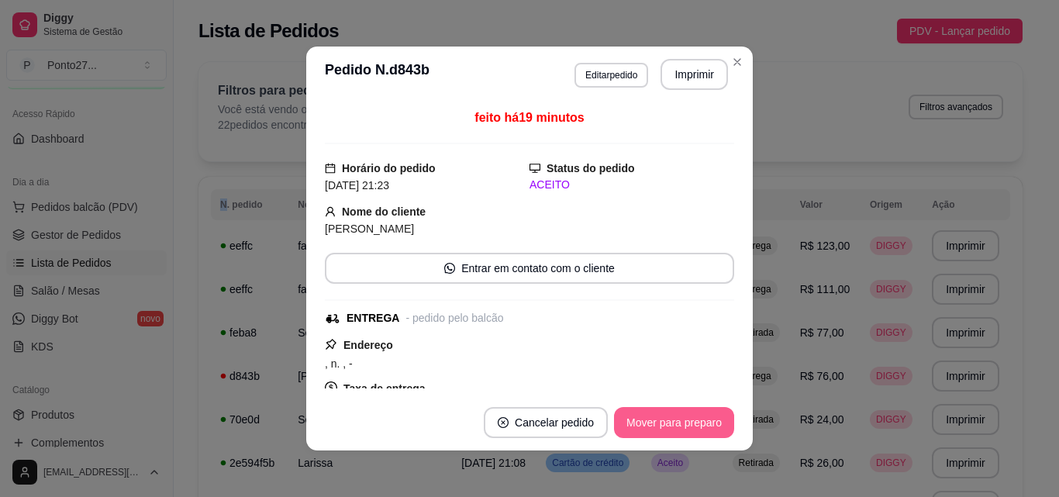
click at [670, 423] on button "Mover para preparo" at bounding box center [674, 422] width 120 height 31
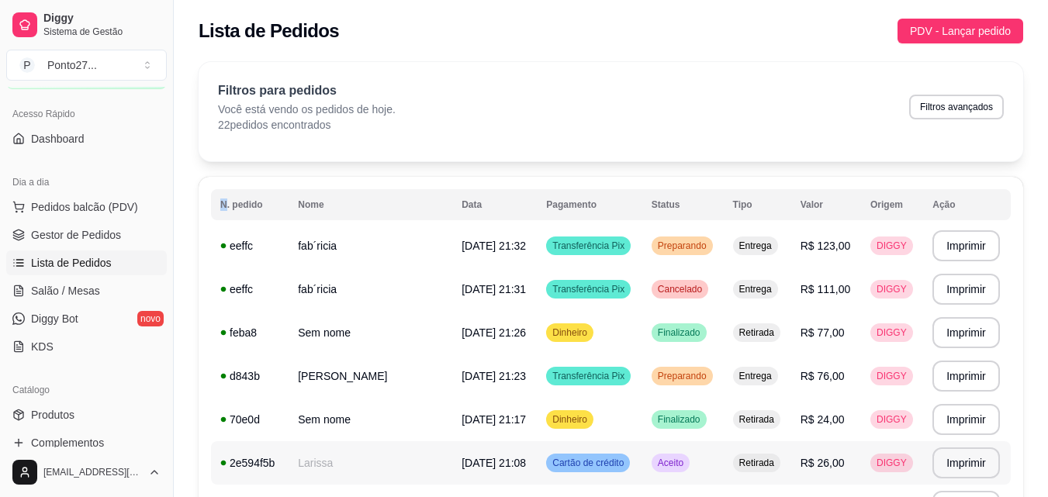
click at [668, 475] on td "Aceito" at bounding box center [682, 462] width 81 height 43
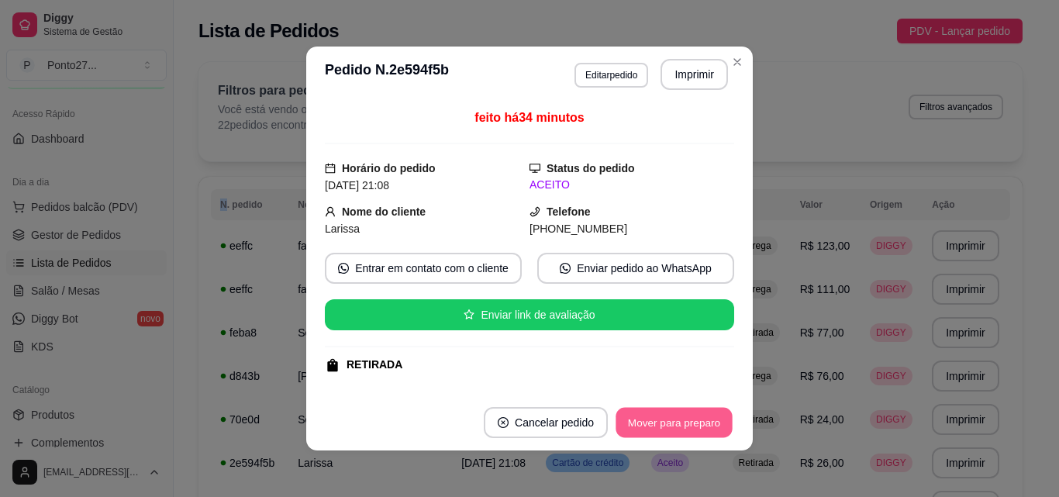
click at [678, 416] on button "Mover para preparo" at bounding box center [674, 423] width 116 height 30
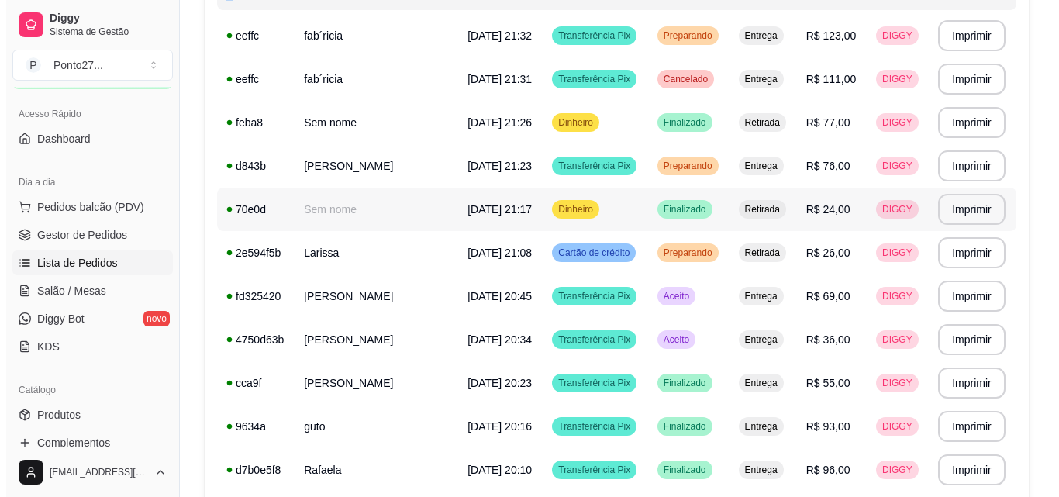
scroll to position [222, 0]
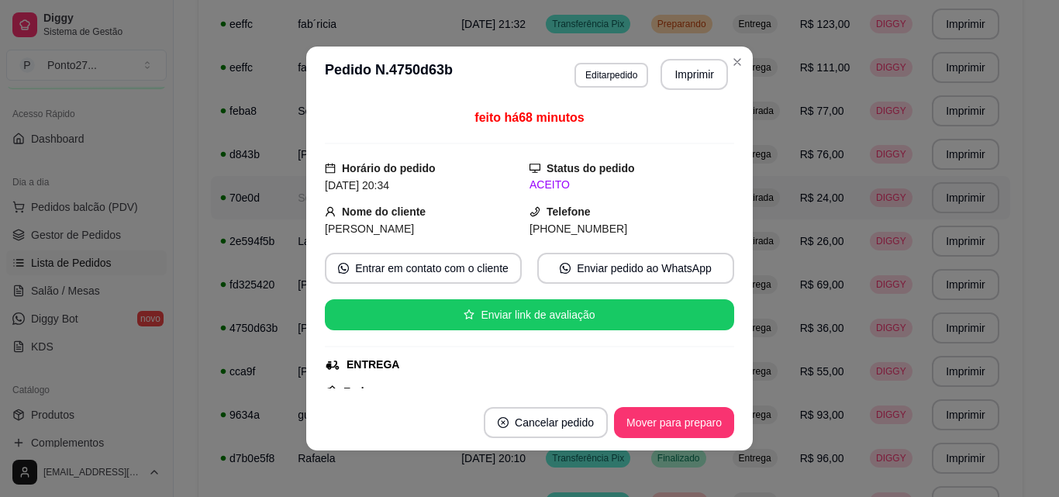
click at [696, 429] on button "Mover para preparo" at bounding box center [674, 422] width 120 height 31
click at [696, 427] on button "Mover para entrega" at bounding box center [674, 422] width 119 height 31
click at [735, 60] on div "Entrega" at bounding box center [755, 67] width 45 height 19
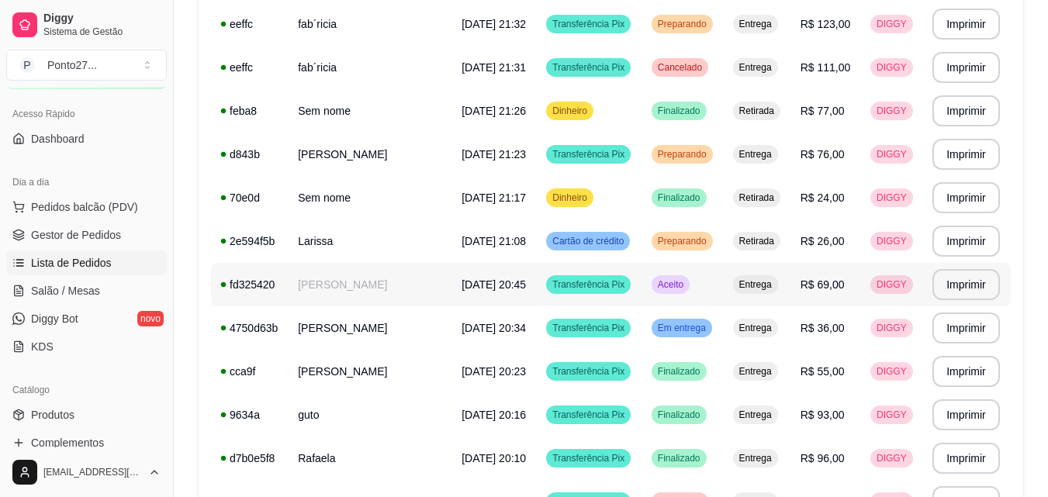
click at [674, 283] on span "Aceito" at bounding box center [671, 284] width 32 height 12
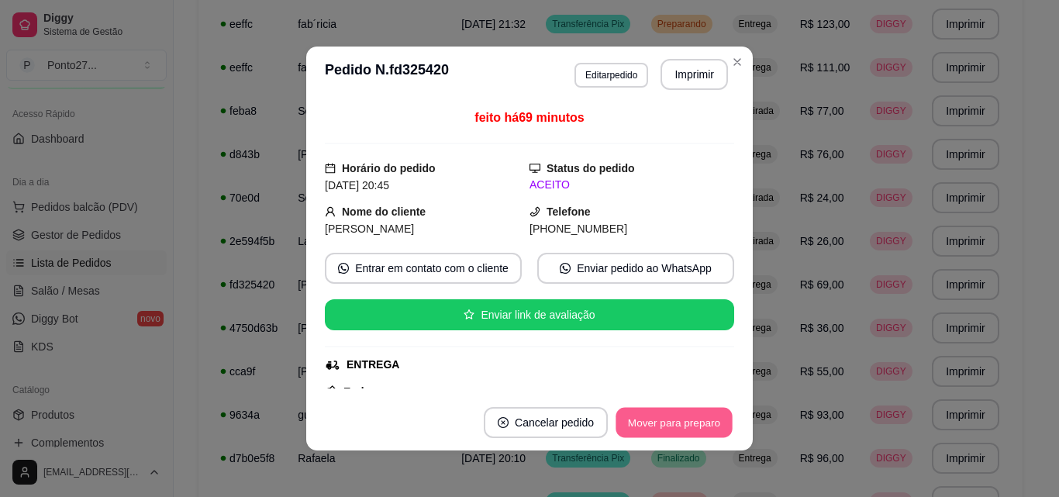
click at [669, 413] on button "Mover para preparo" at bounding box center [674, 423] width 116 height 30
click at [669, 413] on button "Mover para entrega" at bounding box center [674, 422] width 119 height 31
click at [672, 423] on button "Mover para finalizado" at bounding box center [670, 423] width 125 height 30
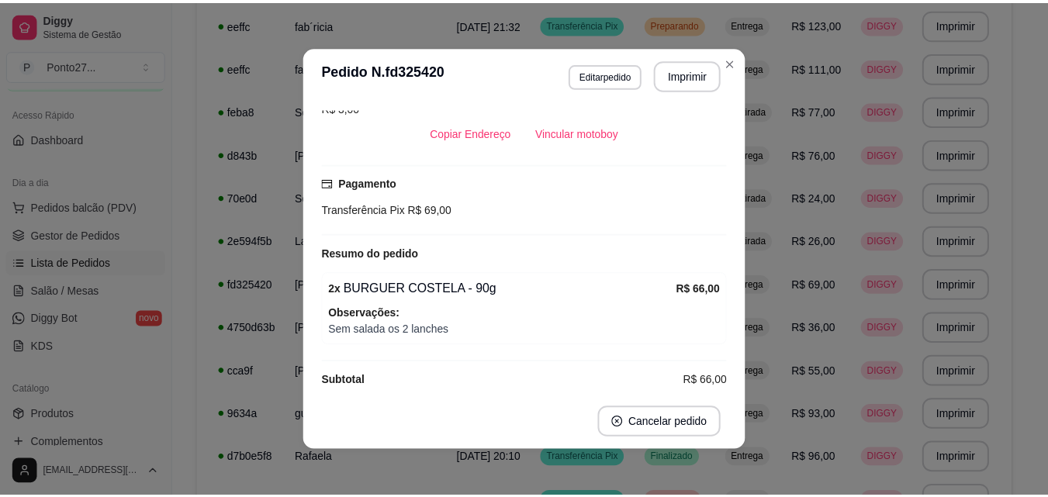
scroll to position [327, 0]
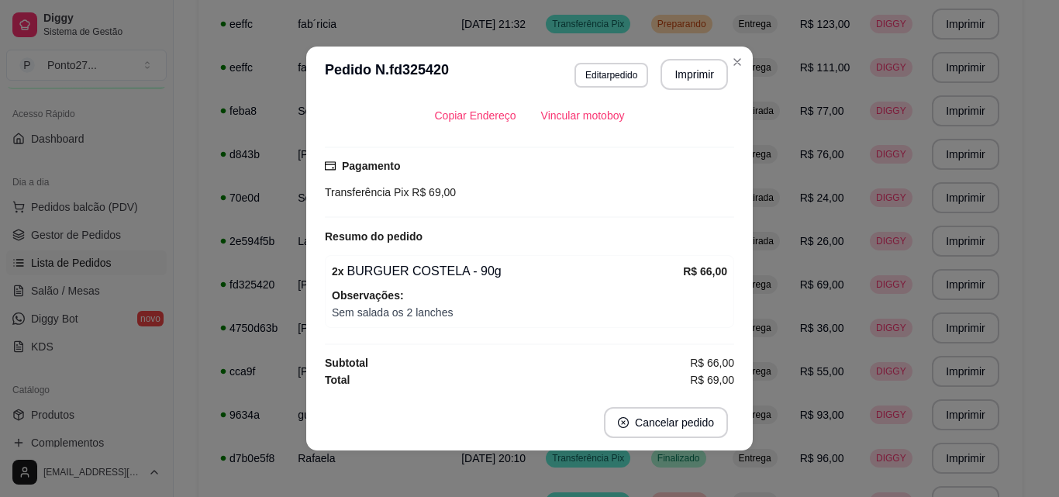
click at [733, 70] on div "Entrega" at bounding box center [755, 67] width 45 height 19
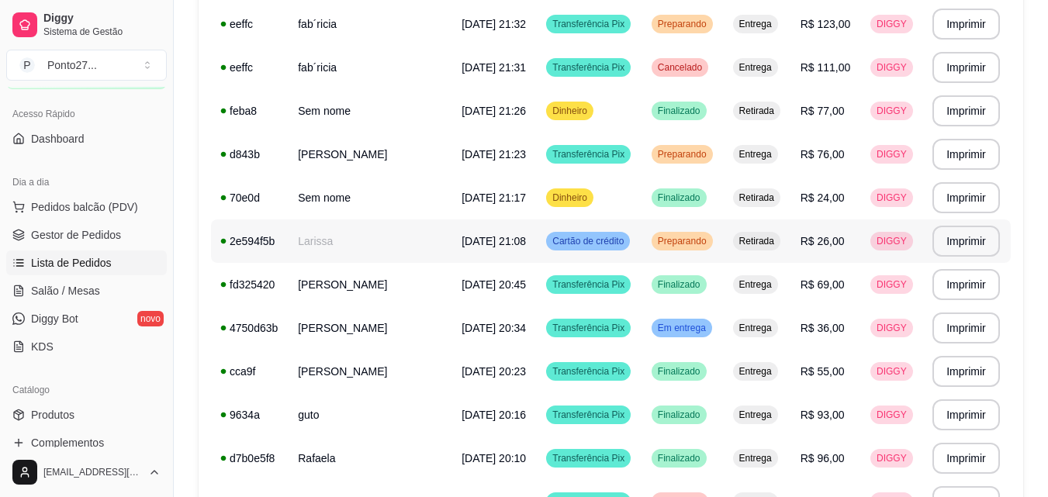
click at [655, 243] on span "Preparando" at bounding box center [682, 241] width 55 height 12
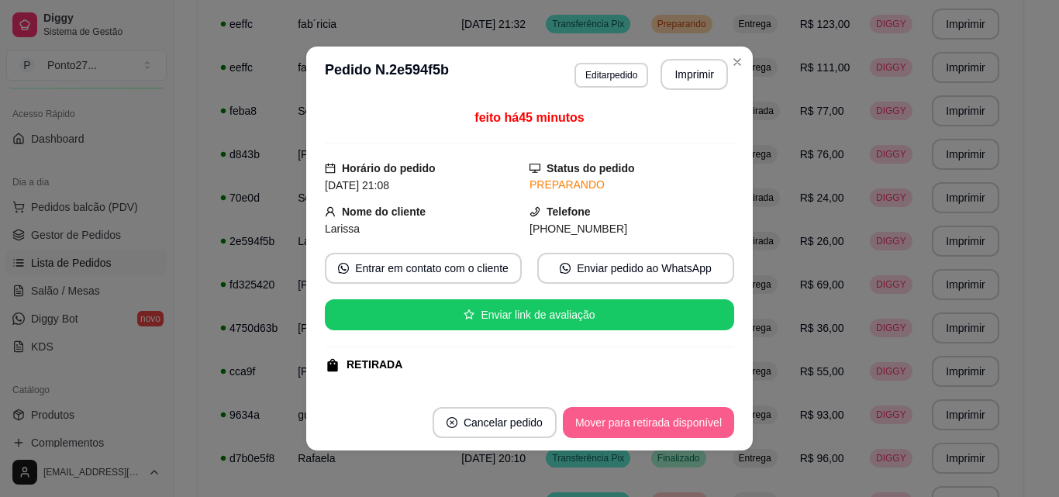
click at [637, 423] on button "Mover para retirada disponível" at bounding box center [648, 422] width 171 height 31
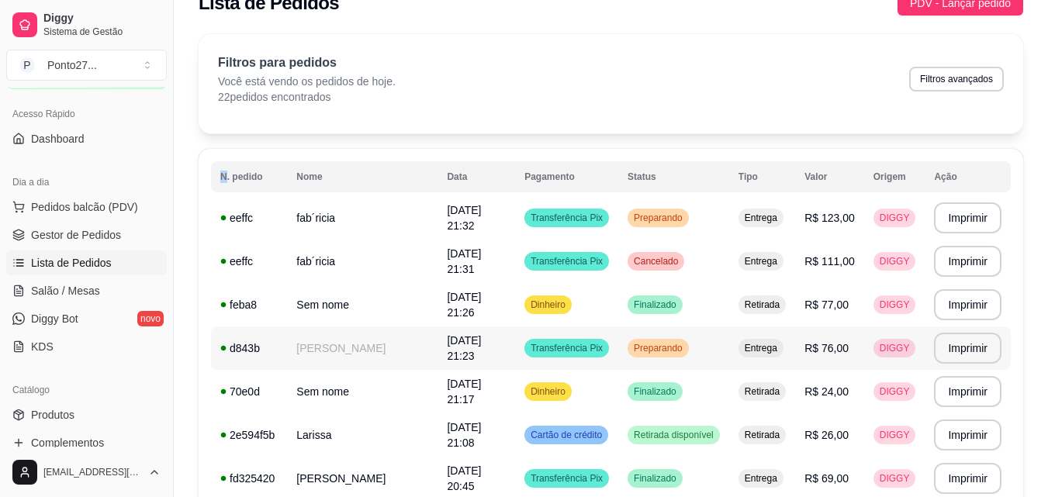
scroll to position [0, 0]
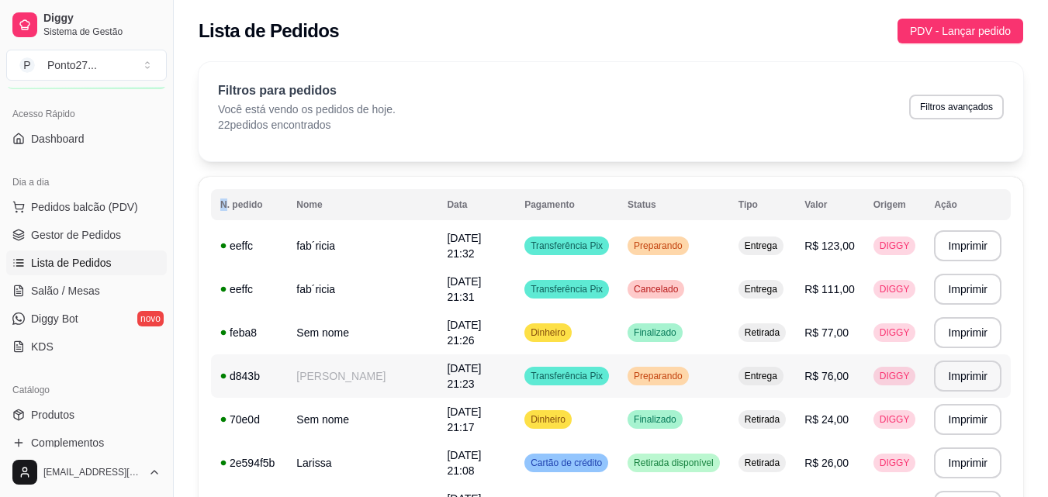
click at [662, 373] on span "Preparando" at bounding box center [657, 376] width 55 height 12
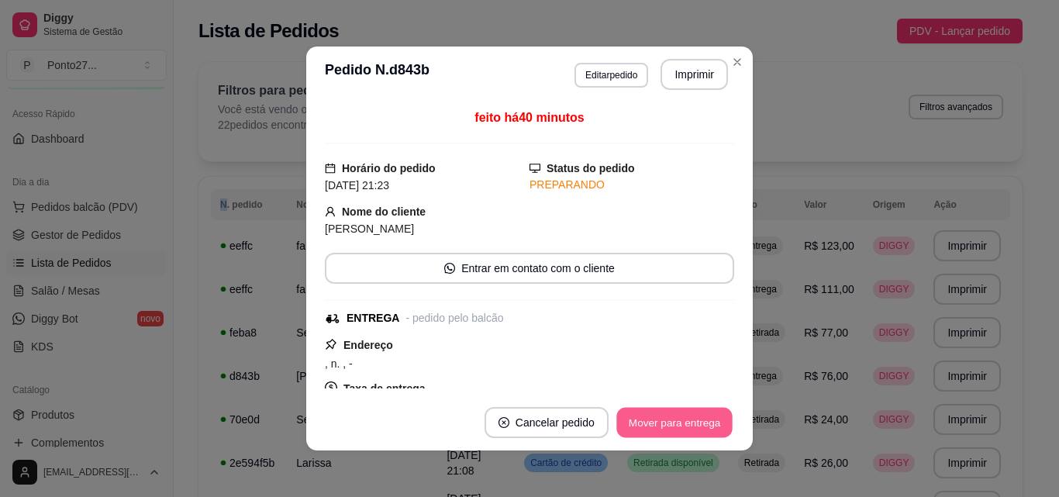
click at [667, 423] on button "Mover para entrega" at bounding box center [675, 423] width 116 height 30
click at [667, 424] on button "Mover para finalizado" at bounding box center [670, 422] width 129 height 31
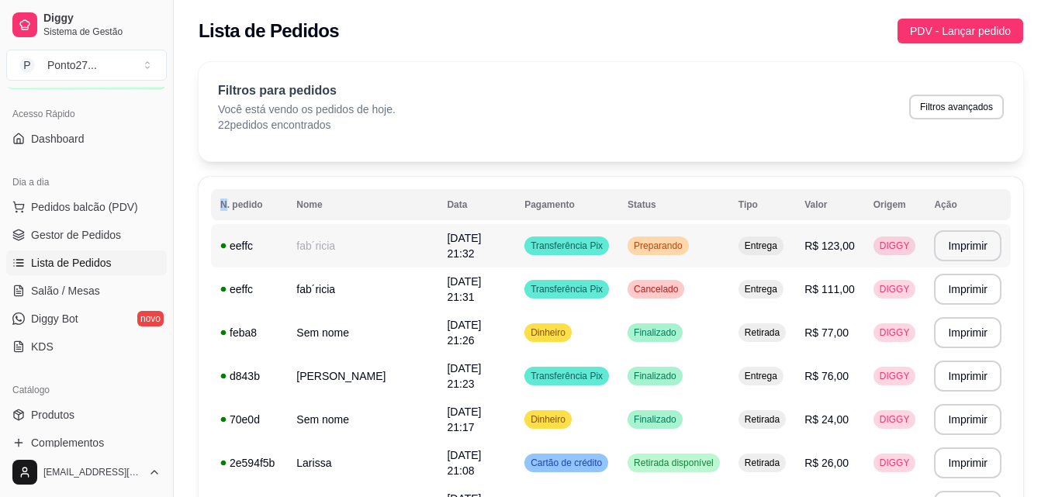
click at [660, 244] on span "Preparando" at bounding box center [657, 246] width 55 height 12
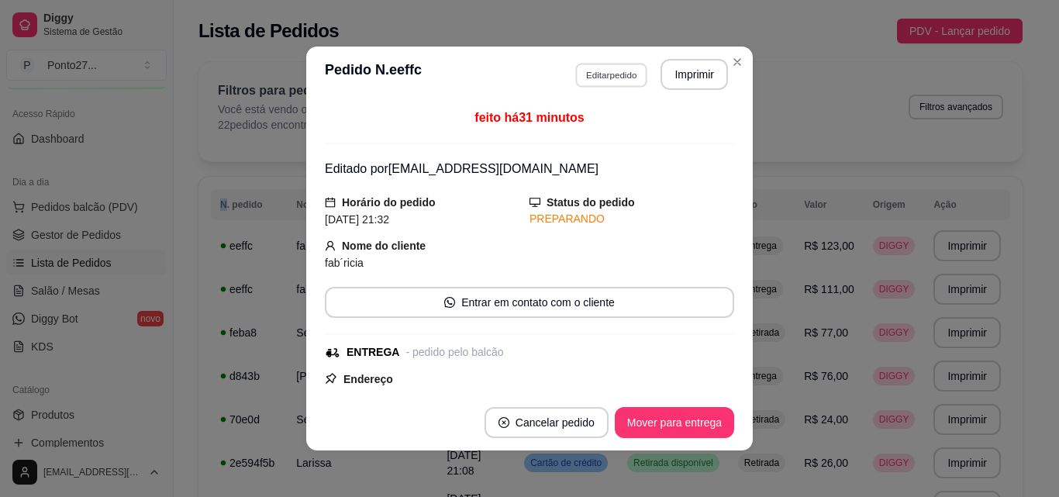
click at [615, 71] on button "Editar pedido" at bounding box center [611, 75] width 72 height 24
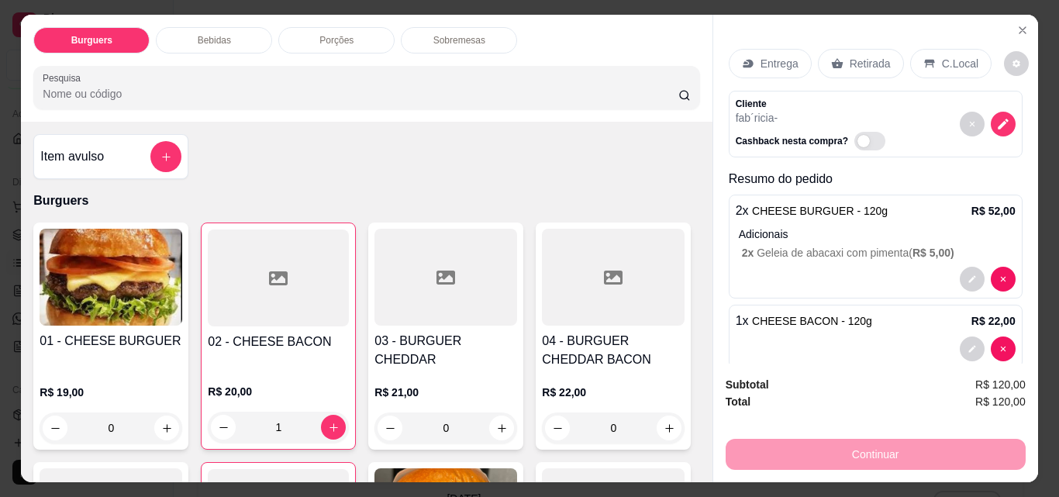
click at [872, 56] on p "Retirada" at bounding box center [870, 64] width 41 height 16
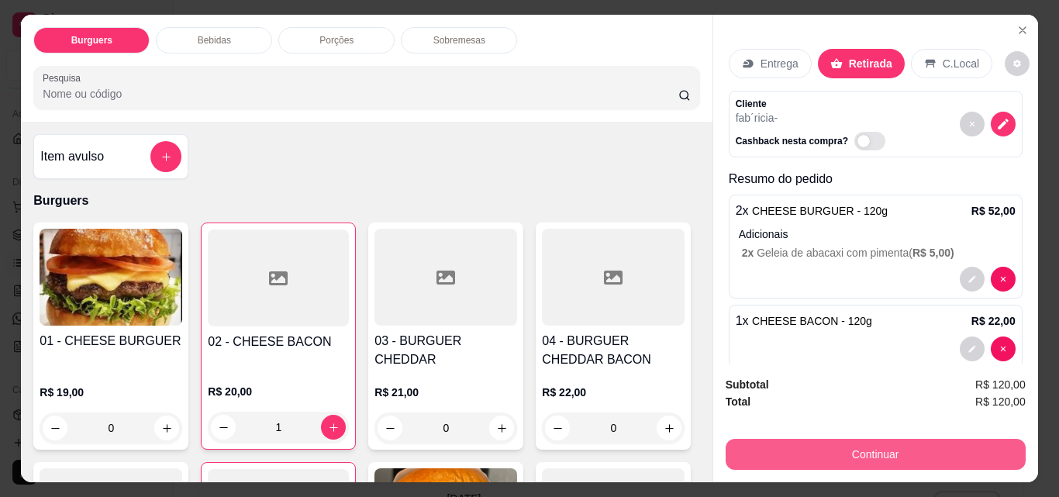
click at [860, 440] on button "Continuar" at bounding box center [876, 454] width 300 height 31
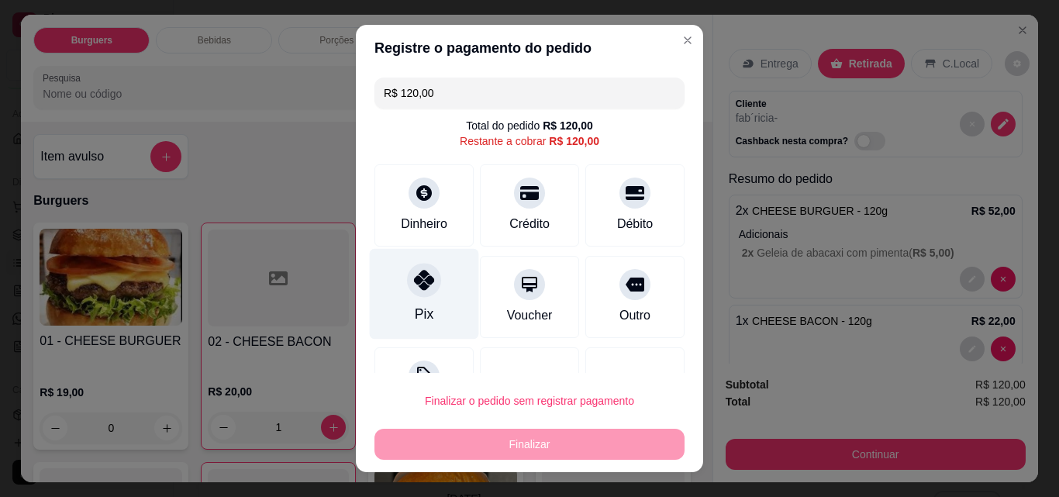
click at [428, 301] on div "Pix" at bounding box center [424, 294] width 109 height 91
type input "R$ 0,00"
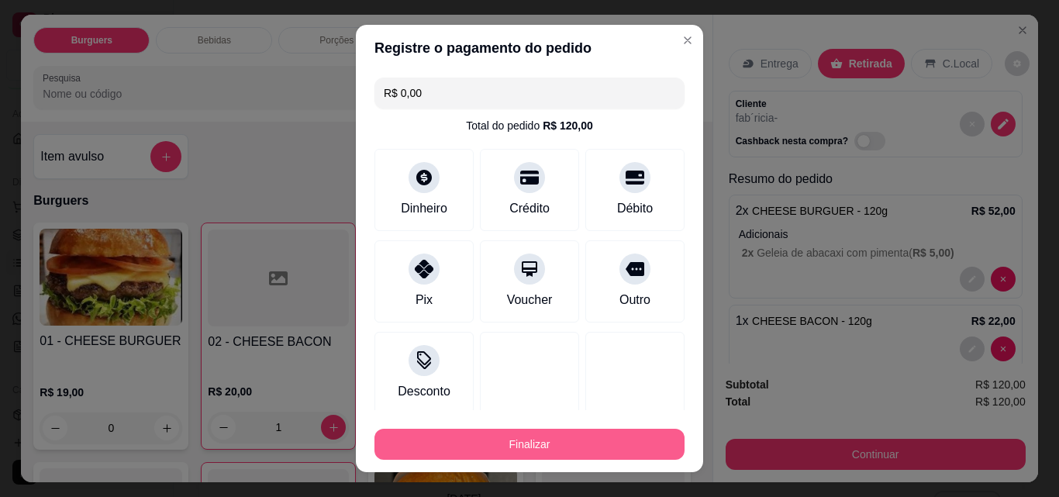
click at [515, 447] on button "Finalizar" at bounding box center [530, 444] width 310 height 31
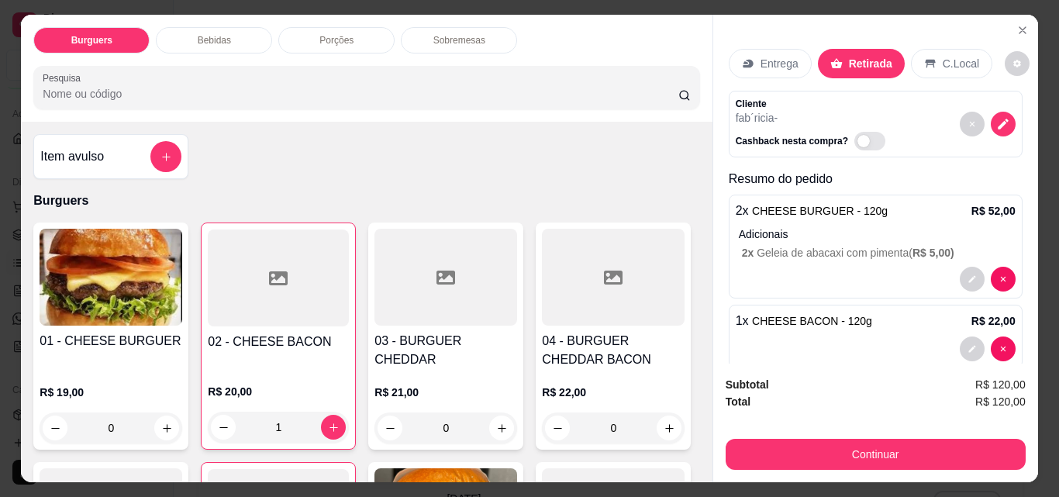
type input "0"
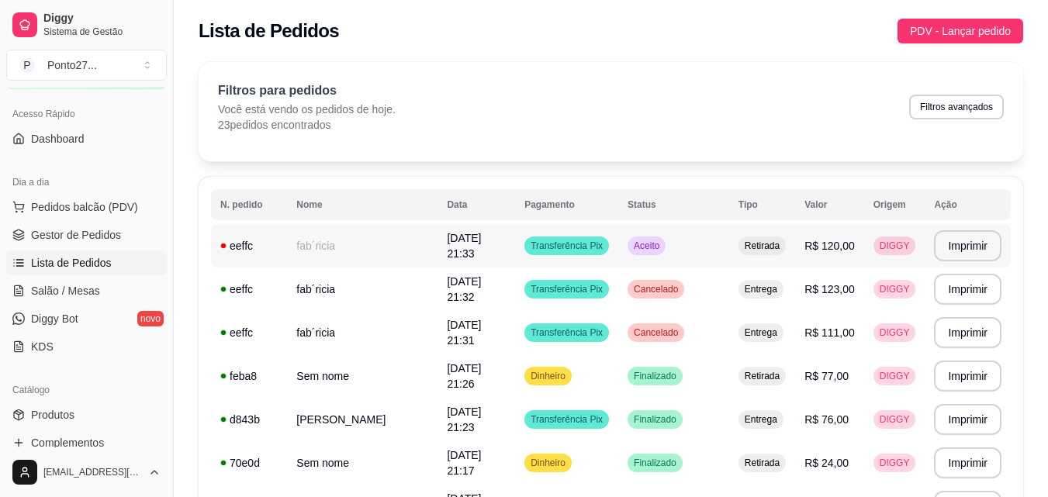
click at [662, 247] on span "Aceito" at bounding box center [646, 246] width 32 height 12
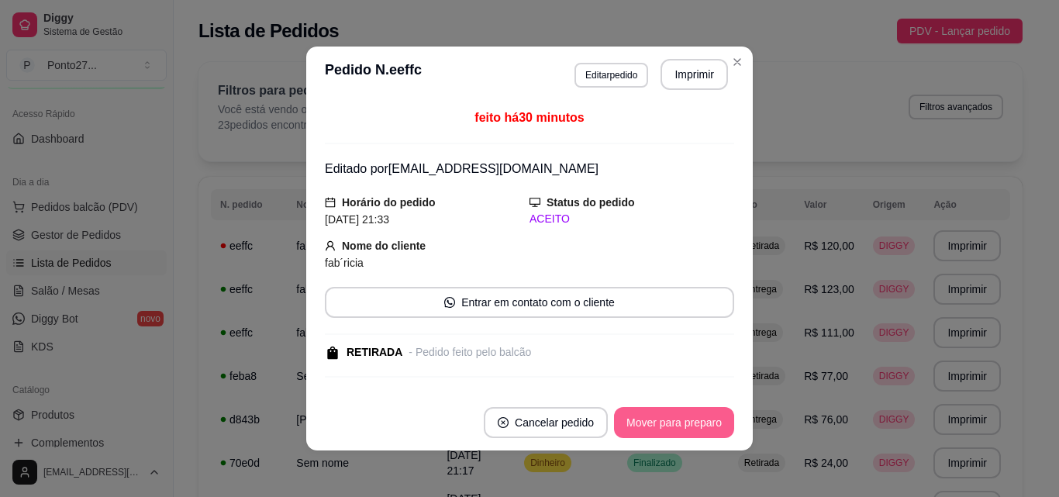
click at [646, 416] on button "Mover para preparo" at bounding box center [674, 422] width 120 height 31
click at [646, 416] on button "Mover para retirada disponível" at bounding box center [648, 423] width 166 height 30
click at [662, 419] on button "Mover para finalizado" at bounding box center [670, 423] width 125 height 30
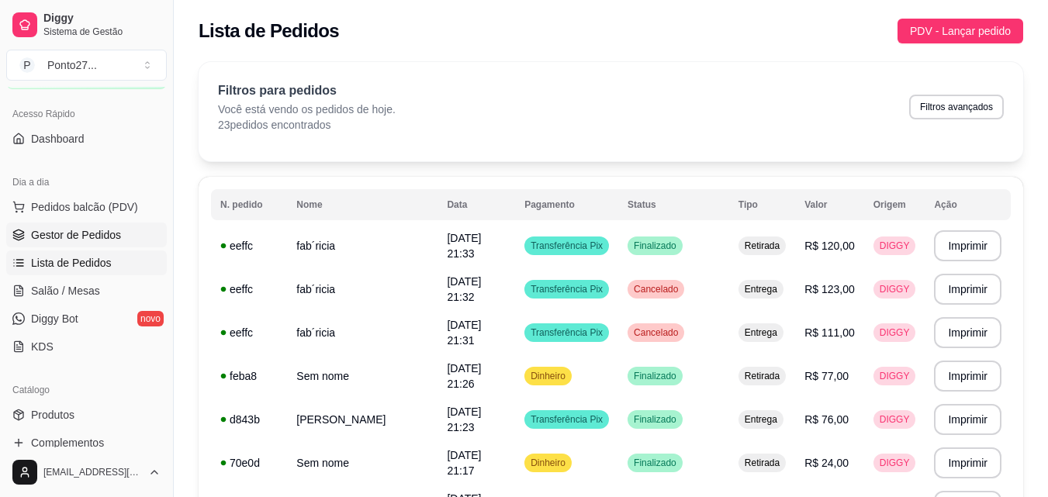
click at [99, 233] on span "Gestor de Pedidos" at bounding box center [76, 235] width 90 height 16
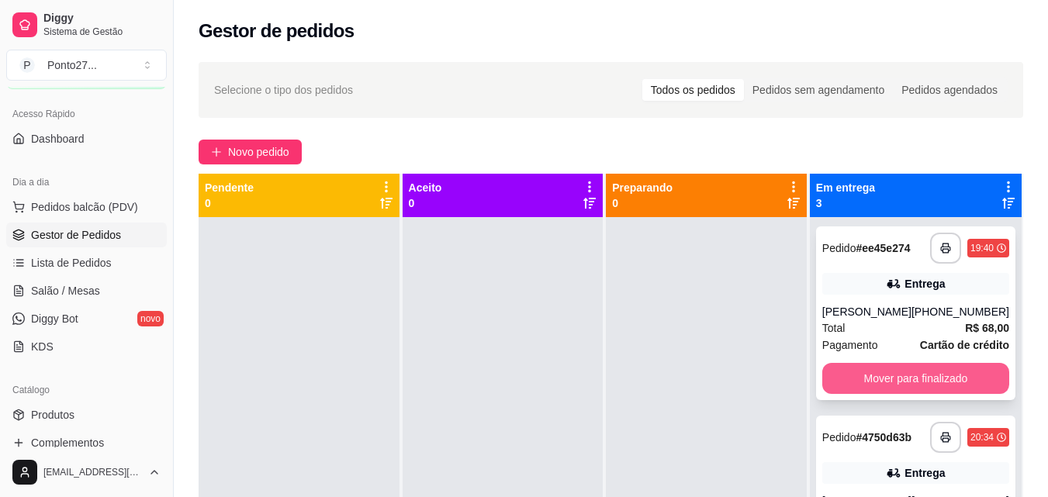
click at [870, 378] on button "Mover para finalizado" at bounding box center [915, 378] width 187 height 31
click at [870, 378] on button "Mover para finalizado" at bounding box center [914, 379] width 181 height 30
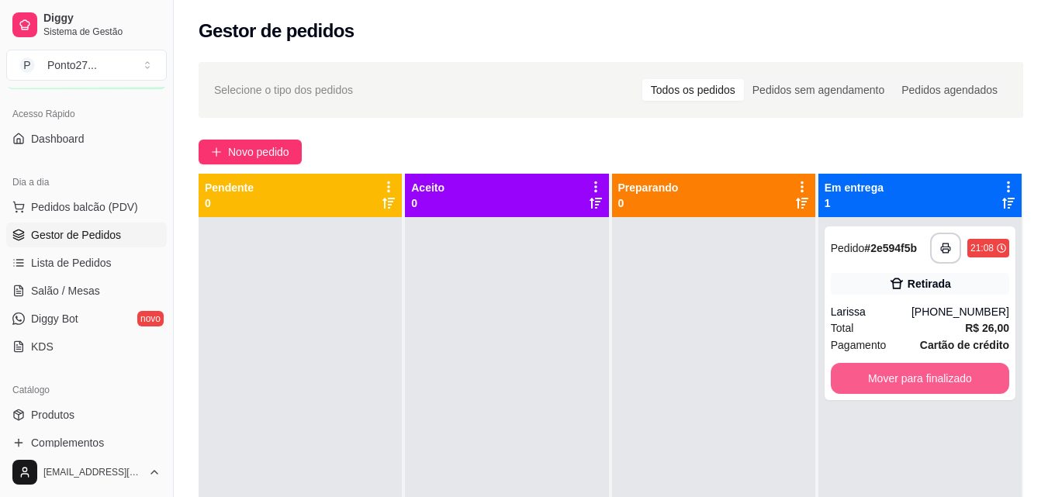
click at [870, 378] on button "Mover para finalizado" at bounding box center [920, 378] width 178 height 31
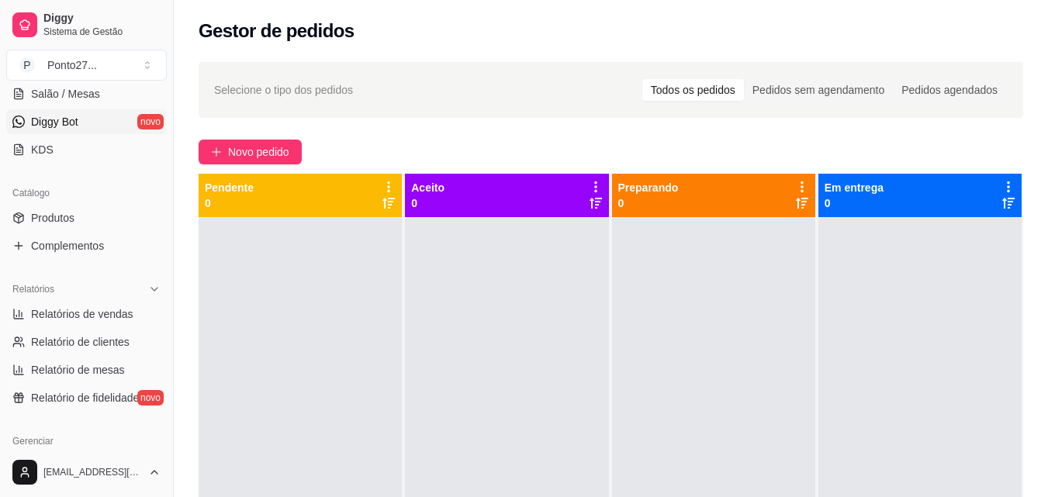
scroll to position [291, 0]
click at [105, 321] on link "Relatórios de vendas" at bounding box center [86, 313] width 161 height 25
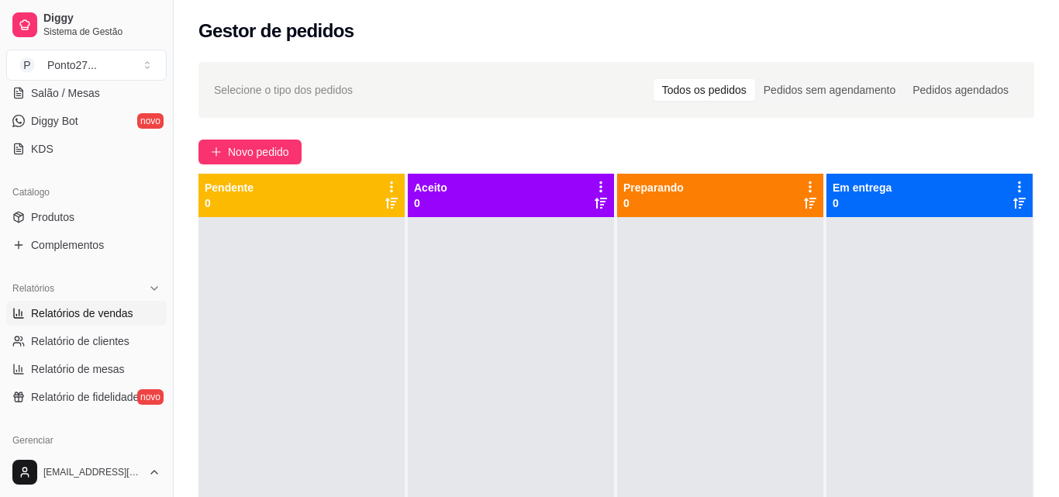
select select "ALL"
select select "0"
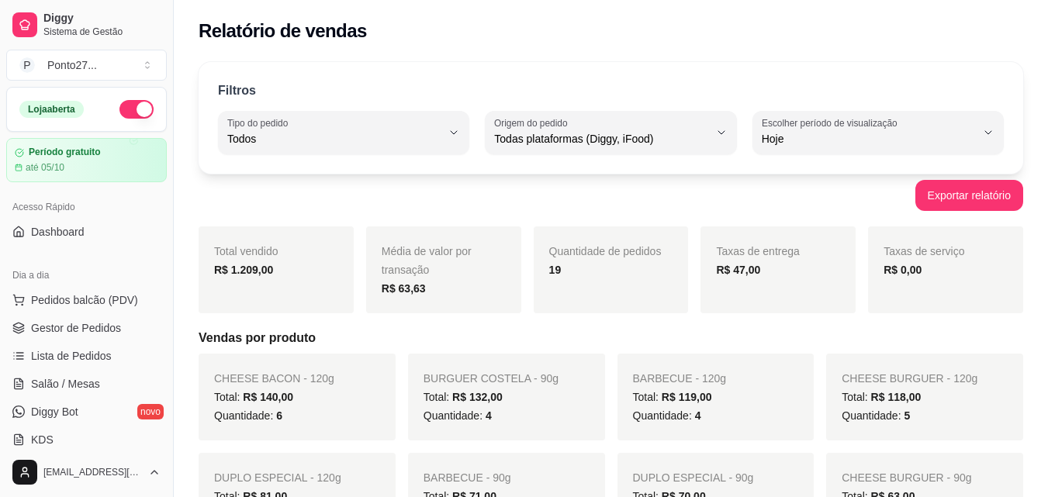
click at [131, 107] on button "button" at bounding box center [136, 109] width 34 height 19
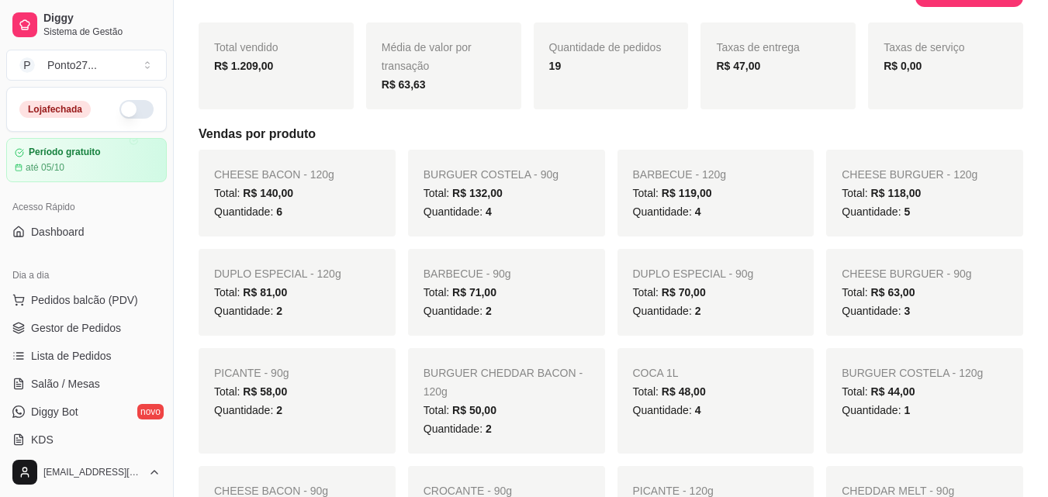
scroll to position [209, 0]
